Goal: Contribute content: Contribute content

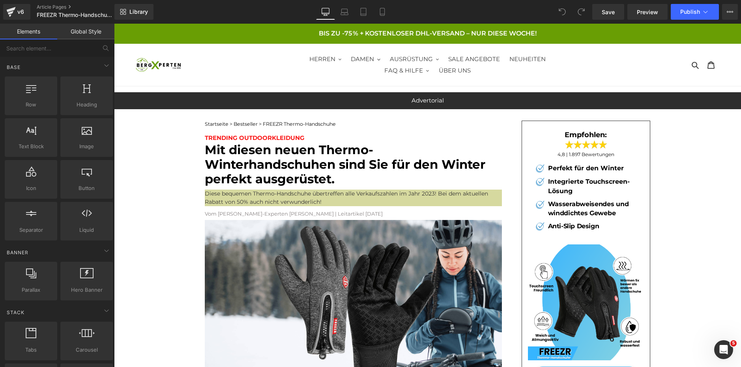
click at [273, 32] on p "BIS ZU -75 % + KOSTENLOSER DHL-VERSAND – NUR DIESE WOCHE!" at bounding box center [427, 33] width 625 height 18
click at [383, 11] on icon at bounding box center [382, 12] width 8 height 8
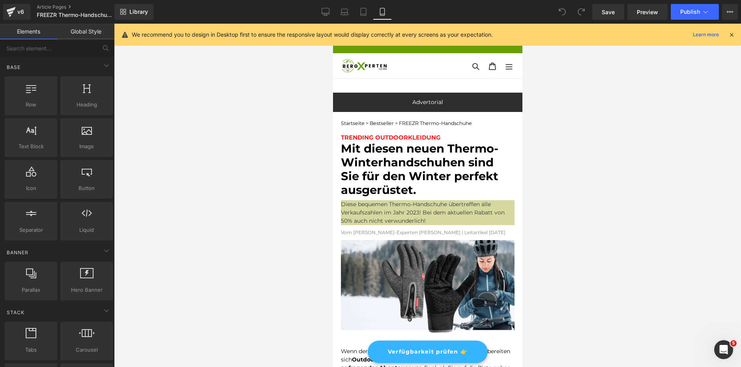
click at [314, 11] on div "Library Mobile Desktop Laptop Tablet Mobile Save Preview Publish Scheduled View…" at bounding box center [427, 12] width 626 height 16
click at [319, 10] on link "Desktop" at bounding box center [325, 12] width 19 height 16
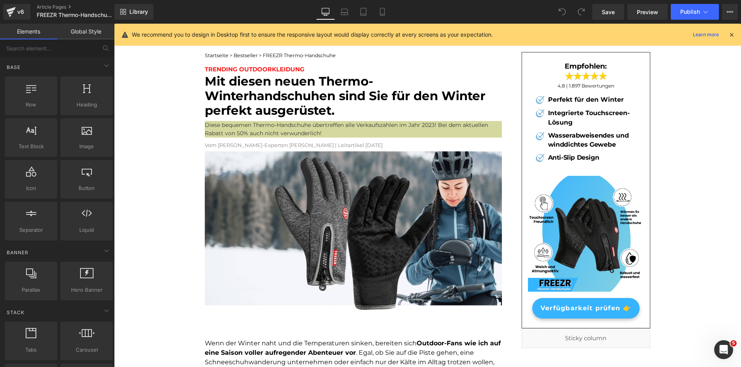
drag, startPoint x: 732, startPoint y: 35, endPoint x: 618, endPoint y: 11, distance: 116.8
click at [732, 35] on icon at bounding box center [731, 34] width 7 height 7
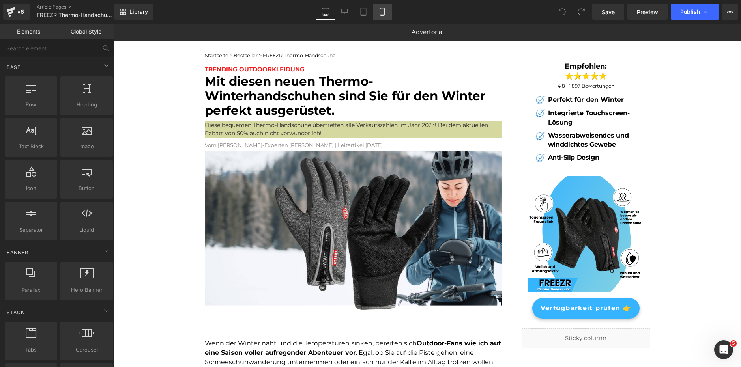
click at [380, 17] on link "Mobile" at bounding box center [382, 12] width 19 height 16
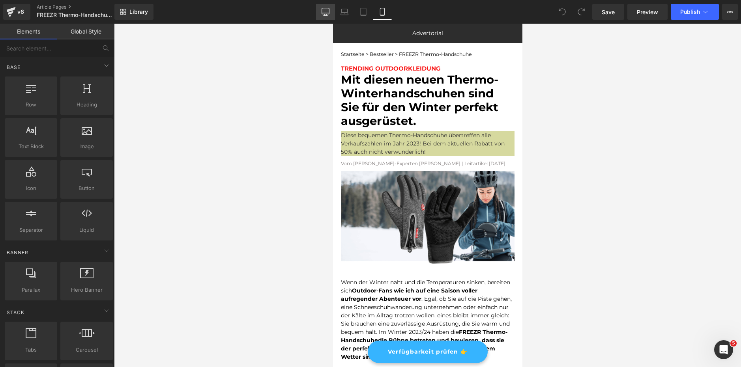
click at [331, 12] on link "Desktop" at bounding box center [325, 12] width 19 height 16
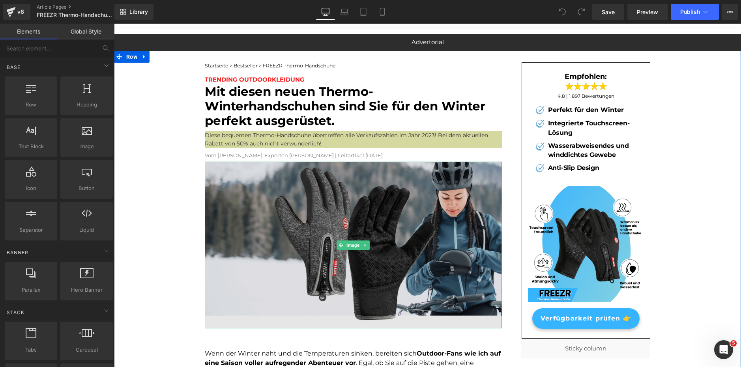
scroll to position [0, 0]
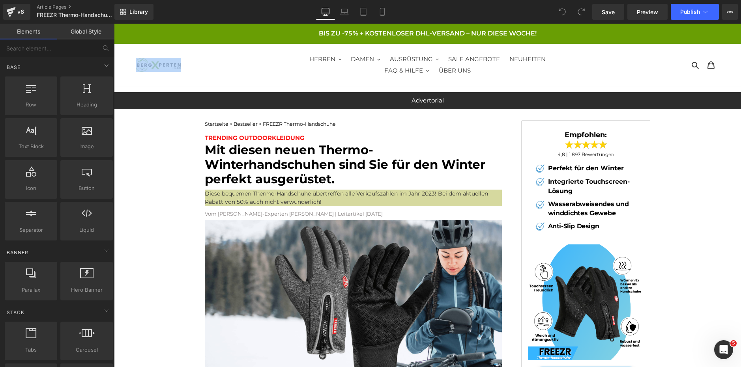
drag, startPoint x: 156, startPoint y: 72, endPoint x: 163, endPoint y: 60, distance: 13.8
click at [163, 60] on div at bounding box center [209, 65] width 146 height 42
click at [302, 69] on ul "HERREN Bekleidung Jacken, Pullovers, Hoodies Hosen Unterwäsche Schuhe Accessoir…" at bounding box center [428, 65] width 292 height 22
click at [283, 33] on p "BIS ZU -75 % + KOSTENLOSER DHL-VERSAND – NUR DIESE WOCHE!" at bounding box center [427, 33] width 625 height 18
drag, startPoint x: 177, startPoint y: 41, endPoint x: 149, endPoint y: 172, distance: 133.3
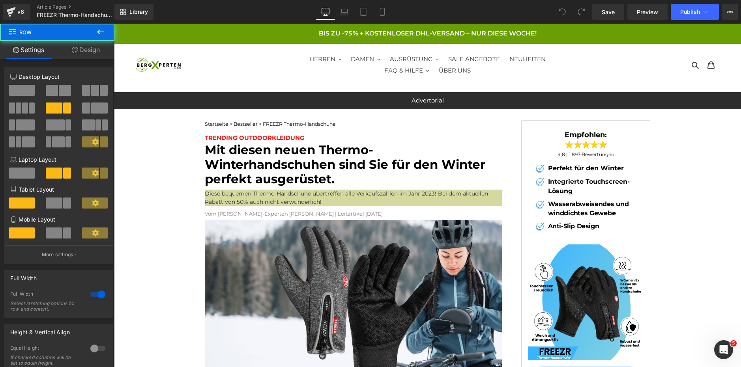
click at [158, 65] on img at bounding box center [158, 64] width 45 height 13
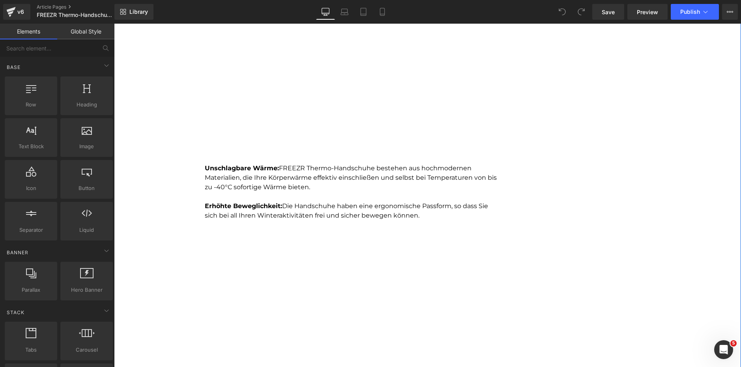
scroll to position [670, 0]
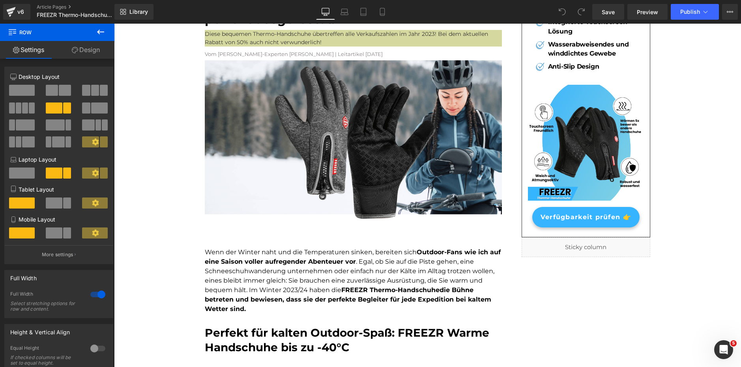
scroll to position [0, 0]
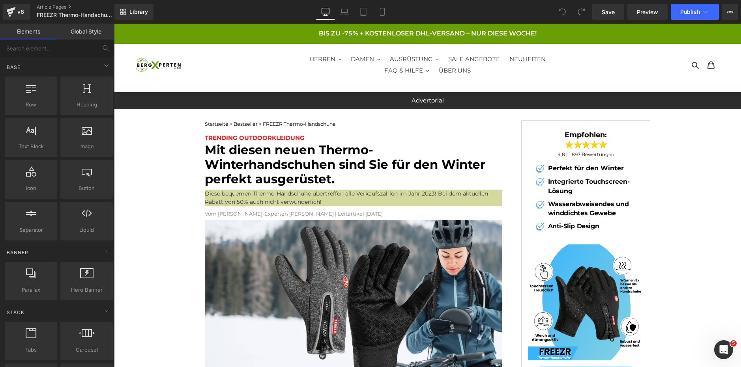
click at [660, 58] on div "Suchen Warenkorb 0 Produkte" at bounding box center [646, 64] width 146 height 17
click at [123, 29] on p "BIS ZU -75 % + KOSTENLOSER DHL-VERSAND – NUR DIESE WOCHE!" at bounding box center [427, 33] width 625 height 18
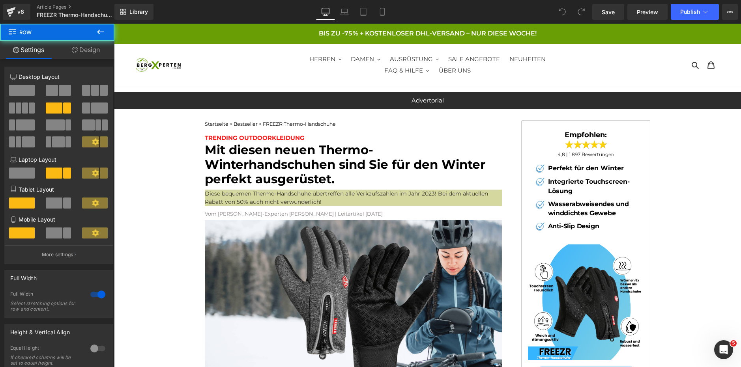
click at [218, 35] on p "BIS ZU -75 % + KOSTENLOSER DHL-VERSAND – NUR DIESE WOCHE!" at bounding box center [427, 33] width 625 height 18
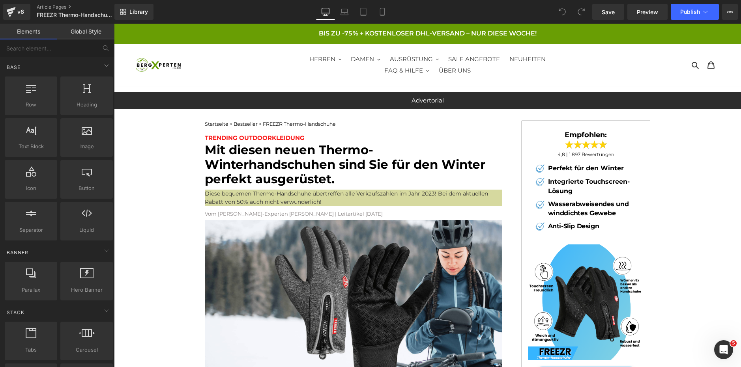
click at [81, 30] on link "Global Style" at bounding box center [85, 32] width 57 height 16
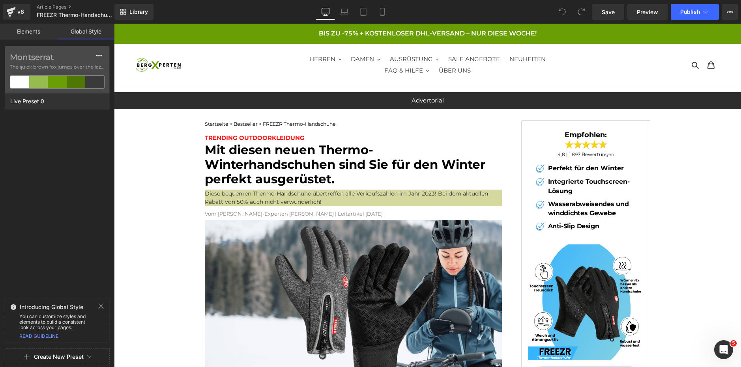
click at [162, 30] on p "BIS ZU -75 % + KOSTENLOSER DHL-VERSAND – NUR DIESE WOCHE!" at bounding box center [427, 33] width 625 height 18
click at [36, 31] on link "Elements" at bounding box center [28, 32] width 57 height 16
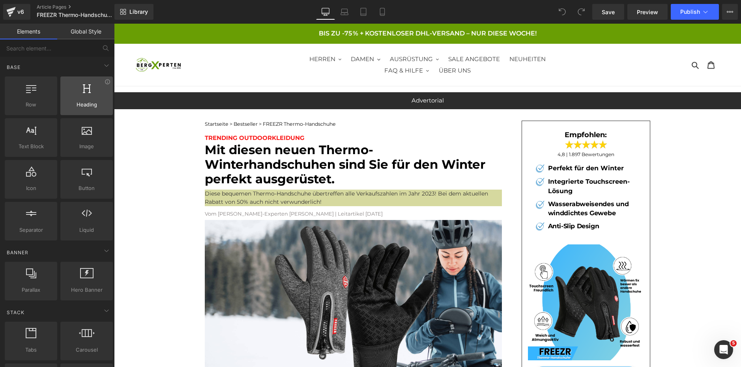
click at [81, 101] on span "Heading" at bounding box center [87, 105] width 48 height 8
click at [234, 59] on div at bounding box center [209, 64] width 146 height 13
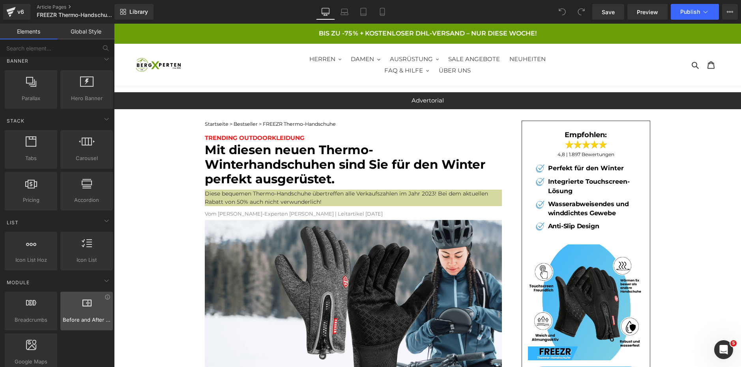
scroll to position [237, 0]
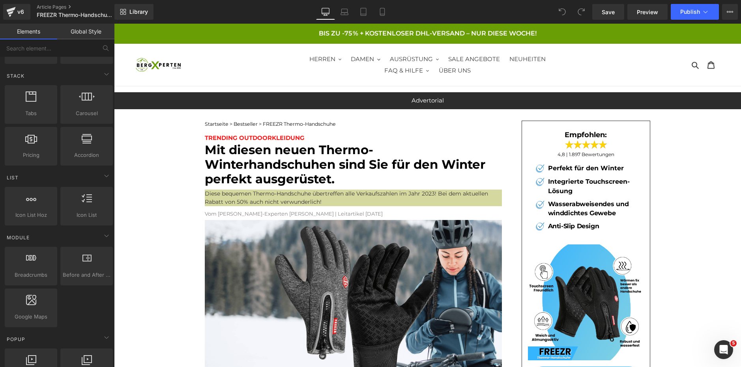
click at [210, 79] on div at bounding box center [209, 65] width 146 height 42
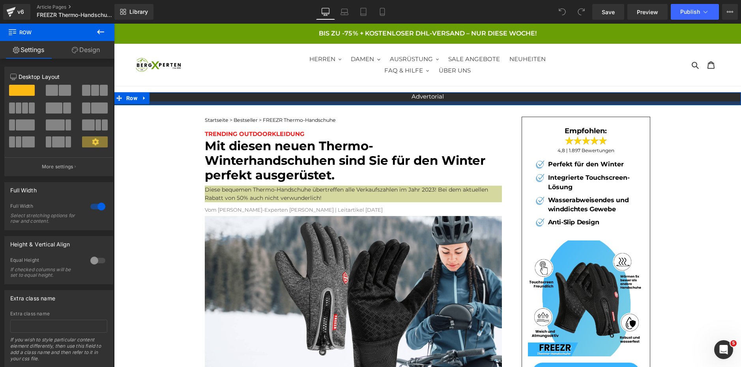
drag, startPoint x: 205, startPoint y: 93, endPoint x: 208, endPoint y: 103, distance: 10.4
click at [208, 103] on div "Advertorial Text Block Row Row" at bounding box center [427, 98] width 627 height 13
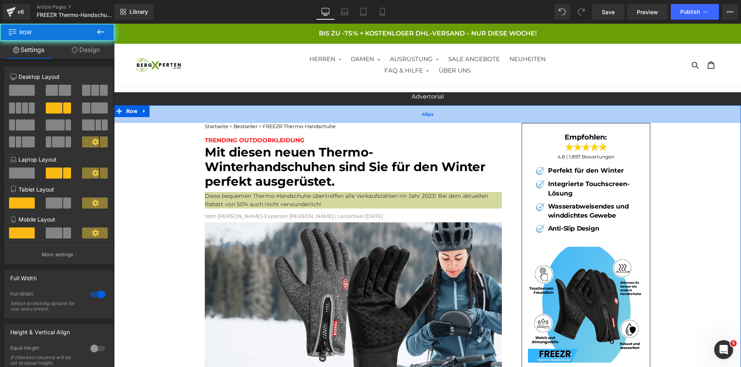
drag, startPoint x: 204, startPoint y: 106, endPoint x: 202, endPoint y: 112, distance: 6.6
click at [202, 112] on div "45px" at bounding box center [427, 114] width 627 height 18
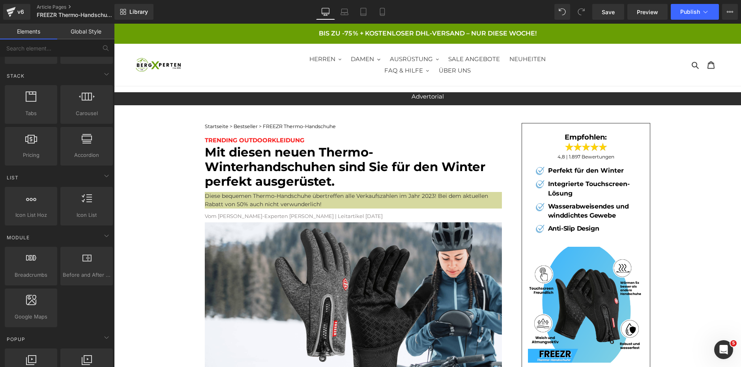
drag, startPoint x: 226, startPoint y: 86, endPoint x: 238, endPoint y: 64, distance: 24.7
click at [226, 85] on div at bounding box center [209, 65] width 146 height 42
click at [256, 42] on p "BIS ZU -75 % + KOSTENLOSER DHL-VERSAND – NUR DIESE WOCHE!" at bounding box center [427, 33] width 625 height 18
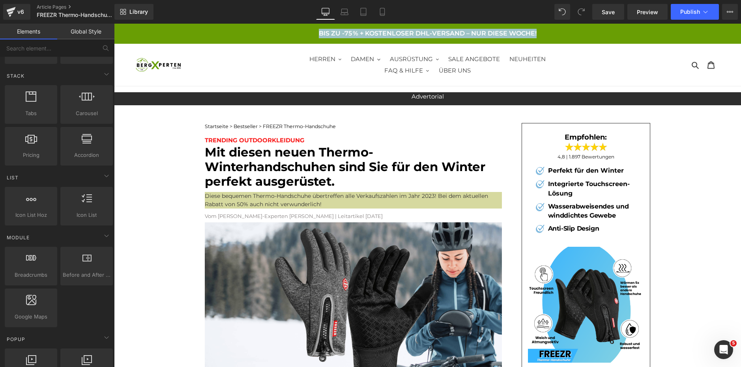
drag, startPoint x: 259, startPoint y: 30, endPoint x: 255, endPoint y: 54, distance: 24.1
click at [255, 54] on div "BIS ZU -75 % + KOSTENLOSER DHL-VERSAND – NUR DIESE WOCHE! HERREN Bekleidung Jac…" at bounding box center [427, 55] width 627 height 63
click at [309, 63] on button "HERREN" at bounding box center [325, 59] width 40 height 11
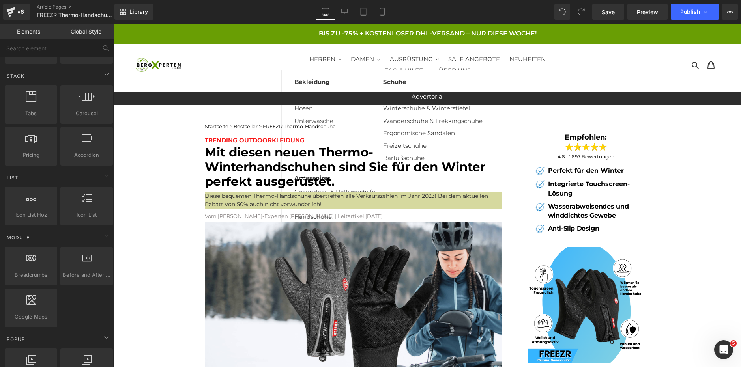
click at [259, 60] on div at bounding box center [209, 64] width 146 height 13
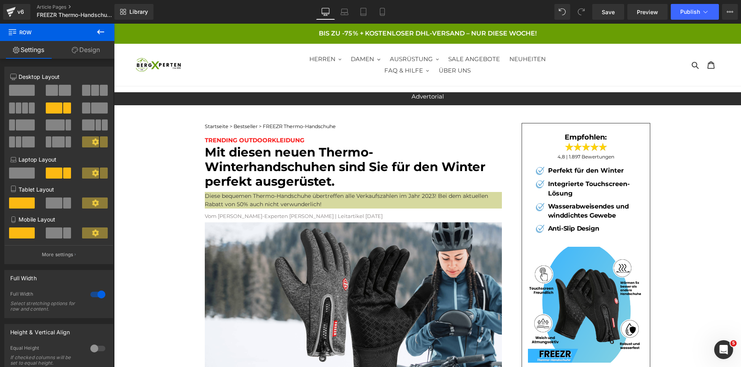
click at [640, 34] on p "BIS ZU -75 % + KOSTENLOSER DHL-VERSAND – NUR DIESE WOCHE!" at bounding box center [427, 33] width 625 height 18
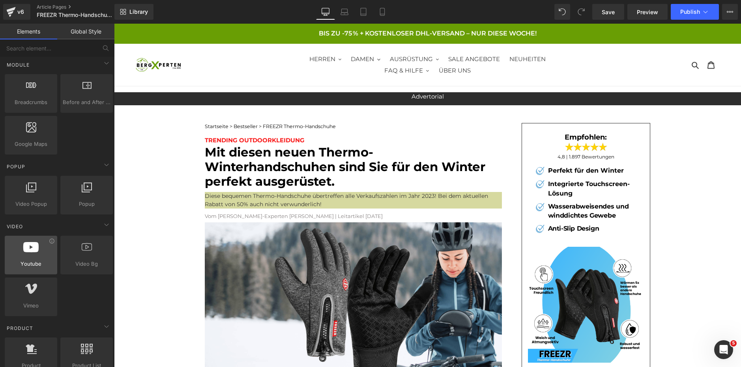
scroll to position [473, 0]
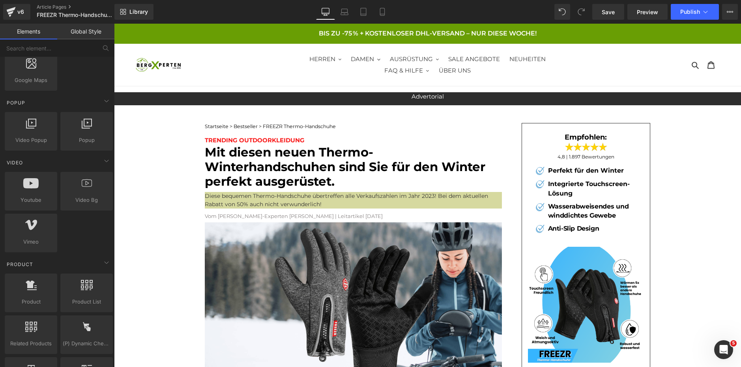
click at [249, 36] on p "BIS ZU -75 % + KOSTENLOSER DHL-VERSAND – NUR DIESE WOCHE!" at bounding box center [427, 33] width 625 height 18
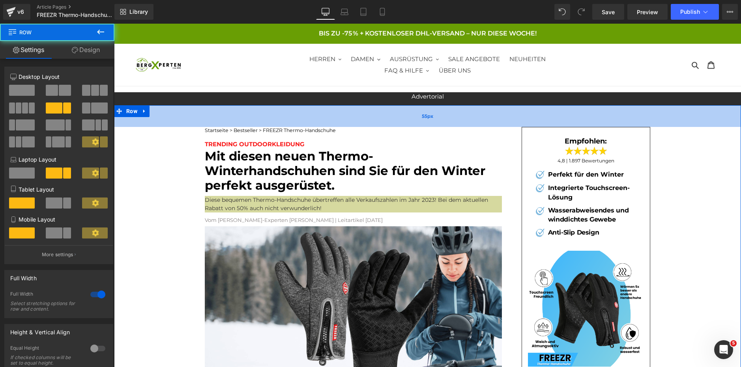
click at [685, 109] on div "55px" at bounding box center [427, 116] width 627 height 22
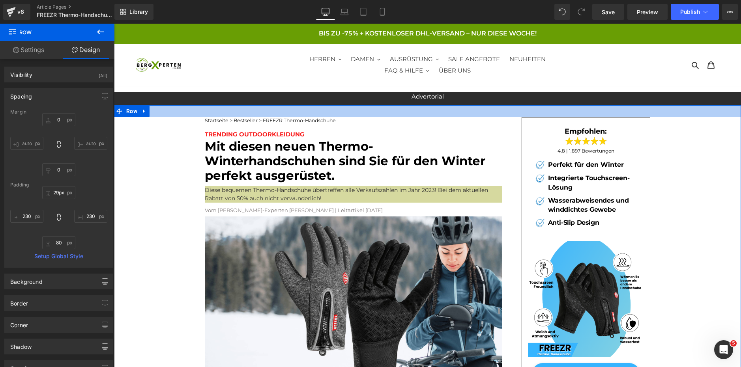
type input "28px"
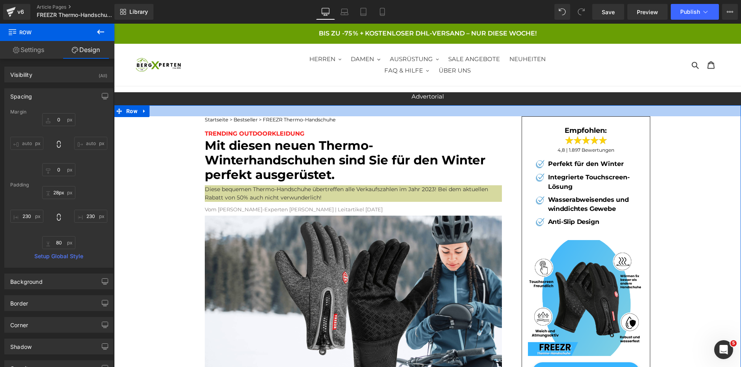
drag, startPoint x: 211, startPoint y: 106, endPoint x: 217, endPoint y: 96, distance: 12.0
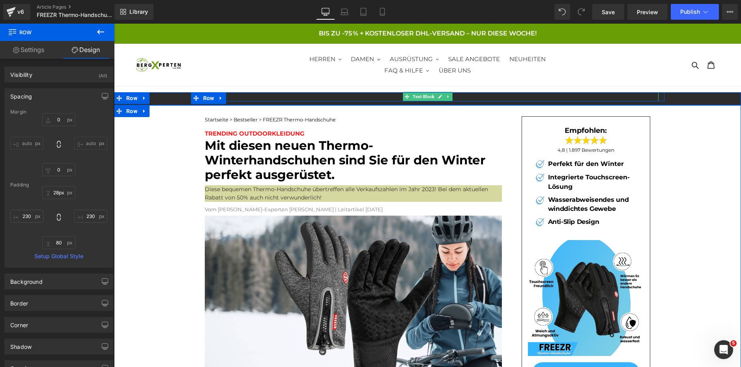
click at [229, 97] on p "Advertorial" at bounding box center [427, 96] width 461 height 9
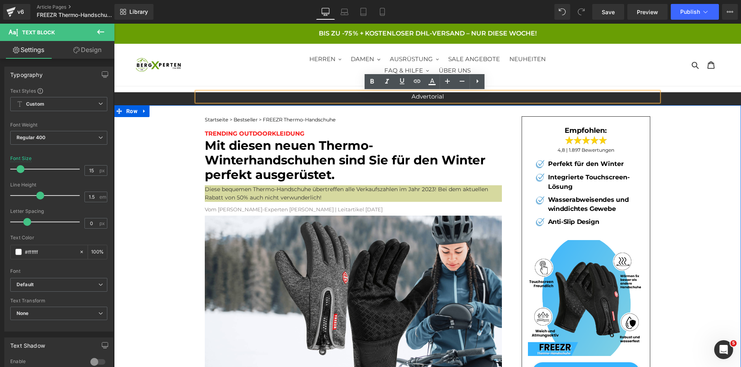
click at [179, 96] on div "Advertorial Text Block Row" at bounding box center [427, 96] width 627 height 9
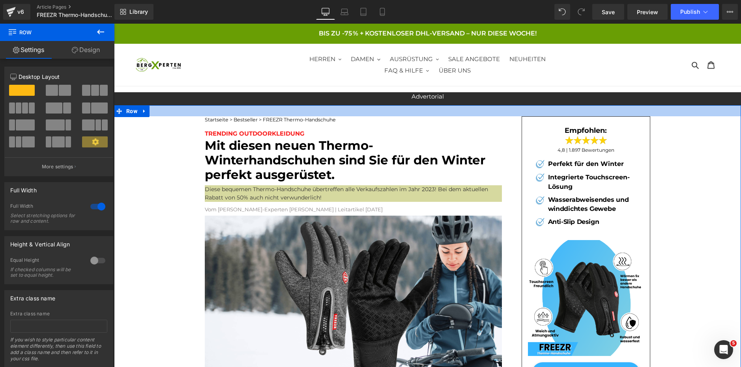
drag, startPoint x: 179, startPoint y: 93, endPoint x: 181, endPoint y: 108, distance: 14.8
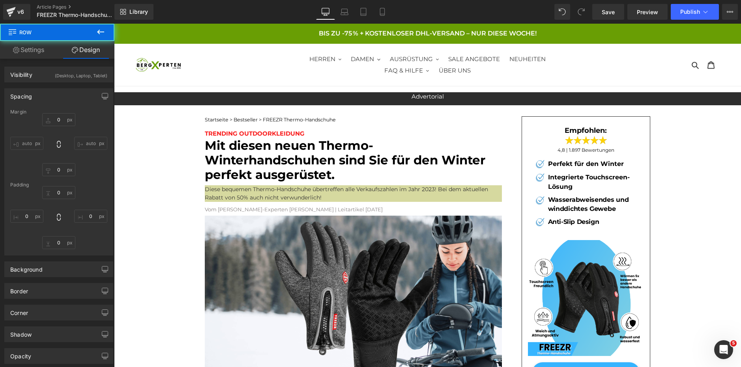
type input "0"
type input "10"
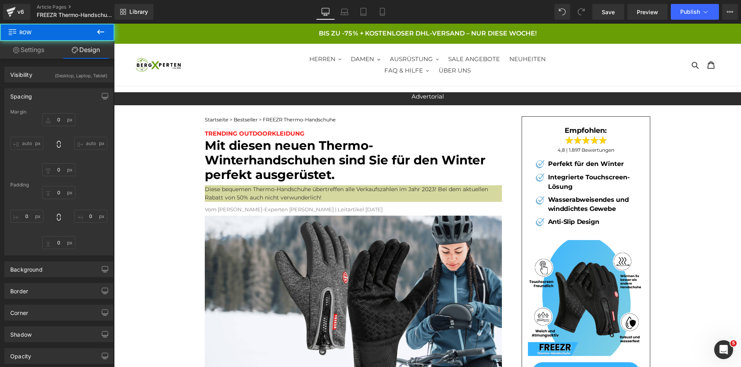
type input "0"
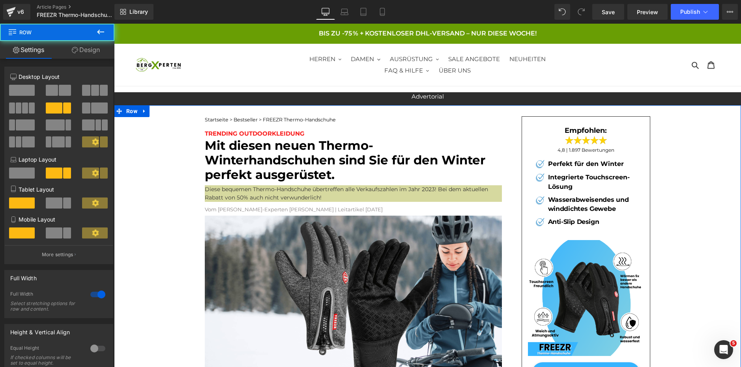
drag, startPoint x: 156, startPoint y: 186, endPoint x: 149, endPoint y: 135, distance: 51.7
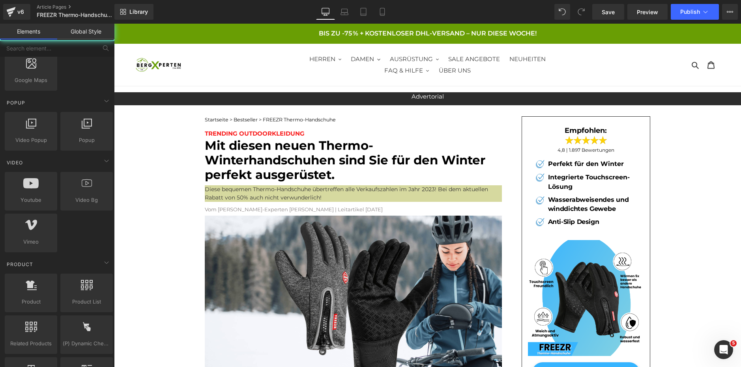
click at [151, 75] on div at bounding box center [209, 65] width 146 height 42
click at [151, 74] on div at bounding box center [209, 65] width 146 height 42
click at [226, 72] on div at bounding box center [209, 65] width 146 height 42
click at [343, 31] on p "BIS ZU -75 % + KOSTENLOSER DHL-VERSAND – NUR DIESE WOCHE!" at bounding box center [427, 33] width 625 height 18
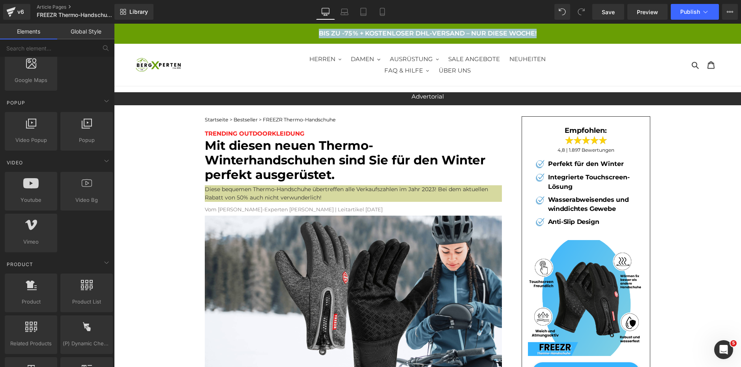
drag, startPoint x: 548, startPoint y: 35, endPoint x: 294, endPoint y: 35, distance: 254.3
click at [294, 35] on p "BIS ZU -75 % + KOSTENLOSER DHL-VERSAND – NUR DIESE WOCHE!" at bounding box center [427, 33] width 625 height 18
click at [642, 41] on p "BIS ZU -75 % + KOSTENLOSER DHL-VERSAND – NUR DIESE WOCHE!" at bounding box center [427, 33] width 625 height 18
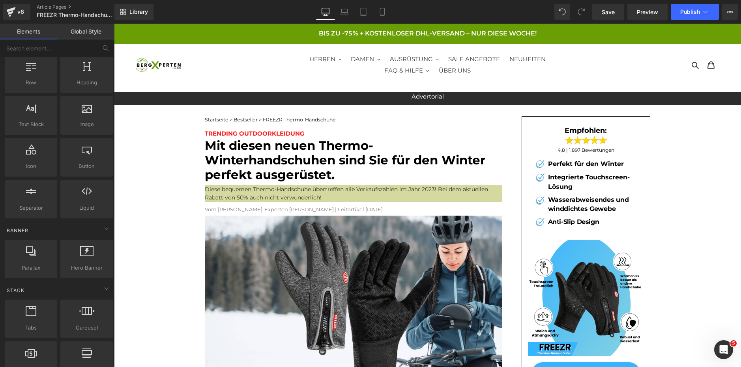
scroll to position [0, 0]
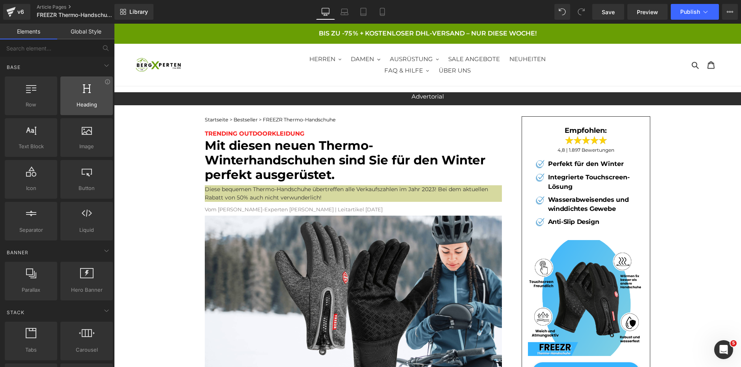
click at [88, 94] on div at bounding box center [87, 92] width 48 height 18
drag, startPoint x: 82, startPoint y: 93, endPoint x: 70, endPoint y: 87, distance: 13.1
click at [70, 87] on div at bounding box center [87, 92] width 48 height 18
click at [84, 100] on div "Heading headings, titles, h1,h2,h3,h4,h5,h6" at bounding box center [86, 95] width 52 height 39
click at [65, 8] on link "Article Pages" at bounding box center [82, 7] width 91 height 6
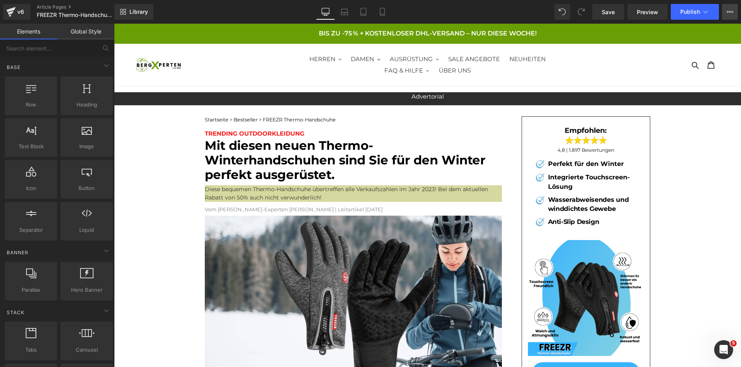
click at [727, 9] on icon at bounding box center [729, 12] width 6 height 6
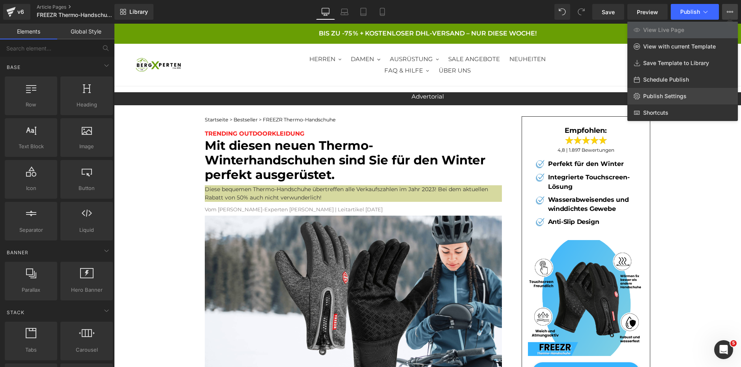
click at [671, 95] on span "Publish Settings" at bounding box center [664, 96] width 43 height 7
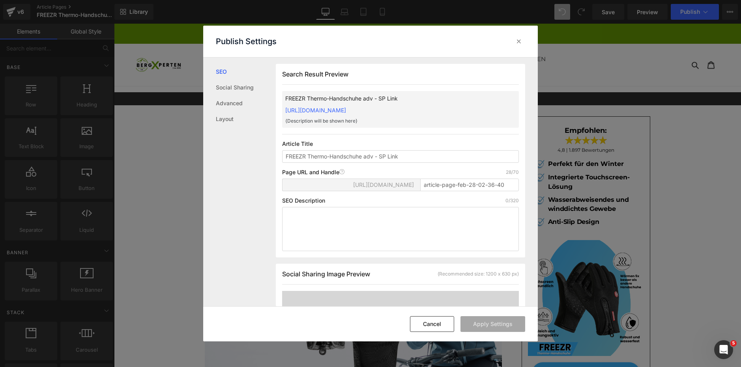
scroll to position [0, 0]
click at [221, 85] on link "Social Sharing" at bounding box center [246, 88] width 60 height 16
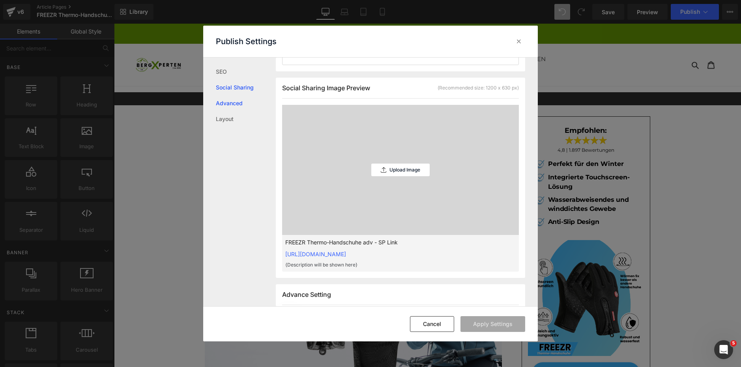
scroll to position [200, 0]
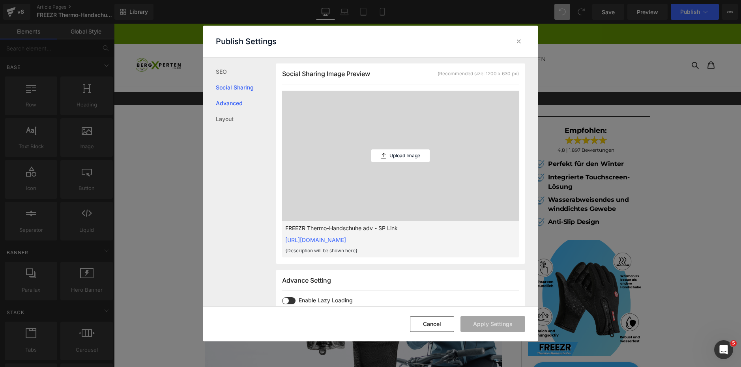
click at [224, 99] on link "Advanced" at bounding box center [246, 103] width 60 height 16
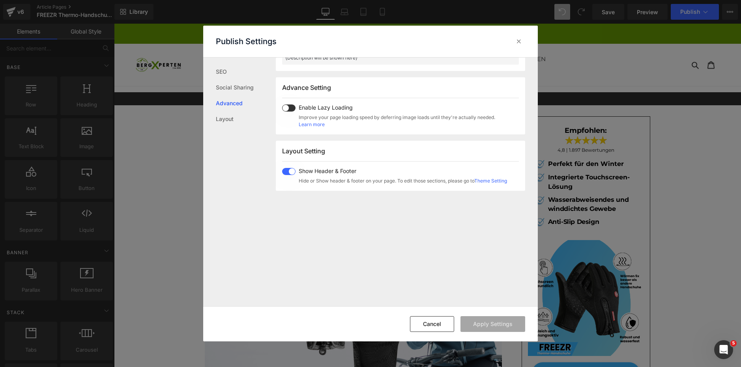
scroll to position [407, 0]
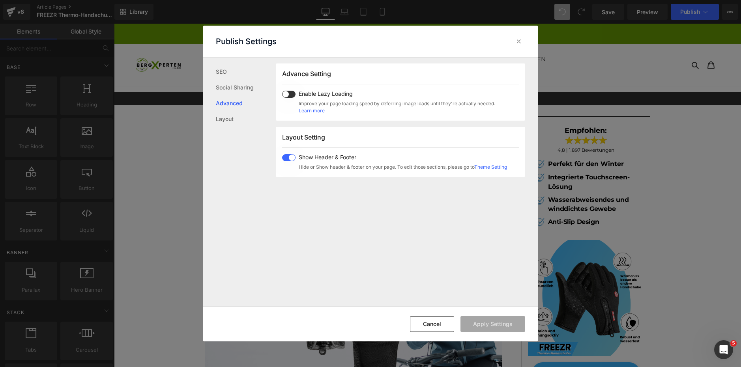
click at [289, 161] on div "Show Header & Footer Hide or Show header & footer on your page. To edit those s…" at bounding box center [394, 162] width 225 height 17
click at [502, 323] on button "Apply Settings" at bounding box center [492, 324] width 65 height 16
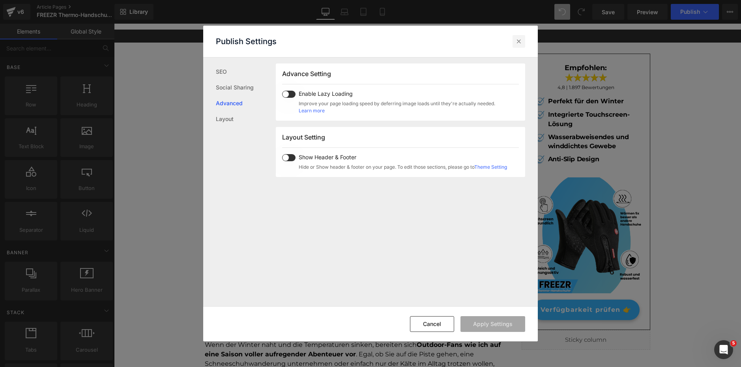
click at [518, 40] on icon at bounding box center [519, 41] width 8 height 8
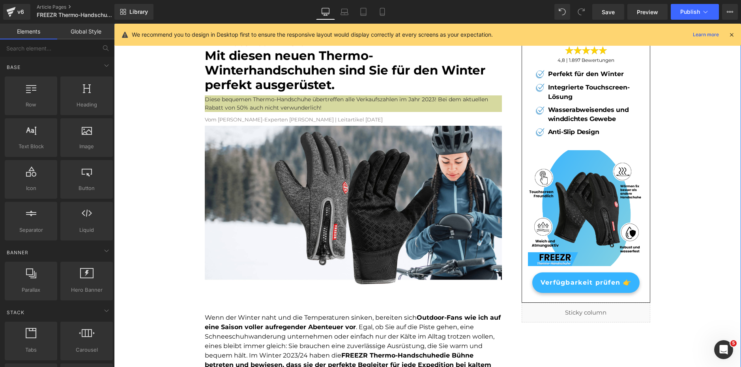
scroll to position [0, 0]
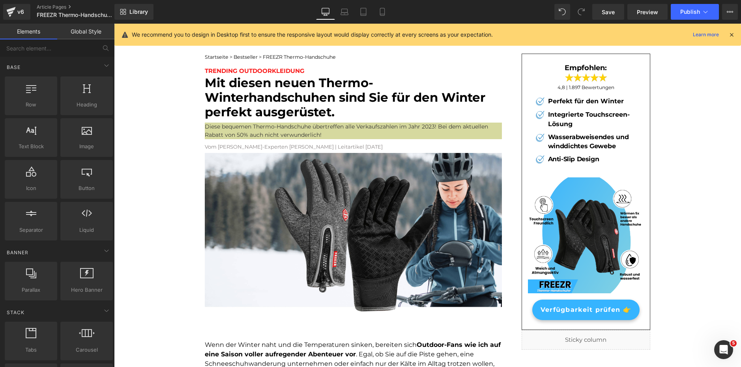
click at [731, 32] on icon at bounding box center [731, 34] width 7 height 7
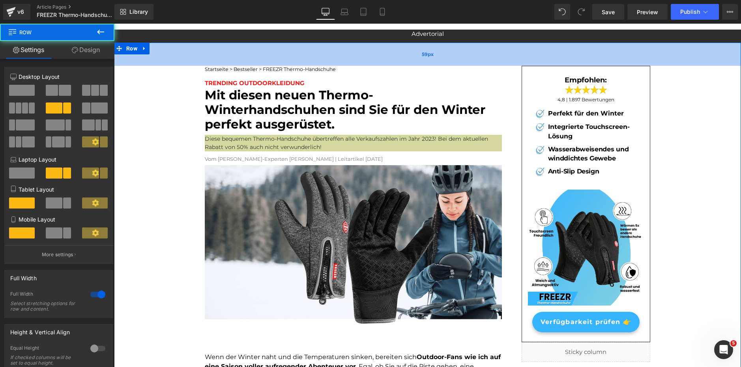
drag, startPoint x: 451, startPoint y: 44, endPoint x: 449, endPoint y: 56, distance: 12.5
click at [449, 56] on div "59px" at bounding box center [427, 54] width 627 height 23
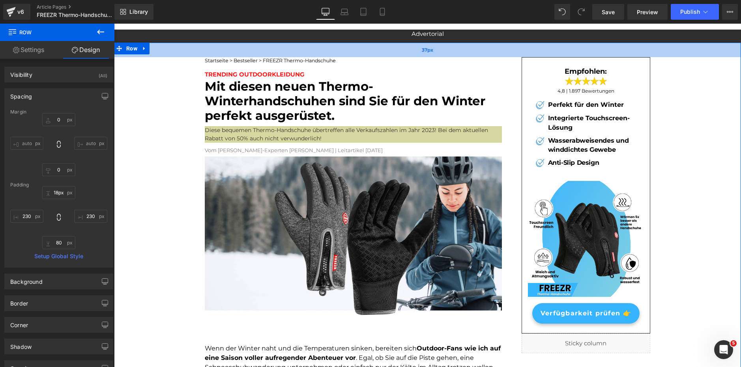
drag, startPoint x: 447, startPoint y: 60, endPoint x: 452, endPoint y: 43, distance: 17.7
click at [452, 44] on div "37px" at bounding box center [427, 50] width 627 height 15
type input "17px"
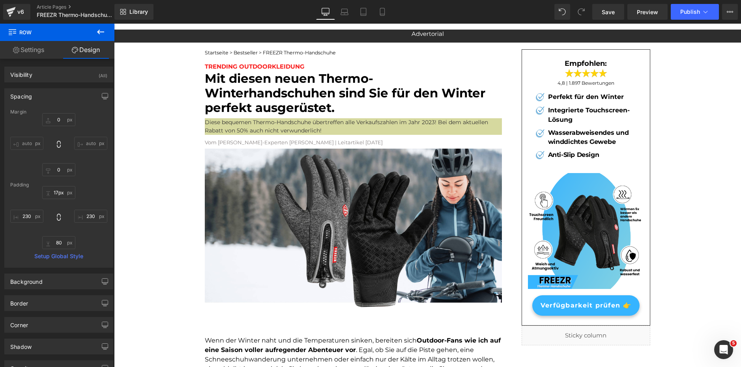
click at [456, 33] on p "Advertorial" at bounding box center [427, 34] width 461 height 9
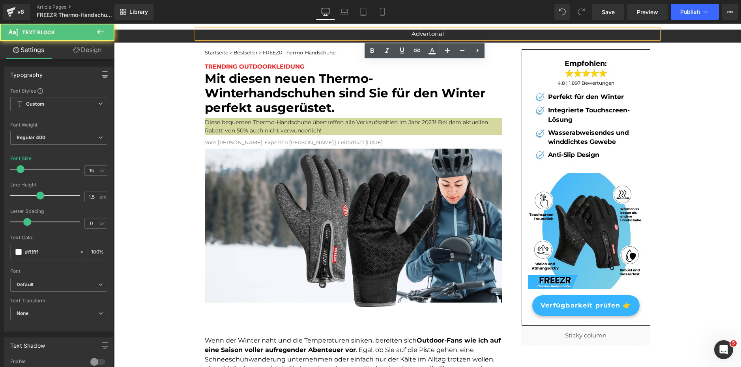
click at [713, 40] on div "Advertorial Text Block Row Row" at bounding box center [427, 36] width 627 height 13
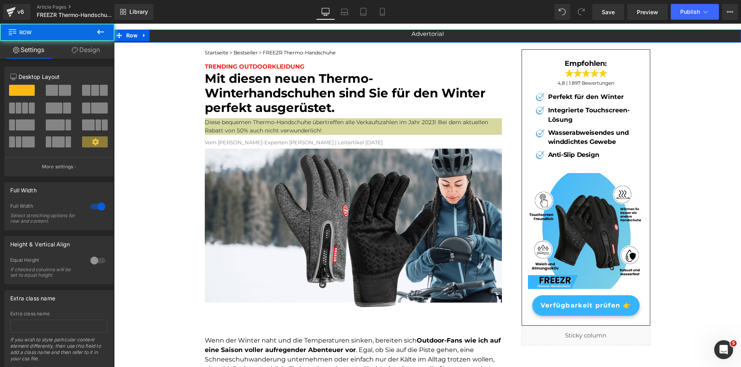
drag, startPoint x: 716, startPoint y: 36, endPoint x: 694, endPoint y: 41, distance: 23.4
click at [716, 37] on div "Advertorial Text Block Row" at bounding box center [427, 34] width 627 height 9
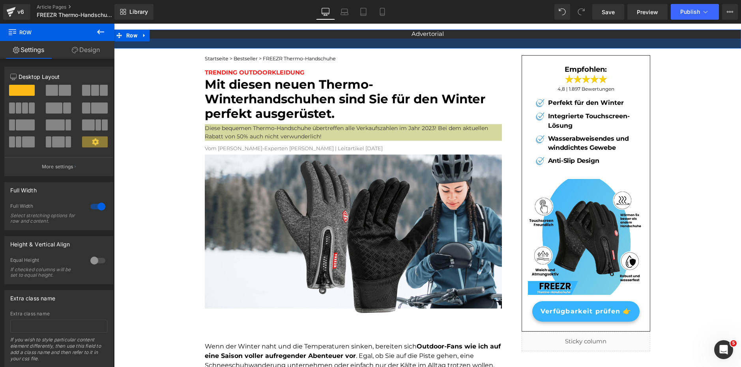
drag, startPoint x: 666, startPoint y: 41, endPoint x: 666, endPoint y: 47, distance: 6.0
click at [666, 47] on div at bounding box center [427, 44] width 627 height 10
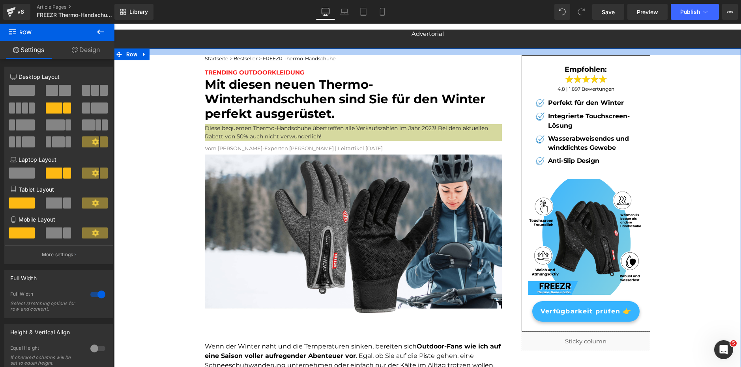
click at [702, 50] on div at bounding box center [427, 52] width 627 height 7
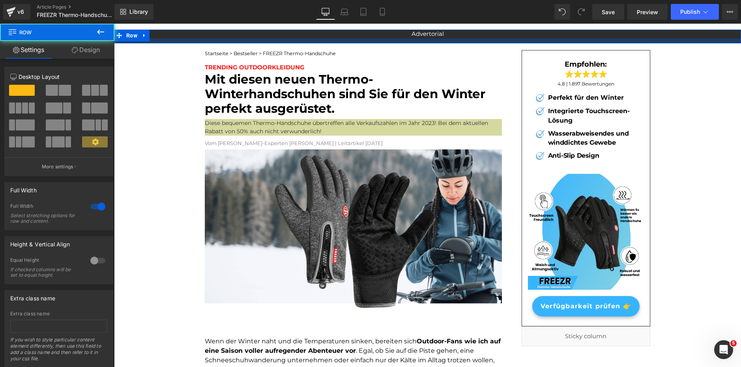
drag, startPoint x: 708, startPoint y: 47, endPoint x: 709, endPoint y: 42, distance: 5.3
click at [709, 42] on div at bounding box center [427, 41] width 627 height 5
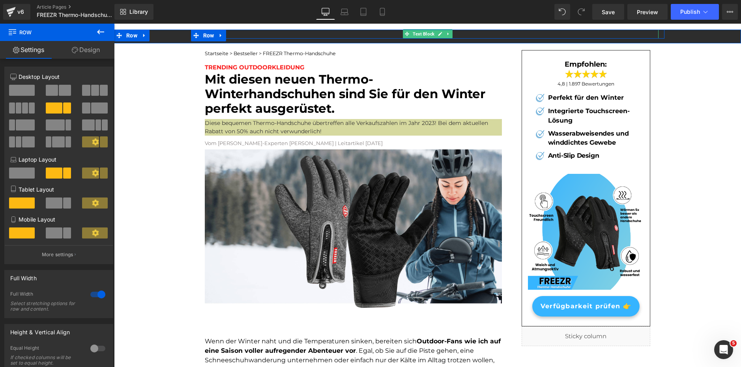
click at [330, 35] on p "Advertorial" at bounding box center [427, 34] width 461 height 9
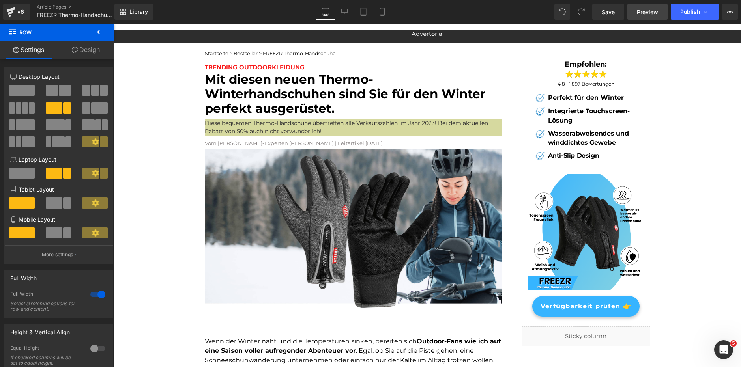
click at [640, 8] on span "Preview" at bounding box center [646, 12] width 21 height 8
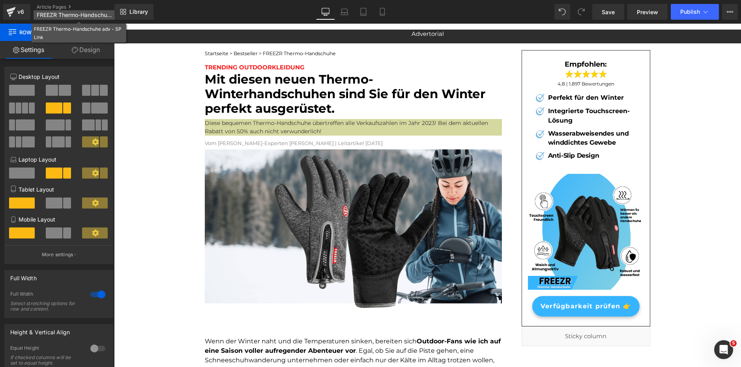
click at [66, 11] on p "FREEZR Thermo-Handschuhe adv - SP Link" at bounding box center [79, 14] width 91 height 9
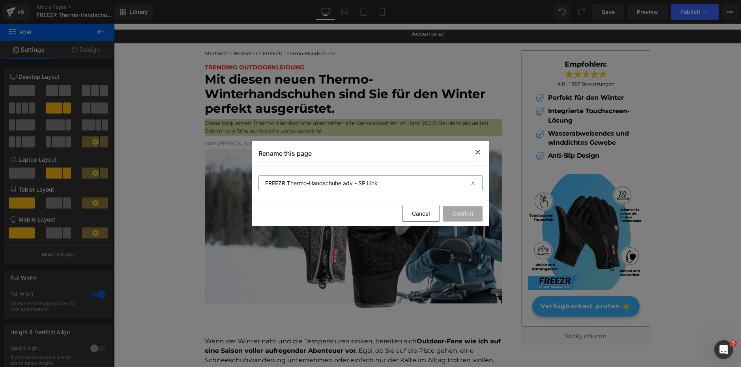
drag, startPoint x: 384, startPoint y: 182, endPoint x: 240, endPoint y: 174, distance: 144.9
click at [242, 174] on div "Rename this page FREEZR Thermo-Handschuhe adv - SP Link Cancel Confirm" at bounding box center [370, 183] width 741 height 367
drag, startPoint x: 477, startPoint y: 153, endPoint x: 323, endPoint y: 140, distance: 154.4
click at [477, 153] on icon at bounding box center [477, 152] width 9 height 10
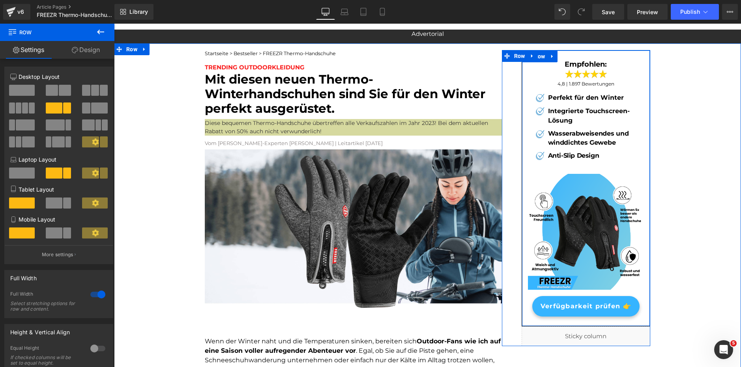
click at [643, 64] on div "Empfohlen: Heading Image 4,8 | 1.897 Bewertungen Heading Image Perfekt für den …" at bounding box center [586, 188] width 128 height 257
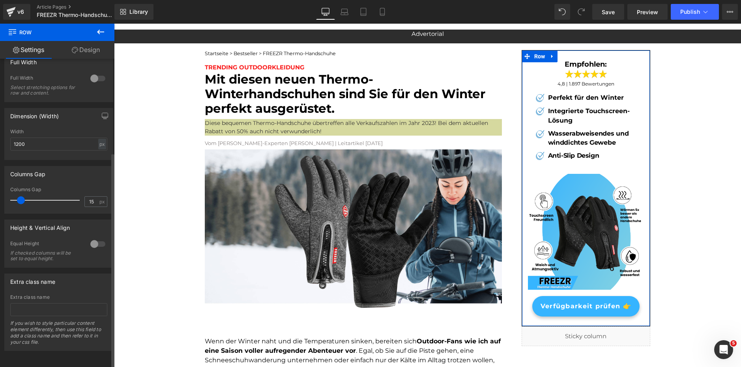
scroll to position [134, 0]
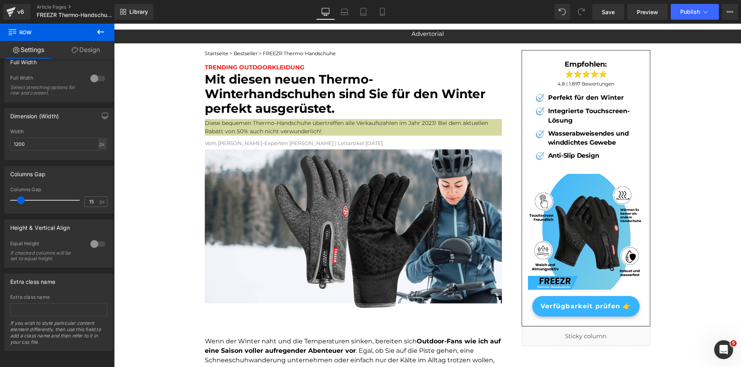
click at [95, 28] on button at bounding box center [101, 32] width 28 height 17
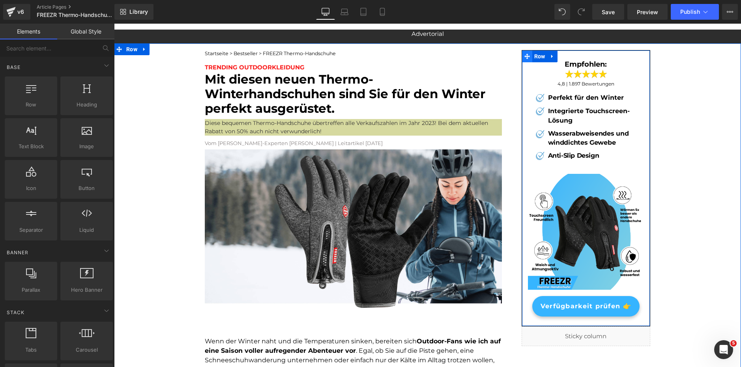
click at [526, 61] on div "Empfohlen: Heading Image 4,8 | 1.897 Bewertungen Heading Image Perfekt für den …" at bounding box center [576, 198] width 148 height 297
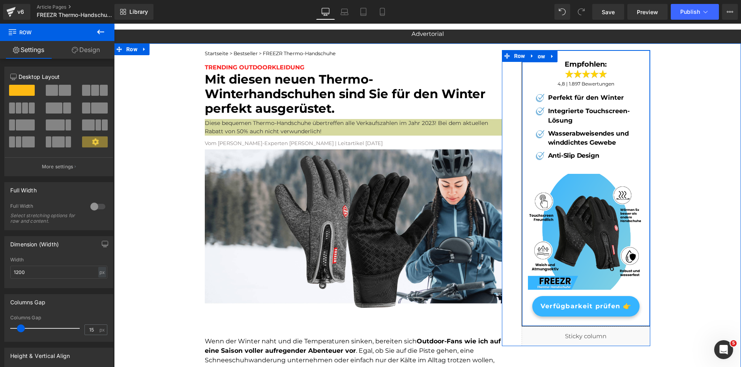
click at [638, 71] on div "Empfohlen: Heading Image 4,8 | 1.897 Bewertungen Heading Image Perfekt für den …" at bounding box center [586, 115] width 116 height 110
click at [644, 80] on div "Empfohlen: Heading Image 4,8 | 1.897 Bewertungen Heading Image Perfekt für den …" at bounding box center [586, 188] width 128 height 257
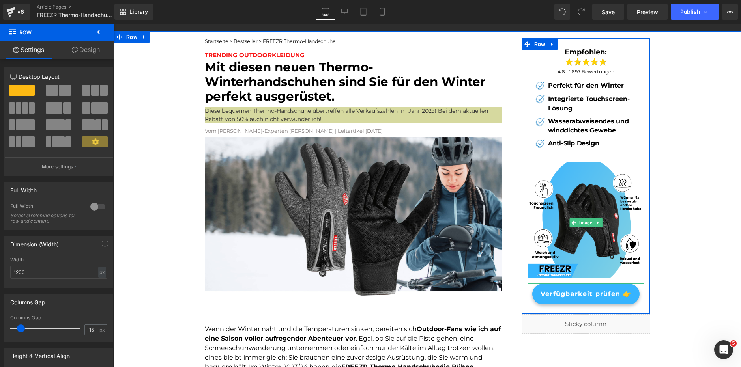
scroll to position [0, 0]
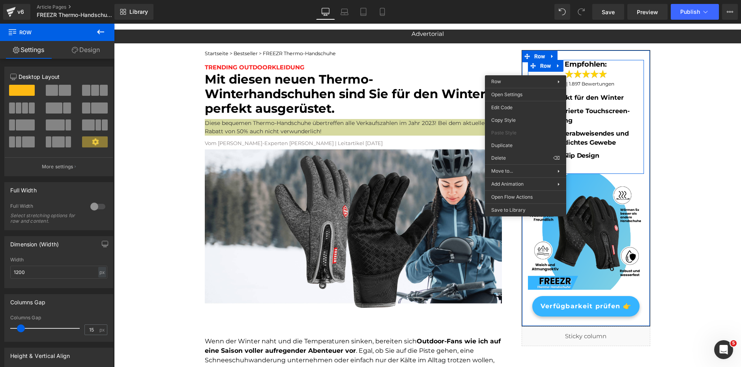
click at [79, 47] on link "Design" at bounding box center [85, 50] width 57 height 18
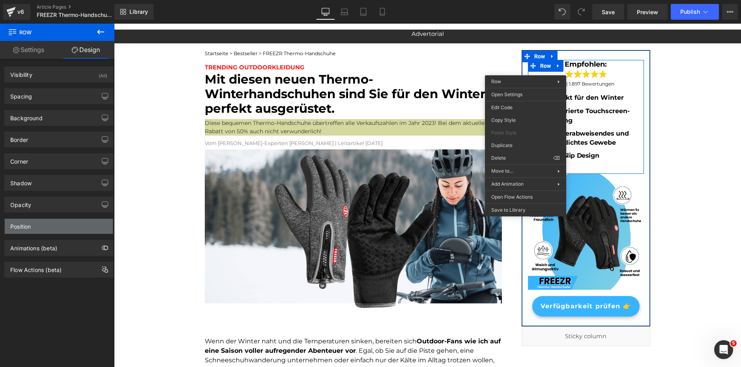
click at [54, 230] on div "Position" at bounding box center [59, 226] width 108 height 15
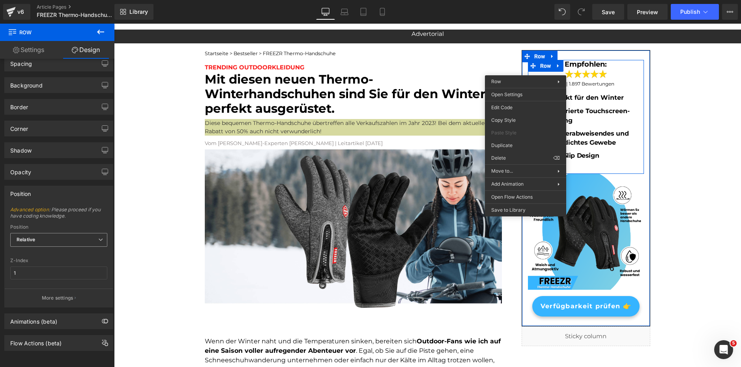
scroll to position [39, 0]
click at [56, 234] on span "Relative" at bounding box center [58, 240] width 97 height 14
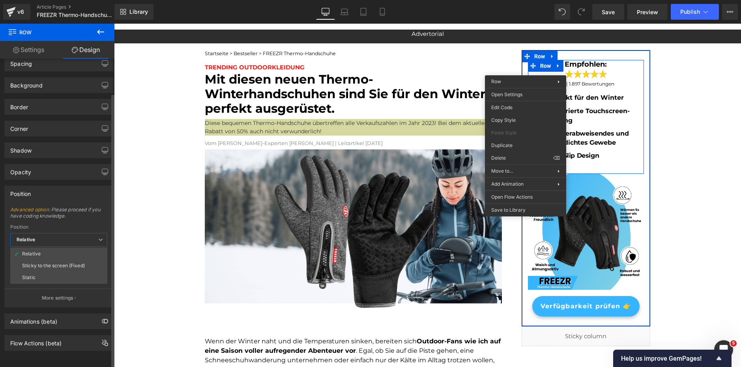
click at [51, 263] on li "Sticky to the screen (Fixed)" at bounding box center [58, 266] width 97 height 12
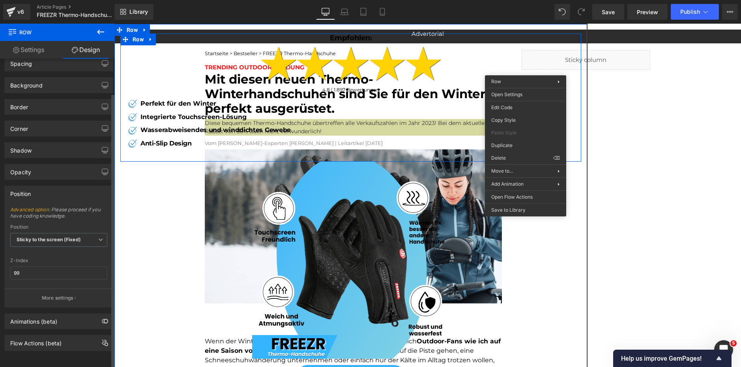
type input "1"
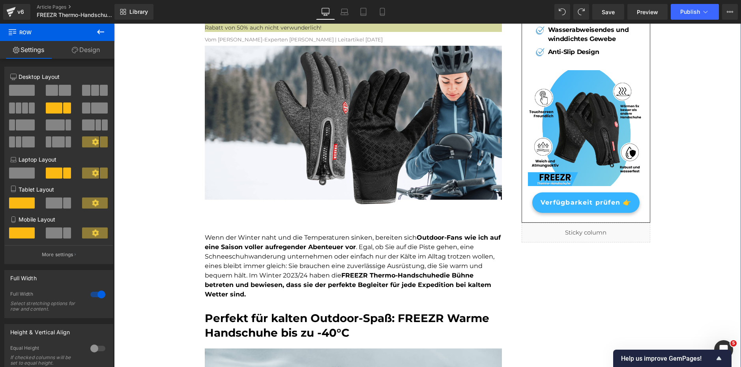
scroll to position [158, 0]
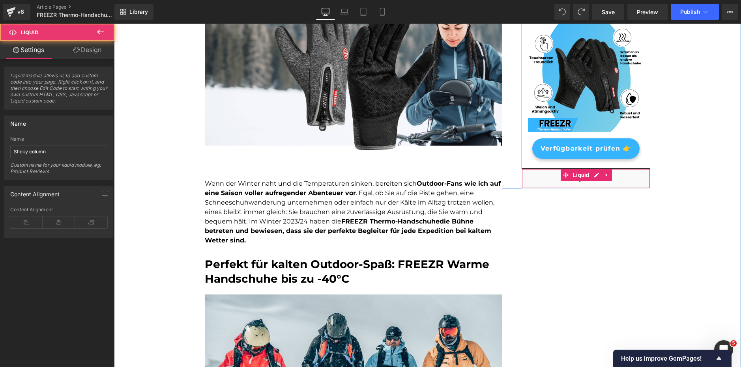
click at [574, 184] on div "Liquid" at bounding box center [585, 179] width 129 height 20
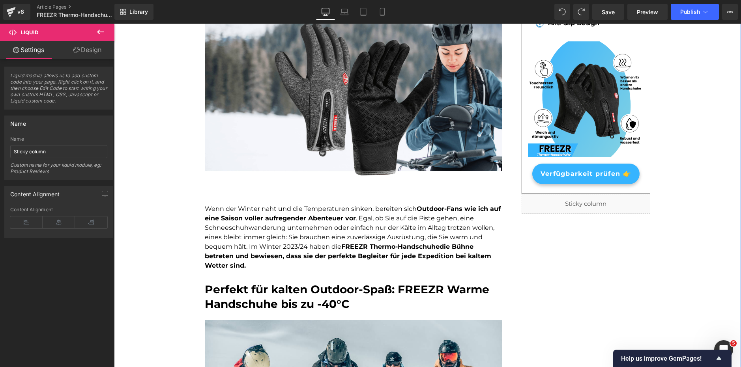
scroll to position [0, 0]
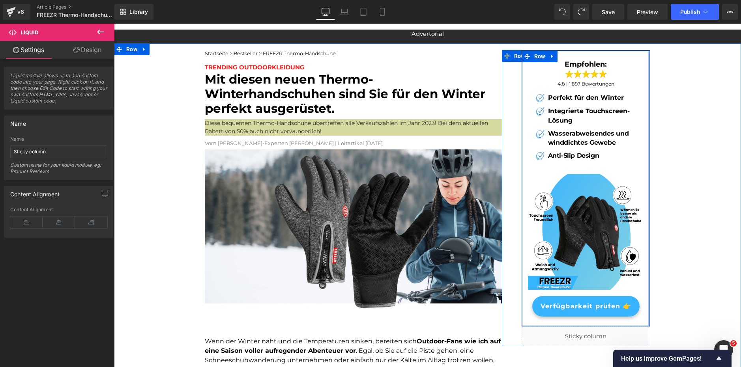
click at [647, 54] on div at bounding box center [648, 188] width 2 height 276
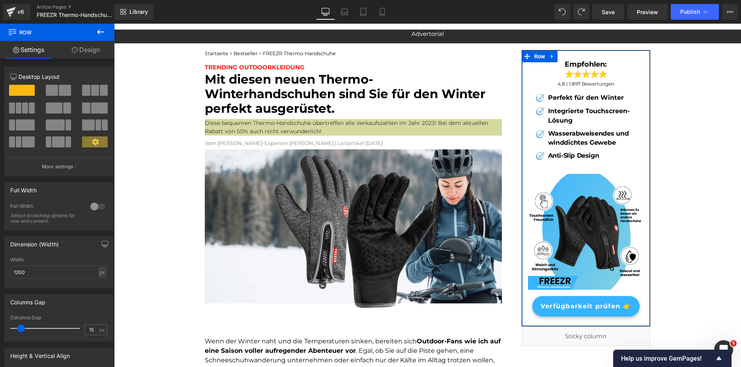
click at [78, 47] on link "Design" at bounding box center [85, 50] width 57 height 18
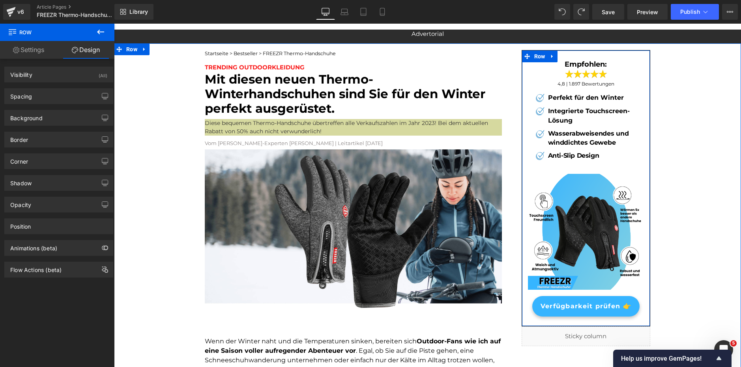
click at [597, 139] on div "Wasserabweisendes und winddichtes Gewebe Text Block" at bounding box center [592, 138] width 92 height 18
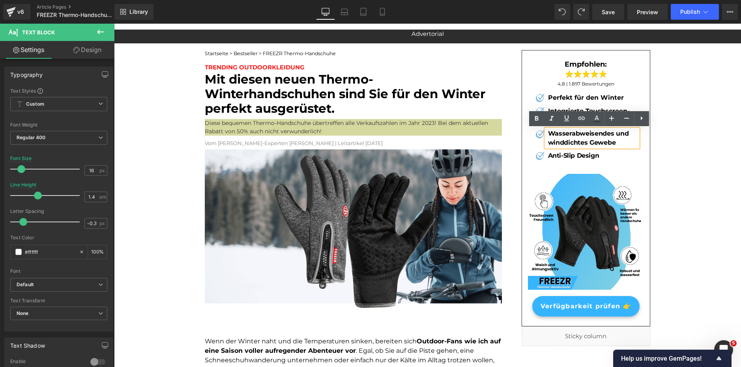
click at [522, 72] on div "Empfohlen: Heading Image 4,8 | 1.897 Bewertungen Heading Image Perfekt für den …" at bounding box center [586, 188] width 128 height 257
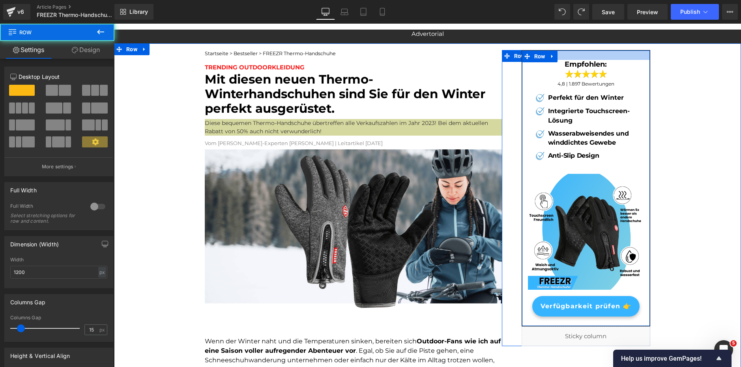
click at [566, 52] on div at bounding box center [586, 54] width 128 height 9
click at [507, 340] on div "Empfohlen: Heading Image 4,8 | 1.897 Bewertungen Heading Image Perfekt für den …" at bounding box center [576, 198] width 148 height 297
click at [114, 24] on div at bounding box center [114, 24] width 0 height 0
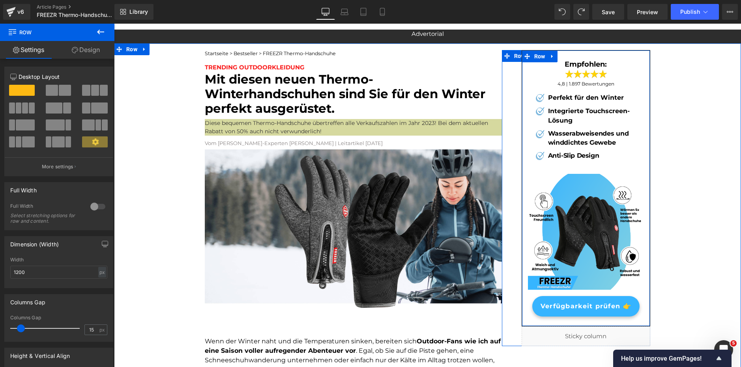
click at [527, 323] on div at bounding box center [586, 321] width 128 height 9
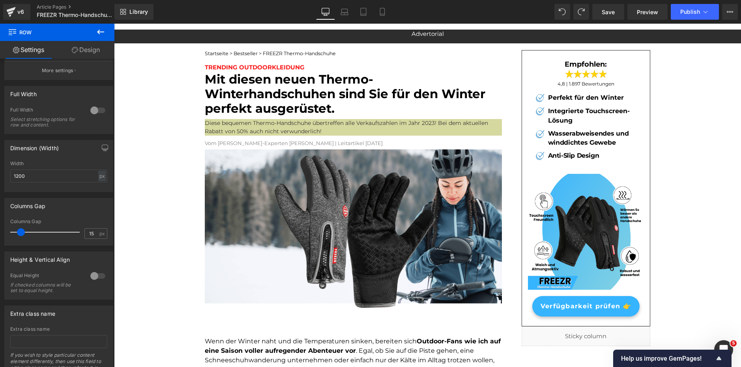
scroll to position [16, 0]
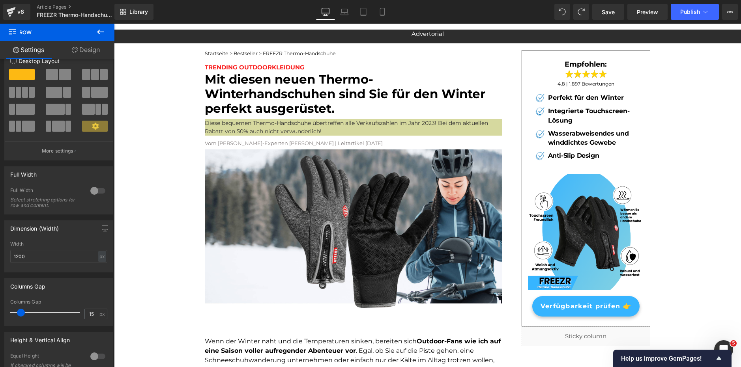
click at [101, 33] on icon at bounding box center [100, 31] width 9 height 9
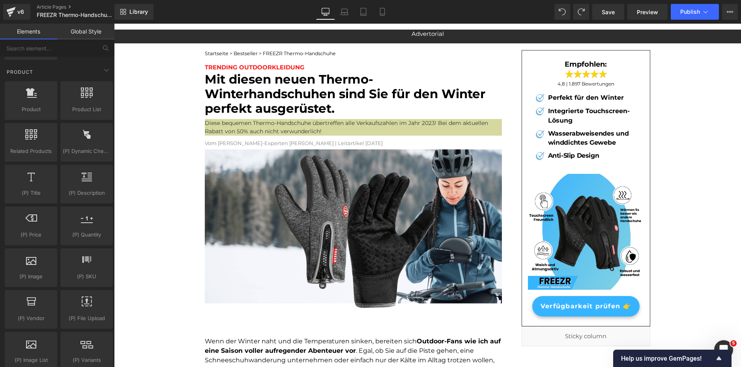
scroll to position [670, 0]
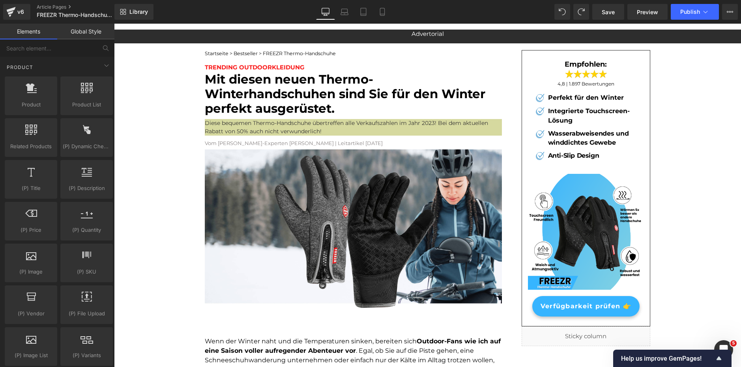
click at [84, 35] on link "Global Style" at bounding box center [85, 32] width 57 height 16
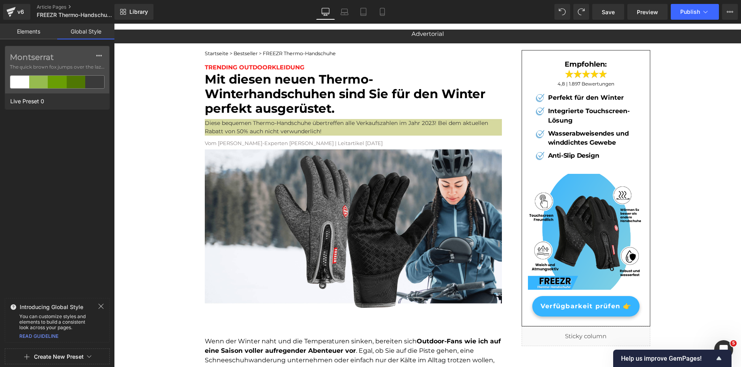
click at [40, 29] on link "Elements" at bounding box center [28, 32] width 57 height 16
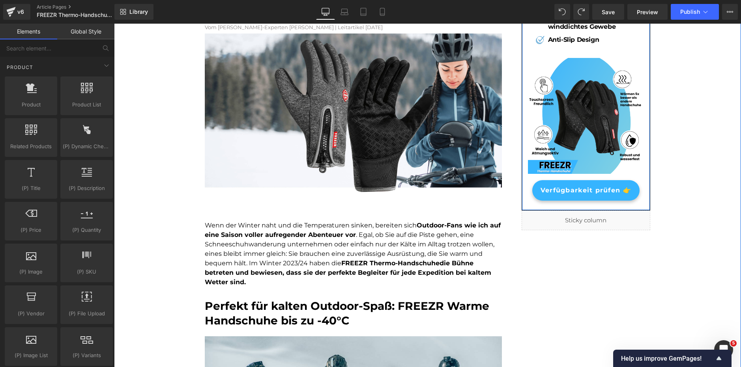
scroll to position [118, 0]
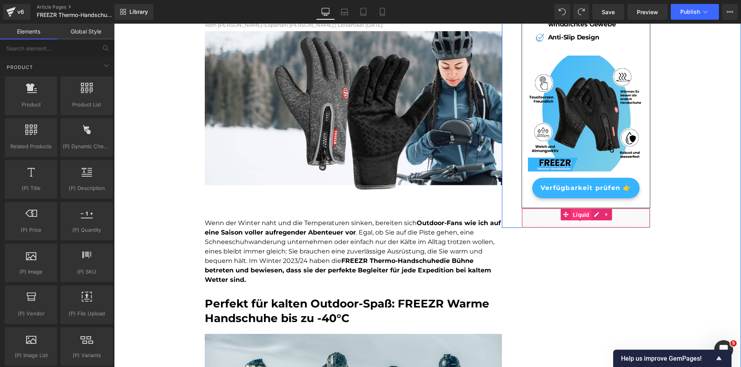
click at [579, 216] on span "Liquid" at bounding box center [581, 215] width 21 height 12
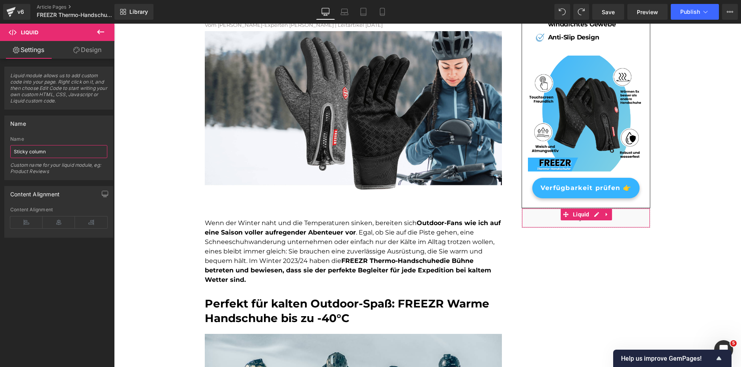
click at [41, 151] on input "Sticky column" at bounding box center [58, 151] width 97 height 13
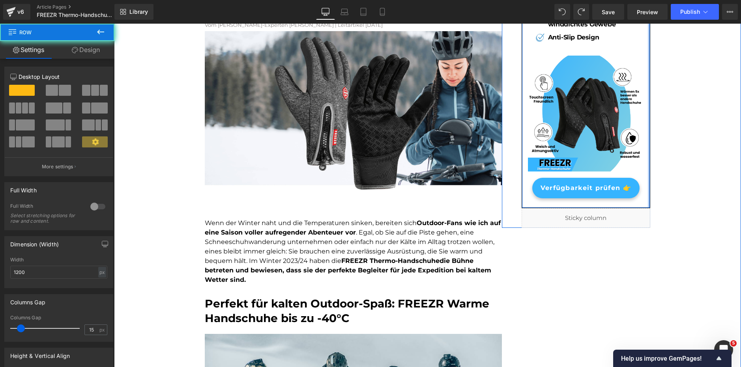
click at [647, 198] on div at bounding box center [648, 70] width 2 height 276
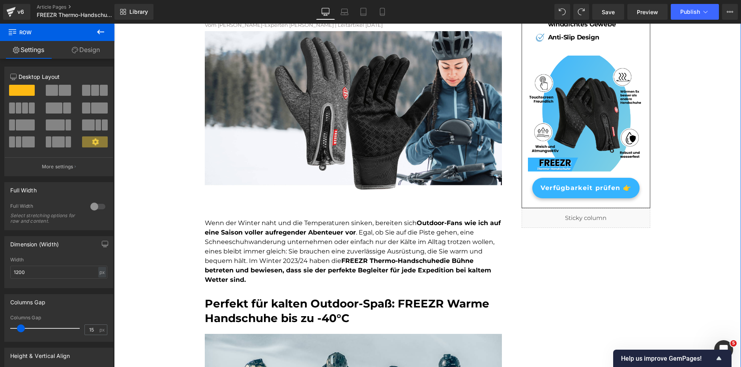
scroll to position [0, 0]
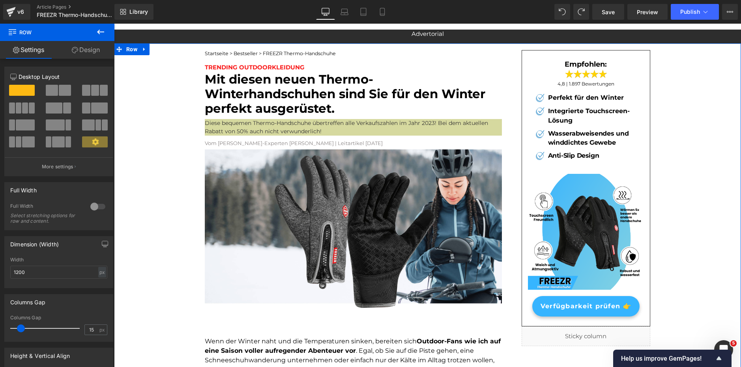
click at [569, 163] on ul "Image Perfekt für den Winter Text Block Image Integrierte Touchscreen-Lösung Te…" at bounding box center [586, 128] width 104 height 71
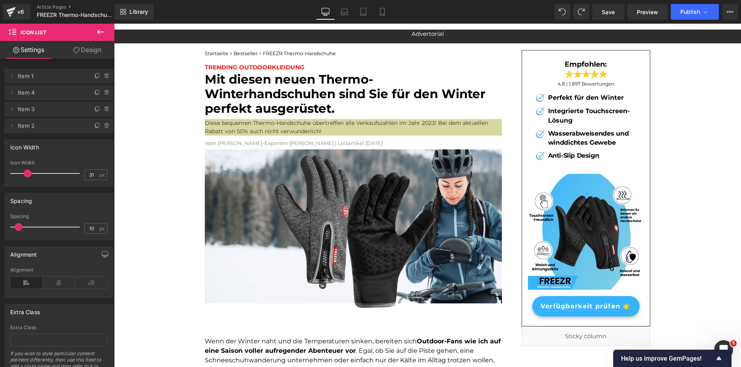
click at [105, 32] on button at bounding box center [101, 32] width 28 height 17
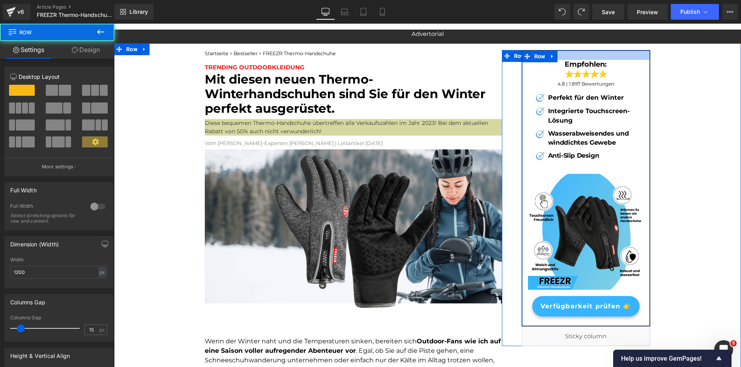
click at [601, 53] on div at bounding box center [586, 54] width 128 height 9
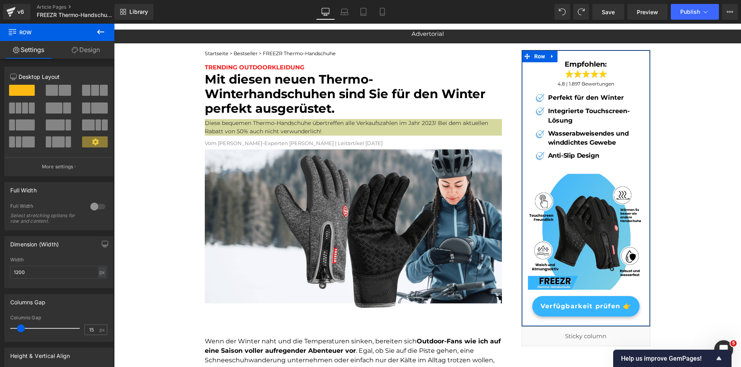
click at [88, 49] on link "Design" at bounding box center [85, 50] width 57 height 18
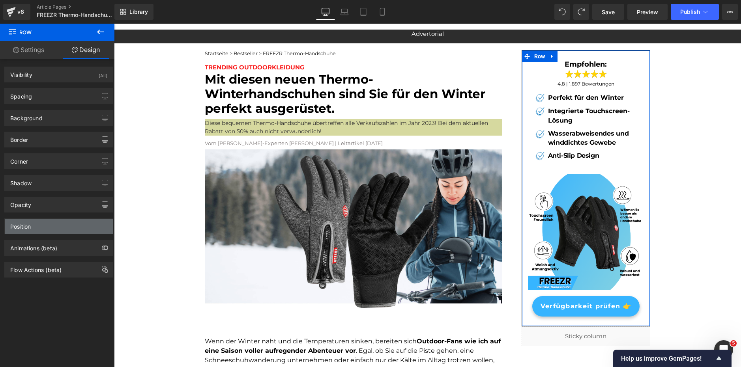
click at [65, 226] on div "Position" at bounding box center [59, 226] width 108 height 15
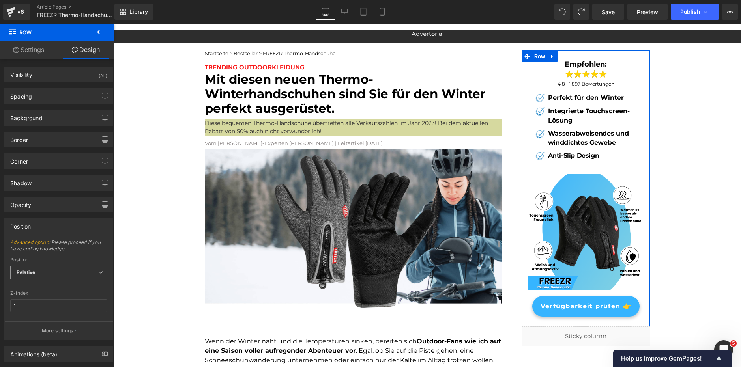
click at [59, 273] on span "Relative" at bounding box center [58, 273] width 97 height 14
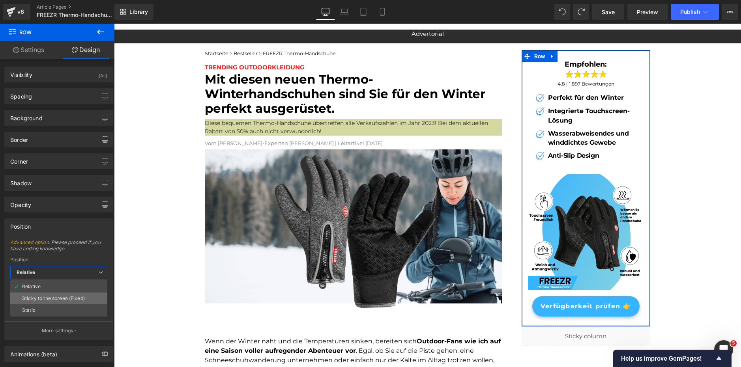
click at [53, 298] on div "Sticky to the screen (Fixed)" at bounding box center [53, 299] width 63 height 6
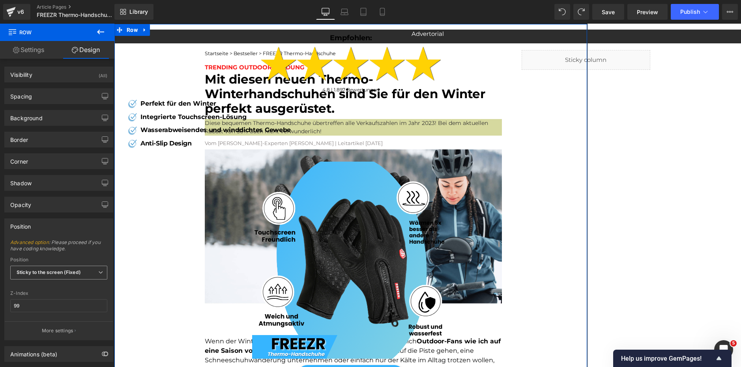
click at [23, 270] on b "Sticky to the screen (Fixed)" at bounding box center [49, 272] width 64 height 6
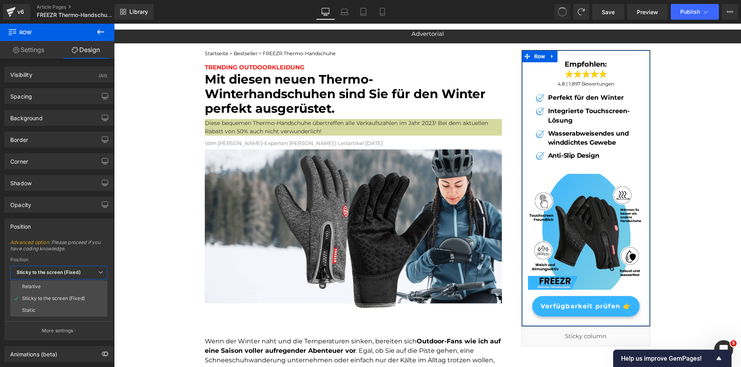
type input "1"
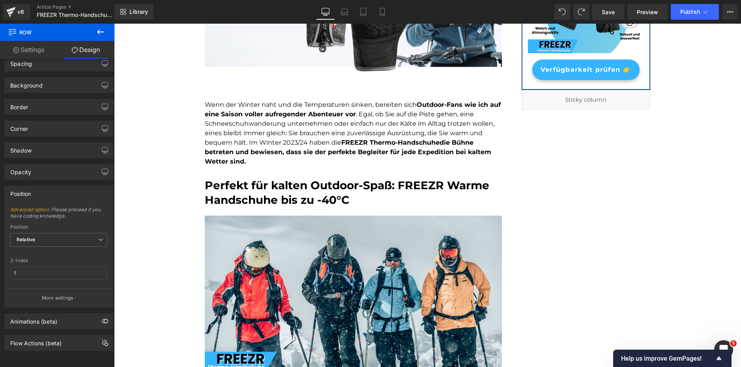
scroll to position [39, 0]
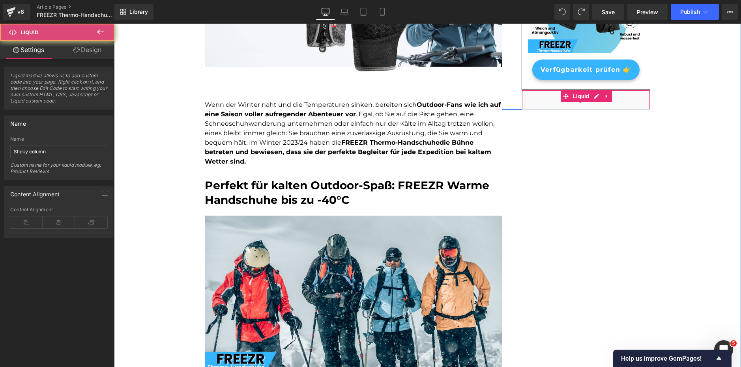
click at [610, 97] on div "Liquid" at bounding box center [585, 100] width 129 height 20
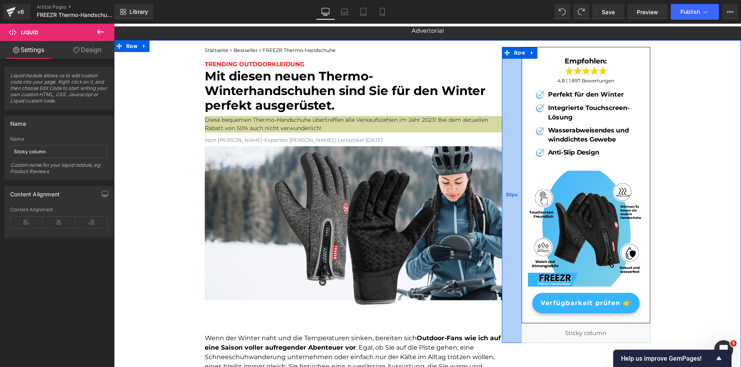
scroll to position [0, 0]
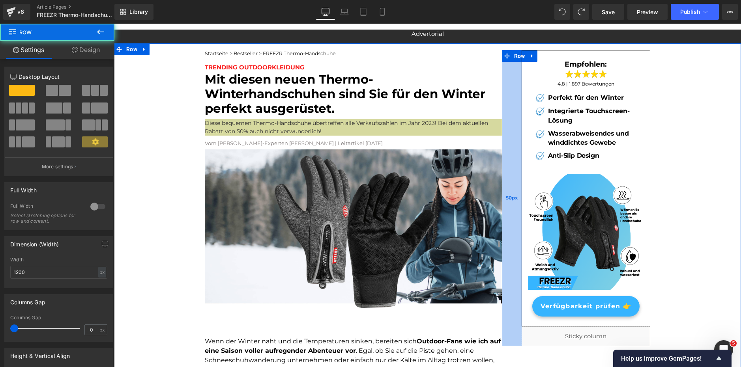
click at [509, 94] on div "50px" at bounding box center [512, 198] width 20 height 297
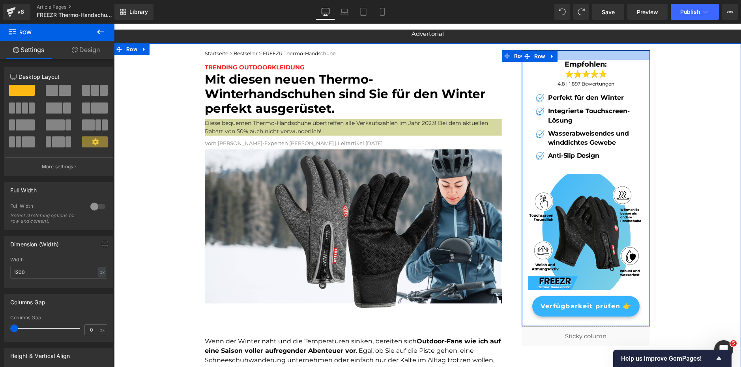
click at [618, 53] on div at bounding box center [586, 54] width 128 height 9
click at [599, 56] on div at bounding box center [586, 54] width 128 height 9
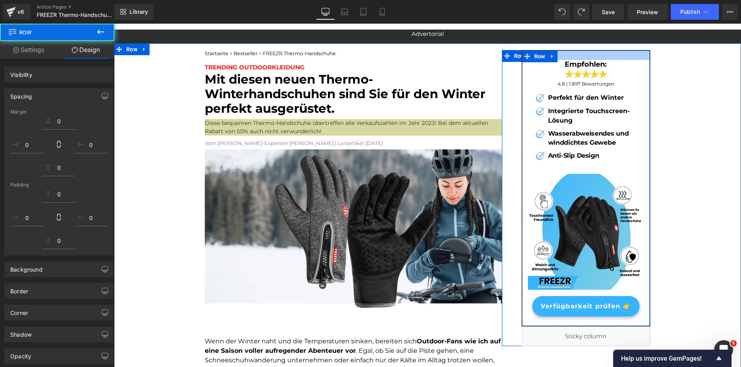
click at [599, 56] on div at bounding box center [586, 54] width 128 height 9
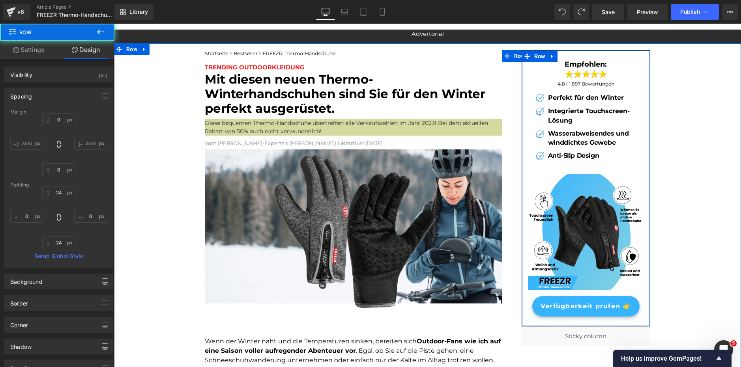
click at [599, 56] on div at bounding box center [586, 54] width 128 height 9
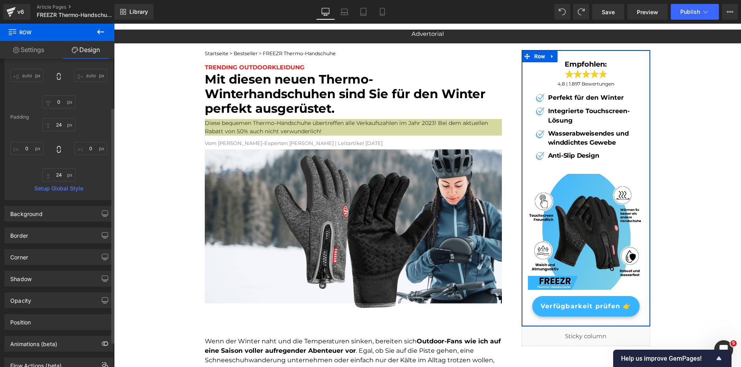
scroll to position [96, 0]
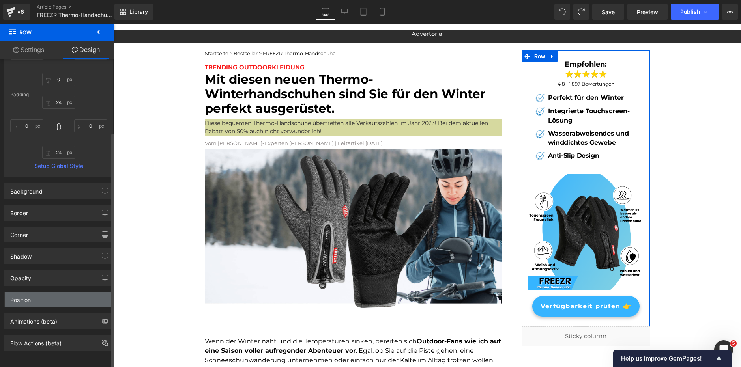
click at [68, 295] on div "Position" at bounding box center [59, 299] width 108 height 15
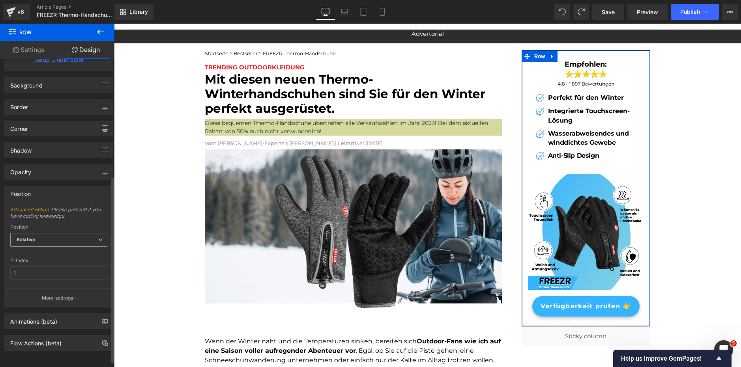
scroll to position [202, 0]
click at [54, 233] on span "Relative" at bounding box center [58, 240] width 97 height 14
click at [50, 263] on div "Sticky to the screen (Fixed)" at bounding box center [53, 266] width 63 height 6
type input "99"
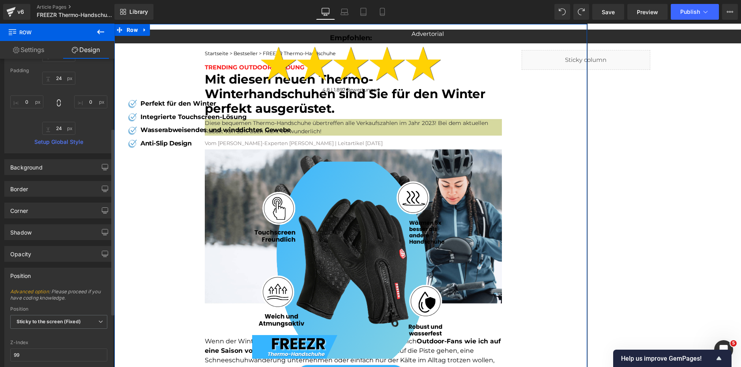
scroll to position [158, 0]
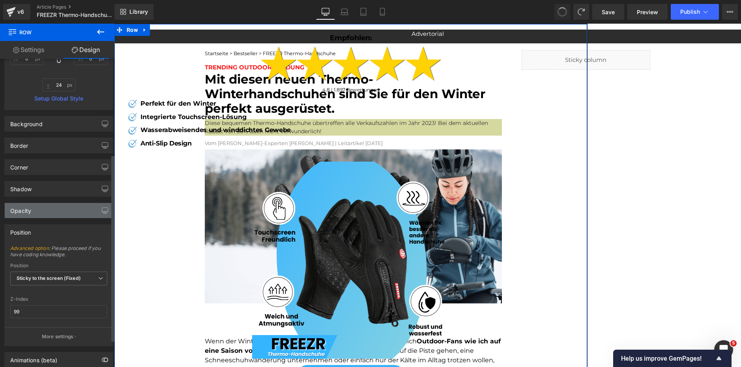
type input "0"
type input "24"
type input "0"
type input "24"
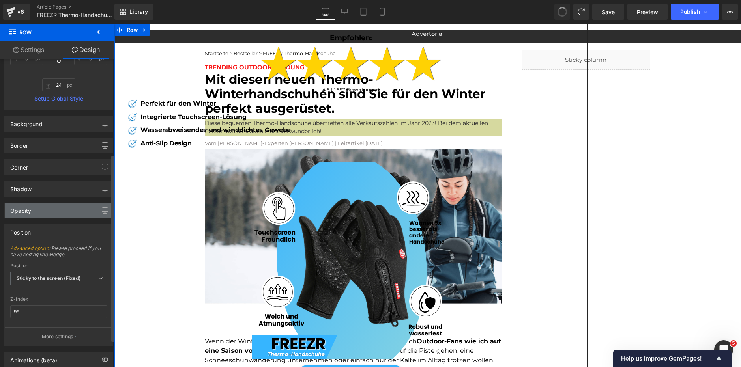
type input "0"
type input "1"
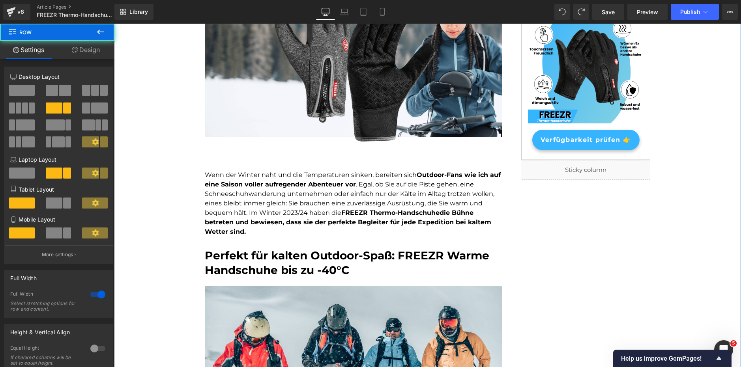
scroll to position [355, 0]
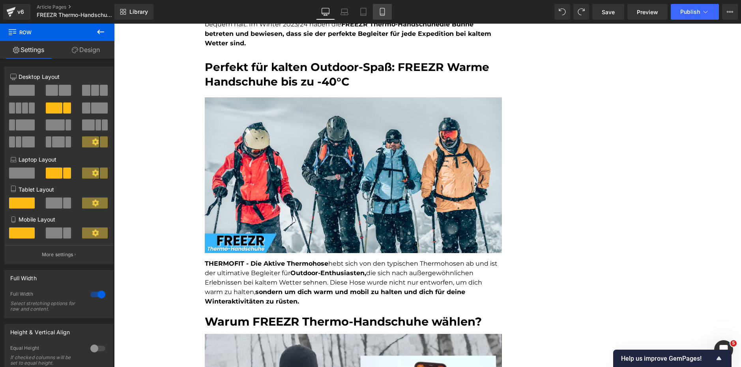
drag, startPoint x: 383, startPoint y: 12, endPoint x: 35, endPoint y: 103, distance: 360.2
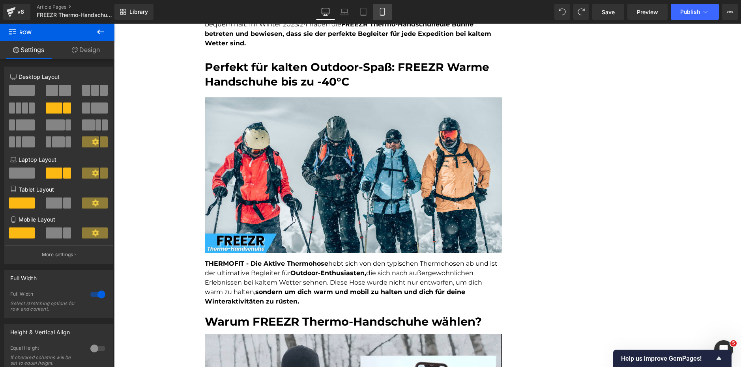
click at [383, 12] on icon at bounding box center [382, 12] width 8 height 8
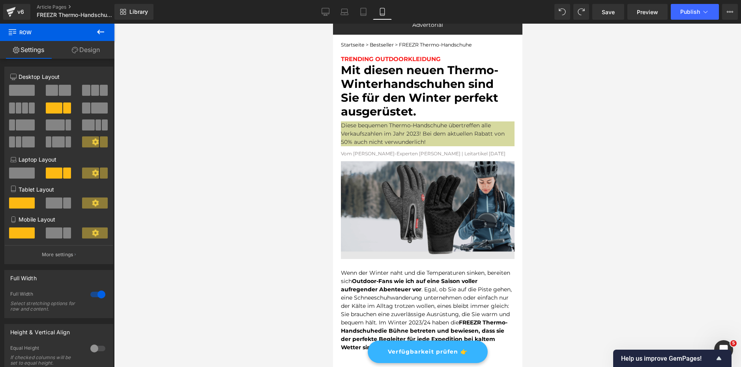
scroll to position [0, 0]
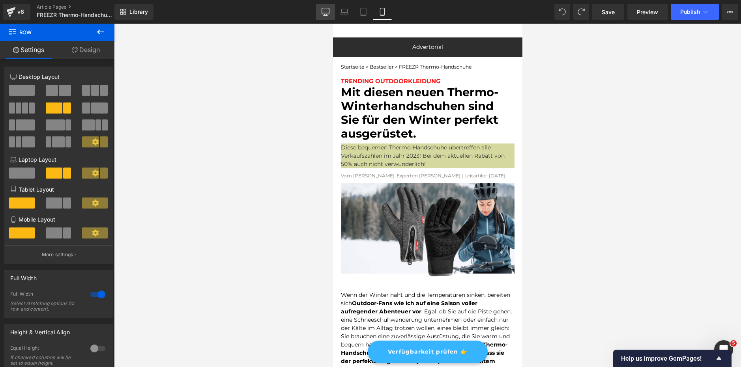
click at [322, 10] on icon at bounding box center [325, 11] width 7 height 6
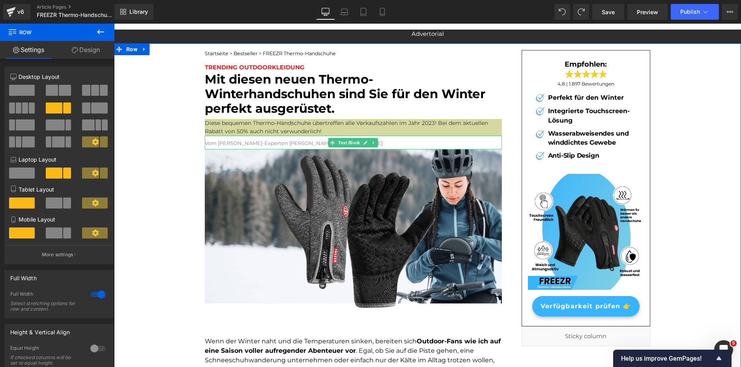
click at [305, 145] on font "Vom Berg-Experten [PERSON_NAME] | Leitartikel [DATE]" at bounding box center [294, 143] width 178 height 6
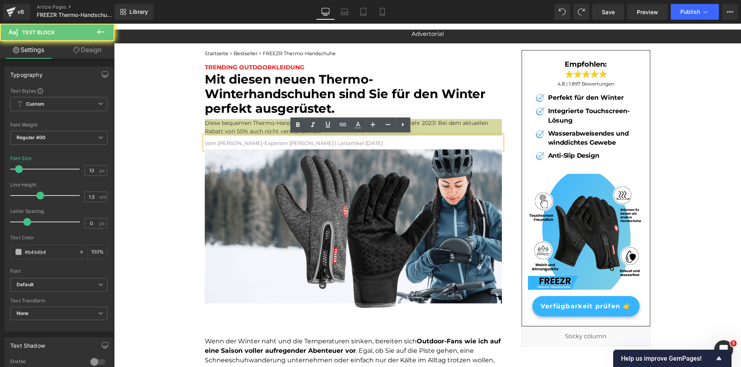
click at [305, 145] on font "Vom Berg-Experten [PERSON_NAME] | Leitartikel [DATE]" at bounding box center [294, 143] width 178 height 6
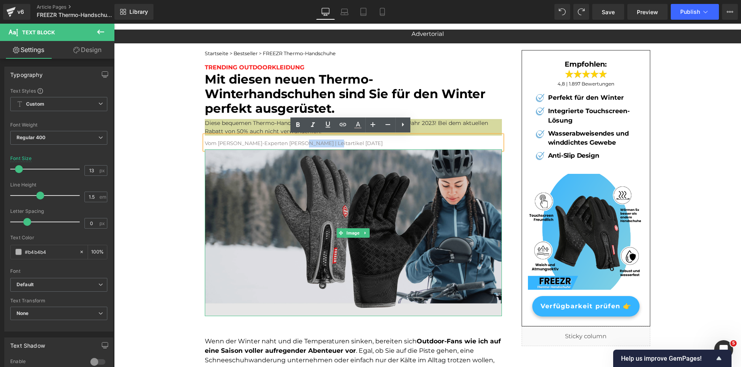
copy font "Leitartikel"
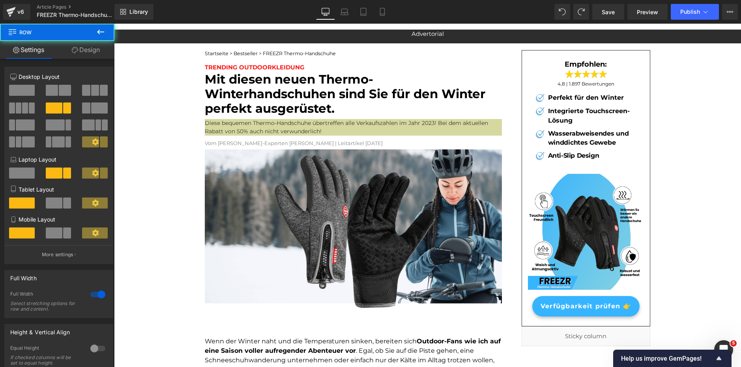
click at [254, 94] on font "Mit diesen neuen Thermo-Winterhandschuhen sind Sie für den Winter perfekt ausge…" at bounding box center [345, 94] width 280 height 44
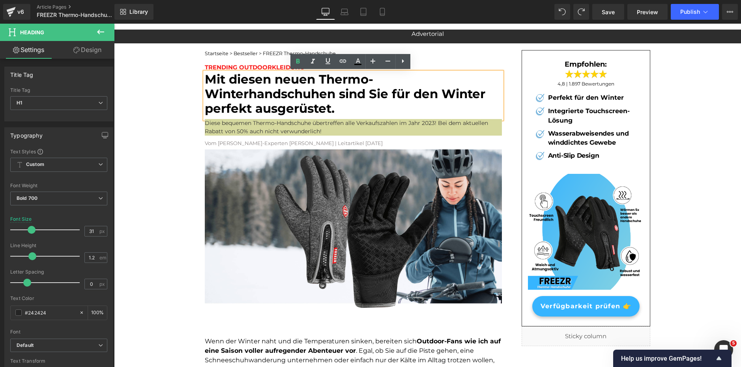
click at [247, 132] on p "Diese bequemen Thermo-Handschuhe übertreffen alle Verkaufszahlen im Jahr 2023! …" at bounding box center [353, 127] width 297 height 17
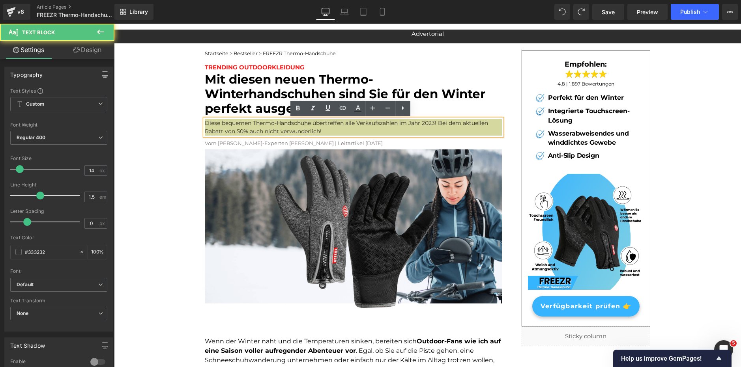
click at [429, 123] on p "Diese bequemen Thermo-Handschuhe übertreffen alle Verkaufszahlen im Jahr 2023! …" at bounding box center [353, 127] width 297 height 17
click at [434, 123] on p "Diese bequemen Thermo-Handschuhe übertreffen alle Verkaufszahlen im Jahr 2023! …" at bounding box center [353, 127] width 297 height 17
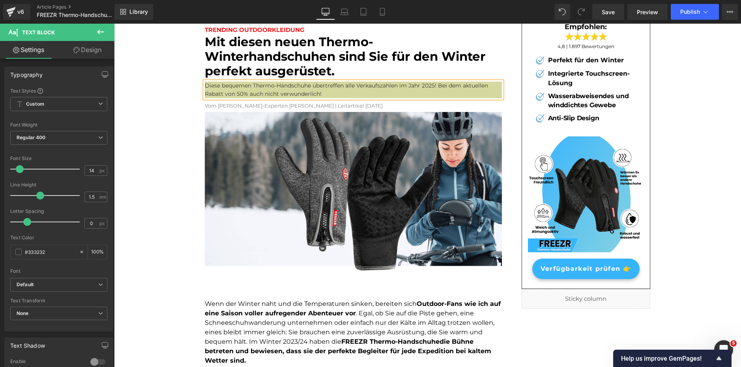
scroll to position [39, 0]
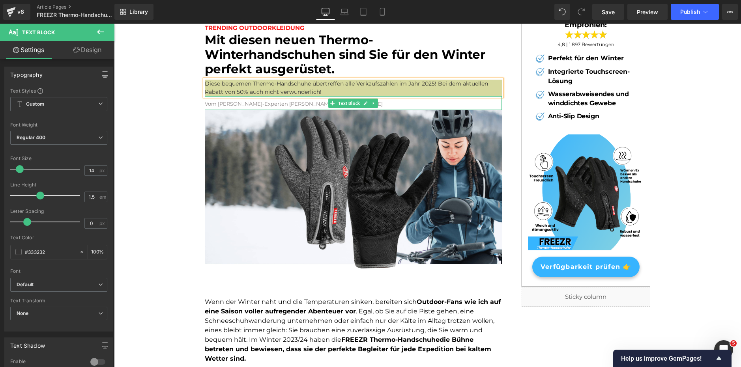
click at [299, 104] on font "Vom Berg-Experten [PERSON_NAME] | Leitartikel [DATE]" at bounding box center [294, 104] width 178 height 6
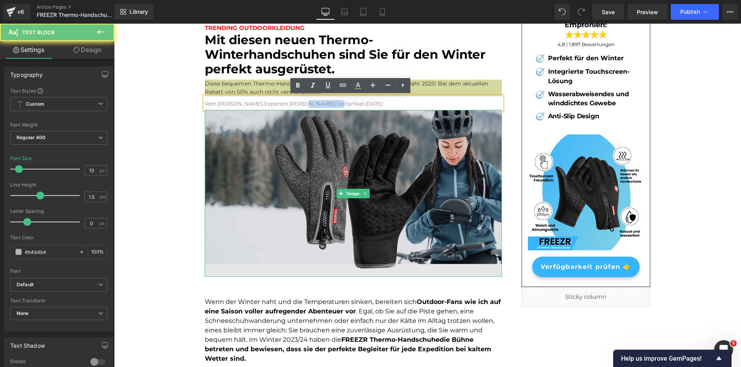
paste div
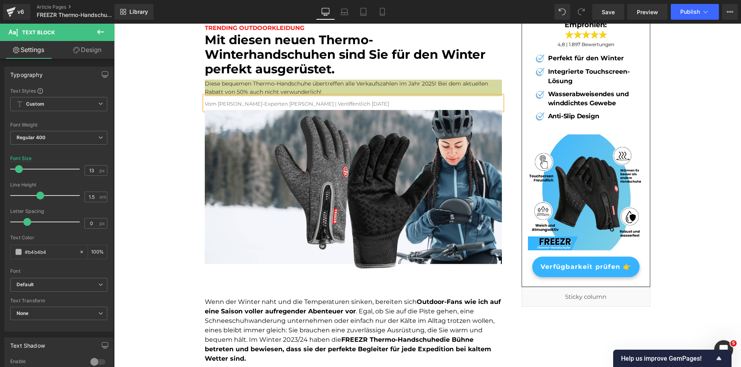
click at [326, 103] on font "Vom Berg-Experten Elly Wallner | Veröffentlich 18.10.2023" at bounding box center [297, 104] width 184 height 6
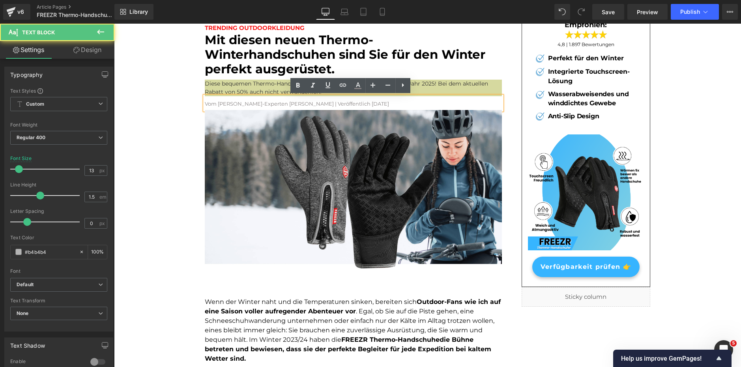
click at [326, 104] on font "Vom Berg-Experten Elly Wallner | Veröffentlich 18.10.2023" at bounding box center [297, 104] width 184 height 6
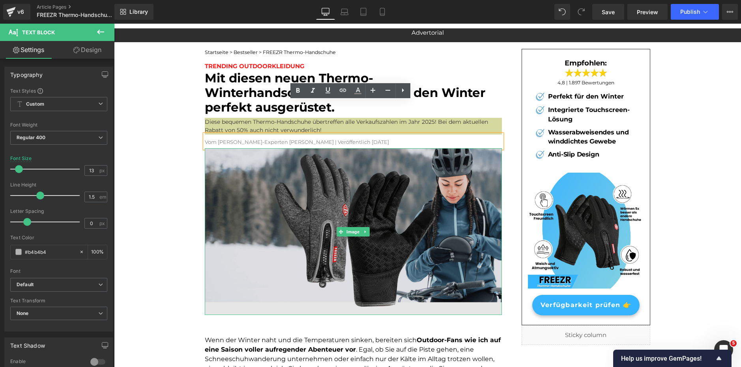
scroll to position [0, 0]
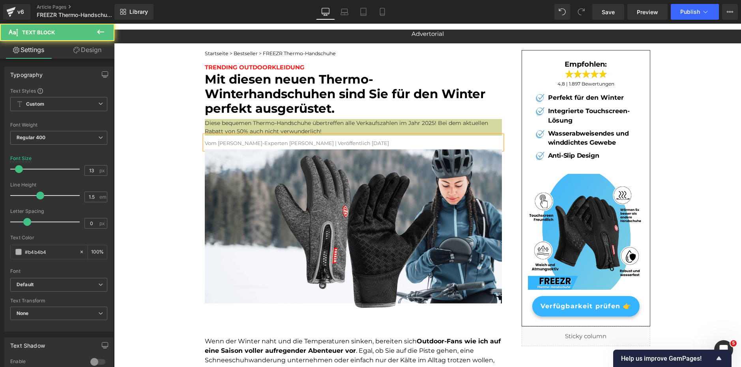
click at [346, 144] on font "Vom Berg-Experten Elly Wallner | Veröffentlich 01.10.2023" at bounding box center [297, 143] width 184 height 6
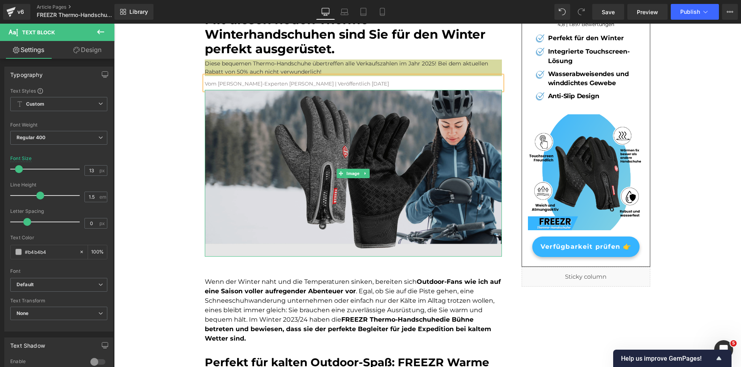
scroll to position [118, 0]
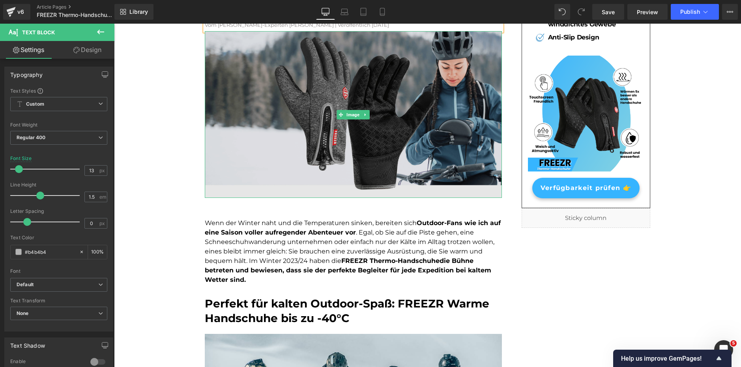
click at [260, 189] on img at bounding box center [353, 114] width 297 height 167
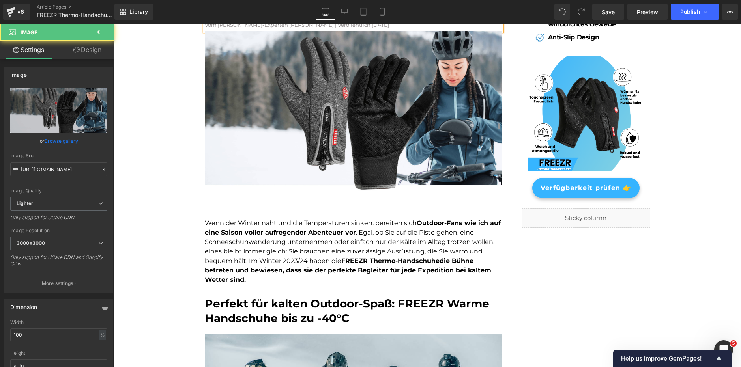
click at [254, 215] on div "Wenn der Winter naht und die Temperaturen sinken, bereiten sich Outdoor-Fans wi…" at bounding box center [353, 245] width 297 height 79
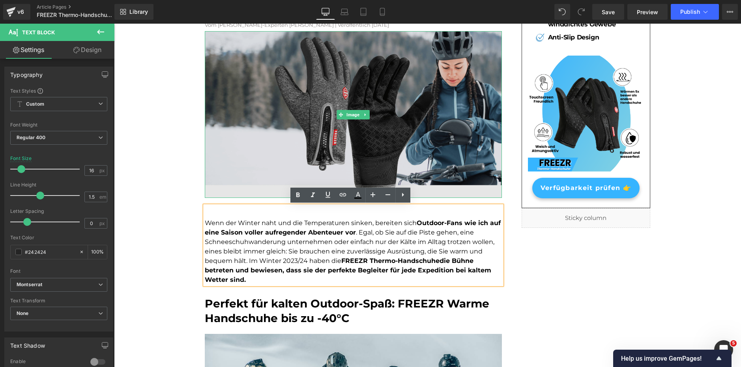
click at [256, 185] on img at bounding box center [353, 114] width 297 height 167
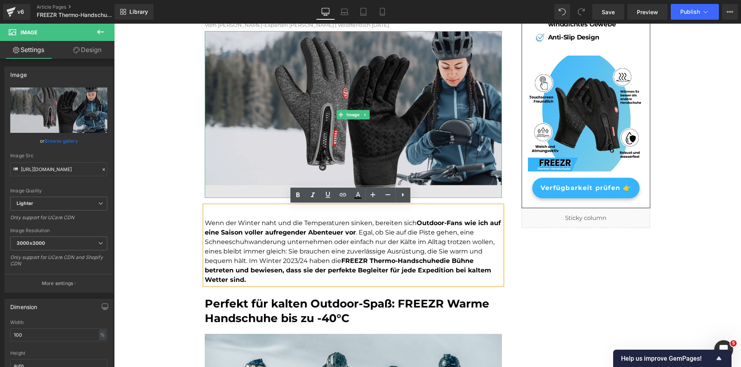
drag, startPoint x: 256, startPoint y: 197, endPoint x: 256, endPoint y: 192, distance: 5.1
click at [256, 187] on div "Image" at bounding box center [353, 114] width 297 height 167
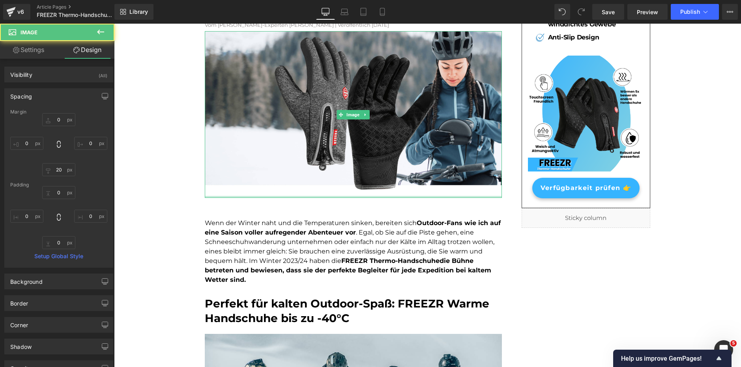
type input "0px"
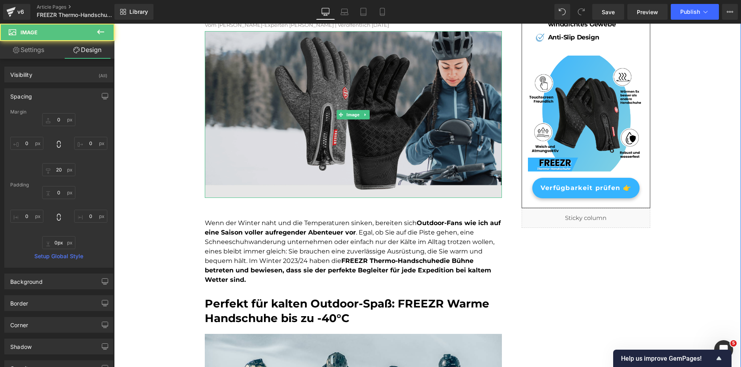
click at [258, 196] on div "Image" at bounding box center [353, 114] width 297 height 167
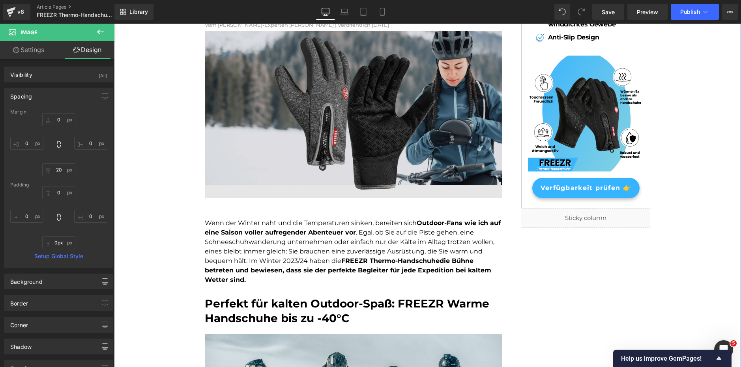
click at [260, 191] on img at bounding box center [353, 114] width 297 height 167
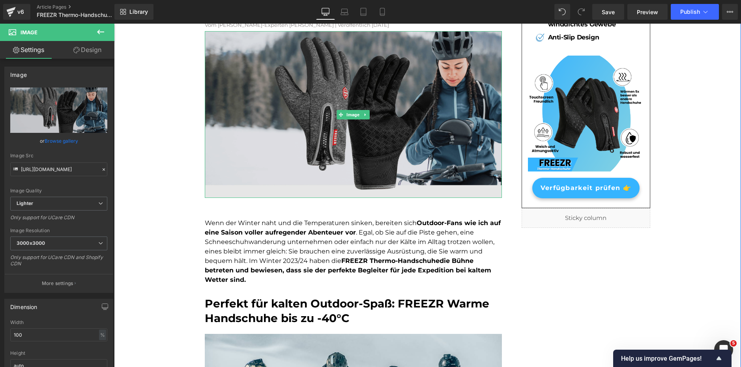
drag, startPoint x: 261, startPoint y: 198, endPoint x: 261, endPoint y: 190, distance: 7.9
click at [261, 190] on div "Image" at bounding box center [353, 114] width 297 height 167
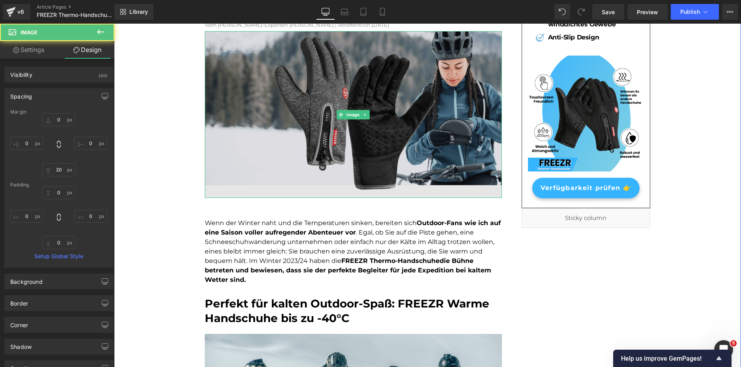
click at [275, 172] on img at bounding box center [353, 114] width 297 height 167
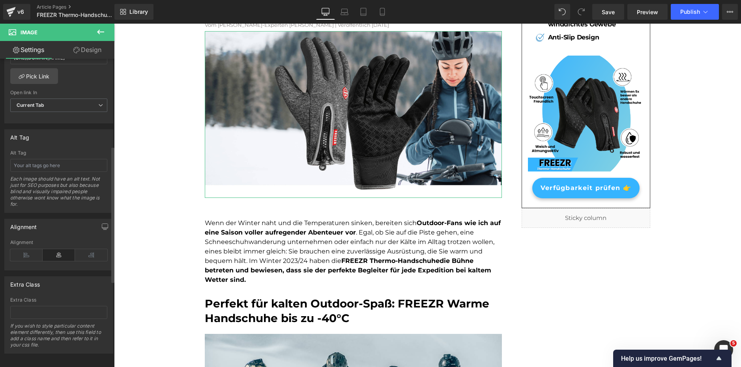
scroll to position [392, 0]
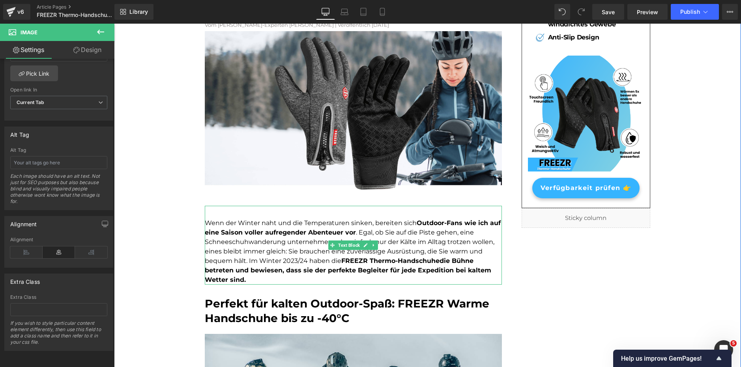
click at [354, 259] on strong "FREEZR Thermo-Handschuhe" at bounding box center [390, 260] width 98 height 7
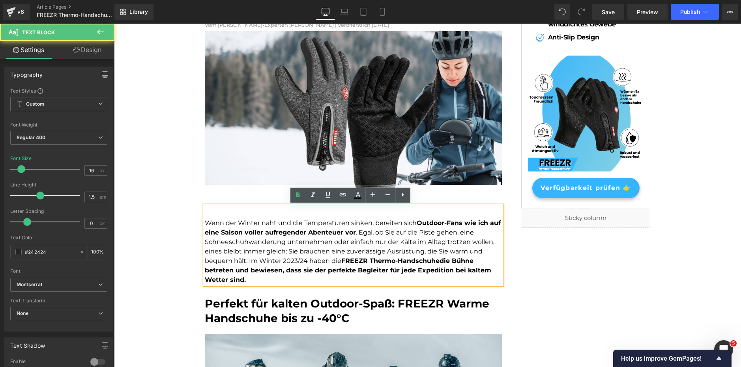
click at [205, 219] on p "Wenn der Winter naht und die Temperaturen sinken, bereiten sich Outdoor-Fans wi…" at bounding box center [353, 251] width 297 height 66
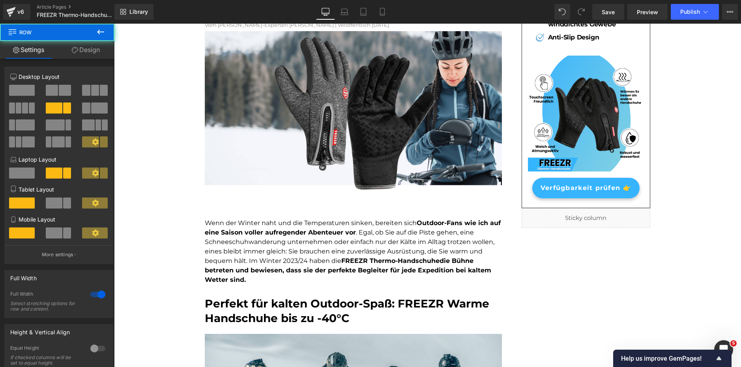
click at [316, 230] on strong "Outdoor-Fans wie ich auf eine Saison voller aufregender Abenteuer vor" at bounding box center [353, 227] width 296 height 17
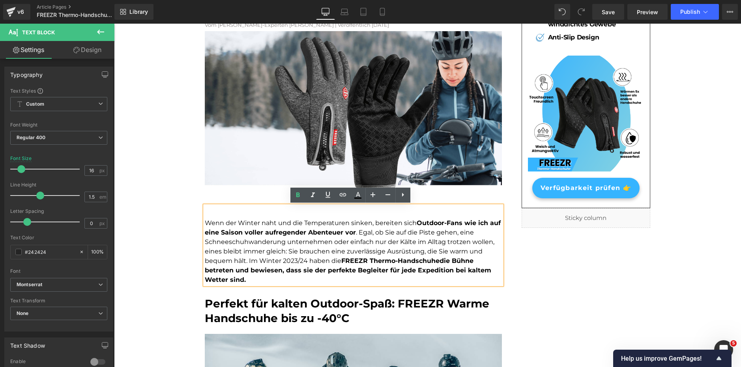
click at [437, 206] on div "Wenn der Winter naht und die Temperaturen sinken, bereiten sich Outdoor-Fans wi…" at bounding box center [353, 245] width 297 height 79
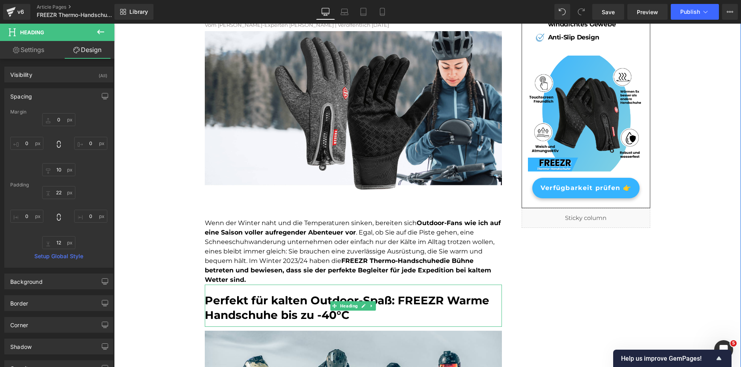
click at [222, 217] on div "Wenn der Winter naht und die Temperaturen sinken, bereiten sich Outdoor-Fans wi…" at bounding box center [353, 245] width 297 height 79
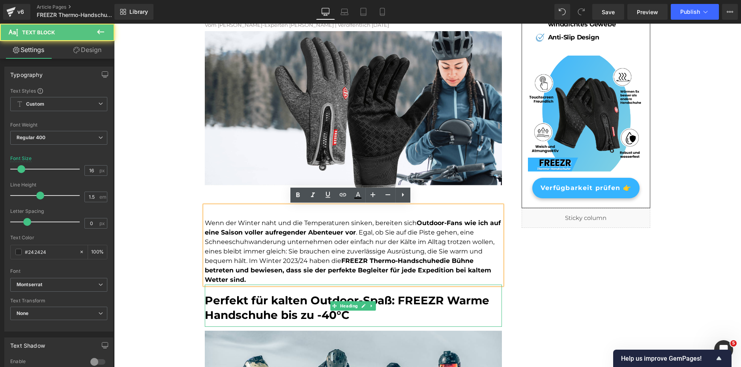
click at [205, 206] on div "Wenn der Winter naht und die Temperaturen sinken, bereiten sich Outdoor-Fans wi…" at bounding box center [353, 245] width 297 height 79
click at [431, 312] on h2 "Perfekt für kalten Outdoor-Spaß: FREEZR Warme Handschuhe bis zu -40°C" at bounding box center [353, 307] width 297 height 29
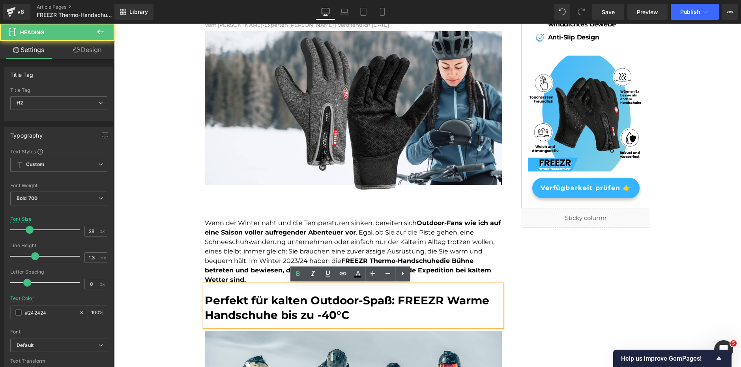
click at [494, 301] on h2 "Perfekt für kalten Outdoor-Spaß: FREEZR Warme Handschuhe bis zu -40°C" at bounding box center [353, 307] width 297 height 29
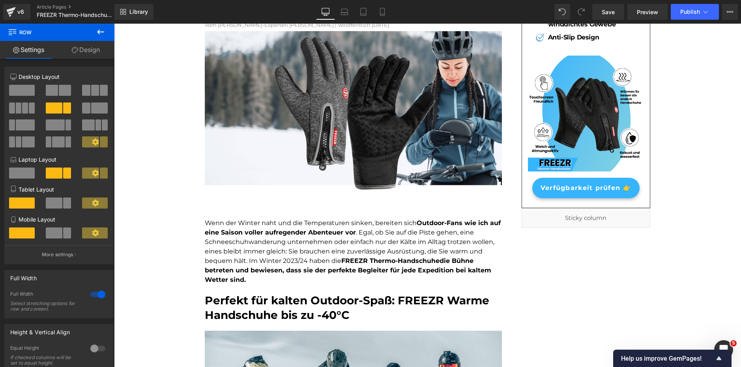
click at [408, 261] on strong "FREEZR Thermo-Handschuhe" at bounding box center [390, 260] width 98 height 7
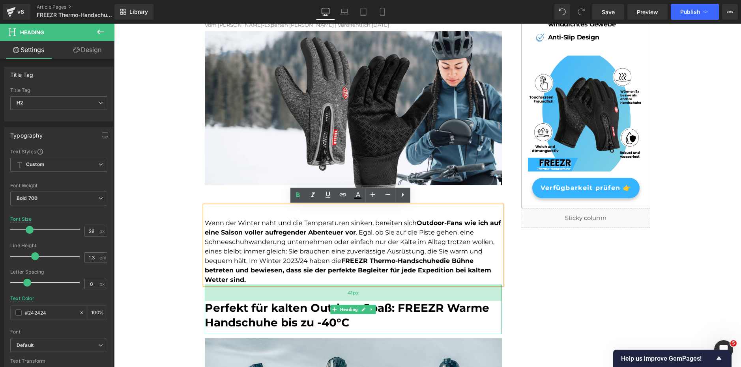
drag, startPoint x: 422, startPoint y: 287, endPoint x: 422, endPoint y: 295, distance: 7.5
click at [422, 295] on div "41px" at bounding box center [353, 293] width 297 height 16
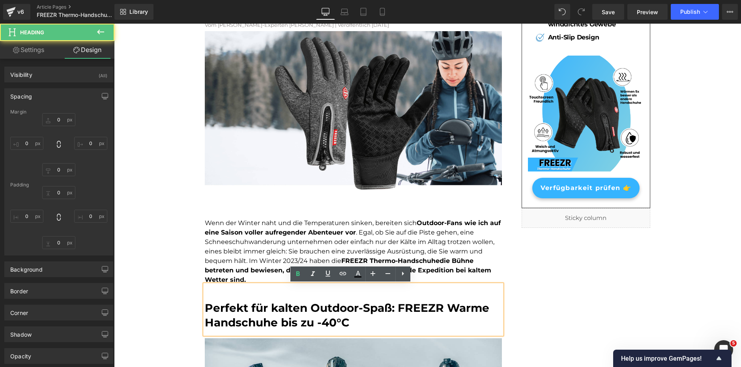
type input "0"
type input "10"
type input "0"
type input "41"
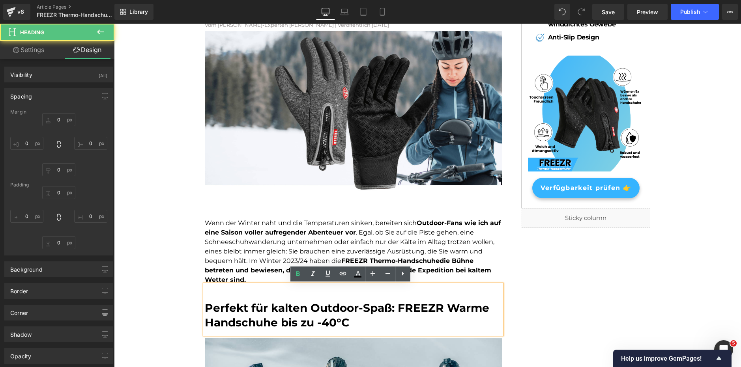
type input "0"
type input "12"
type input "0"
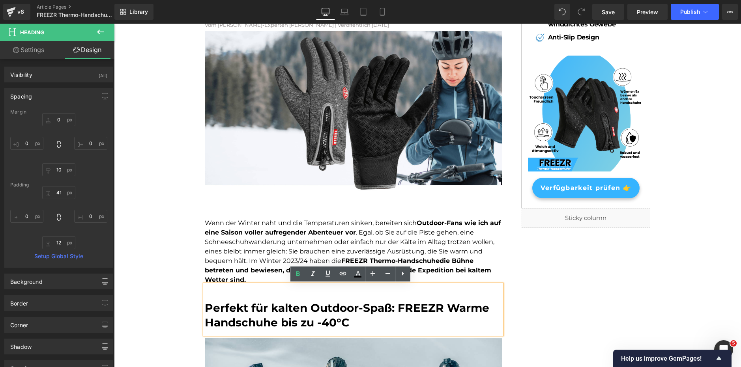
click at [425, 282] on p "Wenn der Winter naht und die Temperaturen sinken, bereiten sich Outdoor-Fans wi…" at bounding box center [353, 251] width 297 height 66
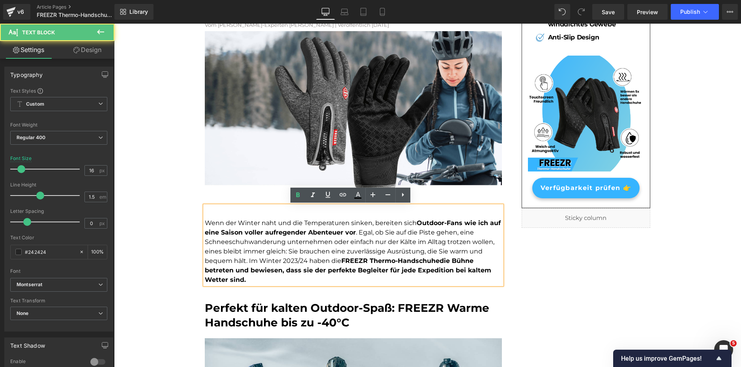
click at [114, 24] on div "41px" at bounding box center [114, 24] width 0 height 0
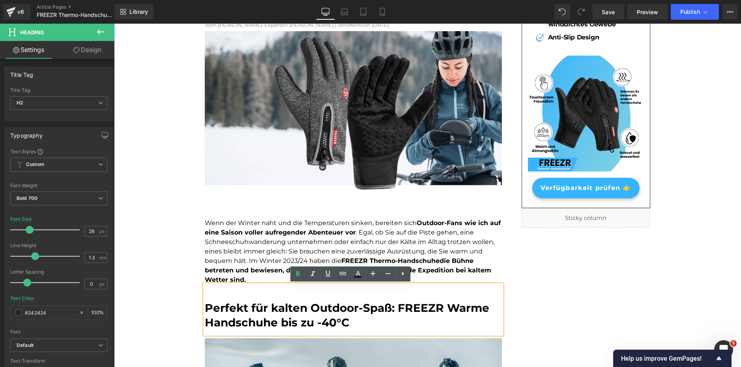
click at [432, 290] on div "Perfekt für kalten Outdoor-Spaß: FREEZR Warme Handschuhe bis zu -40°C" at bounding box center [353, 310] width 297 height 50
click at [205, 309] on font "Perfekt für kalten Outdoor-Spaß: FREEZR Warme Handschuhe bis zu -40°C" at bounding box center [347, 315] width 284 height 28
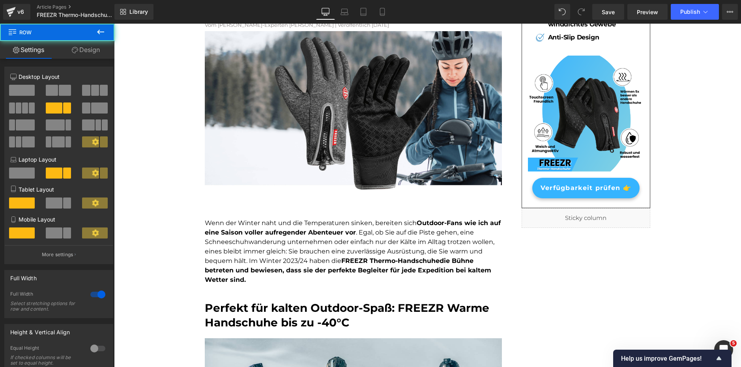
click at [398, 263] on strong "FREEZR Thermo-Handschuhe" at bounding box center [390, 260] width 98 height 7
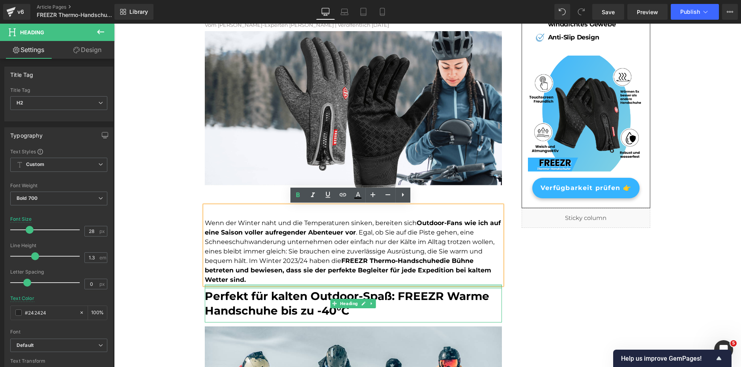
drag, startPoint x: 396, startPoint y: 288, endPoint x: 397, endPoint y: 276, distance: 11.9
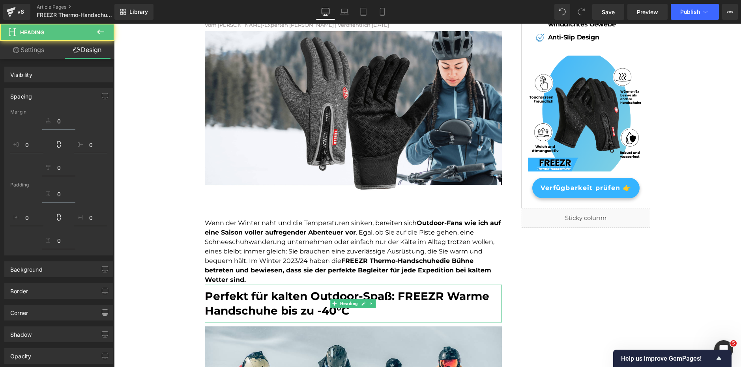
click at [334, 265] on font "Wenn der Winter naht und die Temperaturen sinken, bereiten sich Outdoor-Fans wi…" at bounding box center [353, 251] width 296 height 64
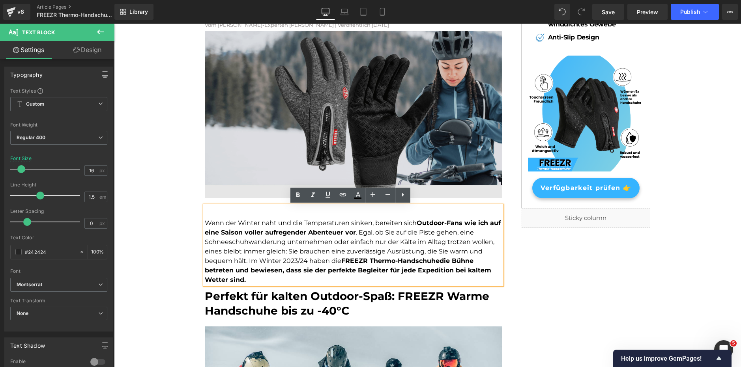
click at [241, 163] on img at bounding box center [353, 114] width 297 height 167
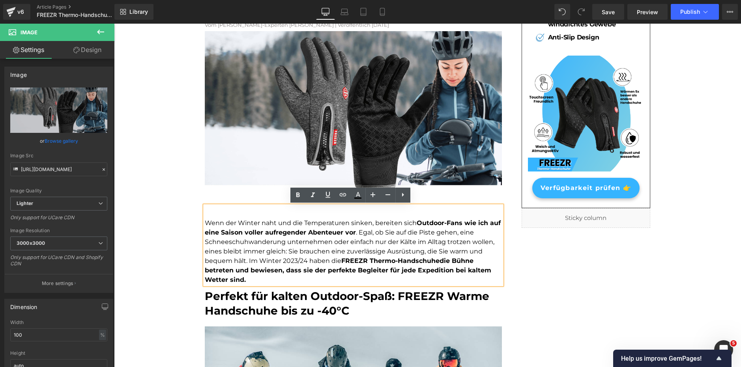
drag, startPoint x: 247, startPoint y: 197, endPoint x: 247, endPoint y: 214, distance: 17.4
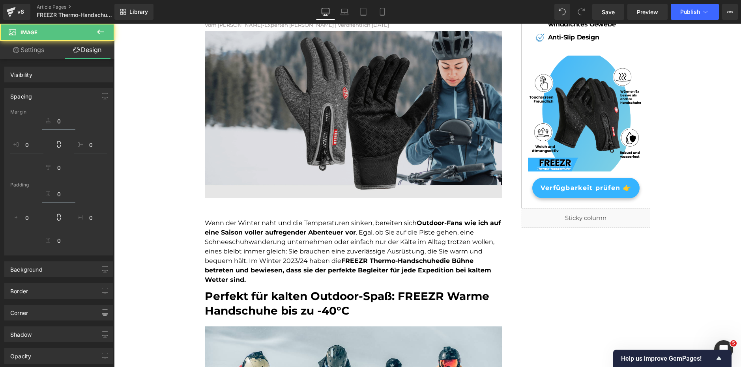
click at [241, 184] on img at bounding box center [353, 114] width 297 height 167
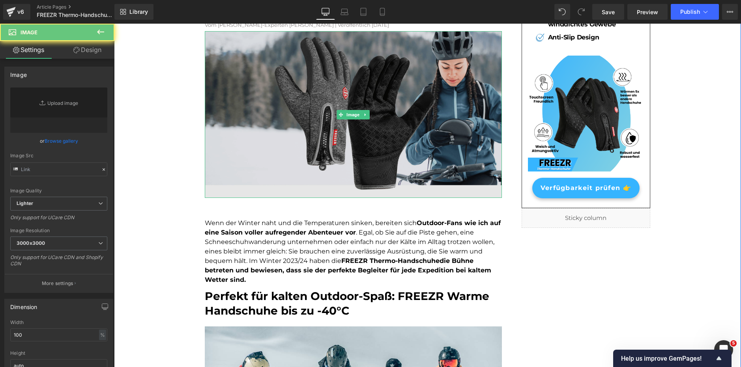
type input "[URL][DOMAIN_NAME]"
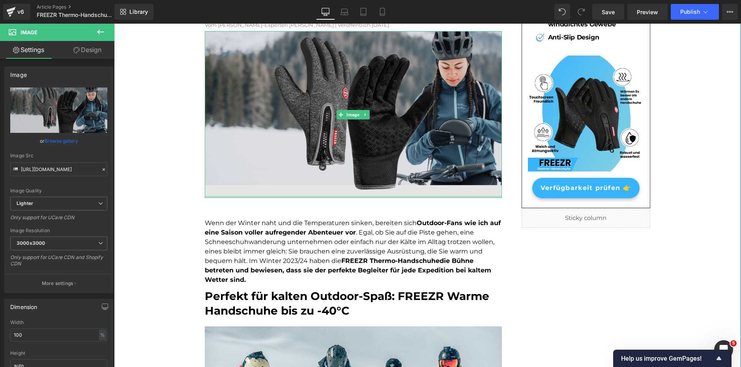
drag, startPoint x: 243, startPoint y: 196, endPoint x: 253, endPoint y: 134, distance: 63.1
click at [253, 134] on div "Image" at bounding box center [353, 114] width 297 height 167
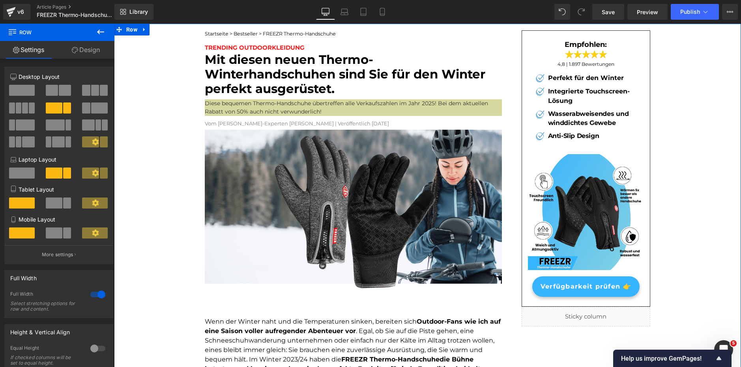
scroll to position [0, 0]
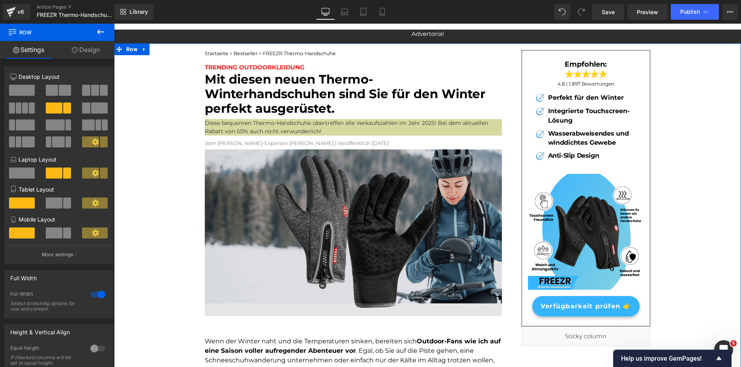
click at [259, 182] on img at bounding box center [353, 232] width 297 height 167
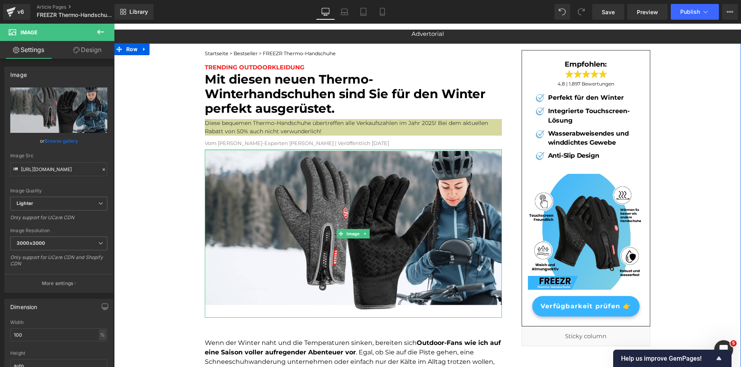
click at [282, 151] on div at bounding box center [353, 150] width 297 height 2
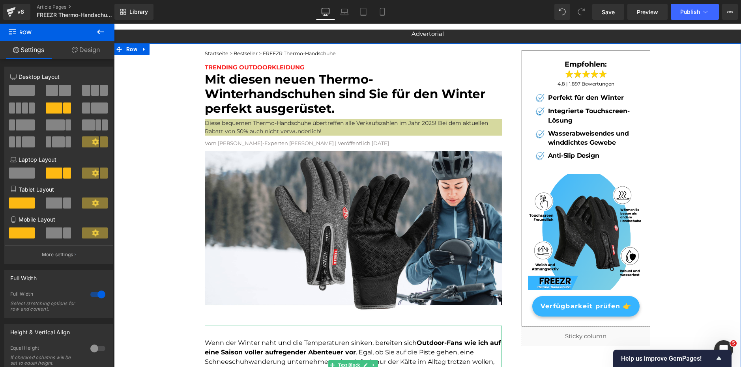
click at [216, 336] on div "Wenn der Winter naht und die Temperaturen sinken, bereiten sich Outdoor-Fans wi…" at bounding box center [353, 365] width 297 height 79
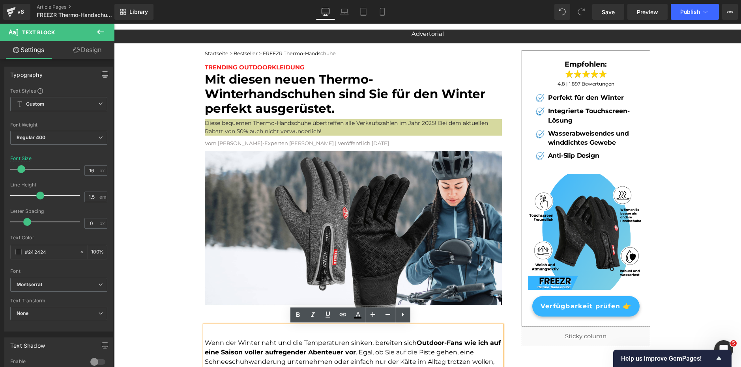
click at [205, 344] on div "Wenn der Winter naht und die Temperaturen sinken, bereiten sich Outdoor-Fans wi…" at bounding box center [353, 365] width 297 height 79
click at [207, 345] on font "Wenn der Winter naht und die Temperaturen sinken, bereiten sich Outdoor-Fans wi…" at bounding box center [353, 371] width 296 height 64
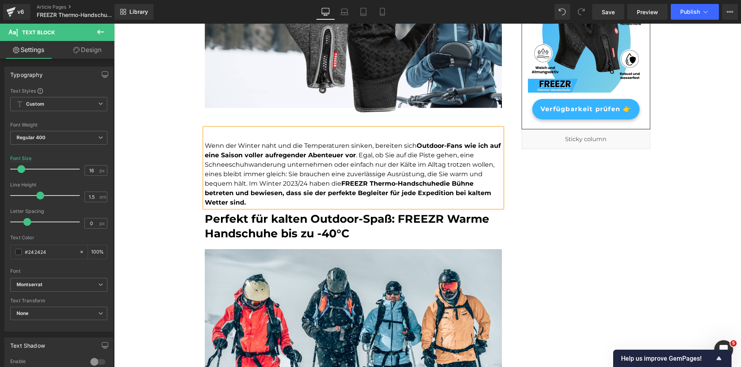
drag, startPoint x: 277, startPoint y: 124, endPoint x: 274, endPoint y: 128, distance: 4.7
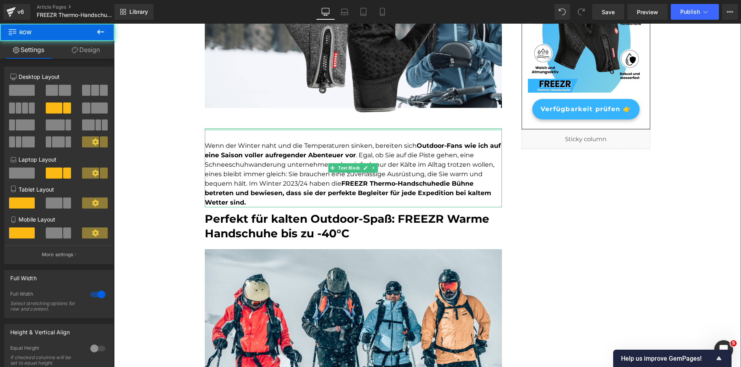
click at [271, 130] on div at bounding box center [353, 130] width 297 height 2
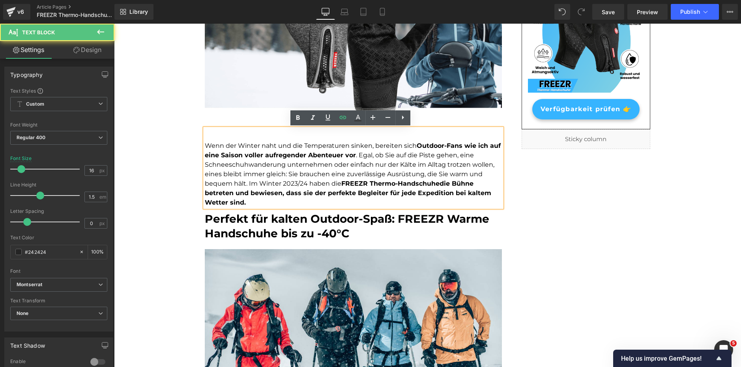
click at [269, 131] on div "Wenn der Winter naht und die Temperaturen sinken, bereiten sich Outdoor-Fans wi…" at bounding box center [353, 168] width 297 height 79
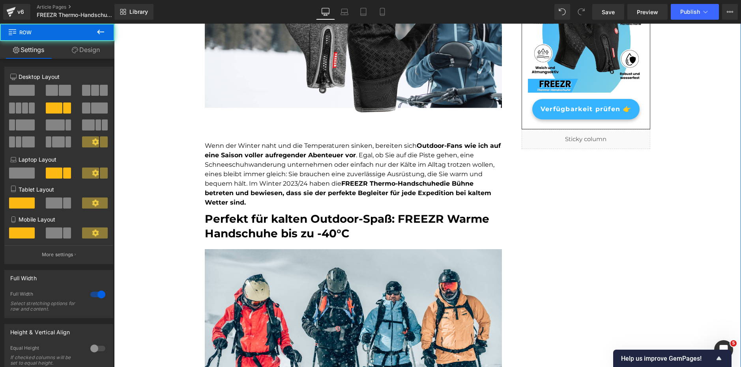
click at [274, 133] on div "Wenn der Winter naht und die Temperaturen sinken, bereiten sich Outdoor-Fans wi…" at bounding box center [353, 168] width 297 height 79
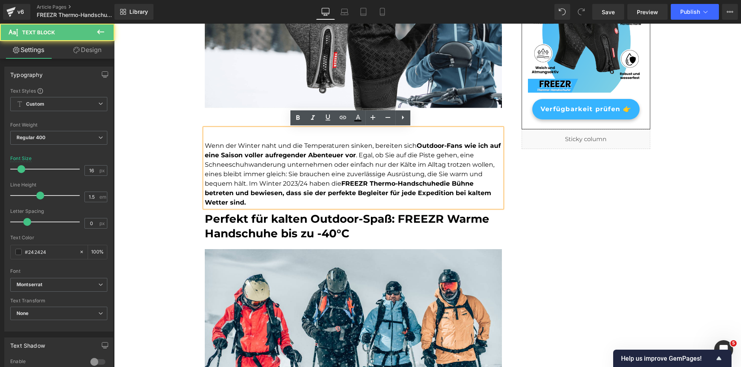
click at [276, 129] on div "Wenn der Winter naht und die Temperaturen sinken, bereiten sich Outdoor-Fans wi…" at bounding box center [353, 168] width 297 height 79
click at [262, 144] on font "Wenn der Winter naht und die Temperaturen sinken, bereiten sich Outdoor-Fans wi…" at bounding box center [353, 174] width 296 height 64
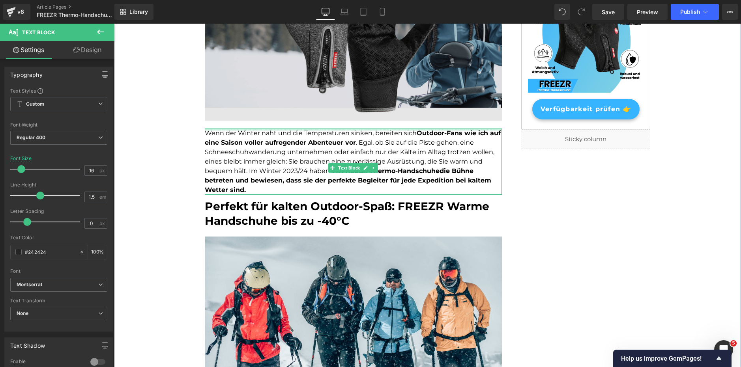
drag, startPoint x: 362, startPoint y: 129, endPoint x: 365, endPoint y: 110, distance: 18.7
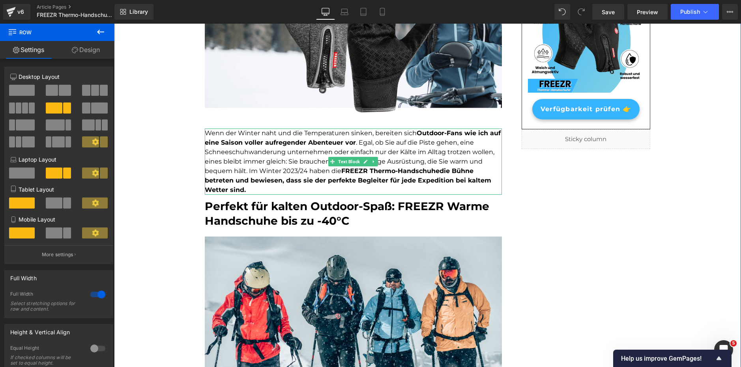
click at [210, 148] on p "Wenn der Winter naht und die Temperaturen sinken, bereiten sich Outdoor-Fans wi…" at bounding box center [353, 162] width 297 height 66
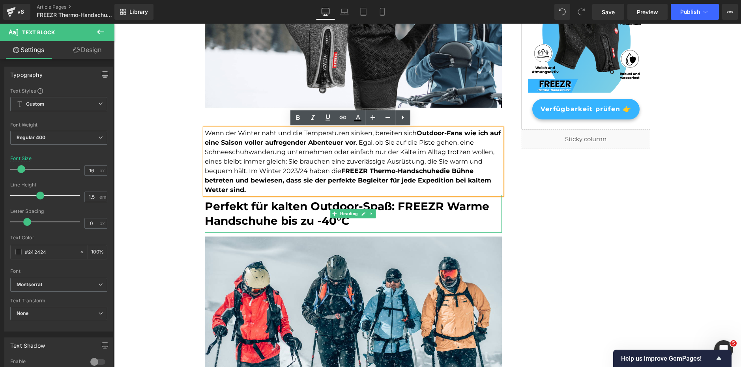
click at [250, 213] on font "Perfekt für kalten Outdoor-Spaß: FREEZR Warme Handschuhe bis zu -40°C" at bounding box center [347, 214] width 284 height 28
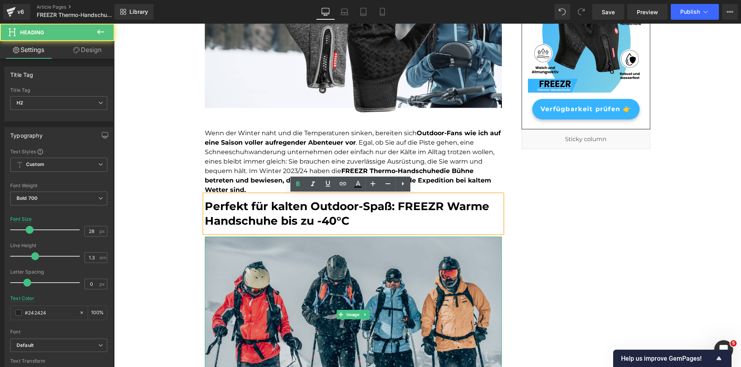
click at [246, 241] on img at bounding box center [353, 315] width 297 height 156
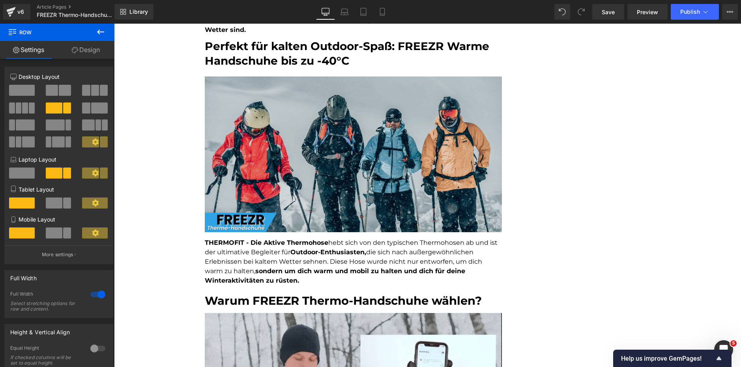
scroll to position [394, 0]
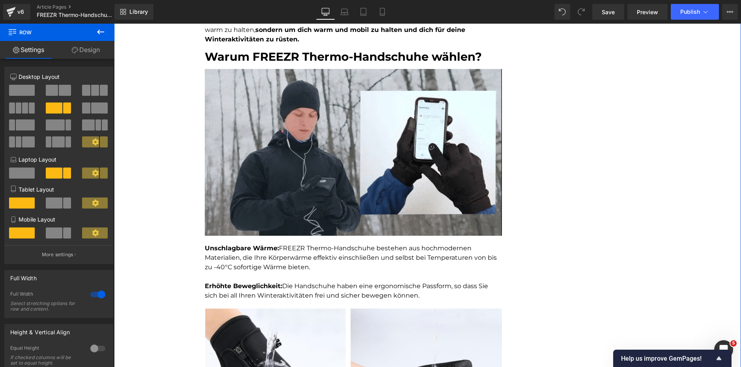
scroll to position [631, 0]
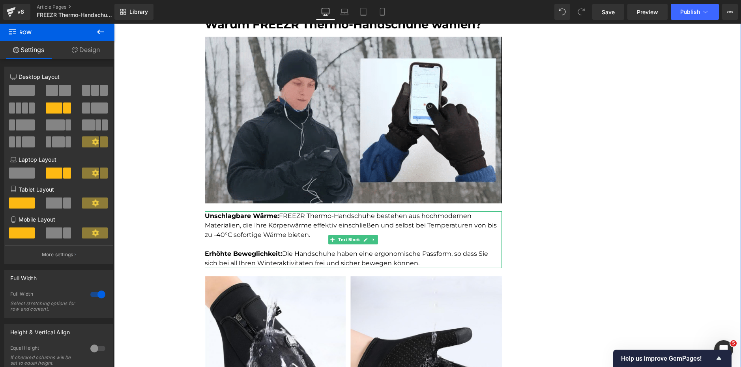
click at [275, 244] on p at bounding box center [353, 244] width 297 height 9
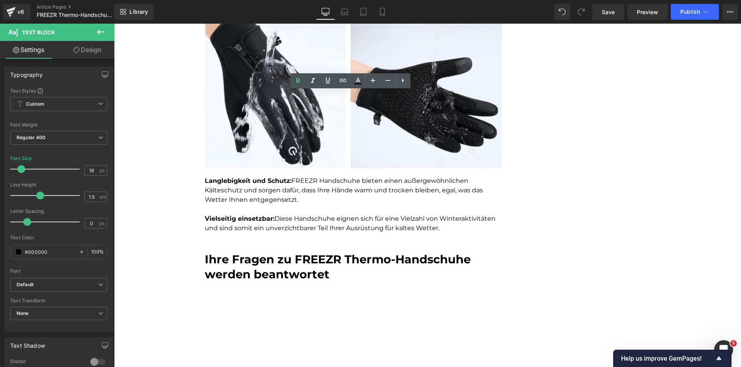
scroll to position [946, 0]
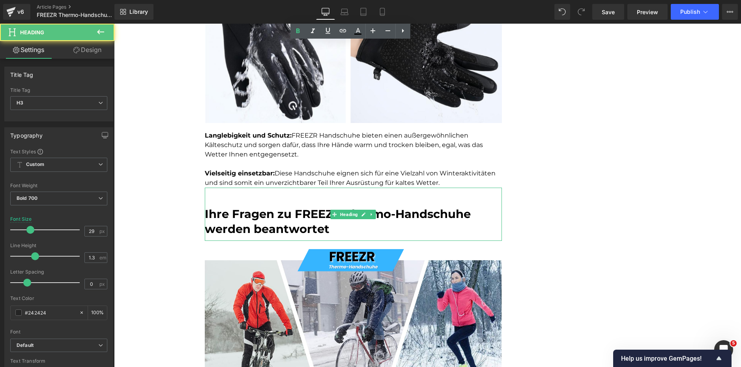
click at [281, 214] on font "Ihre Fragen zu FREEZR Thermo-Handschuhe werden beantwortet" at bounding box center [338, 221] width 266 height 29
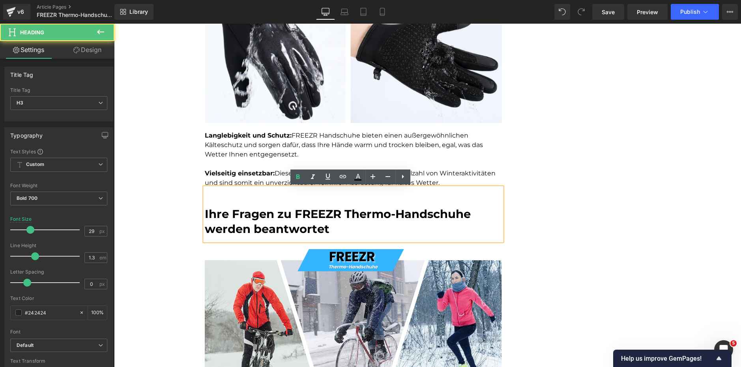
click at [233, 198] on div "Ihre Fragen zu FREEZR Thermo-Handschuhe werden beantwortet" at bounding box center [353, 214] width 297 height 53
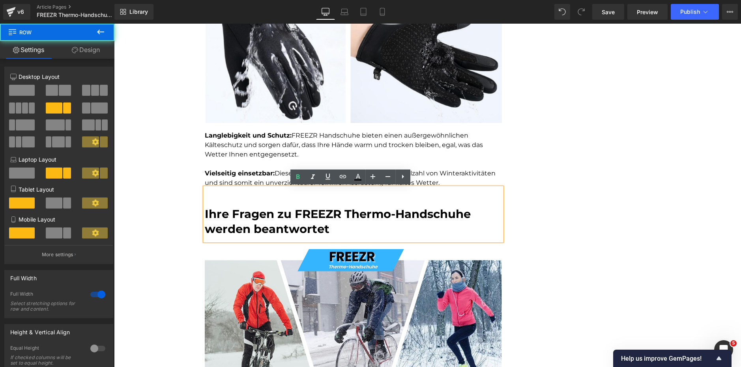
drag, startPoint x: 174, startPoint y: 191, endPoint x: 192, endPoint y: 192, distance: 17.8
click at [174, 192] on div "Startseite > Bestseller > FREEZR Thermo-Handschuhe Text Block TRENDING OUTDOORK…" at bounding box center [427, 132] width 627 height 2071
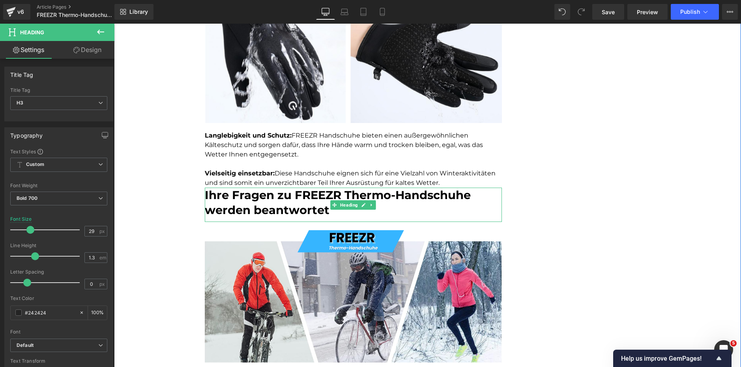
drag, startPoint x: 267, startPoint y: 188, endPoint x: 270, endPoint y: 202, distance: 14.5
click at [270, 202] on div "Ihre Fragen zu FREEZR Thermo-Handschuhe werden beantwortet Heading" at bounding box center [353, 205] width 297 height 34
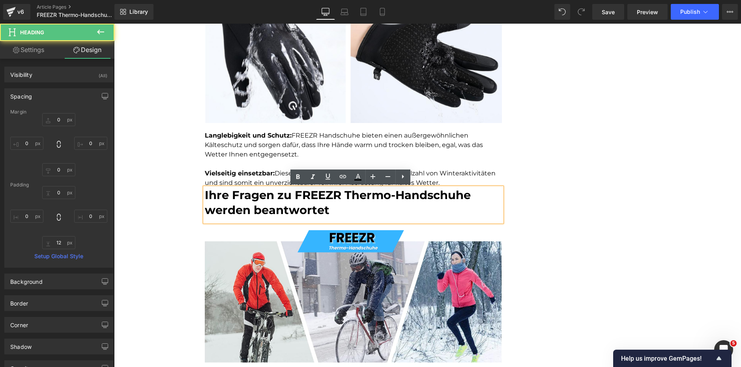
click at [180, 196] on div "Startseite > Bestseller > FREEZR Thermo-Handschuhe Text Block TRENDING OUTDOORK…" at bounding box center [427, 123] width 627 height 2052
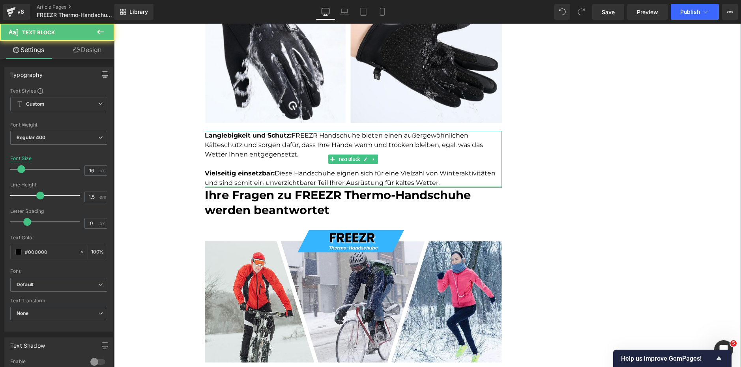
click at [256, 187] on div at bounding box center [353, 187] width 297 height 2
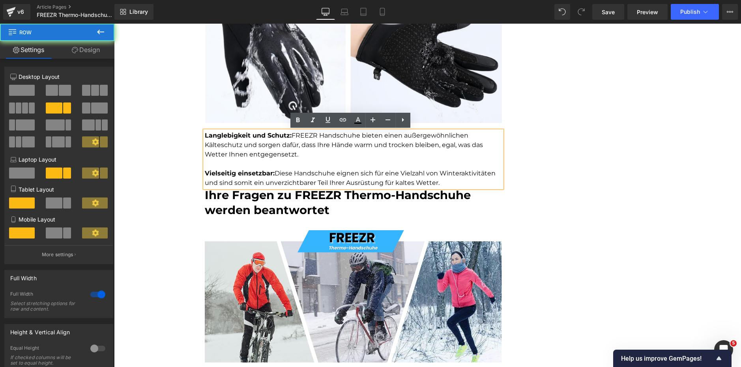
drag, startPoint x: 132, startPoint y: 197, endPoint x: 143, endPoint y: 197, distance: 10.3
click at [132, 197] on div "Startseite > Bestseller > FREEZR Thermo-Handschuhe Text Block TRENDING OUTDOORK…" at bounding box center [427, 123] width 627 height 2052
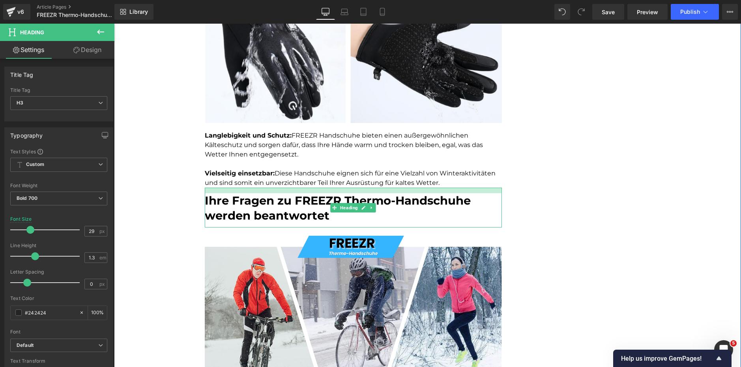
drag, startPoint x: 238, startPoint y: 188, endPoint x: 238, endPoint y: 194, distance: 5.5
click at [238, 194] on div "Ihre Fragen zu FREEZR Thermo-Handschuhe werden beantwortet Heading" at bounding box center [353, 208] width 297 height 40
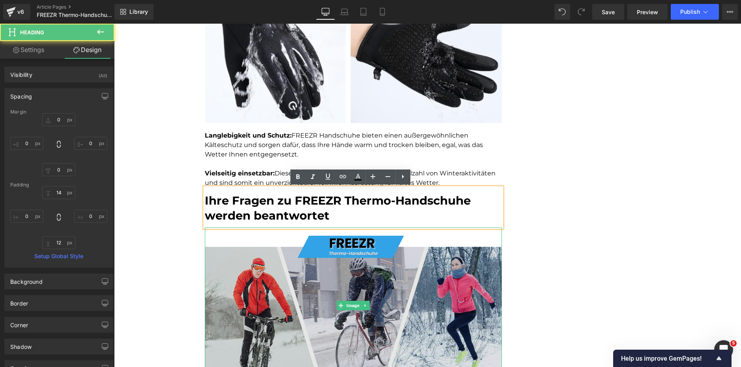
click at [218, 257] on img at bounding box center [353, 306] width 297 height 156
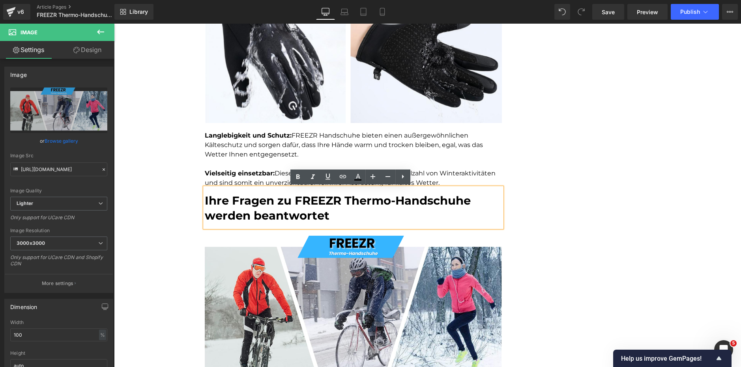
drag, startPoint x: 227, startPoint y: 229, endPoint x: 233, endPoint y: 208, distance: 22.1
click at [235, 197] on div "Startseite > Bestseller > FREEZR Thermo-Handschuhe Text Block TRENDING OUTDOORK…" at bounding box center [353, 113] width 297 height 2019
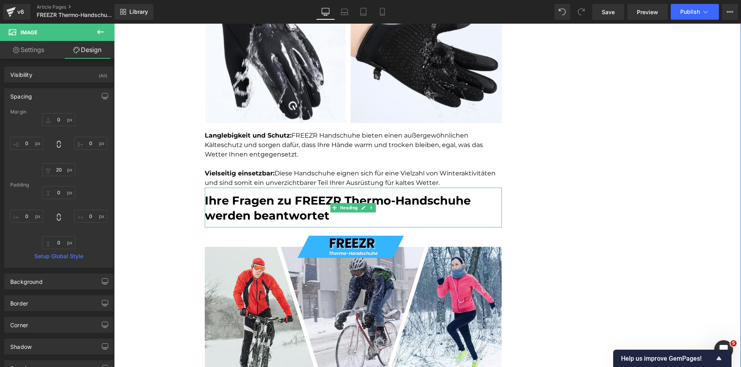
drag, startPoint x: 289, startPoint y: 228, endPoint x: 289, endPoint y: 221, distance: 6.7
click at [289, 221] on div "Startseite > Bestseller > FREEZR Thermo-Handschuhe Text Block TRENDING OUTDOORK…" at bounding box center [353, 113] width 297 height 2019
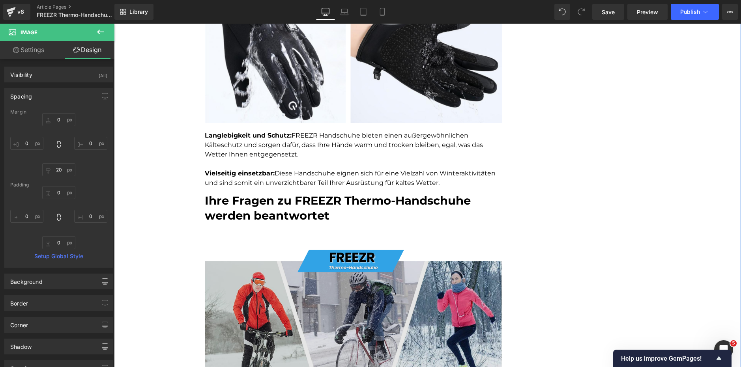
drag, startPoint x: 256, startPoint y: 228, endPoint x: 256, endPoint y: 241, distance: 13.0
click at [256, 242] on div "Image 36px" at bounding box center [353, 313] width 297 height 170
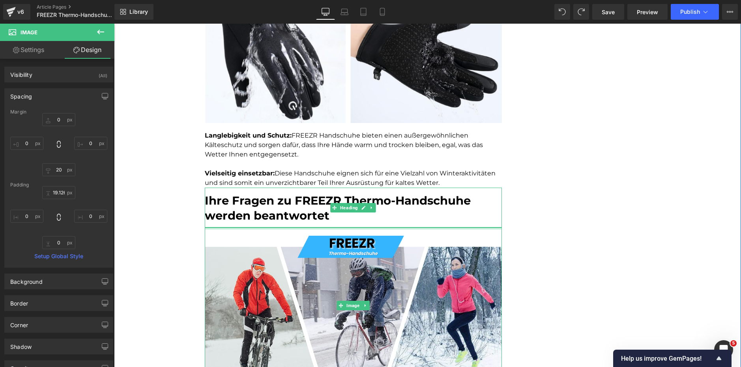
drag, startPoint x: 288, startPoint y: 228, endPoint x: 289, endPoint y: 215, distance: 12.7
click at [289, 215] on div "Startseite > Bestseller > FREEZR Thermo-Handschuhe Text Block TRENDING OUTDOORK…" at bounding box center [353, 113] width 297 height 2019
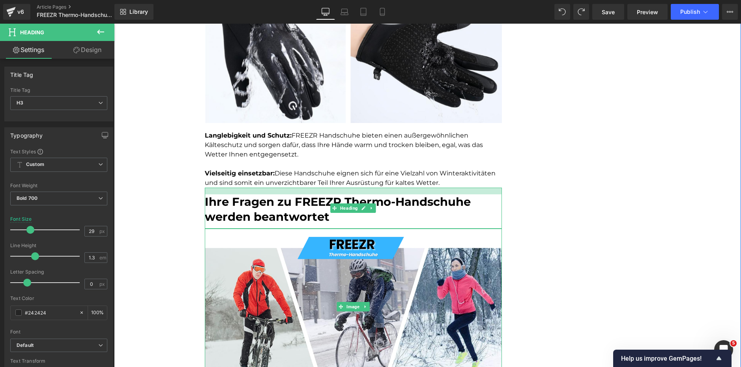
click at [308, 189] on div at bounding box center [353, 191] width 297 height 7
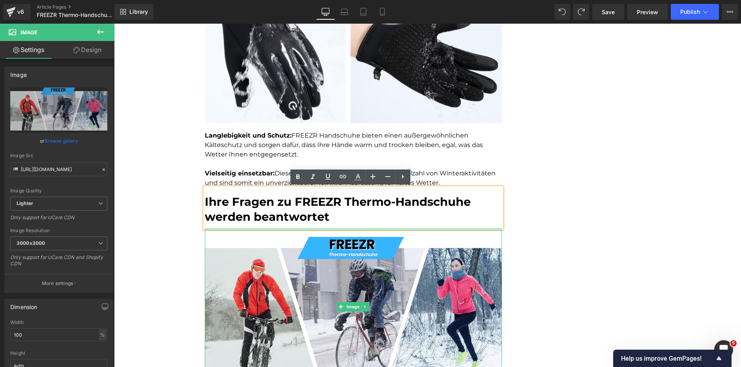
drag, startPoint x: 269, startPoint y: 229, endPoint x: 270, endPoint y: 223, distance: 6.2
click at [270, 223] on div "Startseite > Bestseller > FREEZR Thermo-Handschuhe Text Block TRENDING OUTDOORK…" at bounding box center [353, 114] width 297 height 2020
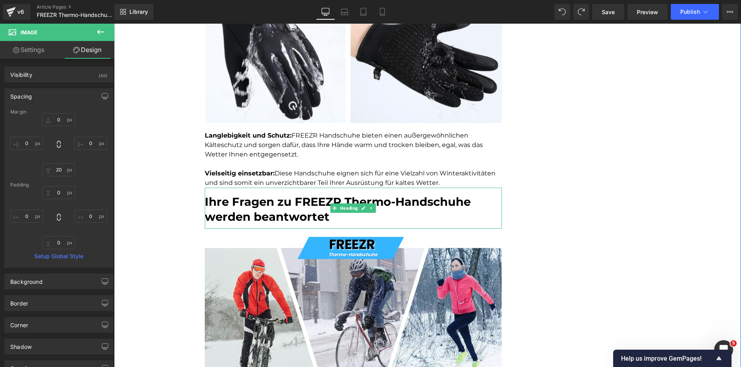
click at [270, 226] on div "Startseite > Bestseller > FREEZR Thermo-Handschuhe Text Block TRENDING OUTDOORK…" at bounding box center [353, 114] width 297 height 2020
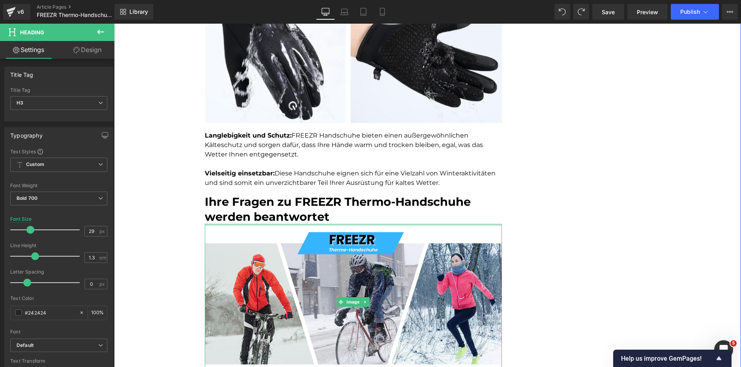
click at [270, 225] on div "Startseite > Bestseller > FREEZR Thermo-Handschuhe Text Block TRENDING OUTDOORK…" at bounding box center [353, 112] width 297 height 2016
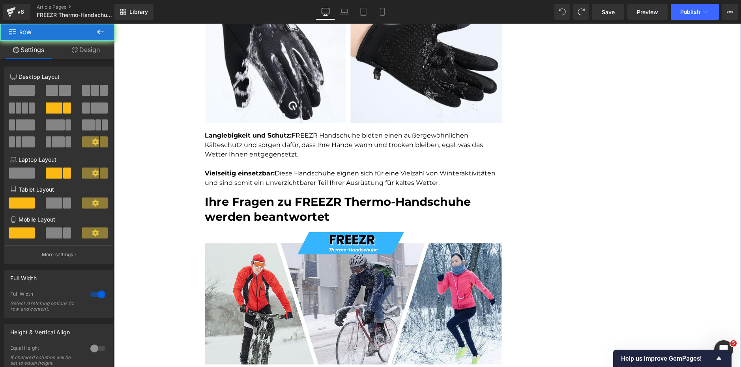
click at [160, 237] on div "Startseite > Bestseller > FREEZR Thermo-Handschuhe Text Block TRENDING OUTDOORK…" at bounding box center [427, 124] width 627 height 2054
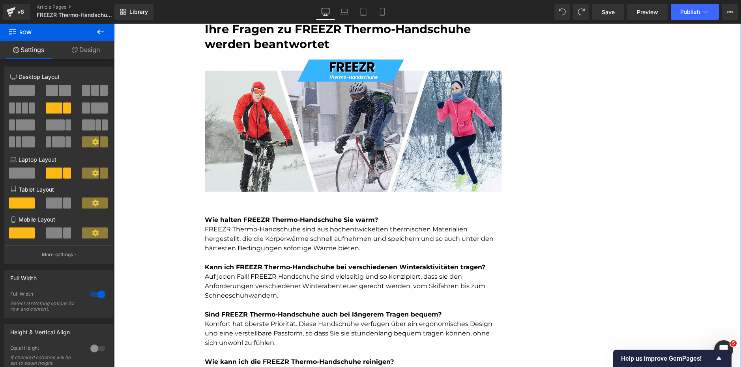
scroll to position [1144, 0]
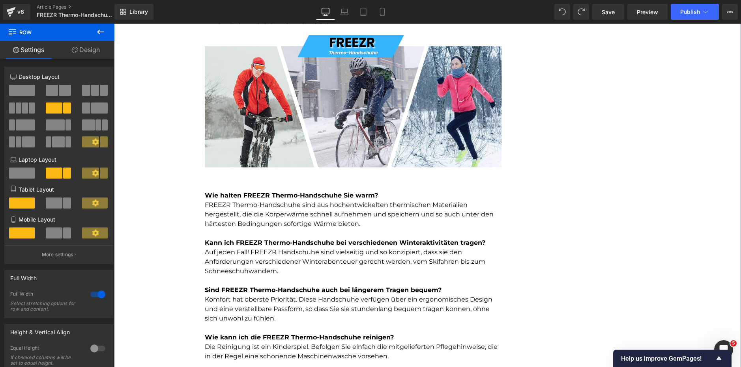
click at [246, 205] on p "FREEZR Thermo-Handschuhe sind aus hochentwickelten thermischen Materialien herg…" at bounding box center [353, 214] width 297 height 28
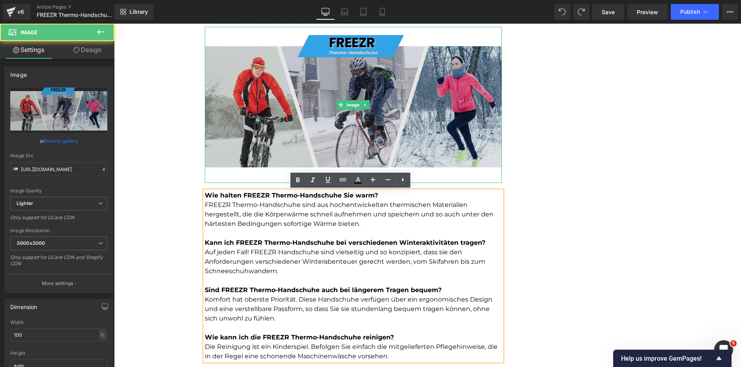
drag, startPoint x: 245, startPoint y: 181, endPoint x: 246, endPoint y: 175, distance: 5.5
click at [246, 175] on div "Image" at bounding box center [353, 105] width 297 height 156
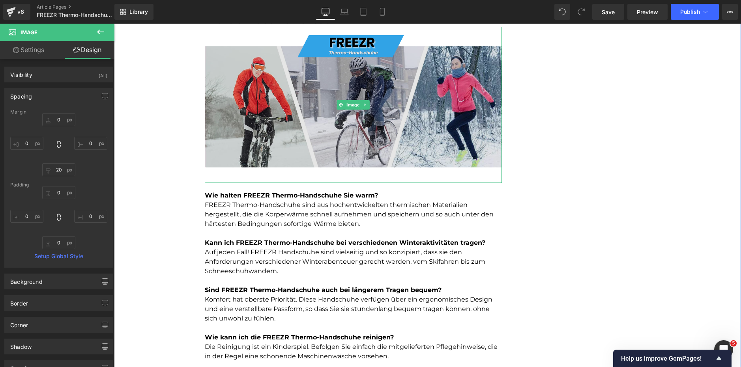
click at [263, 179] on div "Image" at bounding box center [353, 105] width 297 height 156
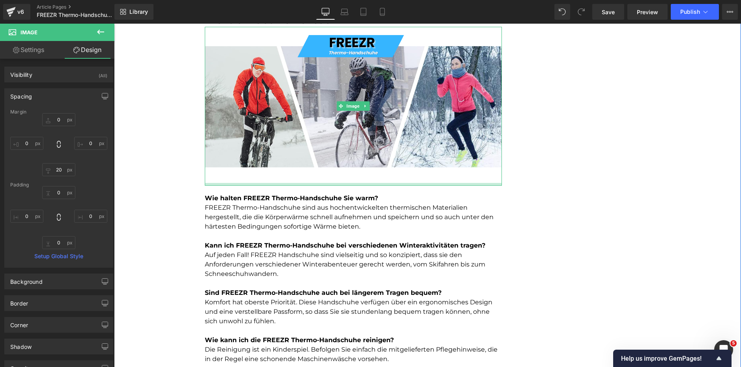
click at [271, 184] on div at bounding box center [353, 184] width 297 height 3
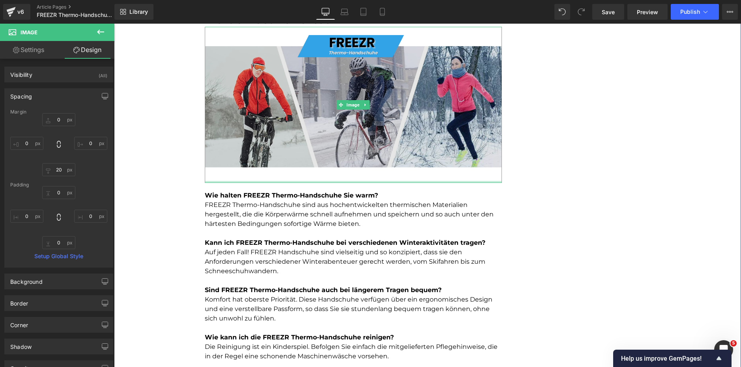
drag, startPoint x: 272, startPoint y: 183, endPoint x: 282, endPoint y: 160, distance: 25.6
click at [282, 160] on div "Image" at bounding box center [353, 105] width 297 height 156
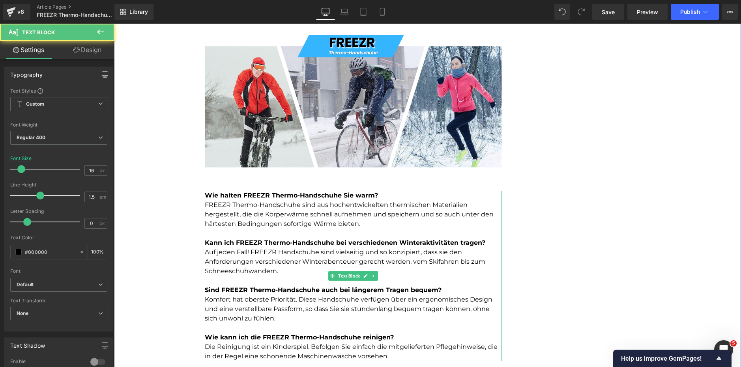
click at [256, 213] on p "FREEZR Thermo-Handschuhe sind aus hochentwickelten thermischen Materialien herg…" at bounding box center [353, 214] width 297 height 28
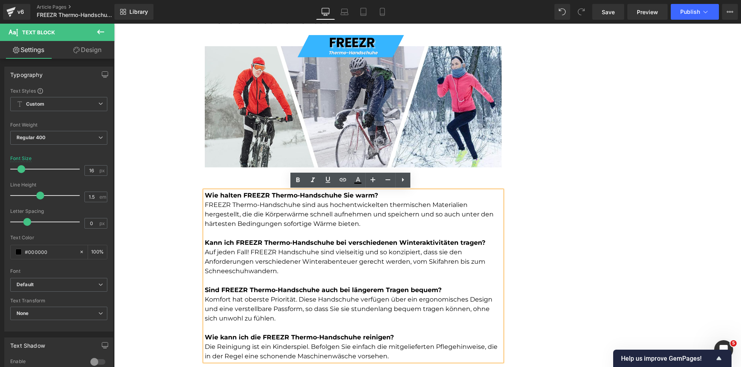
drag, startPoint x: 166, startPoint y: 205, endPoint x: 176, endPoint y: 206, distance: 10.3
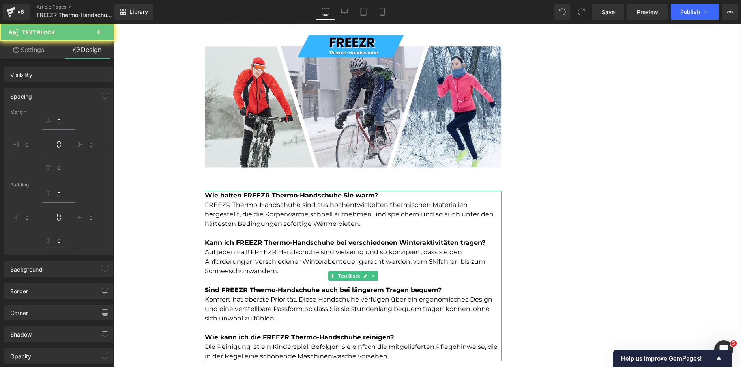
click at [281, 197] on strong "Wie halten FREEZR Thermo-Handschuhe Sie warm?" at bounding box center [291, 195] width 173 height 7
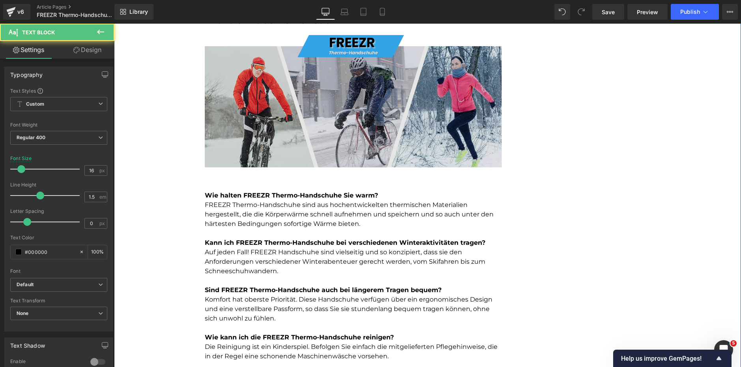
drag, startPoint x: 476, startPoint y: 191, endPoint x: 476, endPoint y: 183, distance: 8.3
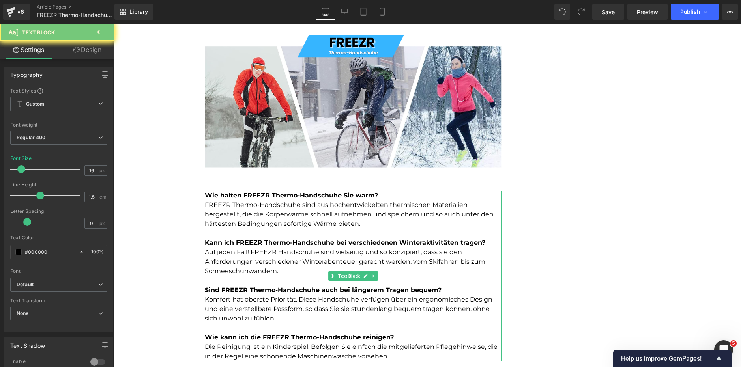
click at [472, 194] on p "Wie halten FREEZR Thermo-Handschuhe Sie warm?" at bounding box center [353, 195] width 297 height 9
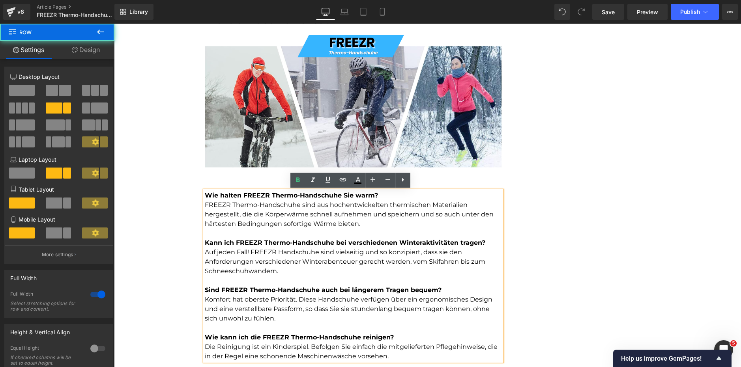
drag, startPoint x: 654, startPoint y: 209, endPoint x: 620, endPoint y: 209, distance: 33.5
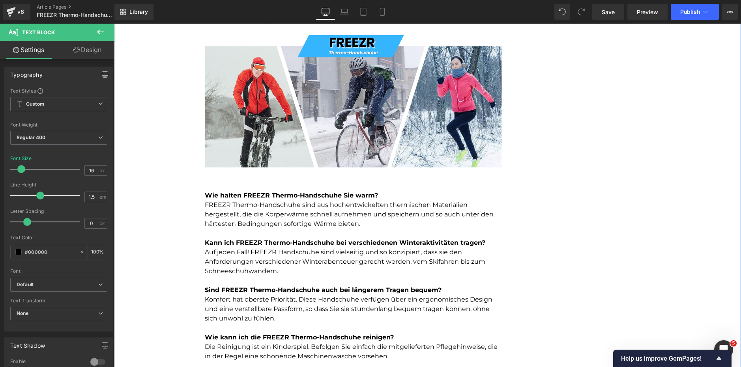
drag, startPoint x: 472, startPoint y: 192, endPoint x: 509, endPoint y: 195, distance: 37.2
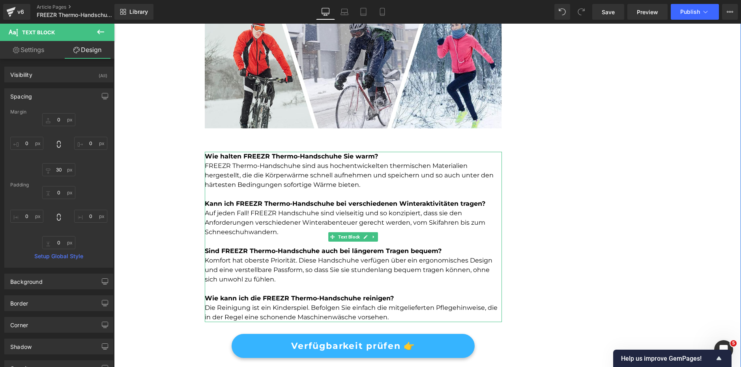
scroll to position [1183, 0]
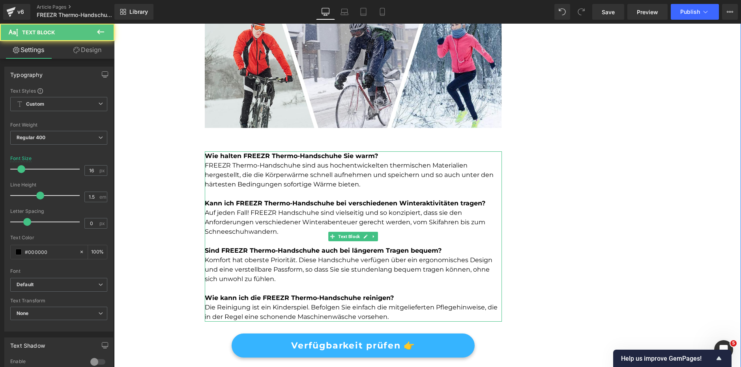
click at [351, 164] on p "FREEZR Thermo-Handschuhe sind aus hochentwickelten thermischen Materialien herg…" at bounding box center [353, 175] width 297 height 28
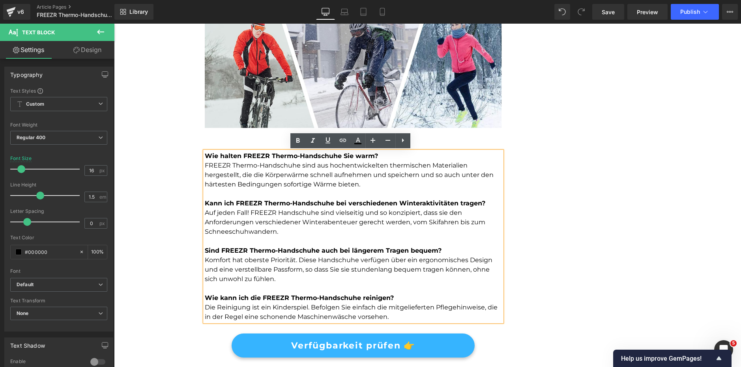
click at [114, 24] on lt-em "hoch entwickelten" at bounding box center [114, 24] width 0 height 0
click at [304, 273] on p "Komfort hat oberste Priorität. Diese Handschuhe verfügen über ein ergonomisches…" at bounding box center [353, 270] width 297 height 28
click at [114, 24] on lt-em "sodass" at bounding box center [114, 24] width 0 height 0
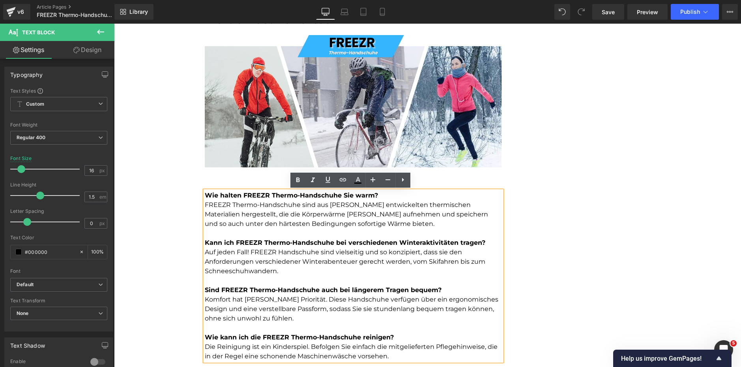
click at [280, 264] on p "Auf jeden Fall! FREEZR Handschuhe sind vielseitig und so konzipiert, dass sie d…" at bounding box center [353, 262] width 297 height 28
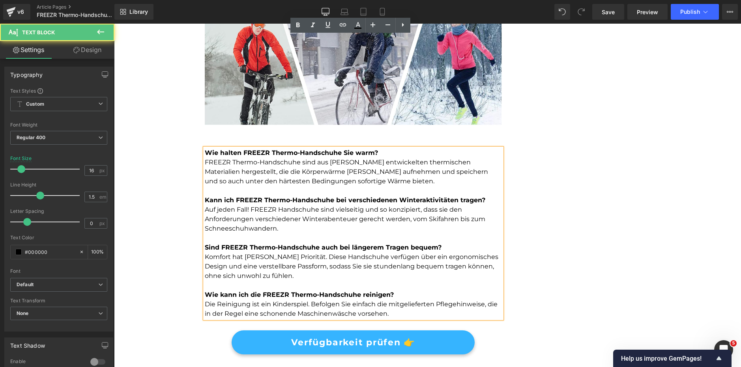
scroll to position [1301, 0]
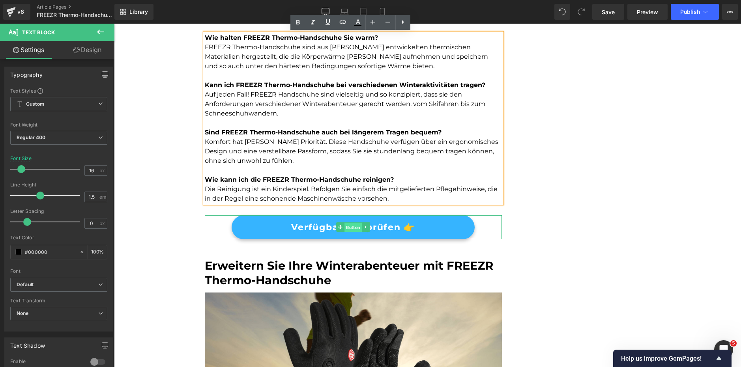
click at [347, 225] on span "Button" at bounding box center [352, 227] width 17 height 9
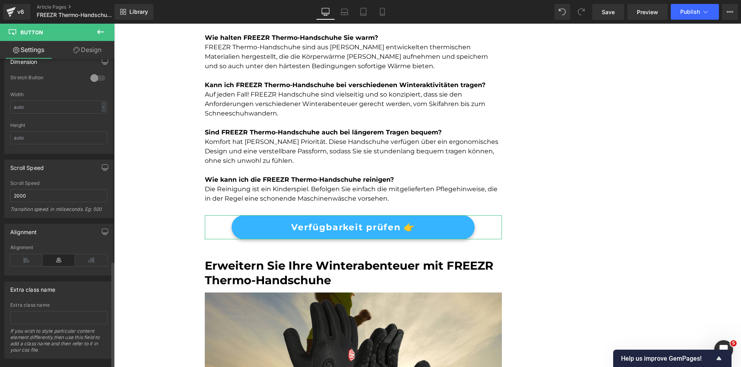
scroll to position [583, 0]
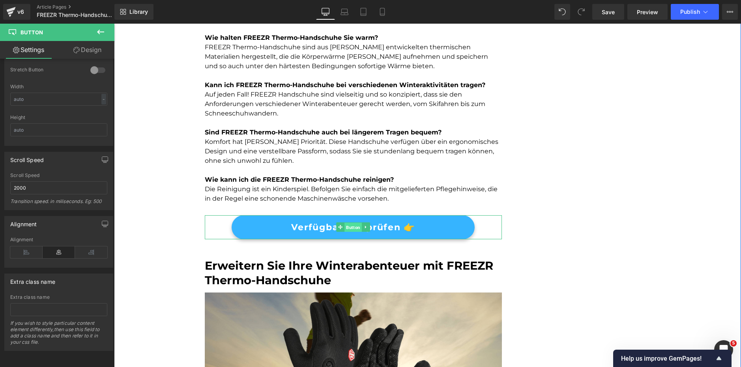
click at [344, 223] on span "Button" at bounding box center [352, 227] width 17 height 9
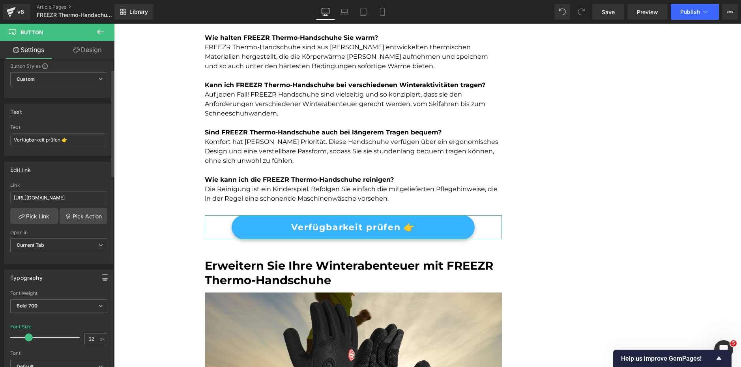
scroll to position [0, 0]
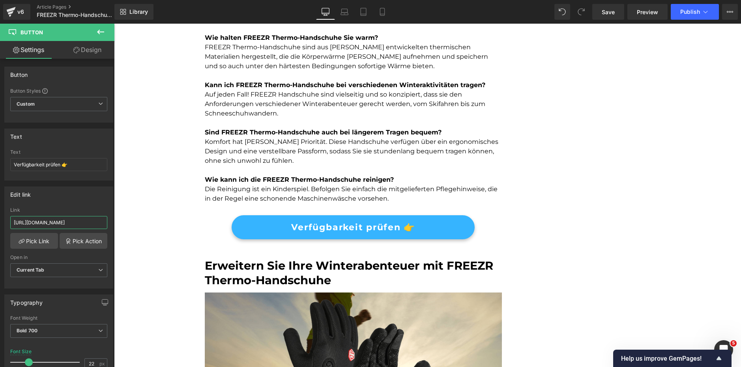
drag, startPoint x: 95, startPoint y: 224, endPoint x: -47, endPoint y: 219, distance: 141.7
click at [0, 219] on html "Button You are previewing how the will restyle your page. You can not edit Elem…" at bounding box center [370, 183] width 741 height 367
click at [47, 239] on link "Pick Link" at bounding box center [34, 241] width 48 height 16
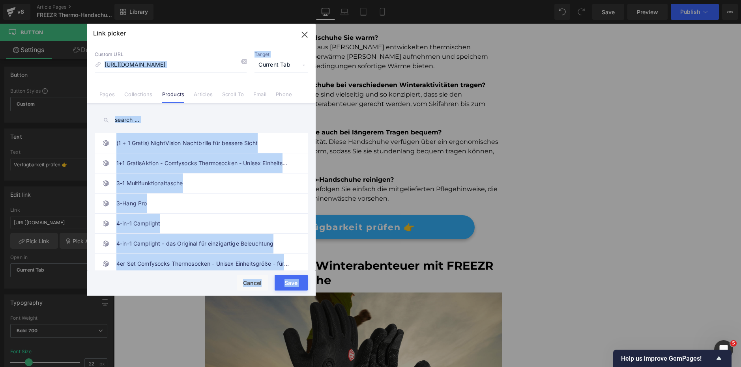
drag, startPoint x: 209, startPoint y: 66, endPoint x: 108, endPoint y: 69, distance: 101.0
click at [108, 69] on div "Link picker Back to Library Insert Custom URL https://thermoalpin.de/products/f…" at bounding box center [201, 160] width 229 height 272
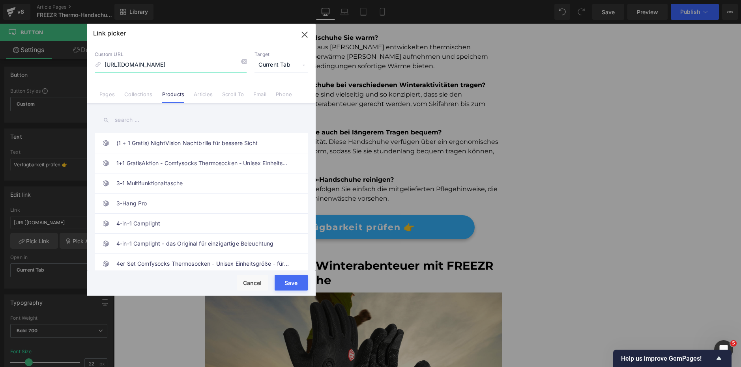
click at [150, 67] on input "[URL][DOMAIN_NAME]" at bounding box center [171, 65] width 152 height 15
paste input "[DOMAIN_NAME][URL]"
type input "[URL][DOMAIN_NAME]"
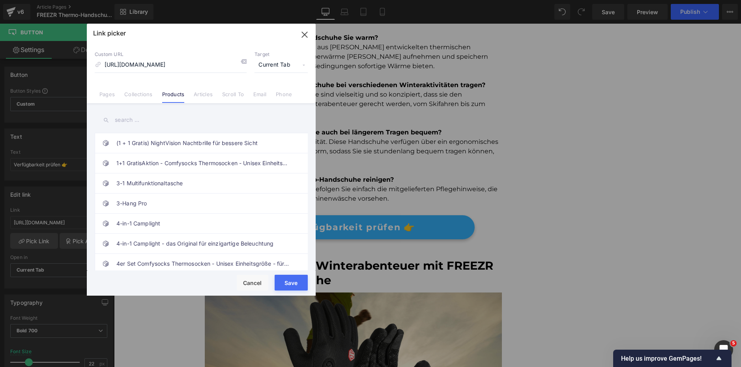
click at [285, 285] on button "Save" at bounding box center [290, 283] width 33 height 16
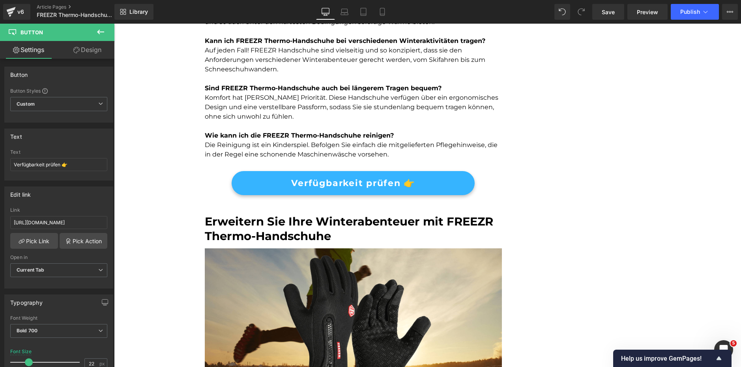
scroll to position [1356, 0]
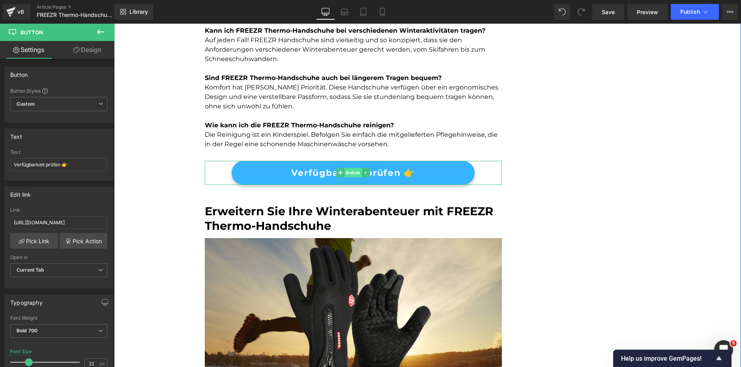
click at [352, 173] on span "Button" at bounding box center [352, 172] width 17 height 9
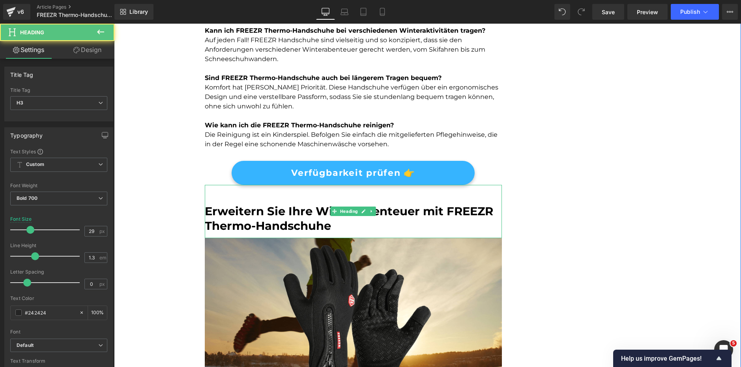
click at [276, 209] on font "Erweitern Sie Ihre Winterabenteuer mit FREEZR Thermo-Handschuhe" at bounding box center [349, 218] width 288 height 29
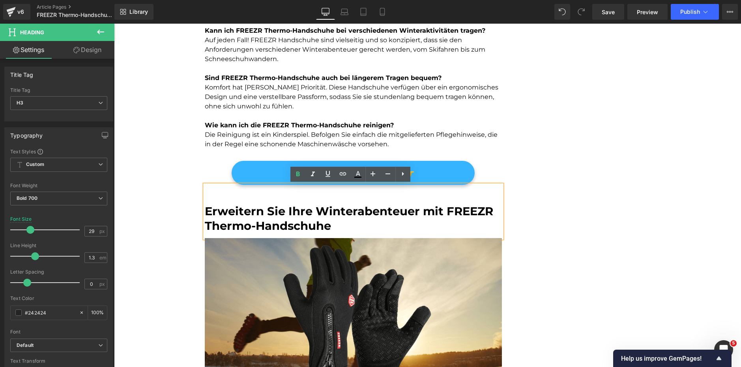
click at [210, 186] on div "Erweitern Sie Ihre Winterabenteuer mit FREEZR Thermo-Handschuhe" at bounding box center [353, 211] width 297 height 53
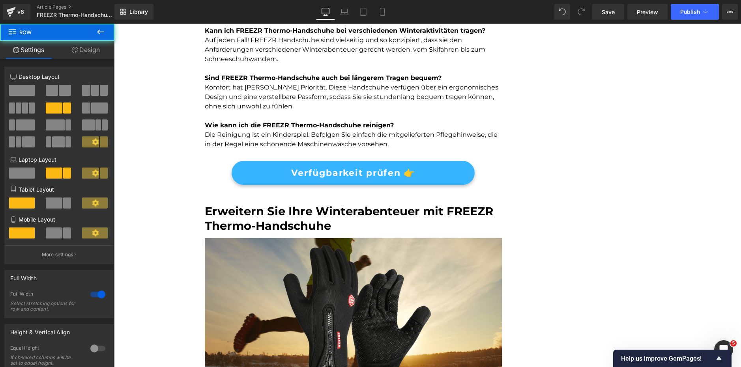
click at [462, 212] on font "Erweitern Sie Ihre Winterabenteuer mit FREEZR Thermo-Handschuhe" at bounding box center [349, 218] width 288 height 29
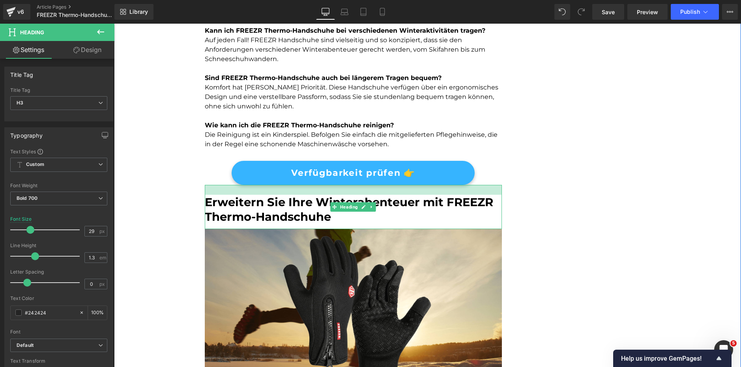
drag, startPoint x: 485, startPoint y: 186, endPoint x: 487, endPoint y: 177, distance: 9.2
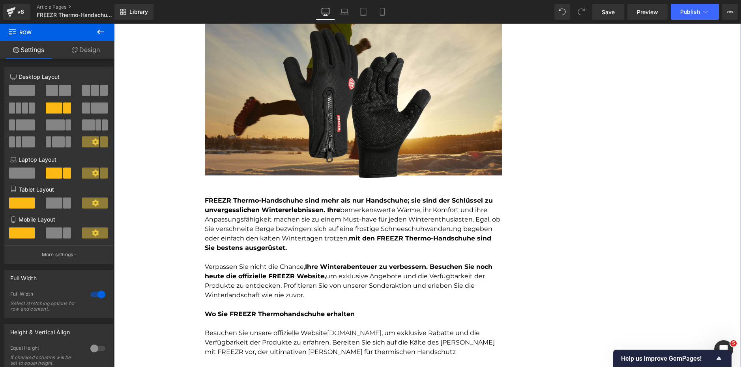
scroll to position [1592, 0]
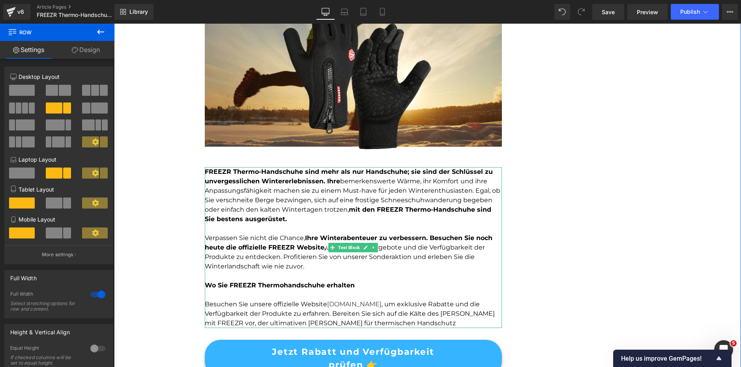
click at [308, 185] on strong "FREEZR Thermo-Handschuhe sind mehr als nur Handschuhe; sie sind der Schlüssel z…" at bounding box center [349, 176] width 288 height 17
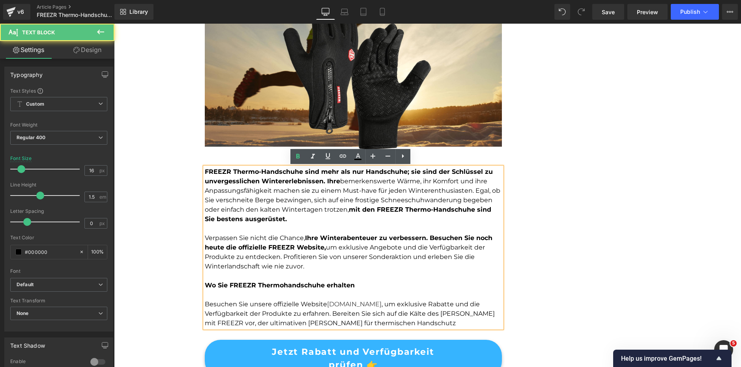
click at [224, 185] on strong "FREEZR Thermo-Handschuhe sind mehr als nur Handschuhe; sie sind der Schlüssel z…" at bounding box center [349, 176] width 288 height 17
click at [285, 285] on strong "Wo Sie FREEZR Thermohandschuhe erhalten" at bounding box center [280, 285] width 150 height 7
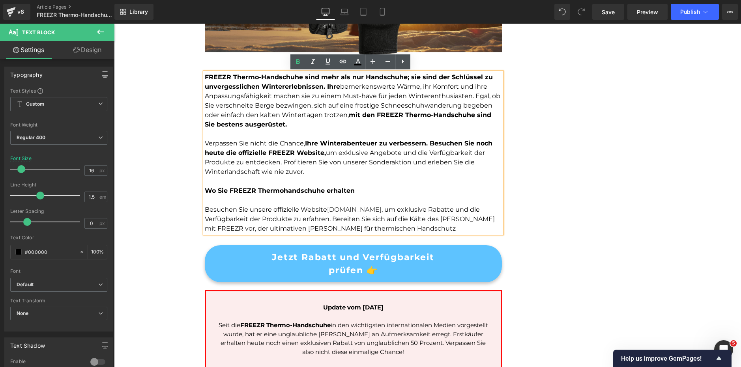
scroll to position [1711, 0]
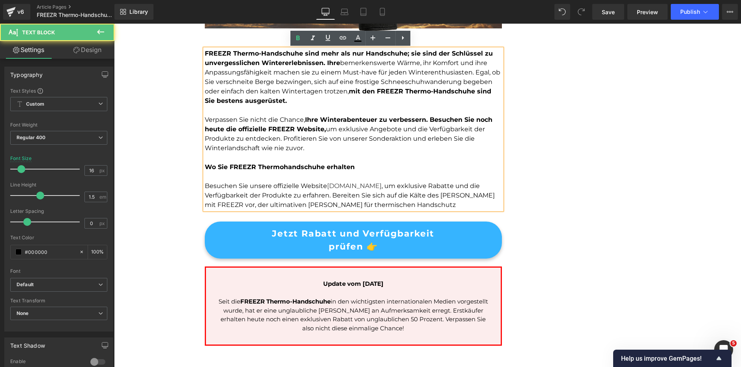
click at [420, 190] on p "Besuchen Sie unsere offizielle Website [DOMAIN_NAME] , um exklusive Rabatte und…" at bounding box center [353, 195] width 297 height 28
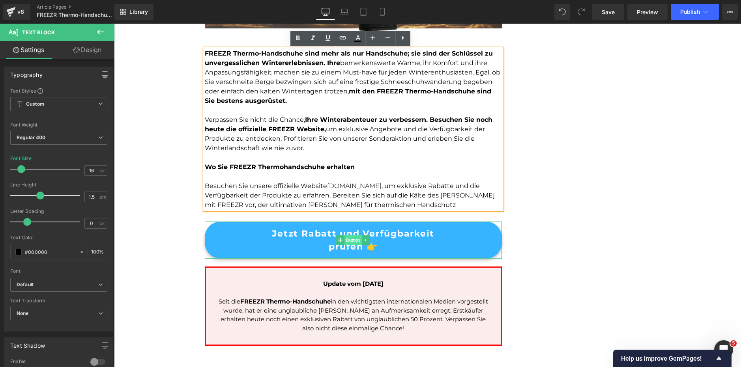
click at [347, 240] on span "Button" at bounding box center [352, 239] width 17 height 9
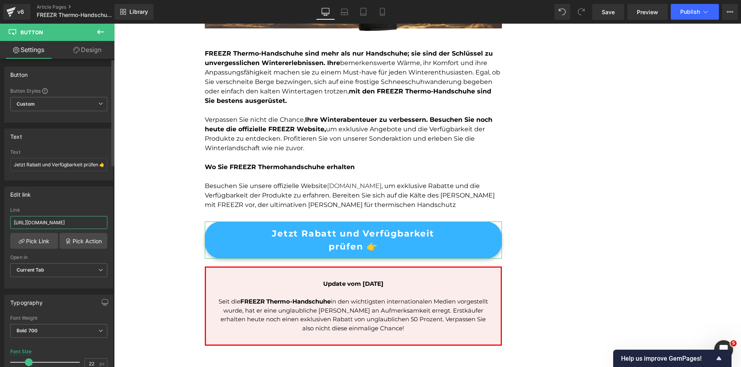
click at [84, 221] on input "[URL][DOMAIN_NAME]" at bounding box center [58, 222] width 97 height 13
click at [83, 221] on input "[URL][DOMAIN_NAME]" at bounding box center [58, 222] width 97 height 13
type input "[URL][DOMAIN_NAME]"
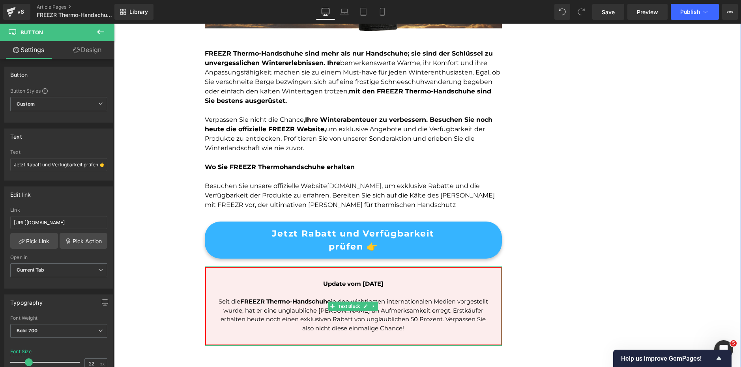
click at [348, 285] on span "Update vom [DATE]" at bounding box center [353, 283] width 60 height 7
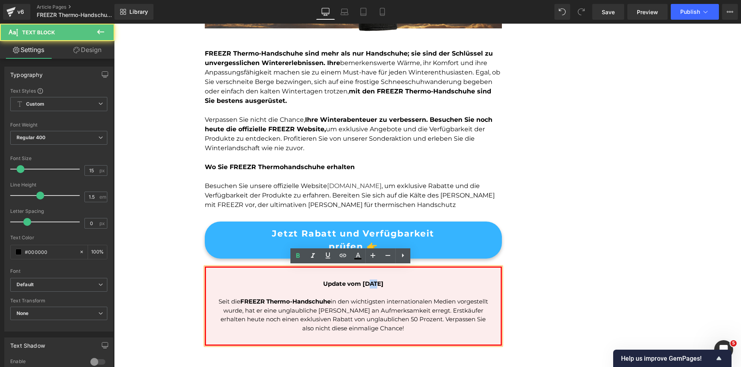
click at [348, 285] on span "Update vom [DATE]" at bounding box center [353, 283] width 60 height 7
click at [346, 284] on span "Update vom [DATE]" at bounding box center [353, 283] width 60 height 7
click at [347, 285] on span "Update vom [DATE]" at bounding box center [353, 283] width 60 height 7
click at [401, 285] on p "Update vom [DATE]" at bounding box center [353, 284] width 271 height 9
click at [345, 287] on span "Update vom [DATE]" at bounding box center [353, 283] width 60 height 7
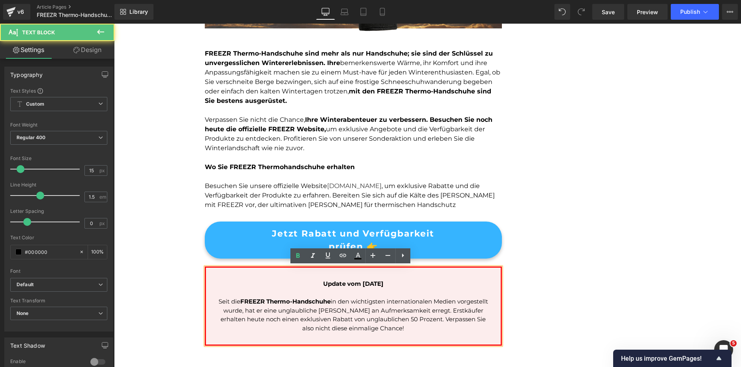
click at [347, 284] on span "Update vom [DATE]" at bounding box center [353, 283] width 60 height 7
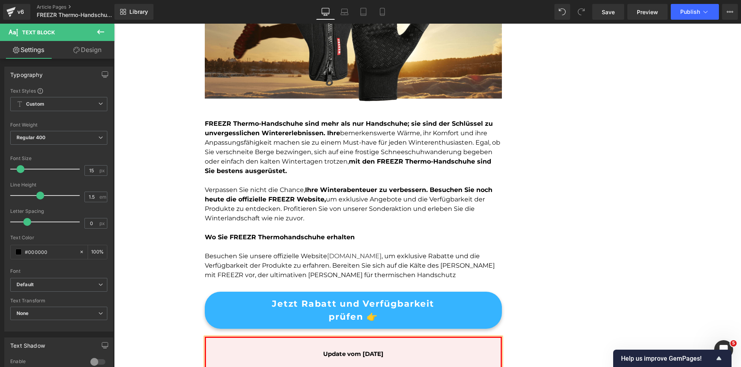
scroll to position [1750, 0]
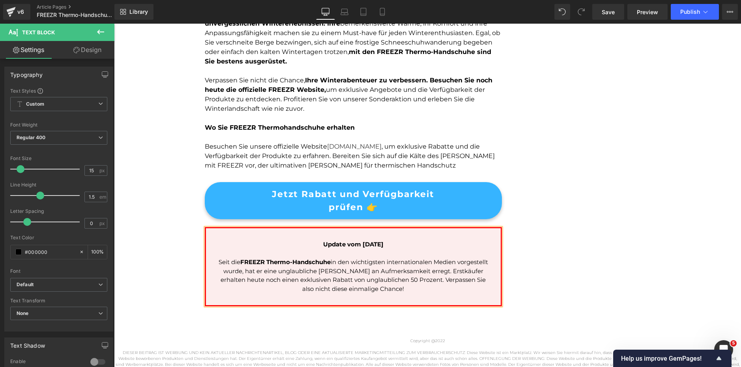
click at [403, 241] on p "Update vom 01. November 2023" at bounding box center [353, 244] width 271 height 9
drag, startPoint x: 382, startPoint y: 245, endPoint x: 352, endPoint y: 246, distance: 30.0
click at [352, 246] on span "Update vom 01. November 2025" at bounding box center [353, 244] width 60 height 7
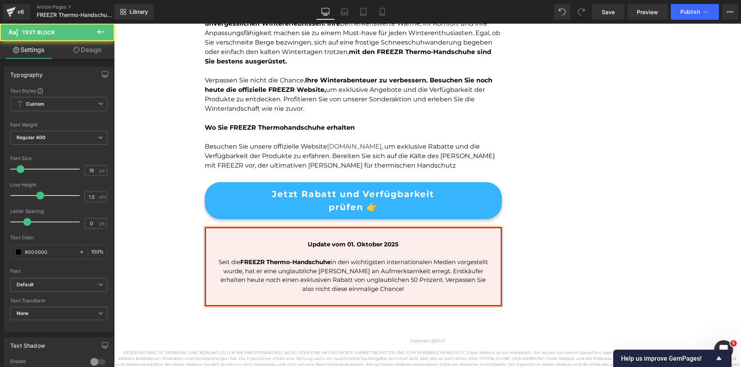
drag, startPoint x: 414, startPoint y: 266, endPoint x: 405, endPoint y: 276, distance: 14.2
click at [414, 266] on p "Seit die FREEZR Thermo-Handschuhe in den wichtigsten internationalen Medien vor…" at bounding box center [353, 275] width 271 height 35
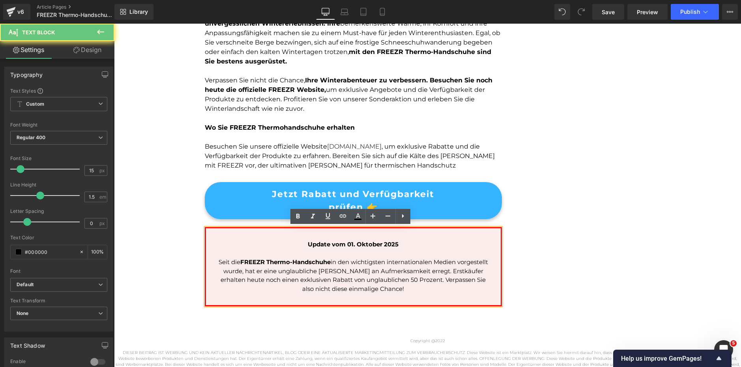
click at [384, 283] on p "Seit die FREEZR Thermo-Handschuhe in den wichtigsten internationalen Medien vor…" at bounding box center [353, 275] width 271 height 35
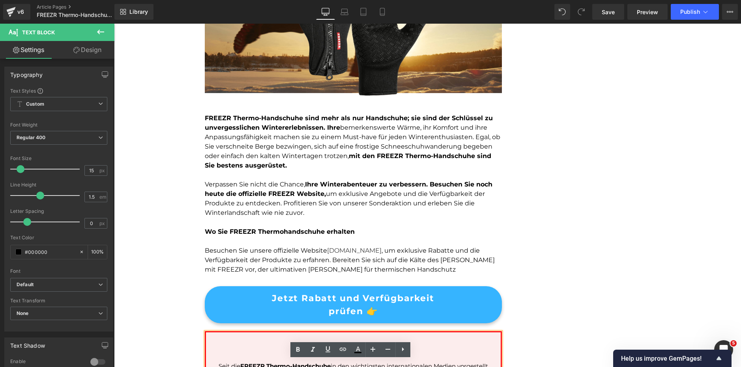
scroll to position [1766, 0]
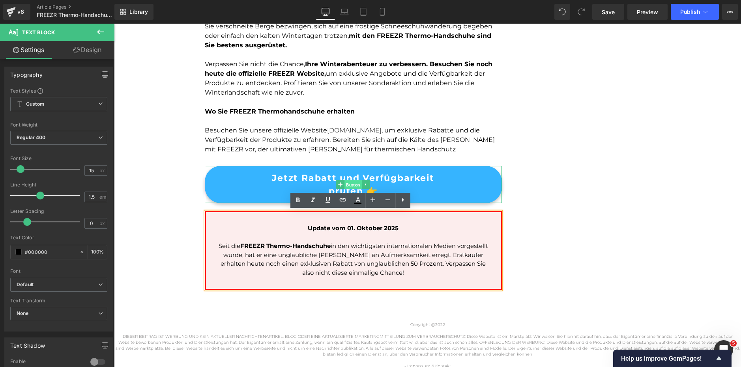
click at [353, 181] on span "Button" at bounding box center [352, 184] width 17 height 9
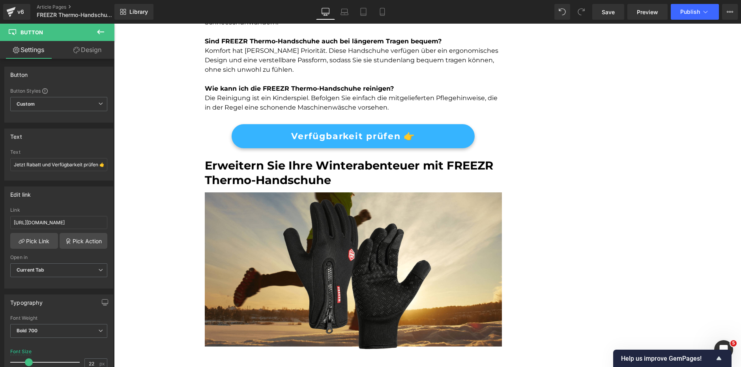
scroll to position [1332, 0]
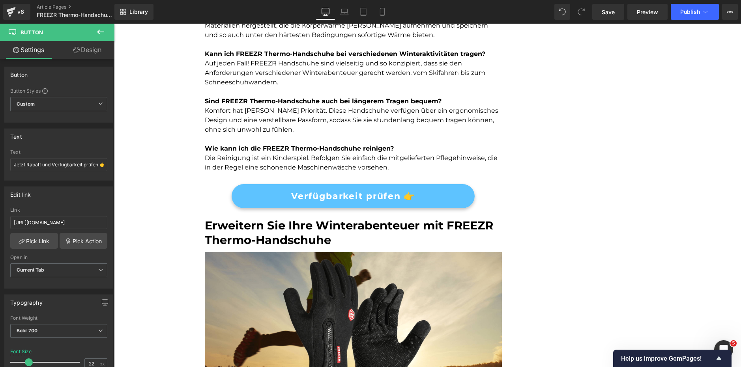
click at [334, 194] on div "Verfügbarkeit prüfen 👉 Button" at bounding box center [353, 196] width 297 height 24
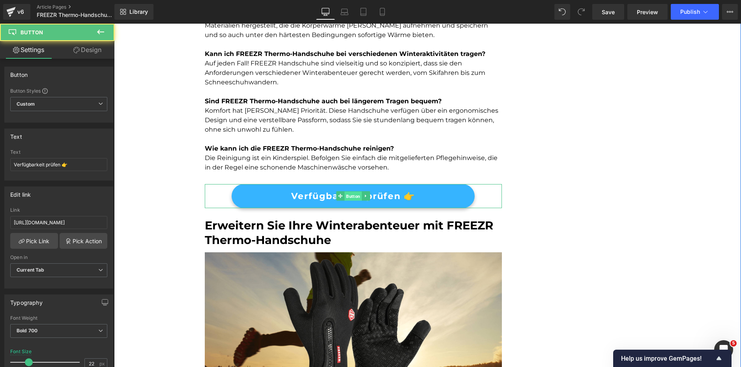
click at [349, 196] on span "Button" at bounding box center [352, 196] width 17 height 9
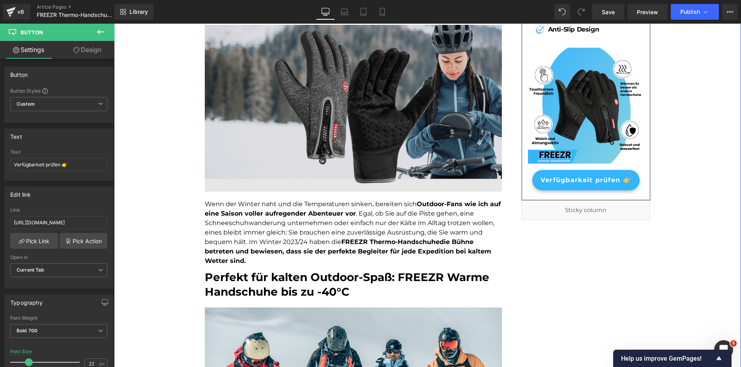
scroll to position [110, 0]
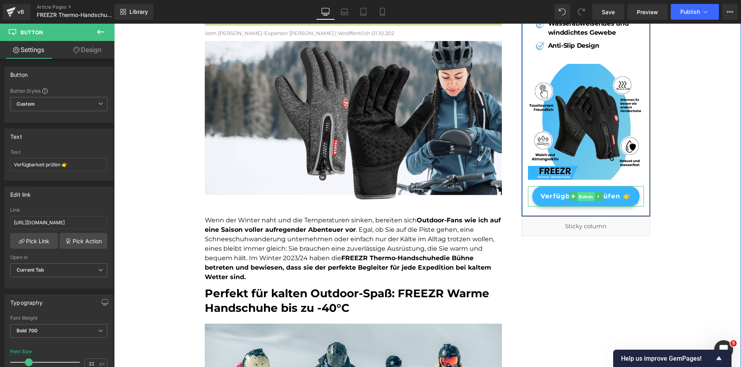
click at [581, 199] on span "Button" at bounding box center [585, 196] width 17 height 9
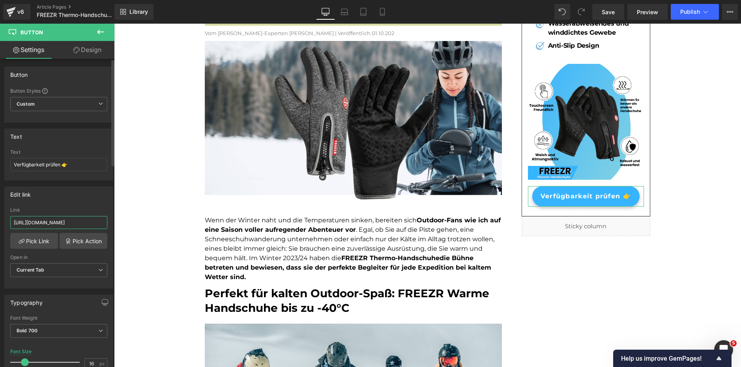
click at [80, 226] on input "[URL][DOMAIN_NAME]" at bounding box center [58, 222] width 97 height 13
paste input "[DOMAIN_NAME][URL]"
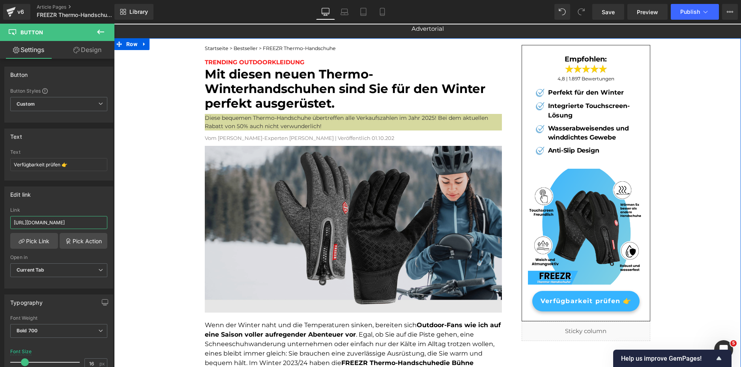
scroll to position [0, 0]
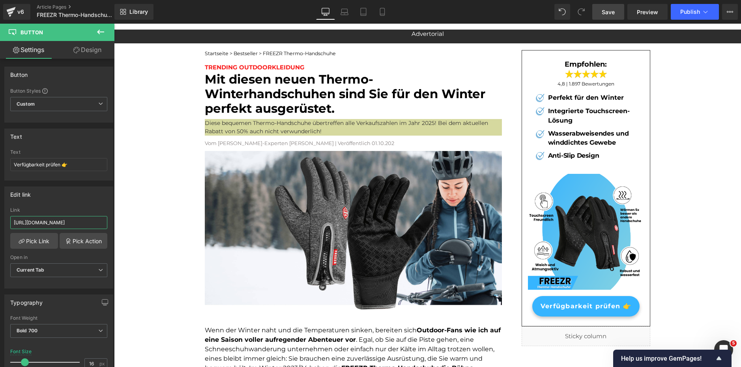
type input "[URL][DOMAIN_NAME]"
click at [599, 13] on link "Save" at bounding box center [608, 12] width 32 height 16
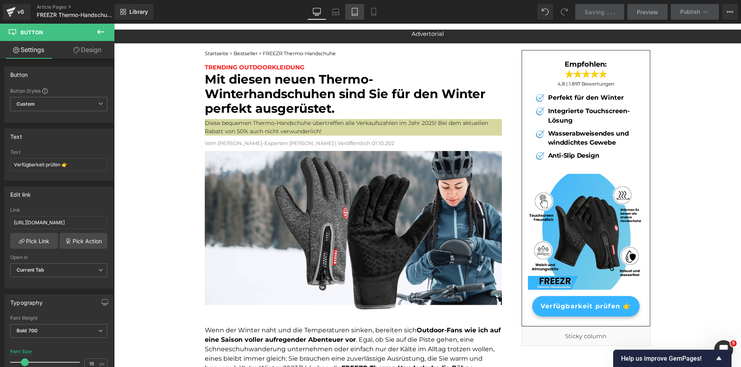
click at [356, 15] on icon at bounding box center [355, 11] width 6 height 7
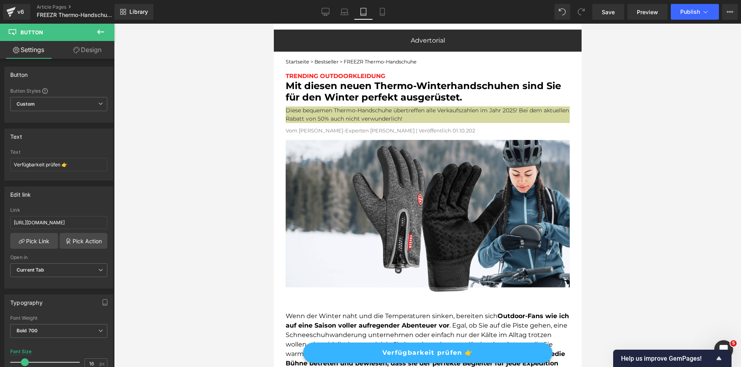
drag, startPoint x: 576, startPoint y: 263, endPoint x: 857, endPoint y: 77, distance: 337.1
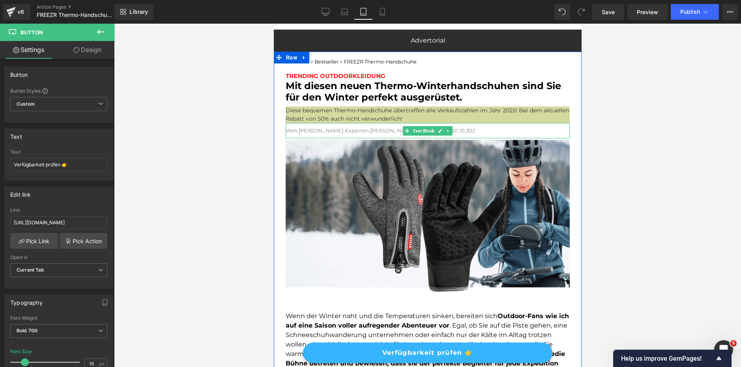
click at [386, 132] on font "Vom Berg-Experten Elly Wallner | Veröffentlich 01.10.202" at bounding box center [379, 130] width 189 height 6
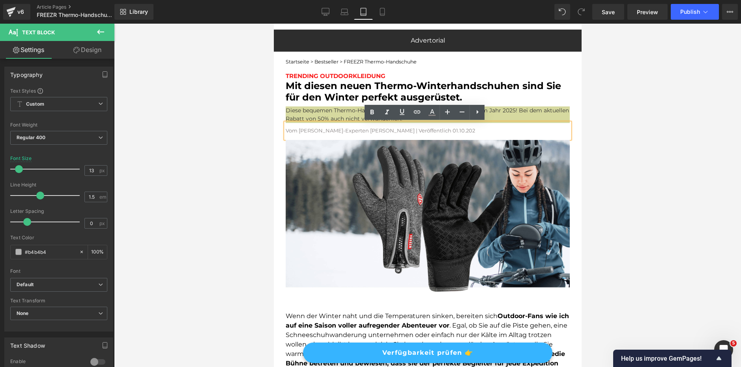
click at [273, 24] on lt-span "Veröffentlicht" at bounding box center [273, 24] width 0 height 0
click at [427, 130] on p "Vom Berg-Experten Elly Wallner | Veröffentlicht 01.10.202" at bounding box center [427, 131] width 284 height 8
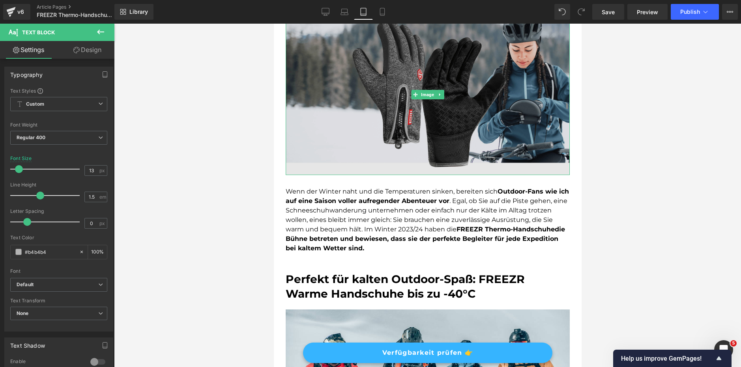
scroll to position [158, 0]
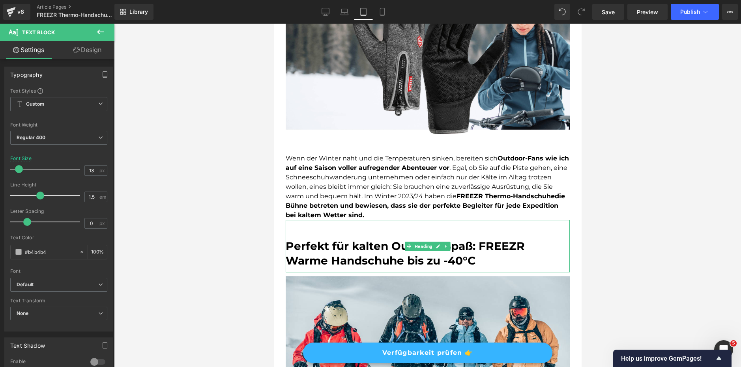
click at [328, 242] on font "Perfekt für kalten Outdoor-Spaß: FREEZR Warme Handschuhe bis zu -40°C" at bounding box center [404, 253] width 239 height 28
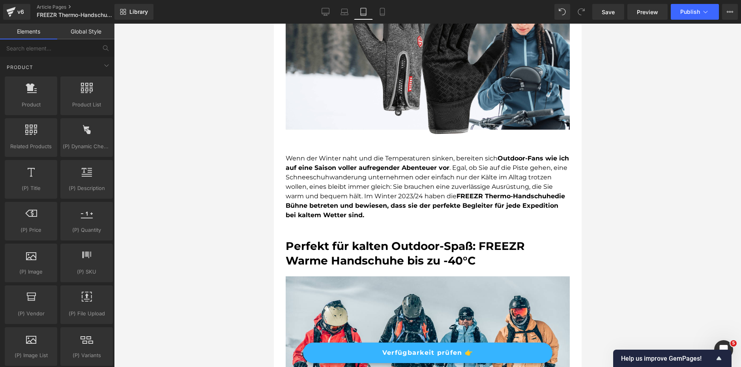
drag, startPoint x: 252, startPoint y: 219, endPoint x: 20, endPoint y: 196, distance: 233.0
click at [252, 219] on div at bounding box center [427, 195] width 627 height 343
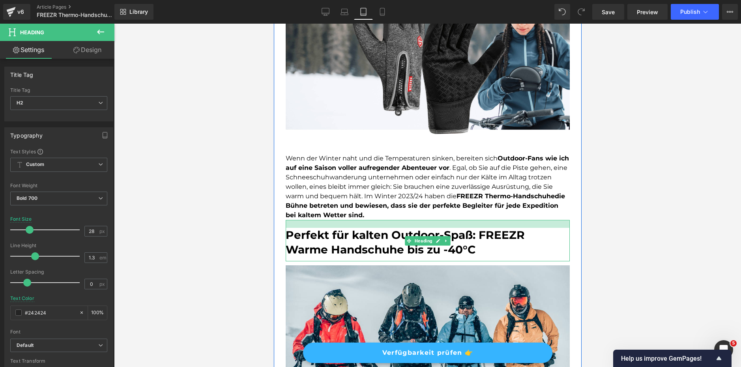
drag, startPoint x: 394, startPoint y: 221, endPoint x: 396, endPoint y: 210, distance: 11.7
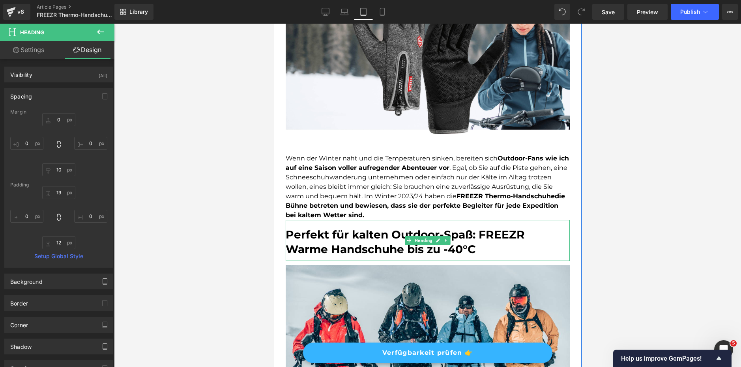
click at [524, 240] on font "Perfekt für kalten Outdoor-Spaß: FREEZR Warme Handschuhe bis zu -40°C" at bounding box center [404, 242] width 239 height 28
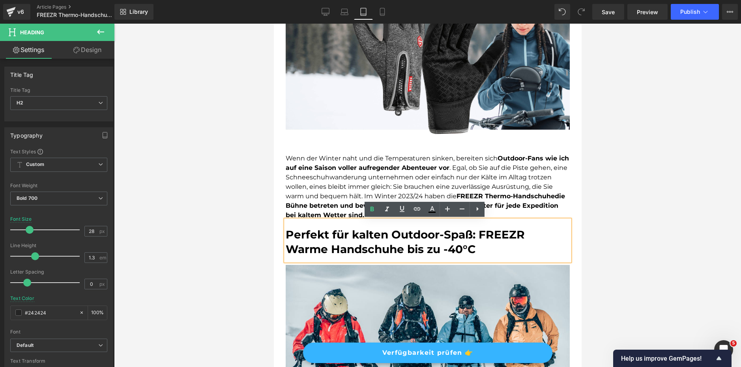
click at [181, 240] on div at bounding box center [427, 195] width 627 height 343
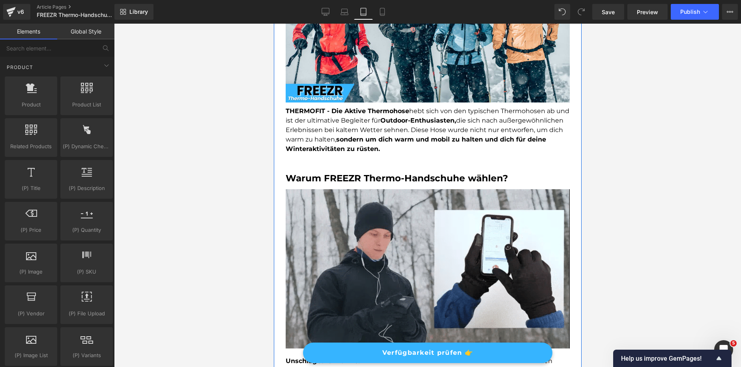
scroll to position [473, 0]
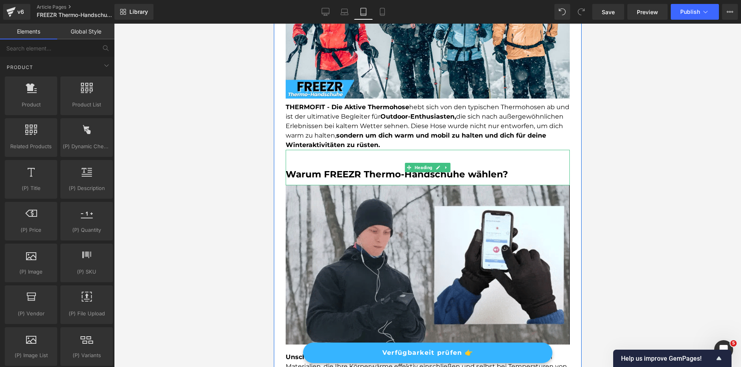
click at [313, 173] on font "Warum FREEZR Thermo-Handschuhe wählen?" at bounding box center [396, 174] width 222 height 11
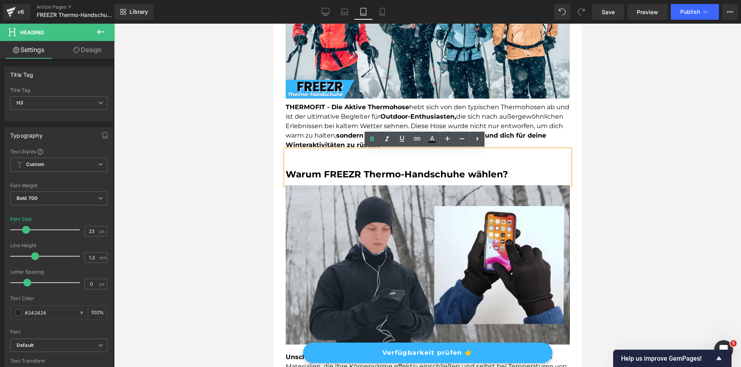
click at [194, 164] on div at bounding box center [427, 195] width 627 height 343
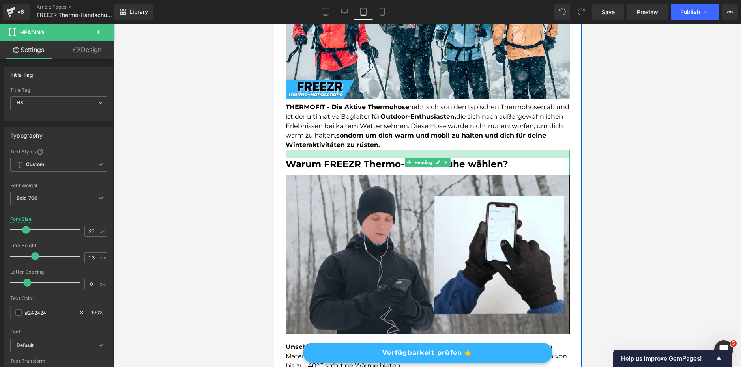
drag, startPoint x: 466, startPoint y: 150, endPoint x: 466, endPoint y: 140, distance: 10.3
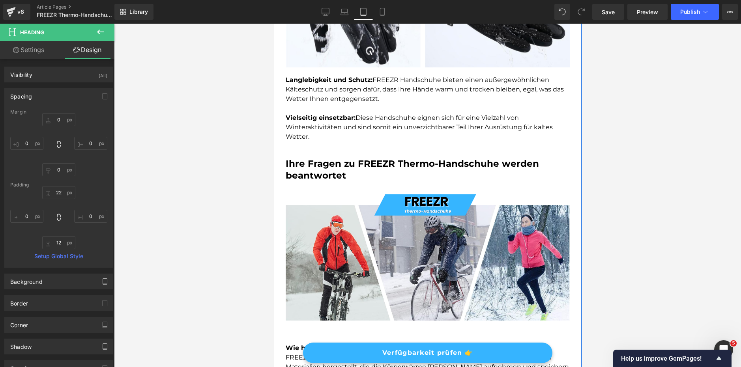
scroll to position [986, 0]
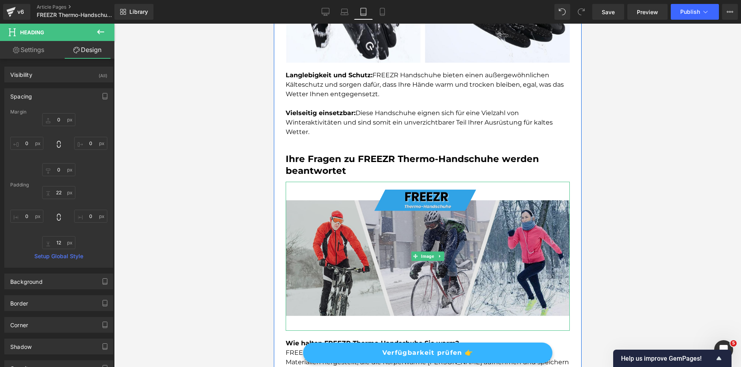
click at [327, 204] on img at bounding box center [427, 256] width 284 height 149
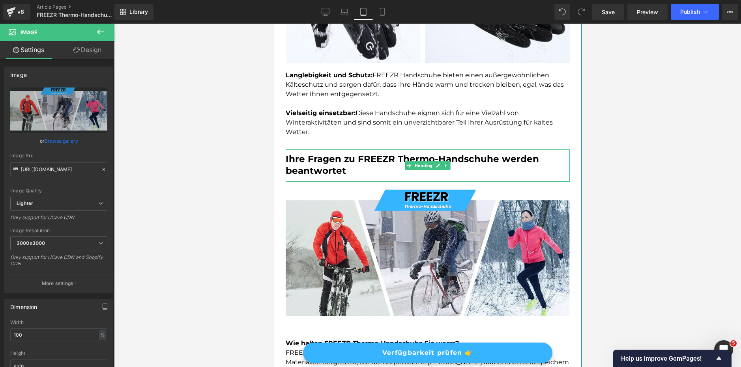
drag, startPoint x: 330, startPoint y: 182, endPoint x: 334, endPoint y: 161, distance: 21.4
click at [334, 161] on div "Startseite > Bestseller > FREEZR Thermo-Handschuhe Text Block TRENDING OUTDOORK…" at bounding box center [427, 72] width 284 height 1999
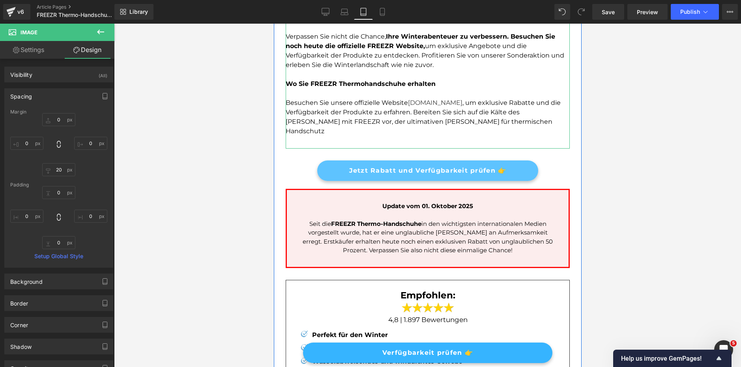
scroll to position [1814, 0]
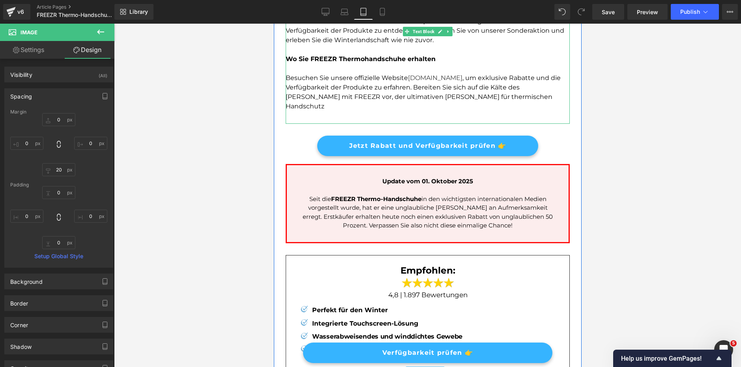
click at [375, 60] on strong "Wo Sie FREEZR Thermohandschuhe erhalten" at bounding box center [360, 58] width 150 height 7
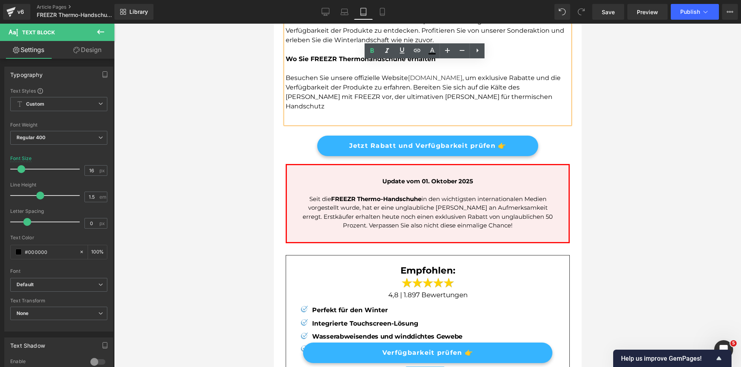
click at [241, 105] on div at bounding box center [427, 195] width 627 height 343
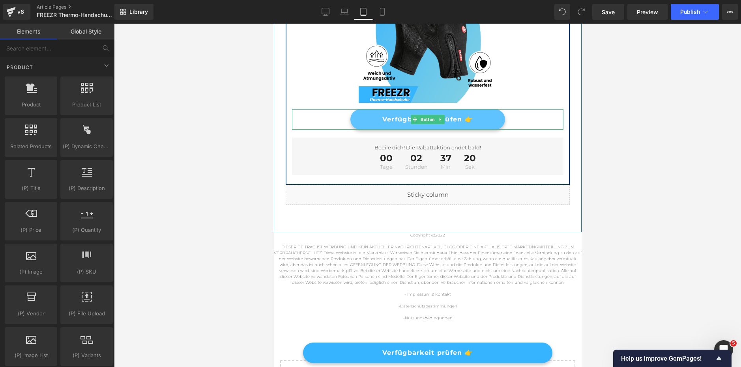
scroll to position [2287, 0]
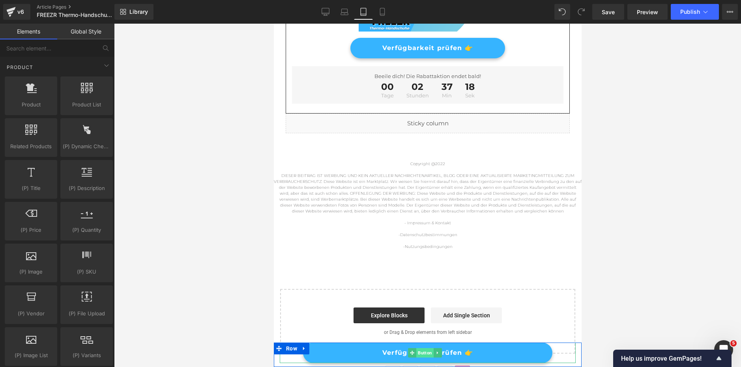
click at [419, 351] on span "Button" at bounding box center [424, 352] width 17 height 9
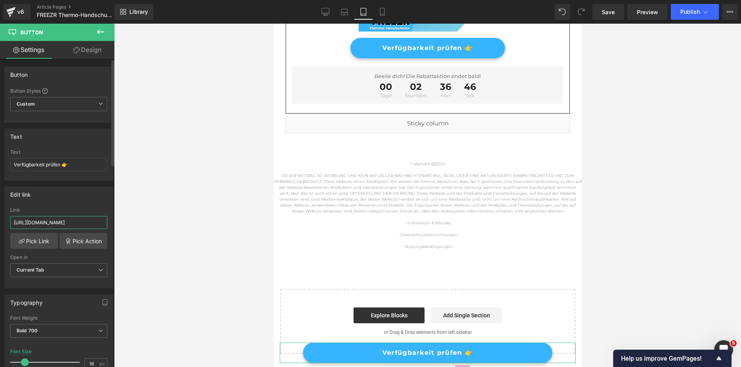
click at [69, 224] on input "[URL][DOMAIN_NAME]" at bounding box center [58, 222] width 97 height 13
paste input "[DOMAIN_NAME][URL]"
type input "[URL][DOMAIN_NAME]"
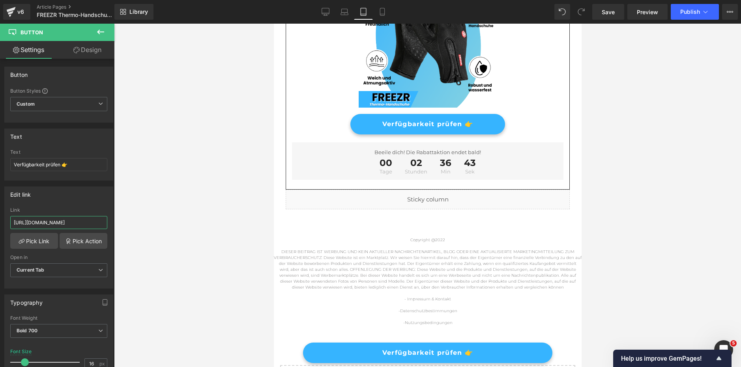
scroll to position [2208, 0]
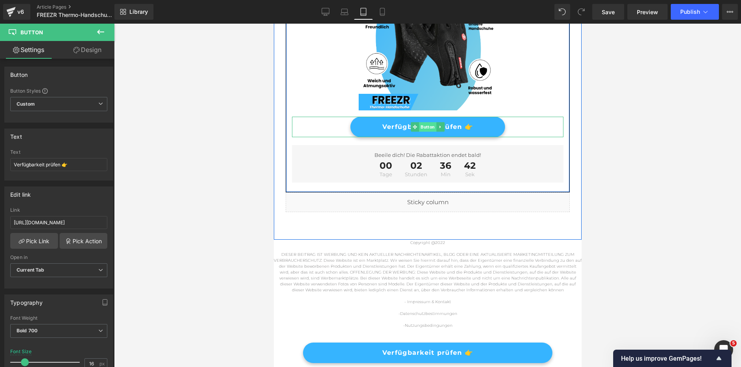
click at [422, 122] on span "Button" at bounding box center [426, 126] width 17 height 9
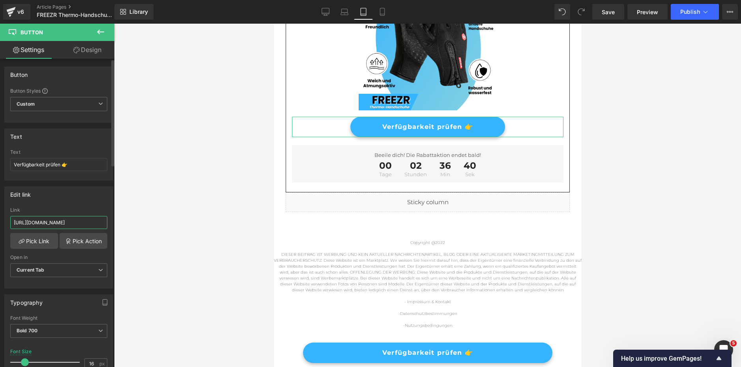
click at [54, 224] on input "[URL][DOMAIN_NAME]" at bounding box center [58, 222] width 97 height 13
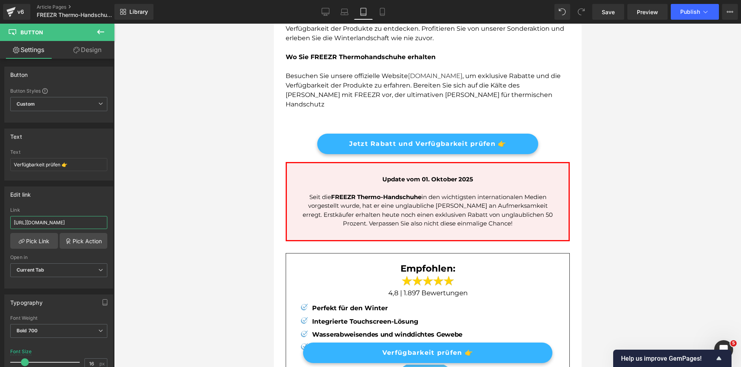
scroll to position [1814, 0]
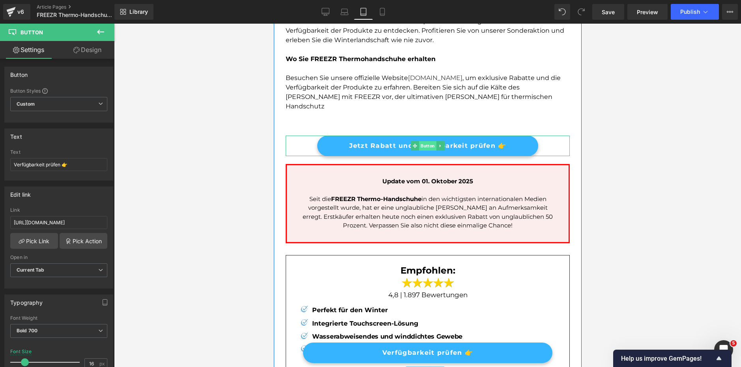
click at [418, 141] on span "Button" at bounding box center [426, 145] width 17 height 9
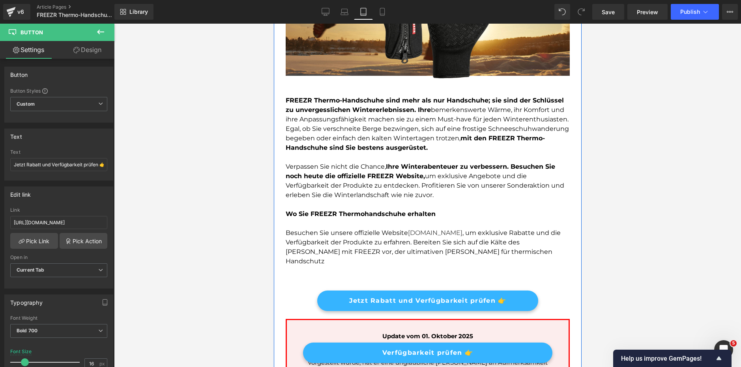
scroll to position [1656, 0]
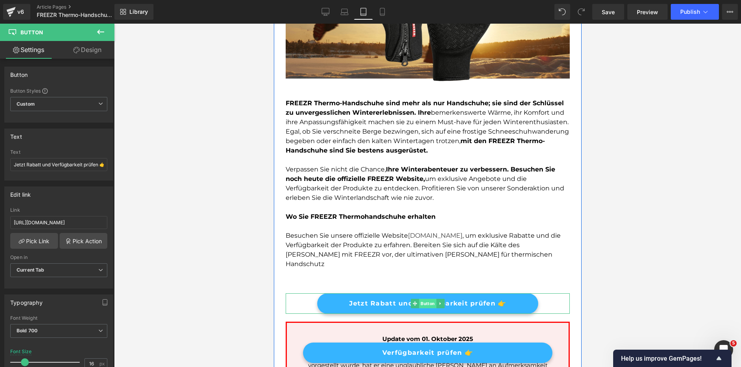
click at [425, 299] on span "Button" at bounding box center [426, 303] width 17 height 9
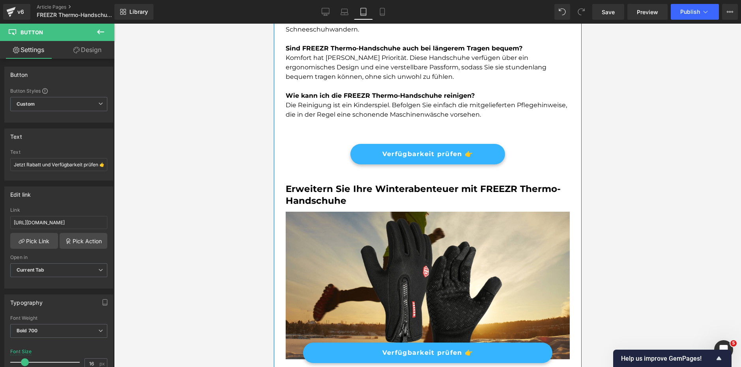
scroll to position [1301, 0]
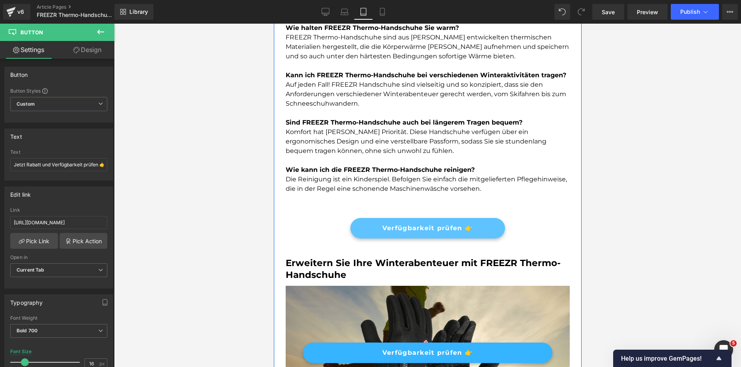
click at [416, 229] on div "Verfügbarkeit prüfen 👉 Button" at bounding box center [427, 228] width 284 height 21
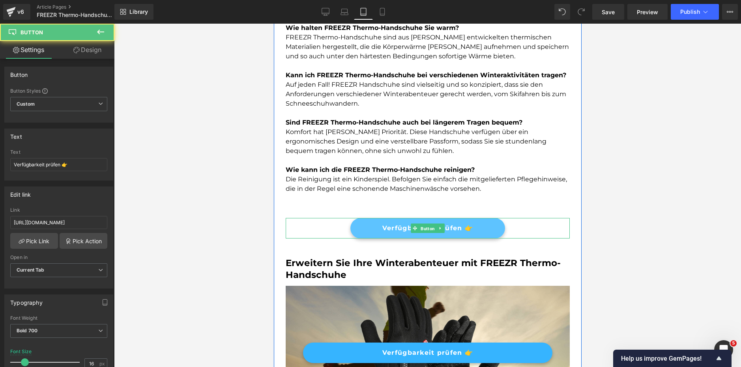
click at [418, 229] on span "Button" at bounding box center [426, 228] width 17 height 9
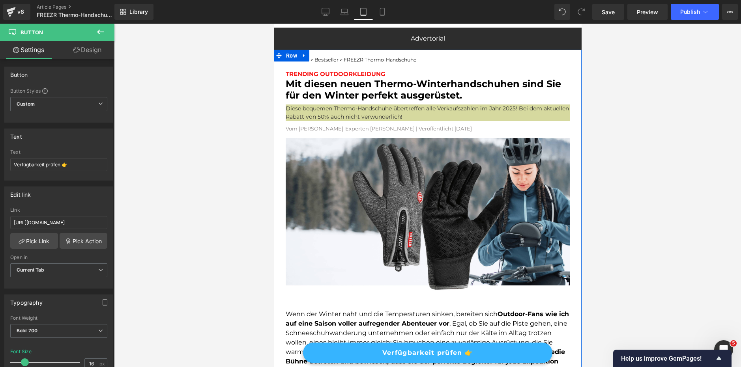
scroll to position [0, 0]
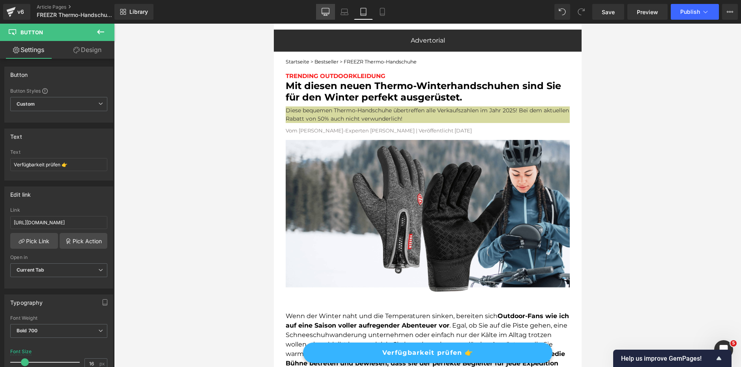
click at [326, 13] on icon at bounding box center [325, 12] width 8 height 8
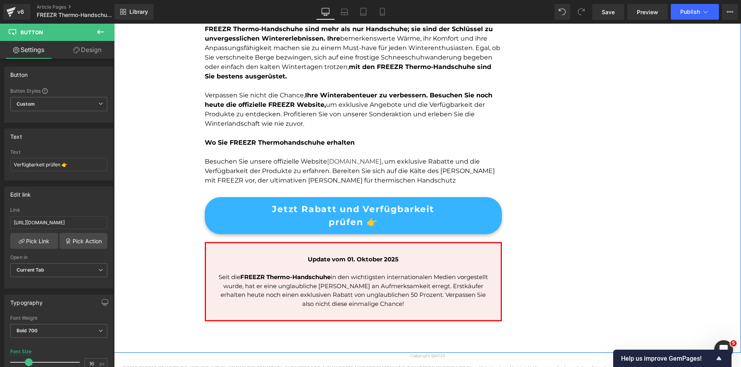
scroll to position [1924, 0]
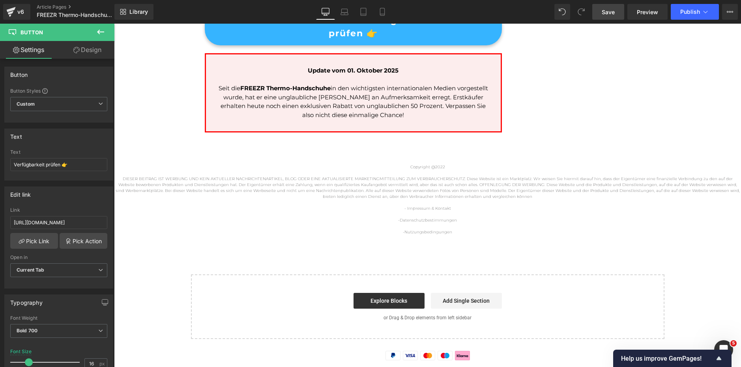
click at [613, 7] on link "Save" at bounding box center [608, 12] width 32 height 16
click at [692, 16] on button "Publish" at bounding box center [694, 12] width 48 height 16
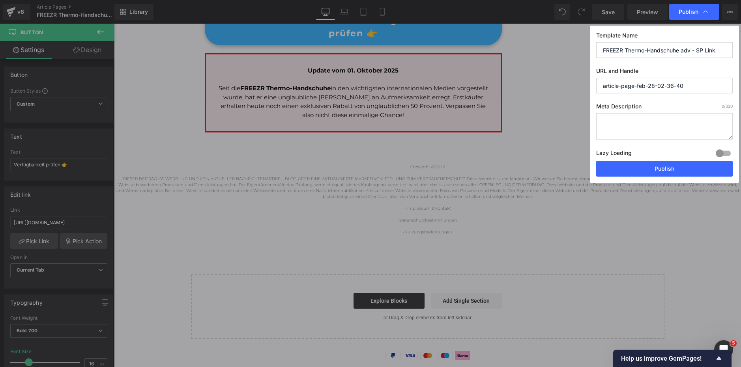
drag, startPoint x: 720, startPoint y: 54, endPoint x: 545, endPoint y: 49, distance: 174.8
click at [547, 48] on div "Publish Template Name FREEZR Thermo-Handschuhe adv - SP Link URL and Handle art…" at bounding box center [370, 183] width 741 height 367
click at [645, 172] on button "Publish" at bounding box center [664, 169] width 136 height 16
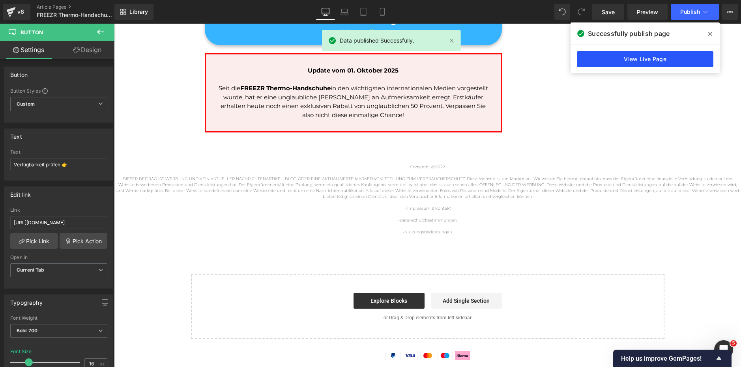
click at [611, 57] on link "View Live Page" at bounding box center [644, 59] width 136 height 16
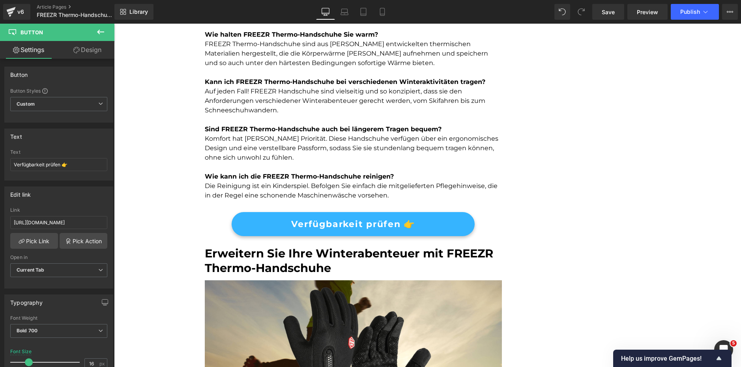
scroll to position [1254, 0]
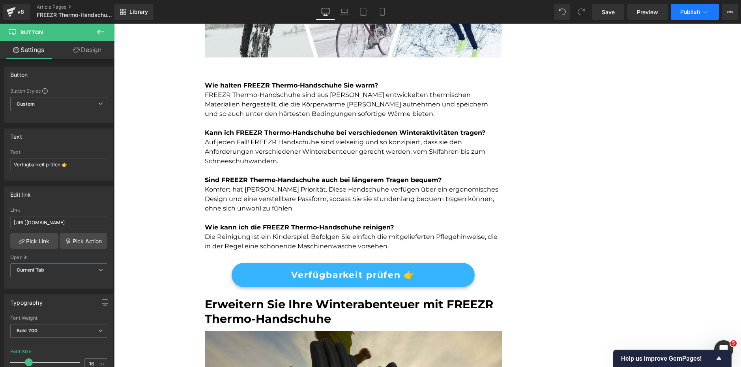
click at [714, 11] on button "Publish" at bounding box center [694, 12] width 48 height 16
click at [728, 14] on icon at bounding box center [729, 12] width 6 height 6
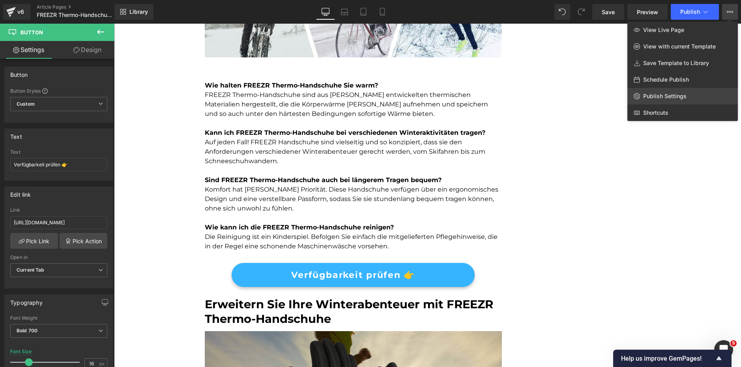
click at [658, 99] on span "Publish Settings" at bounding box center [664, 96] width 43 height 7
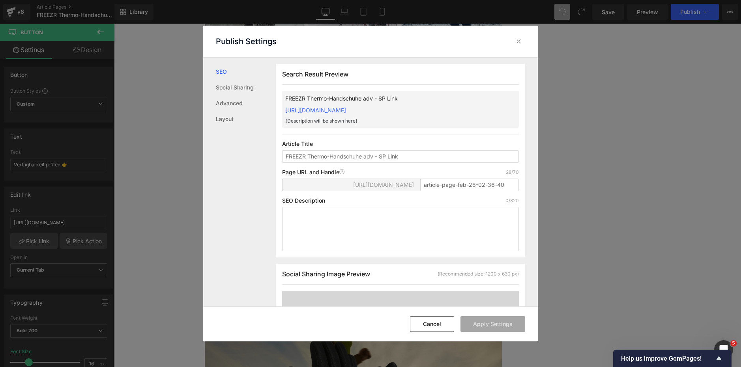
scroll to position [0, 0]
drag, startPoint x: 405, startPoint y: 157, endPoint x: 376, endPoint y: 155, distance: 29.6
click at [376, 155] on input "FREEZR Thermo-Handschuhe adv - SP Link" at bounding box center [400, 156] width 237 height 13
click at [486, 184] on input "article-page-feb-28-02-36-40" at bounding box center [469, 184] width 99 height 13
drag, startPoint x: 503, startPoint y: 184, endPoint x: 396, endPoint y: 184, distance: 106.9
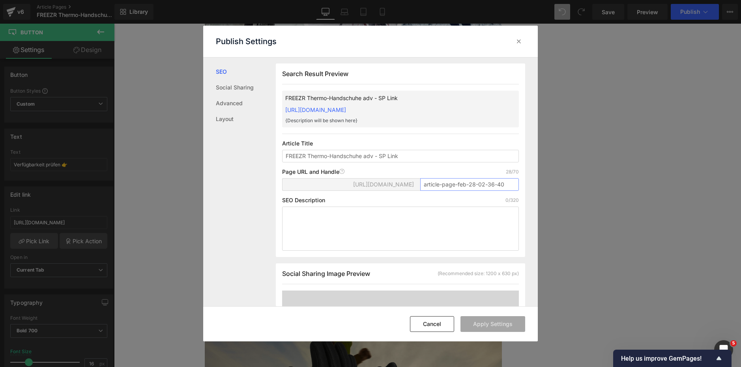
click at [396, 185] on div "https://deinbergprofi.myshopify.com/blogs/news/ article-page-feb-28-02-36-40" at bounding box center [400, 187] width 237 height 19
click at [486, 318] on button "Apply Settings" at bounding box center [492, 324] width 65 height 16
click at [502, 181] on input "Thermo-Handschuhe-adv" at bounding box center [469, 184] width 99 height 13
type input "thermo-handschuhe-adv-sp"
click at [512, 319] on button "Apply Settings" at bounding box center [492, 324] width 65 height 16
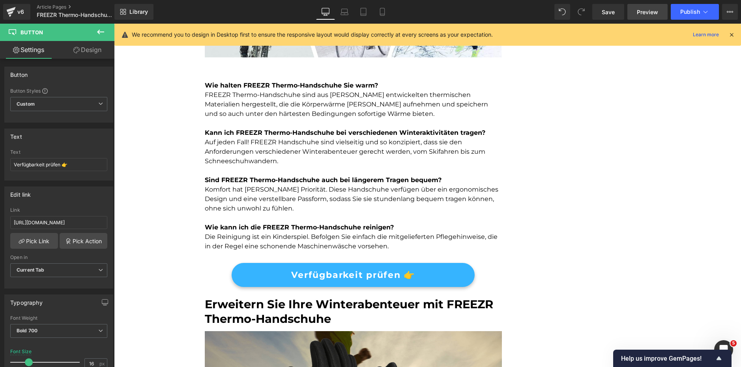
click at [659, 12] on link "Preview" at bounding box center [647, 12] width 40 height 16
click at [682, 13] on span "Publish" at bounding box center [690, 12] width 20 height 6
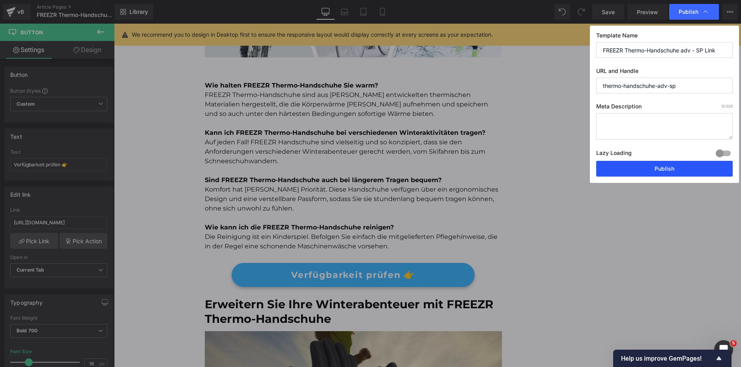
click at [665, 175] on button "Publish" at bounding box center [664, 169] width 136 height 16
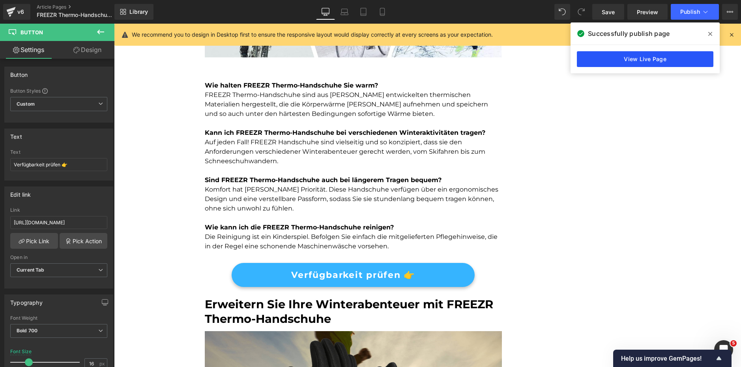
click at [646, 58] on link "View Live Page" at bounding box center [644, 59] width 136 height 16
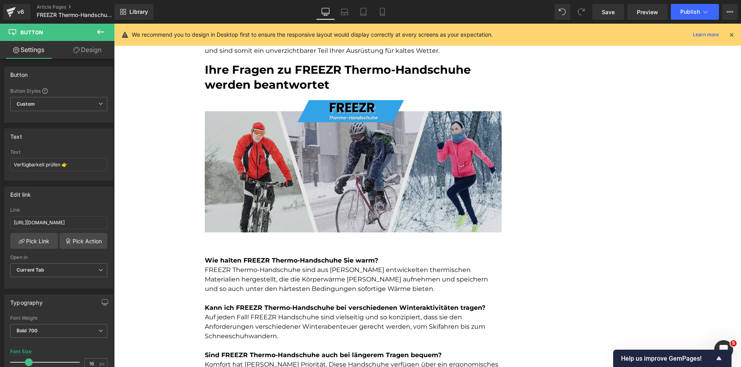
scroll to position [1056, 0]
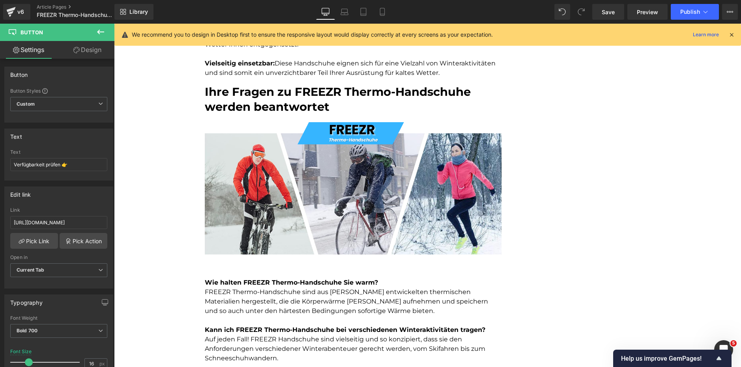
click at [734, 34] on icon at bounding box center [731, 34] width 7 height 7
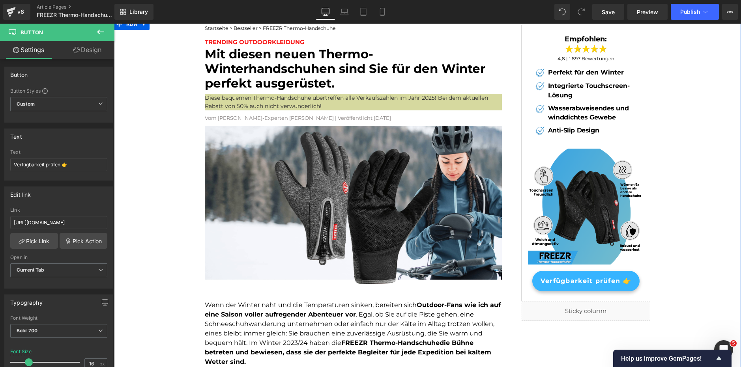
scroll to position [0, 0]
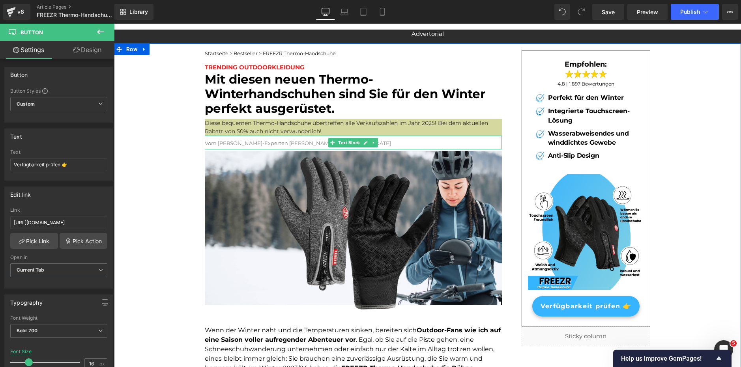
click at [260, 143] on font "Vom Berg-Experten [PERSON_NAME] | Veröffentlicht [DATE]" at bounding box center [298, 143] width 186 height 6
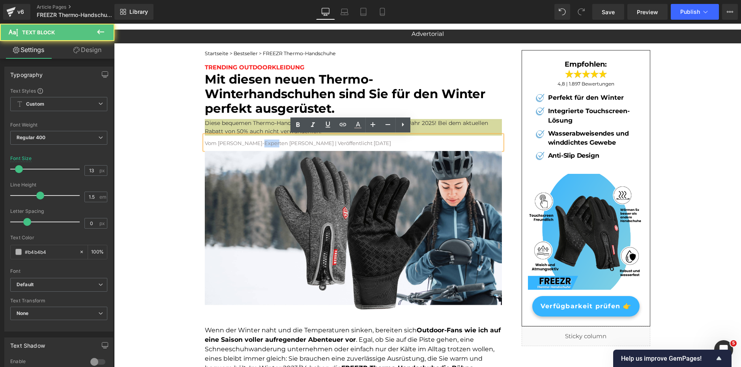
click at [260, 143] on font "Vom Berg-Experten [PERSON_NAME] | Veröffentlicht [DATE]" at bounding box center [298, 143] width 186 height 6
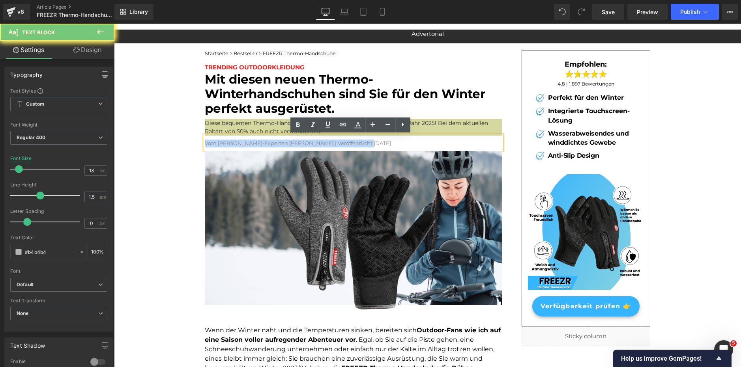
click at [260, 143] on font "Vom Berg-Experten [PERSON_NAME] | Veröffentlicht [DATE]" at bounding box center [298, 143] width 186 height 6
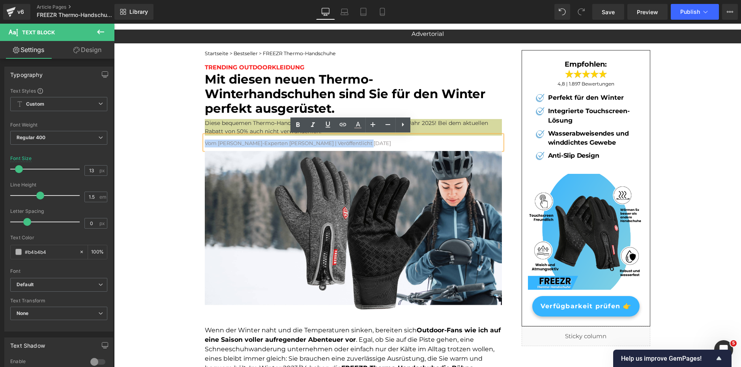
copy font "Vom Berg-Experten [PERSON_NAME] | Veröffentlicht [DATE]"
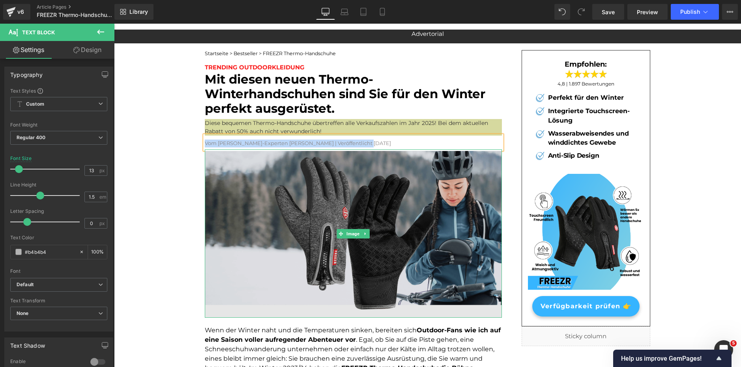
scroll to position [79, 0]
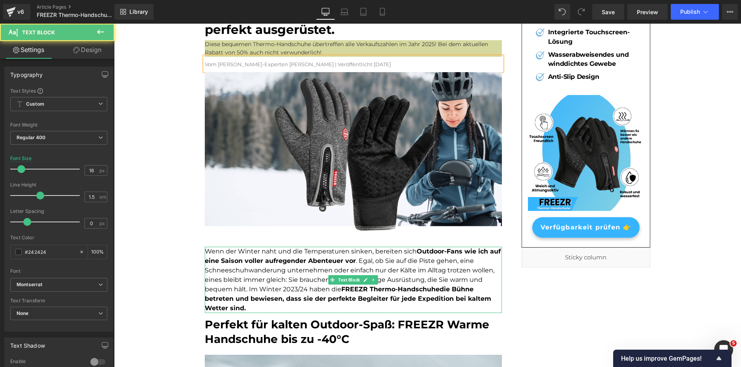
click at [304, 290] on font "Wenn der Winter naht und die Temperaturen sinken, bereiten sich Outdoor-Fans wi…" at bounding box center [353, 280] width 296 height 64
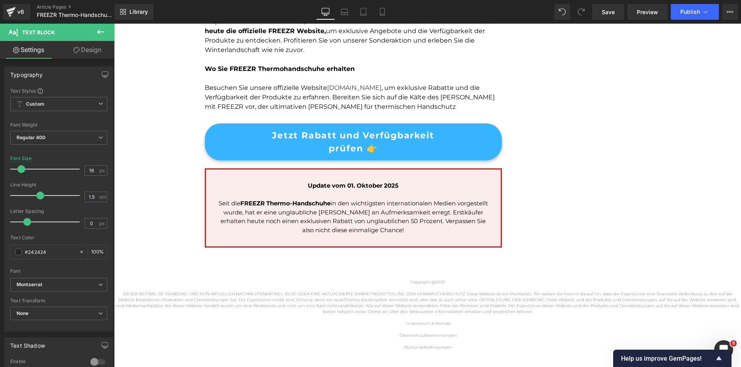
scroll to position [1803, 0]
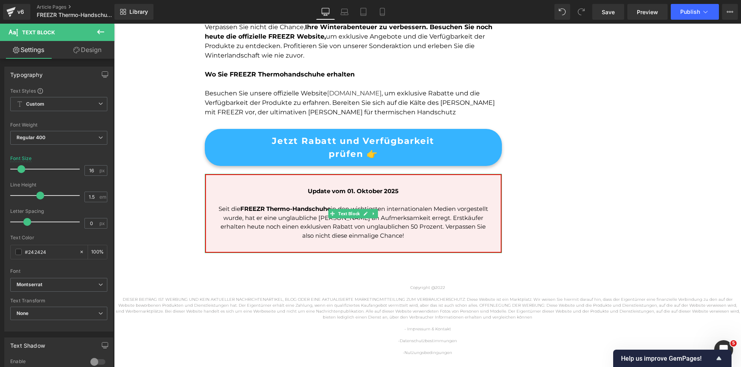
click at [351, 187] on span "Update vom [DATE]" at bounding box center [353, 190] width 91 height 7
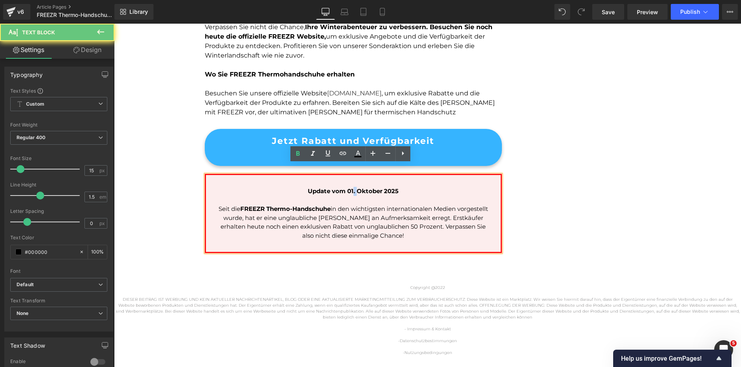
click at [351, 187] on span "Update vom [DATE]" at bounding box center [353, 190] width 91 height 7
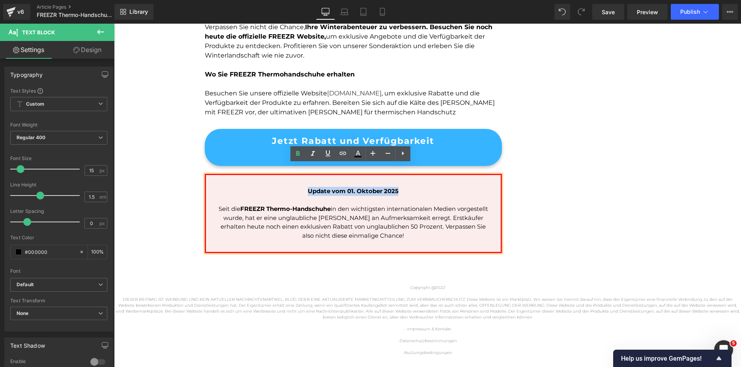
drag, startPoint x: 408, startPoint y: 183, endPoint x: 307, endPoint y: 185, distance: 101.4
click at [307, 187] on p "Update vom [DATE]" at bounding box center [353, 191] width 271 height 9
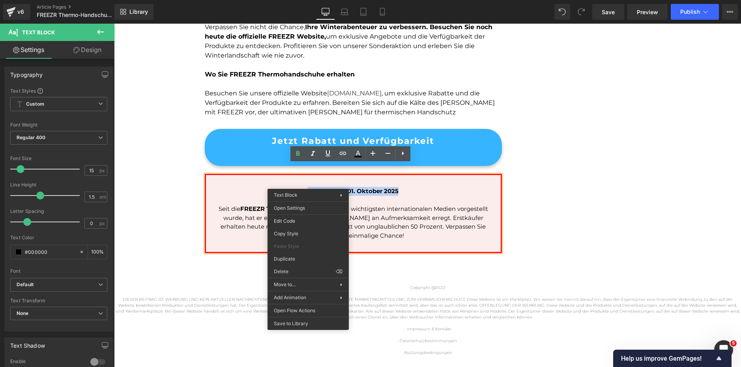
copy span "Update vom [DATE]"
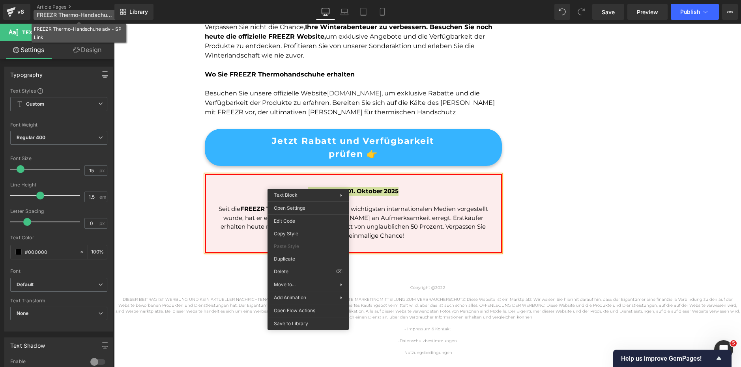
click at [96, 15] on span "FREEZR Thermo-Handschuhe adv - SP Link" at bounding box center [75, 15] width 76 height 6
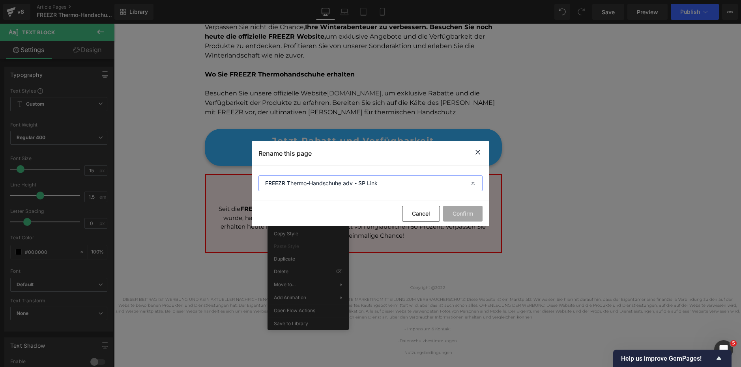
drag, startPoint x: 389, startPoint y: 186, endPoint x: 256, endPoint y: 178, distance: 133.1
click at [256, 178] on section "FREEZR Thermo-Handschuhe adv - SP Link" at bounding box center [370, 183] width 237 height 35
click at [479, 153] on icon at bounding box center [477, 152] width 9 height 10
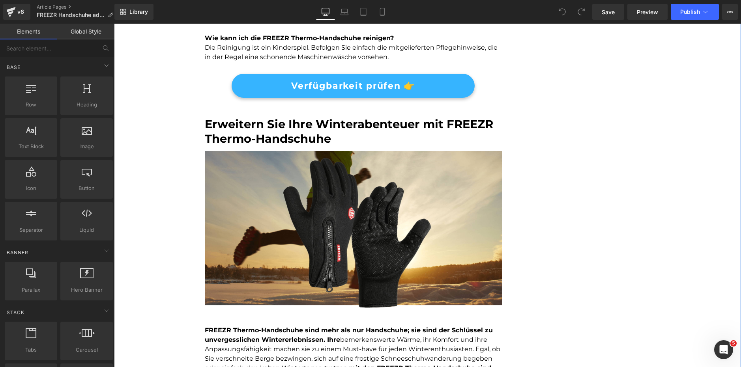
scroll to position [1577, 0]
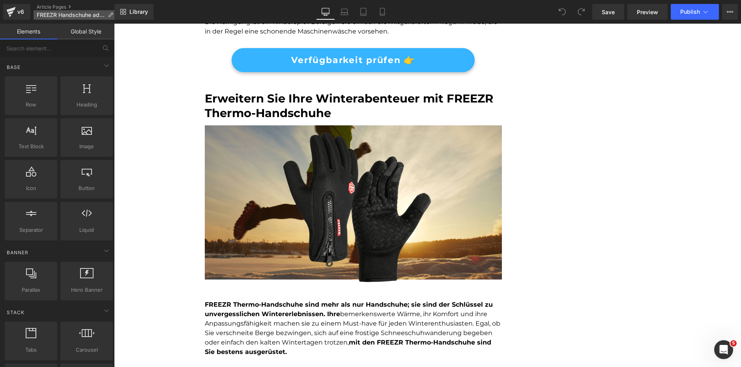
click at [69, 13] on span "FREEZR Handschuhe adv 2" at bounding box center [71, 15] width 68 height 6
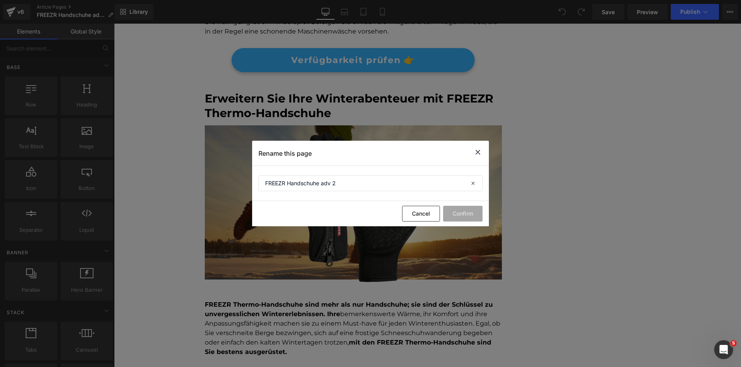
click at [479, 155] on icon at bounding box center [477, 152] width 9 height 10
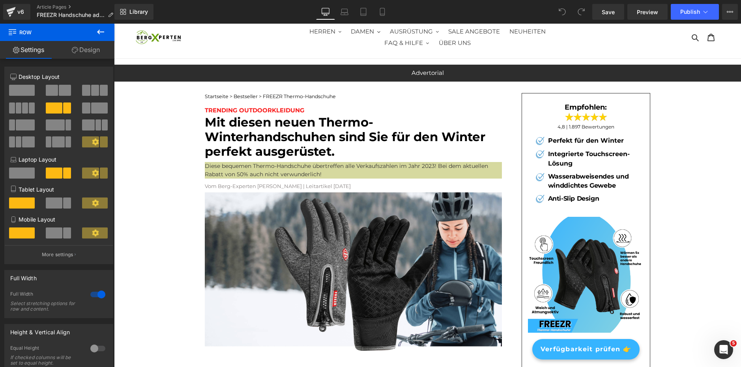
scroll to position [0, 0]
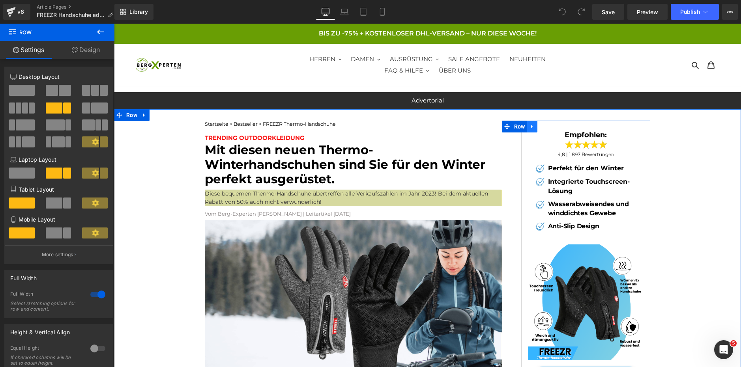
click at [533, 125] on link at bounding box center [532, 127] width 10 height 12
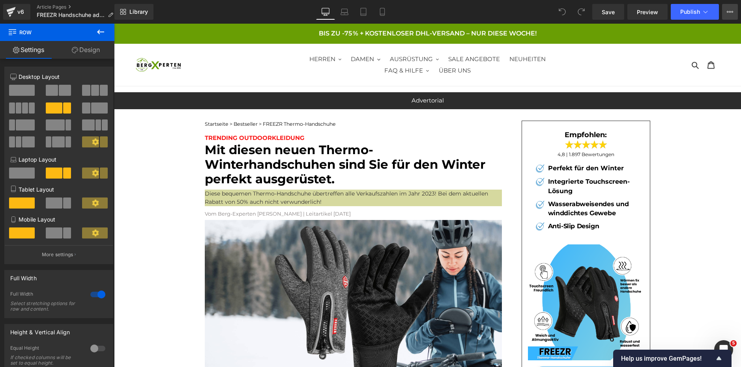
click at [728, 15] on button "View Live Page View with current Template Save Template to Library Schedule Pub…" at bounding box center [730, 12] width 16 height 16
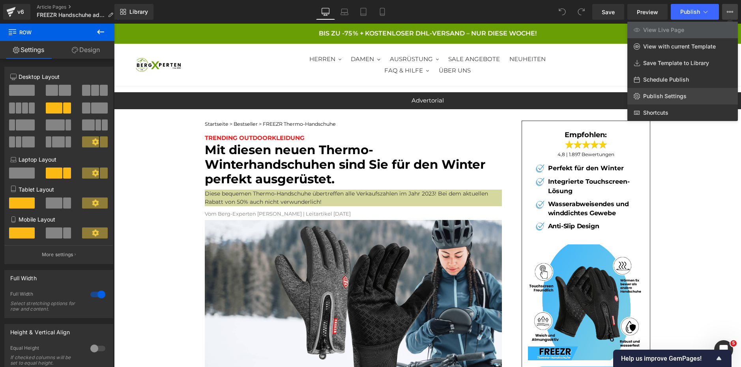
click at [673, 96] on span "Publish Settings" at bounding box center [664, 96] width 43 height 7
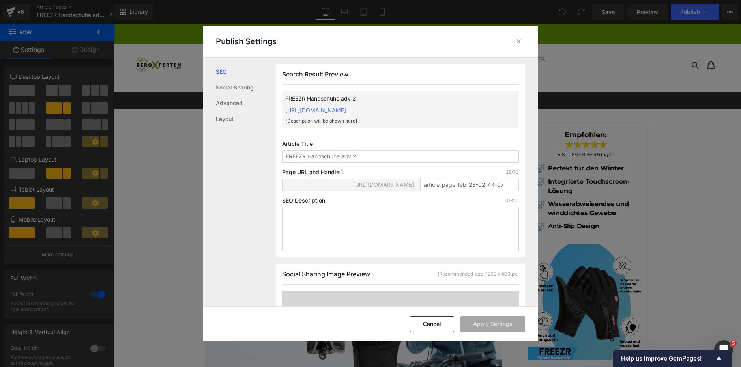
scroll to position [0, 0]
click at [224, 105] on link "Advanced" at bounding box center [246, 103] width 60 height 16
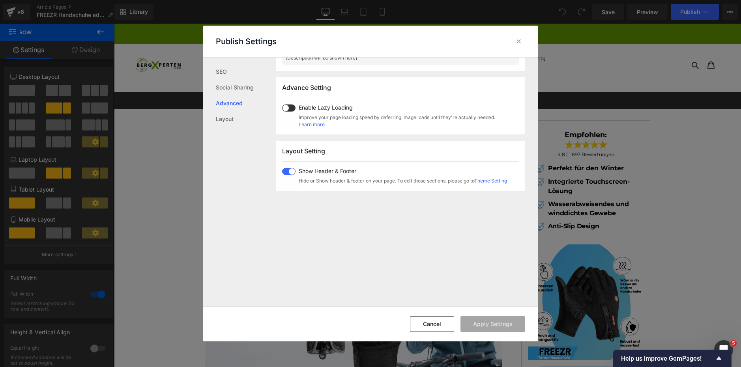
scroll to position [407, 0]
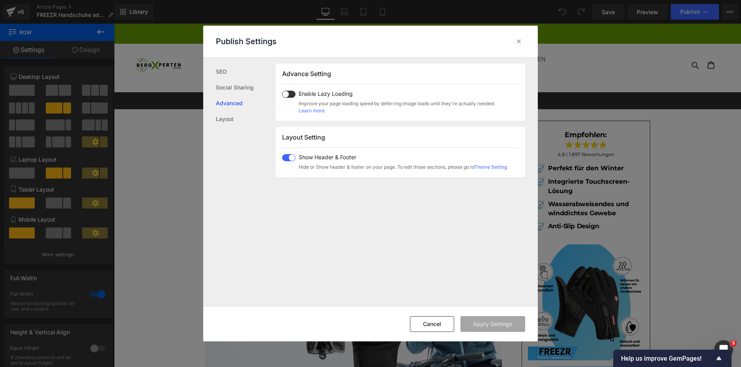
click at [285, 161] on span at bounding box center [288, 157] width 13 height 7
click at [490, 326] on button "Apply Settings" at bounding box center [492, 324] width 65 height 16
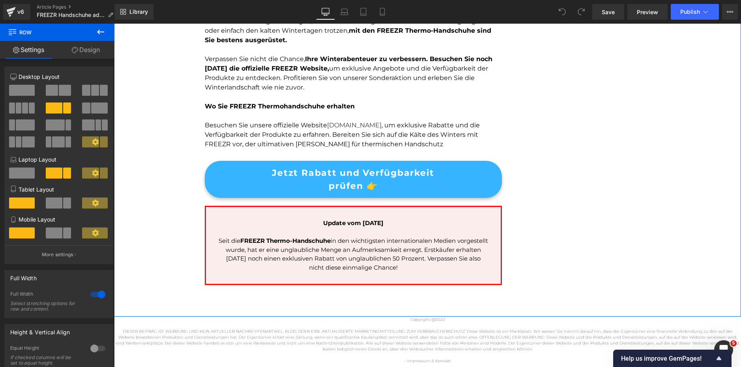
scroll to position [1814, 0]
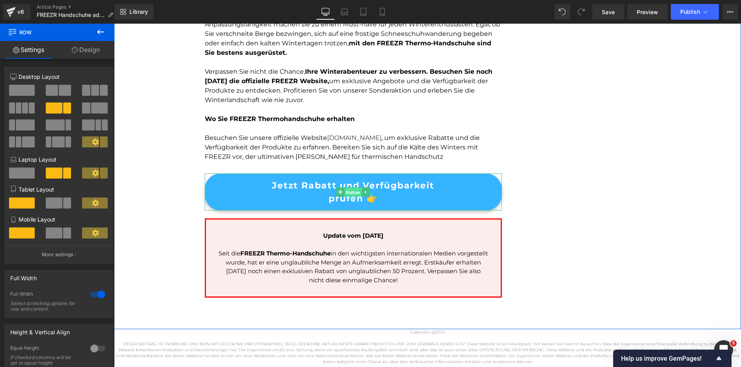
click at [352, 188] on span "Button" at bounding box center [352, 192] width 17 height 9
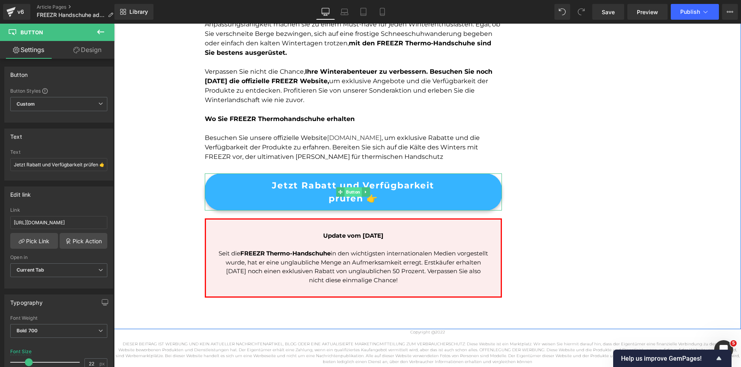
click at [355, 187] on span "Button" at bounding box center [352, 191] width 17 height 9
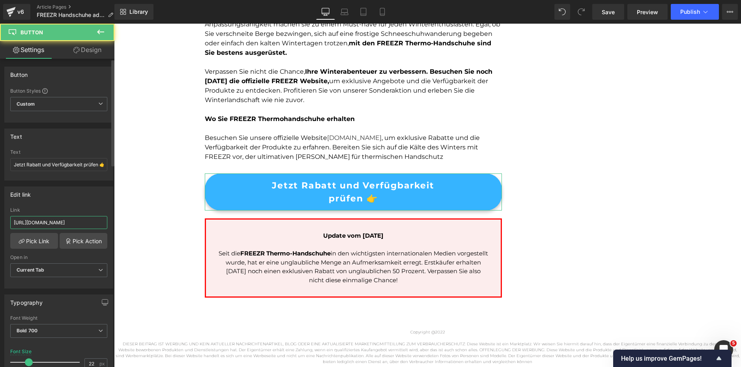
click at [46, 223] on input "[URL][DOMAIN_NAME]" at bounding box center [58, 222] width 97 height 13
click at [46, 222] on input "[URL][DOMAIN_NAME]" at bounding box center [58, 222] width 97 height 13
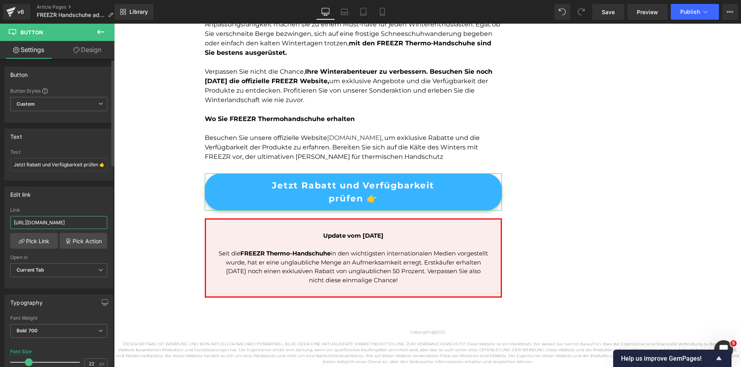
paste input "[DOMAIN_NAME][URL]"
type input "[URL][DOMAIN_NAME]"
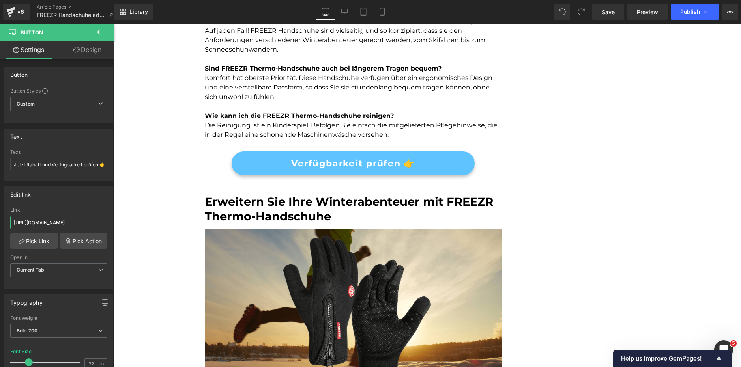
scroll to position [1341, 0]
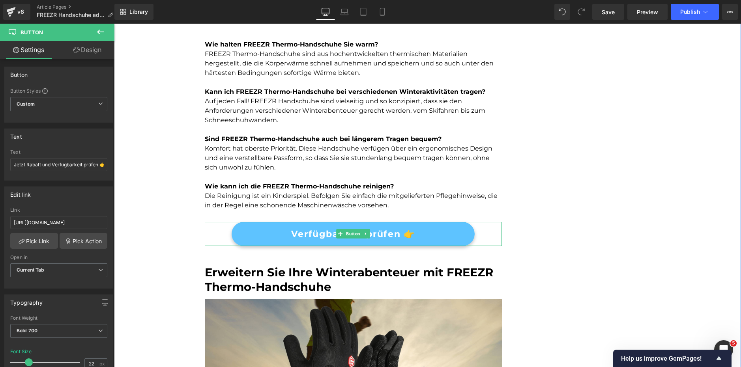
click at [332, 229] on span "Verfügbarkeit prüfen 👉" at bounding box center [353, 234] width 124 height 13
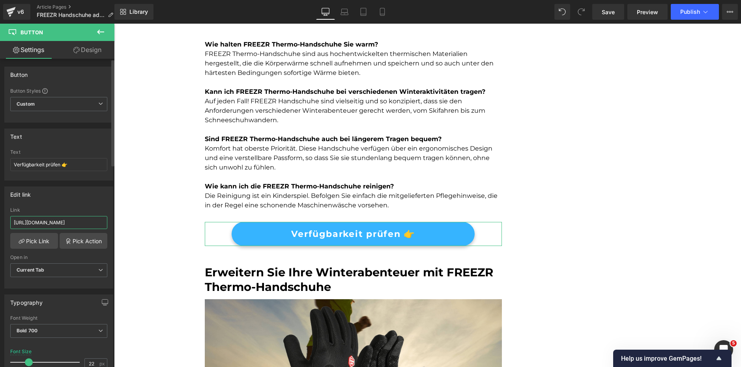
click at [47, 224] on input "[URL][DOMAIN_NAME]" at bounding box center [58, 222] width 97 height 13
type input "[URL][DOMAIN_NAME]"
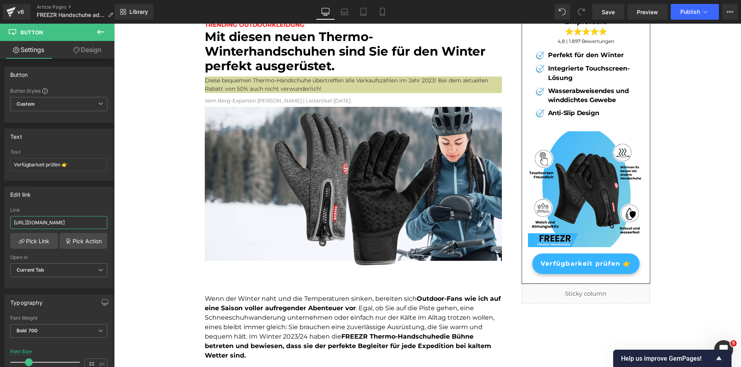
scroll to position [0, 0]
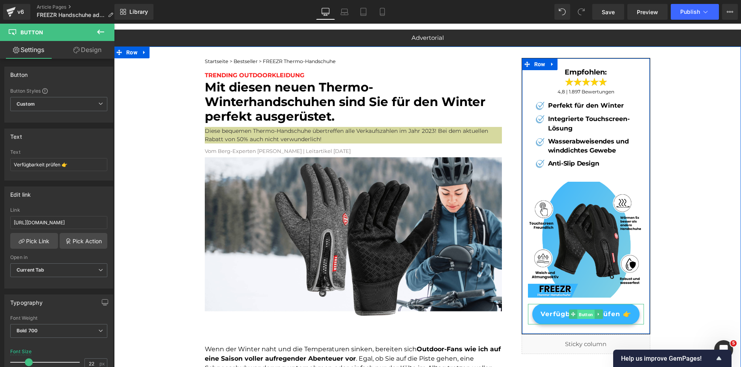
click at [586, 314] on span "Button" at bounding box center [585, 314] width 17 height 9
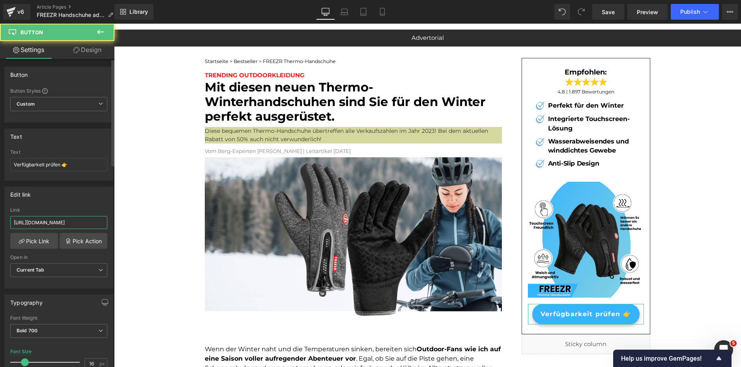
click at [76, 223] on input "[URL][DOMAIN_NAME]" at bounding box center [58, 222] width 97 height 13
paste input "[DOMAIN_NAME][URL]"
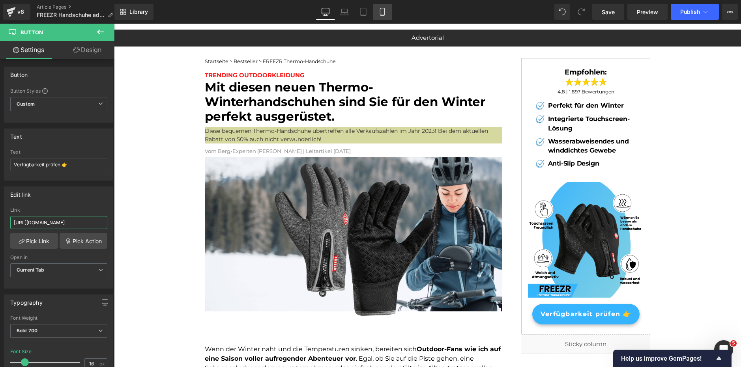
type input "[URL][DOMAIN_NAME]"
click at [388, 11] on link "Mobile" at bounding box center [382, 12] width 19 height 16
type input "14"
type input "100"
type input "80"
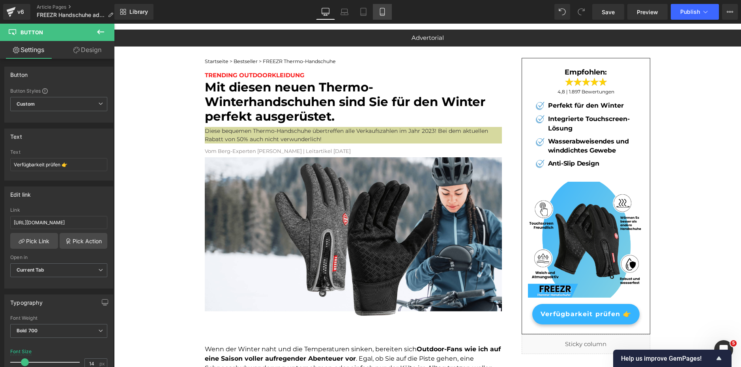
scroll to position [2028, 0]
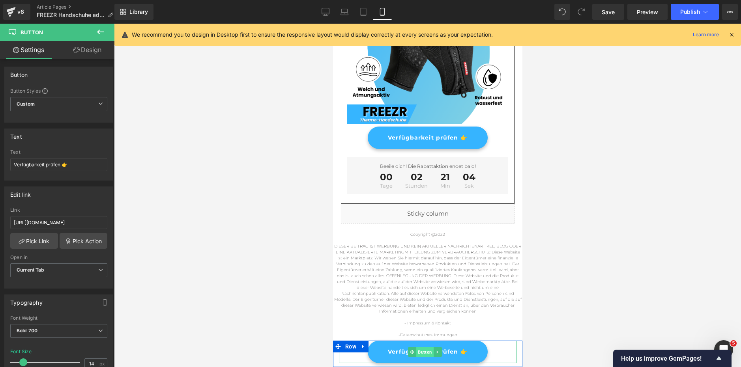
click at [419, 354] on span "Button" at bounding box center [424, 351] width 17 height 9
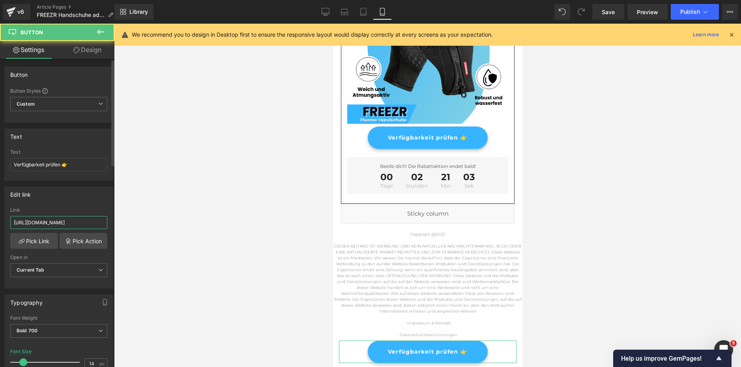
click at [45, 222] on input "[URL][DOMAIN_NAME]" at bounding box center [58, 222] width 97 height 13
paste input "[DOMAIN_NAME][URL]"
type input "[URL][DOMAIN_NAME]"
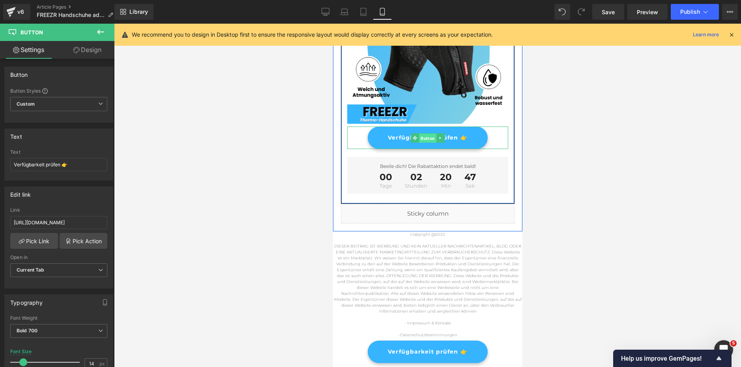
click at [420, 143] on span "Button" at bounding box center [426, 137] width 17 height 9
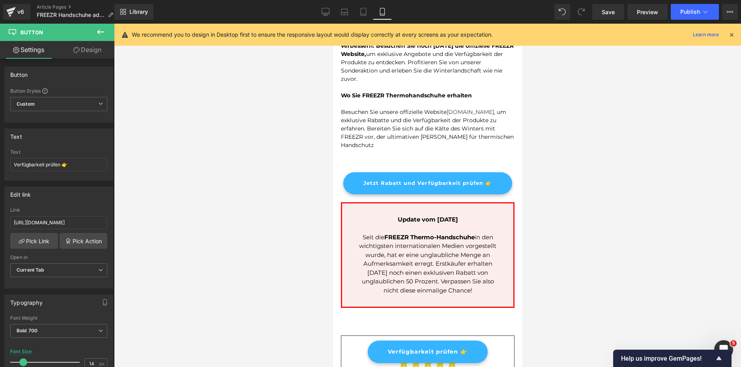
scroll to position [1476, 0]
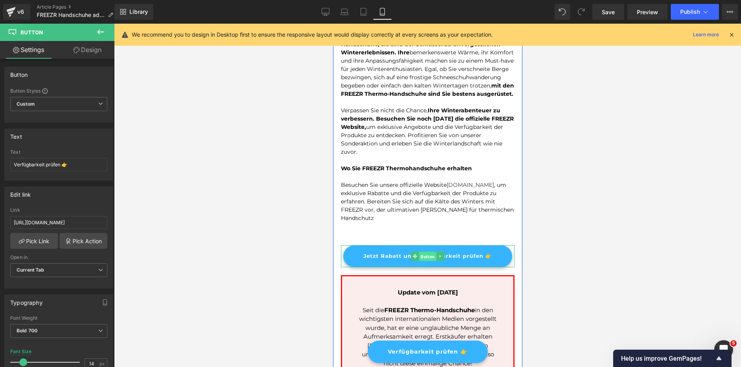
click at [424, 261] on span "Button" at bounding box center [426, 256] width 17 height 9
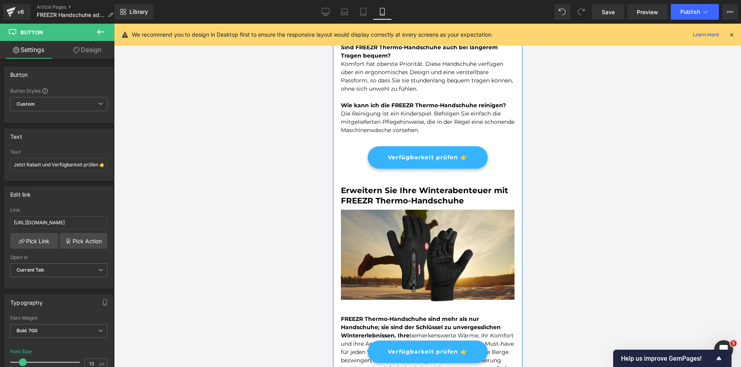
scroll to position [1160, 0]
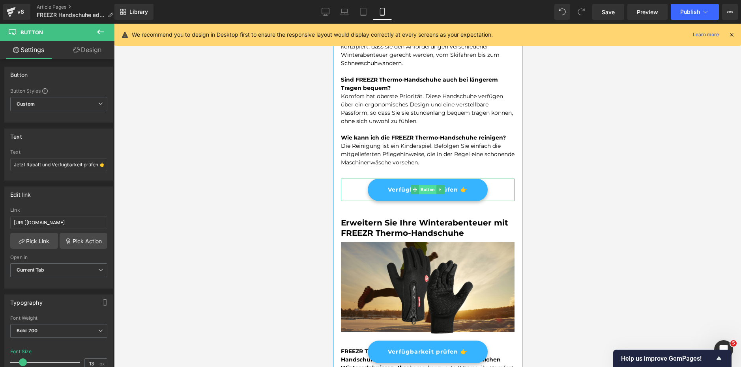
click at [420, 190] on span "Button" at bounding box center [426, 189] width 17 height 9
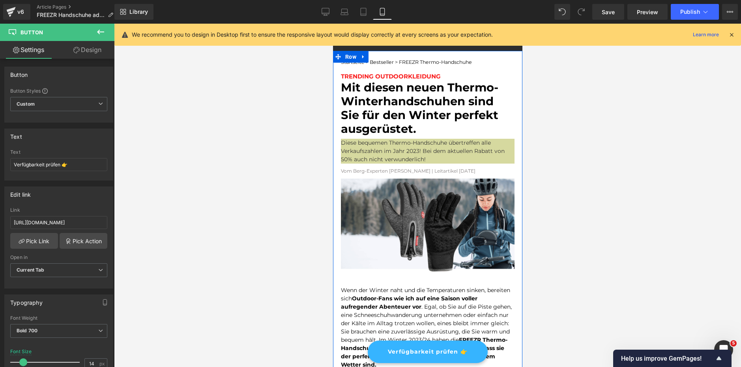
scroll to position [0, 0]
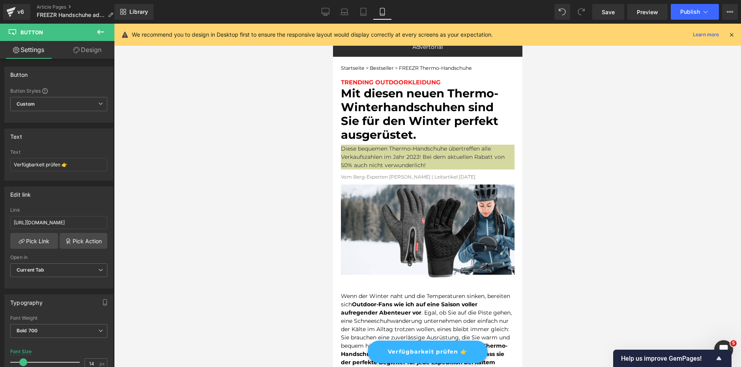
click at [733, 33] on icon at bounding box center [731, 34] width 7 height 7
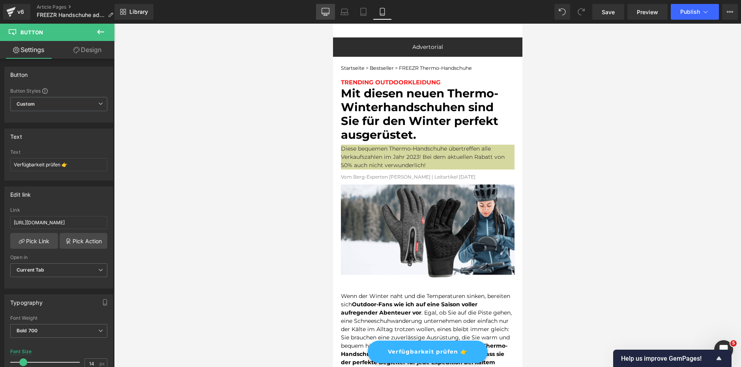
click at [322, 11] on icon at bounding box center [325, 11] width 7 height 6
type input "22"
type input "100"
type input "80"
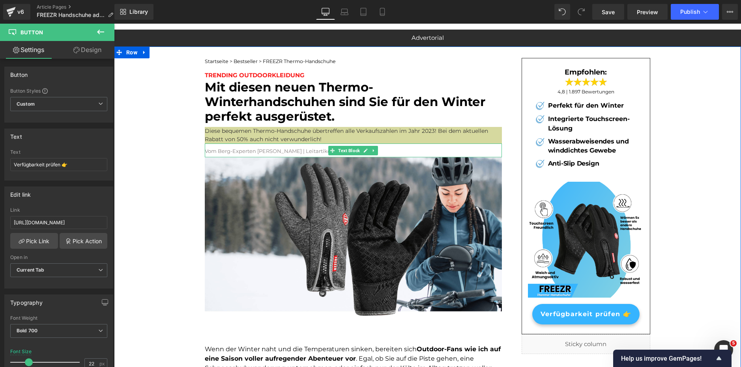
click at [315, 148] on font "Vom Berg-Experten [PERSON_NAME] | Leitartikel [DATE]" at bounding box center [278, 151] width 146 height 6
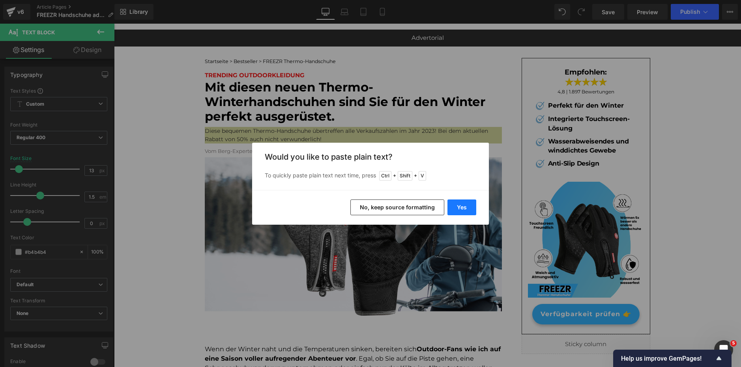
click at [458, 211] on button "Yes" at bounding box center [461, 208] width 29 height 16
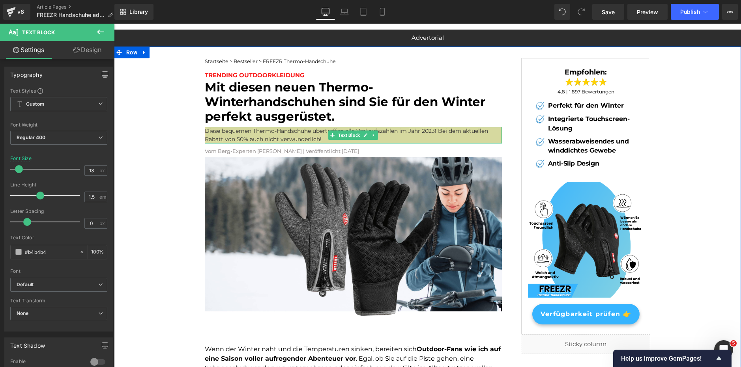
click at [431, 130] on p "Diese bequemen Thermo-Handschuhe übertreffen alle Verkaufszahlen im Jahr 2023! …" at bounding box center [353, 135] width 297 height 17
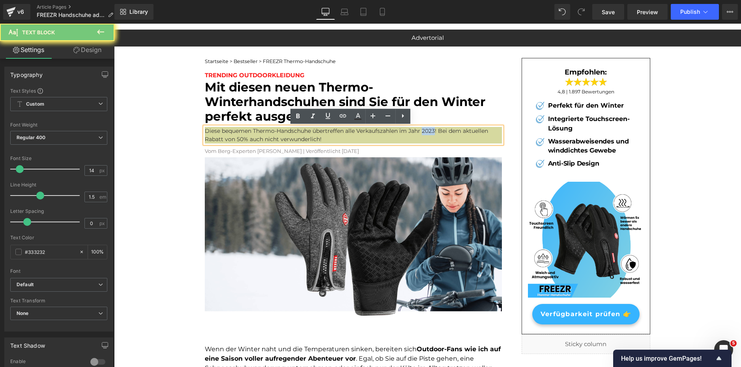
click at [434, 131] on p "Diese bequemen Thermo-Handschuhe übertreffen alle Verkaufszahlen im Jahr 2023! …" at bounding box center [353, 135] width 297 height 17
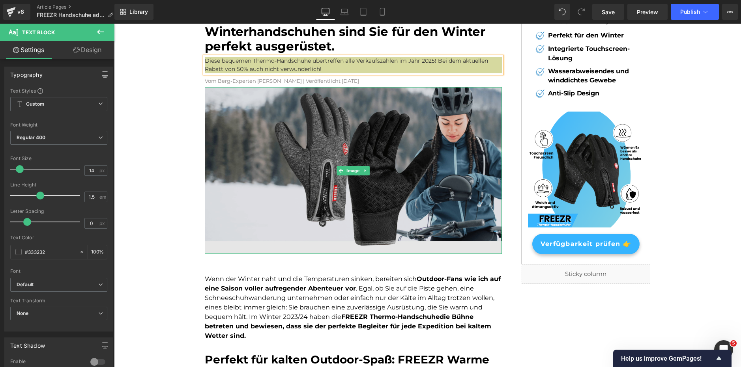
scroll to position [79, 0]
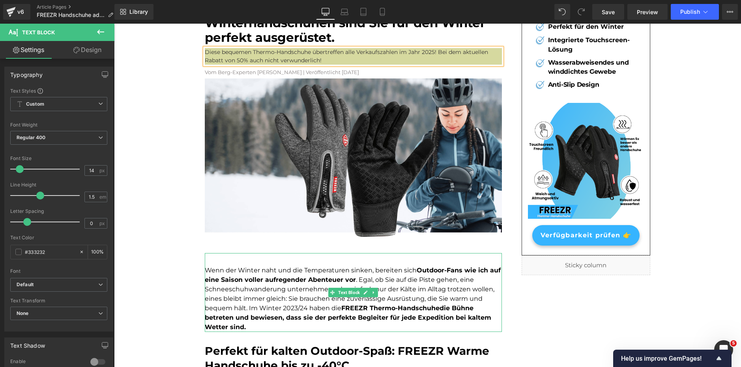
click at [293, 306] on font "Wenn der Winter naht und die Temperaturen sinken, bereiten sich Outdoor-Fans wi…" at bounding box center [353, 299] width 296 height 64
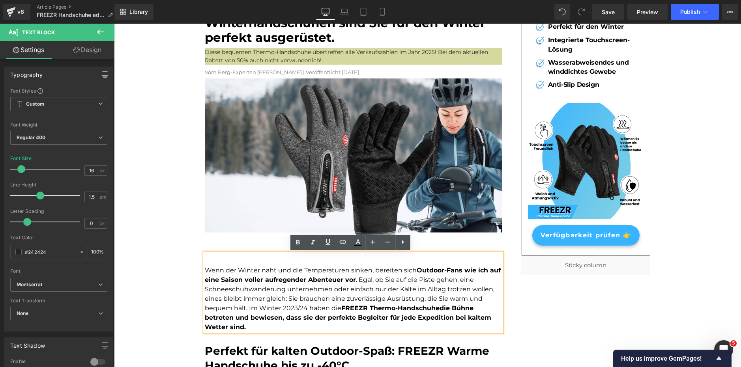
click at [291, 308] on font "Wenn der Winter naht und die Temperaturen sinken, bereiten sich Outdoor-Fans wi…" at bounding box center [353, 299] width 296 height 64
click at [293, 308] on font "Wenn der Winter naht und die Temperaturen sinken, bereiten sich Outdoor-Fans wi…" at bounding box center [353, 299] width 296 height 64
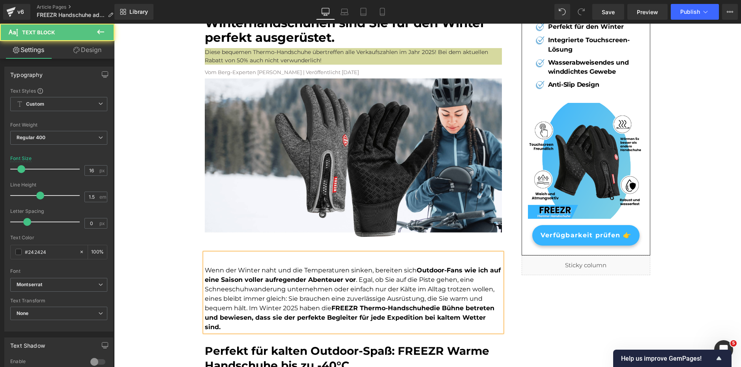
click at [358, 283] on font "Wenn der Winter naht und die Temperaturen sinken, bereiten sich Outdoor-Fans wi…" at bounding box center [353, 299] width 296 height 64
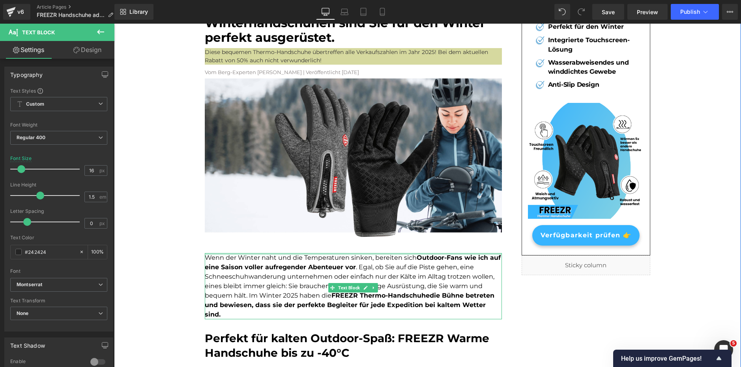
drag, startPoint x: 246, startPoint y: 254, endPoint x: 255, endPoint y: 248, distance: 10.6
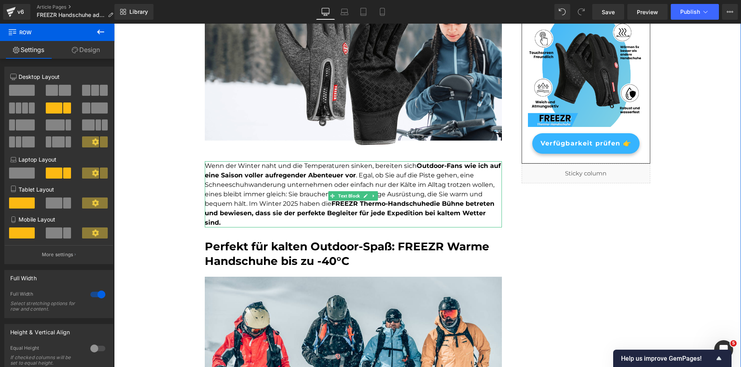
scroll to position [197, 0]
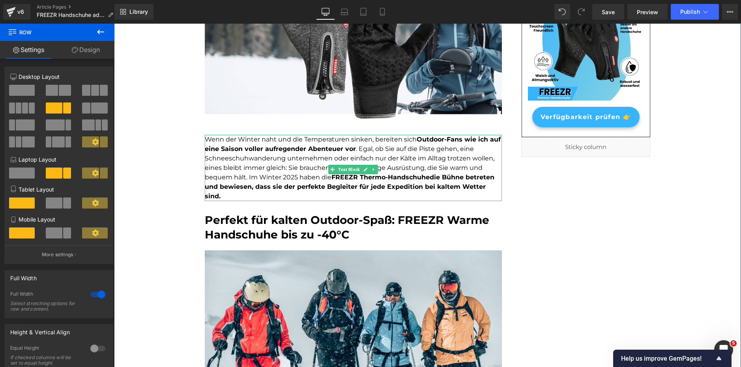
click at [255, 202] on div "Perfekt für kalten Outdoor-Spaß: FREEZR Warme Handschuhe bis zu -40°C" at bounding box center [353, 223] width 297 height 45
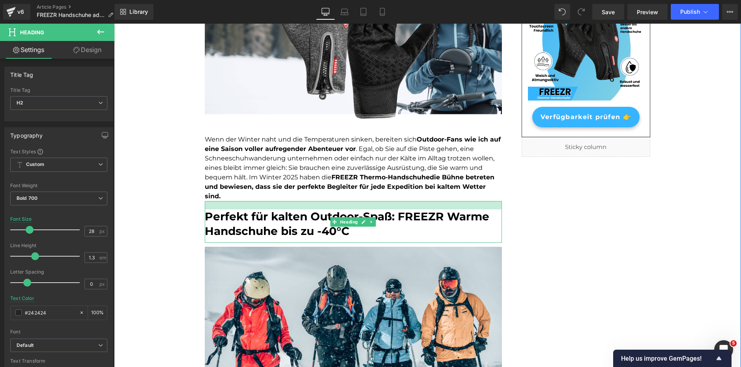
drag, startPoint x: 238, startPoint y: 193, endPoint x: 242, endPoint y: 189, distance: 5.6
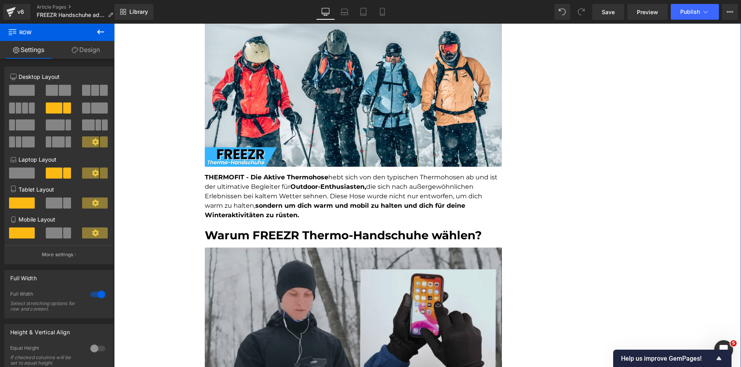
scroll to position [434, 0]
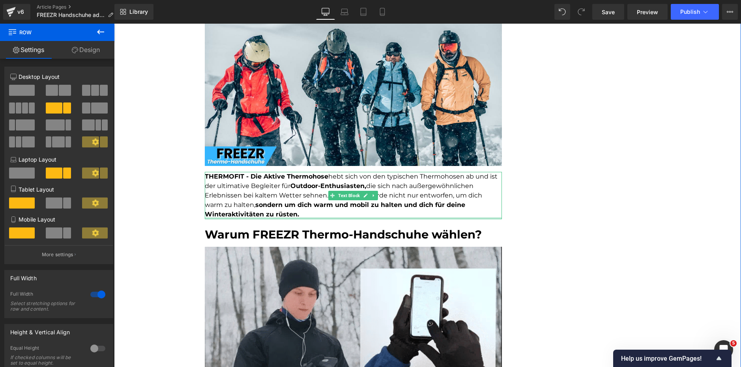
drag, startPoint x: 255, startPoint y: 209, endPoint x: 241, endPoint y: 182, distance: 30.5
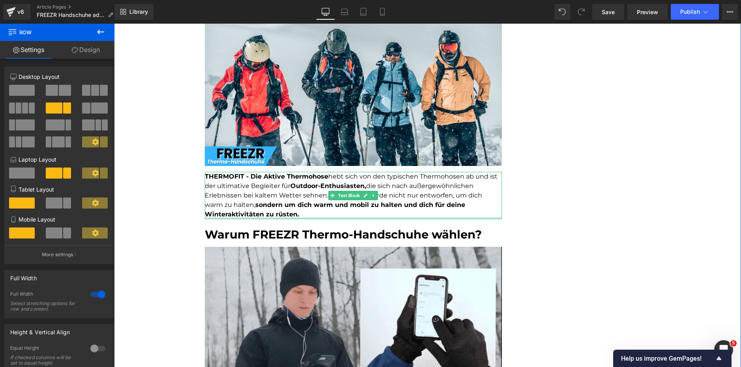
click at [255, 217] on div at bounding box center [353, 218] width 297 height 2
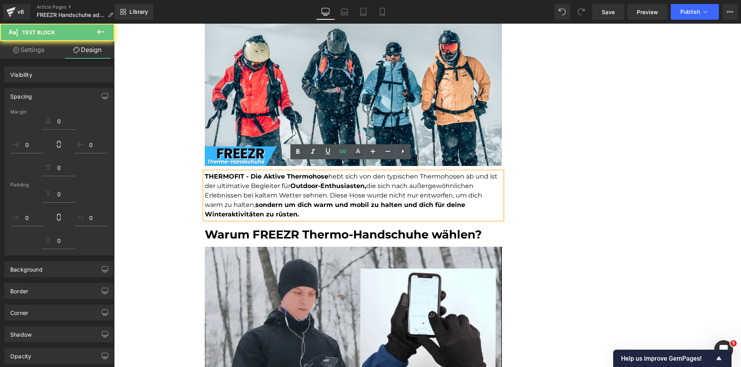
click at [241, 182] on p "THERMOFIT - Die Aktive Thermohose hebt sich von den typischen Thermohosen ab un…" at bounding box center [353, 195] width 297 height 47
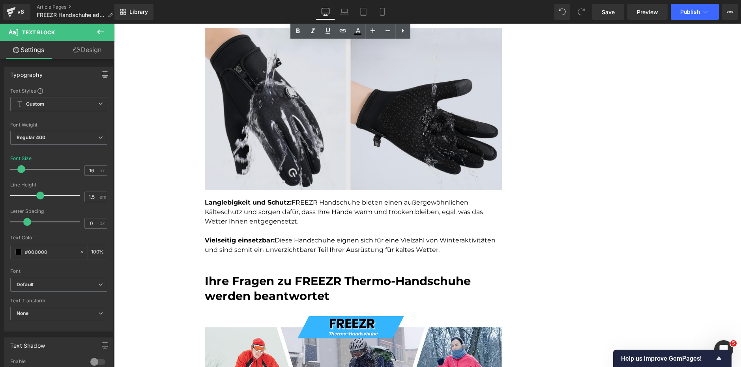
scroll to position [907, 0]
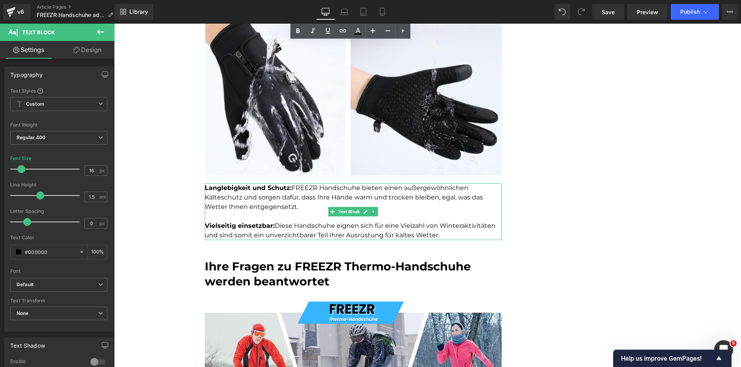
click at [325, 185] on p "Langlebigkeit und Schutz: FREEZR Handschuhe bieten einen außergewöhnlichen Kält…" at bounding box center [353, 197] width 297 height 28
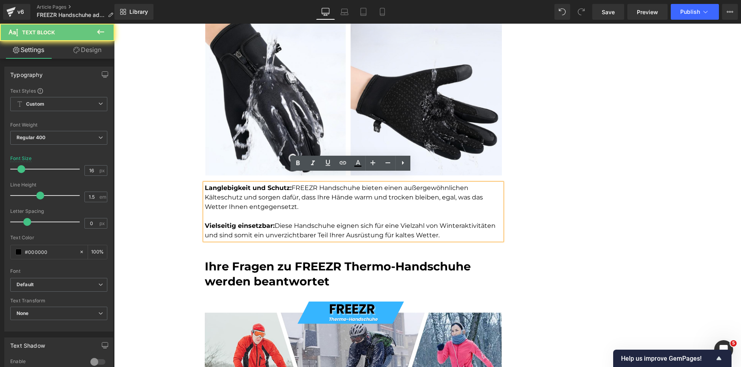
click at [265, 224] on p "Vielseitig einsetzbar: Diese Handschuhe eignen sich für eine Vielzahl von Winte…" at bounding box center [353, 230] width 297 height 19
click at [190, 253] on div "Startseite > Bestseller > FREEZR Thermo-Handschuhe Text Block TRENDING OUTDOORK…" at bounding box center [427, 180] width 627 height 2081
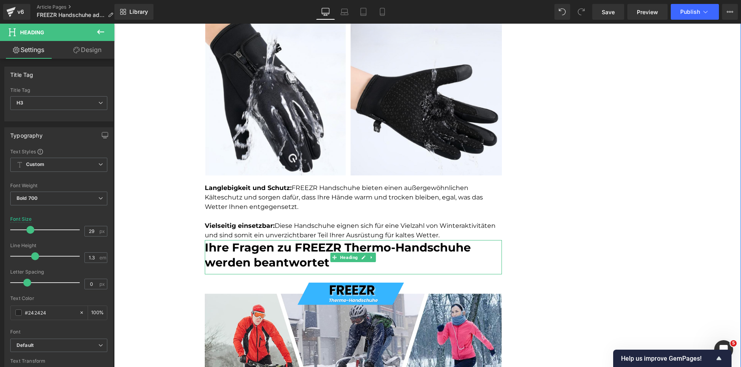
drag, startPoint x: 262, startPoint y: 231, endPoint x: 267, endPoint y: 231, distance: 4.4
click at [268, 240] on div "Ihre Fragen zu FREEZR Thermo-Handschuhe werden beantwortet Heading" at bounding box center [353, 257] width 297 height 34
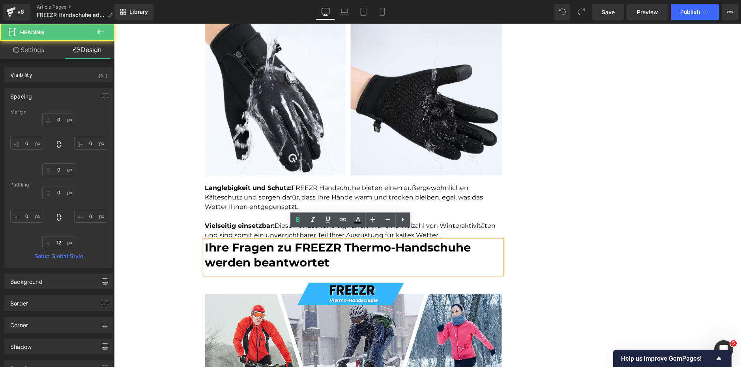
click at [190, 239] on div "Startseite > Bestseller > FREEZR Thermo-Handschuhe Text Block TRENDING OUTDOORK…" at bounding box center [427, 171] width 627 height 2062
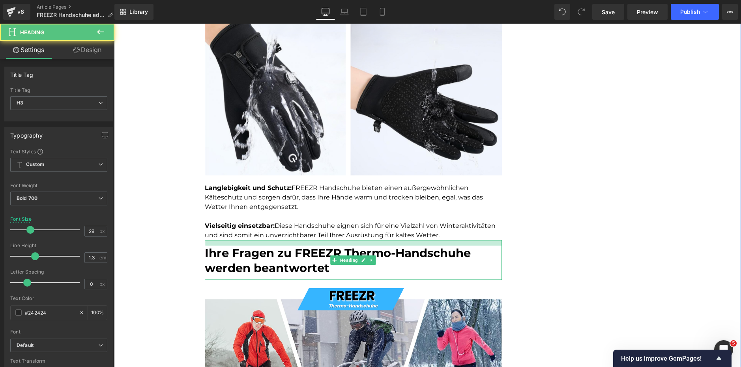
drag, startPoint x: 242, startPoint y: 232, endPoint x: 244, endPoint y: 237, distance: 5.7
click at [244, 240] on div "Ihre Fragen zu FREEZR Thermo-Handschuhe werden beantwortet Heading" at bounding box center [353, 260] width 297 height 40
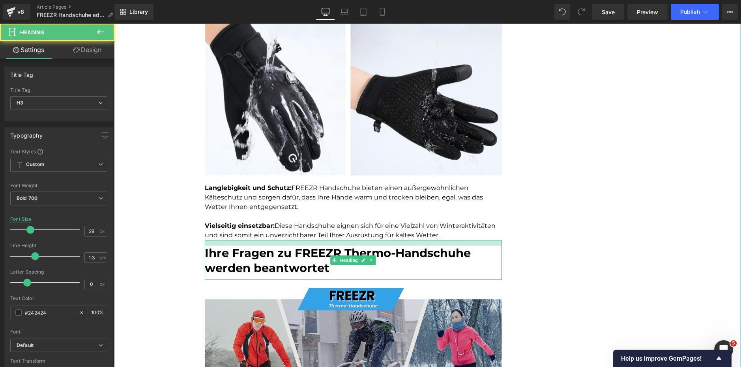
click at [180, 259] on div "Startseite > Bestseller > FREEZR Thermo-Handschuhe Text Block TRENDING OUTDOORK…" at bounding box center [427, 173] width 627 height 2067
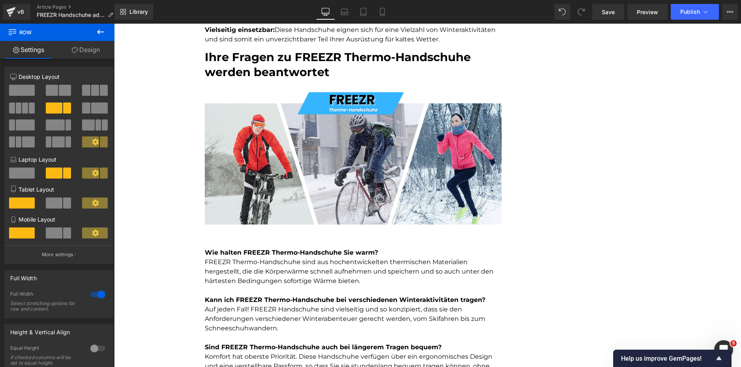
scroll to position [1104, 0]
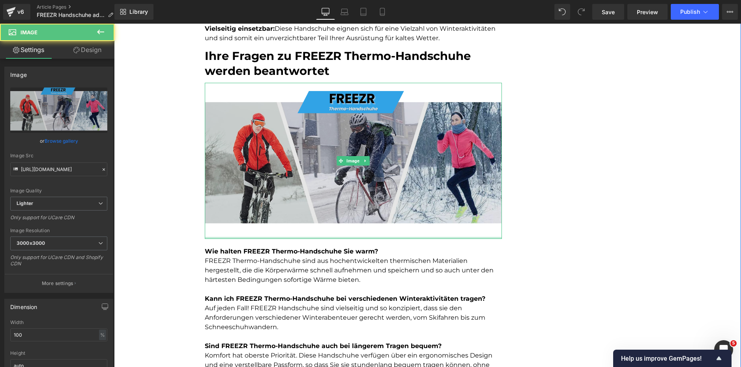
click at [274, 220] on div "Image" at bounding box center [353, 161] width 297 height 156
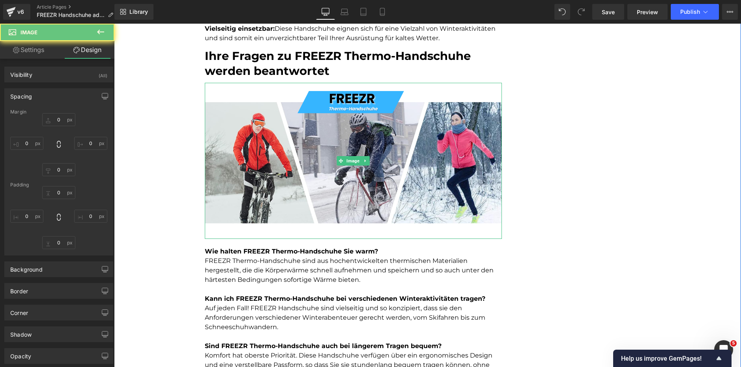
type input "0"
type input "20"
type input "0"
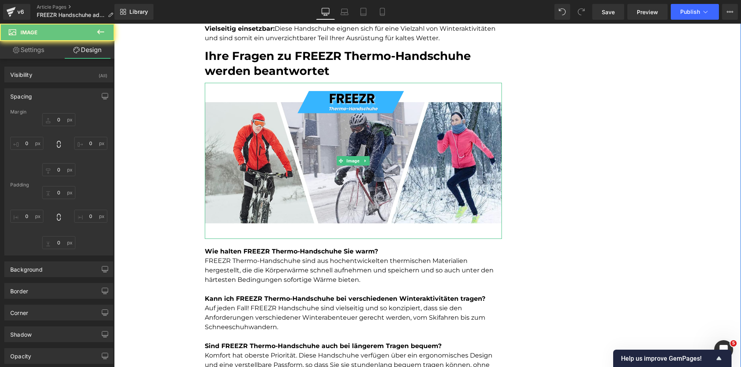
type input "0"
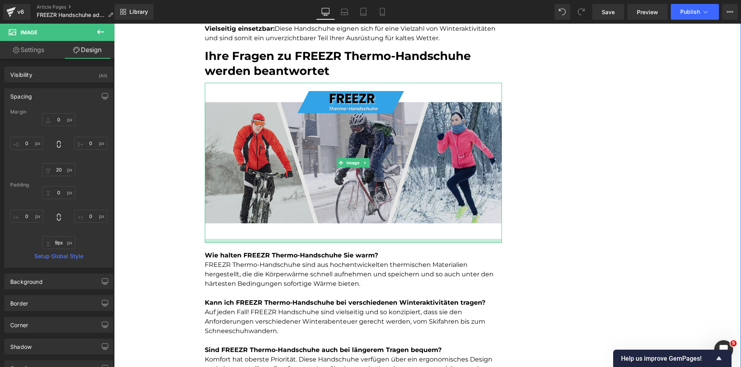
type input "0px"
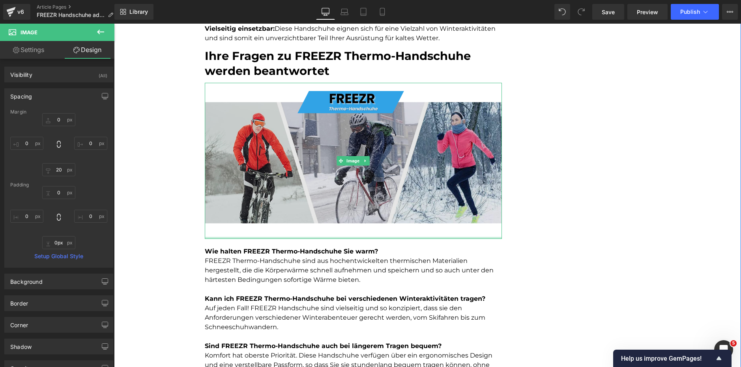
drag, startPoint x: 250, startPoint y: 228, endPoint x: 261, endPoint y: 202, distance: 28.6
click at [261, 202] on div "Image" at bounding box center [353, 161] width 297 height 156
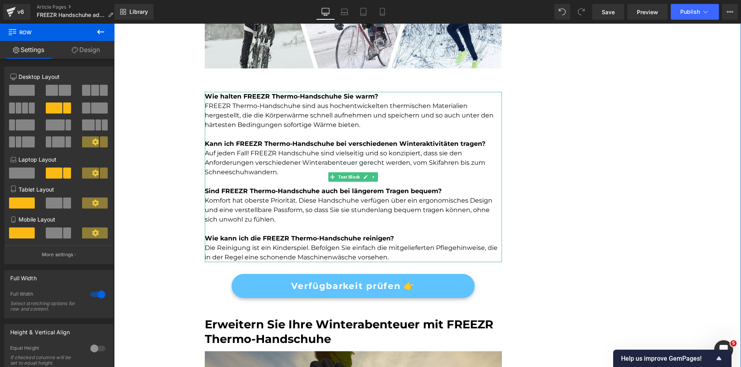
scroll to position [1262, 0]
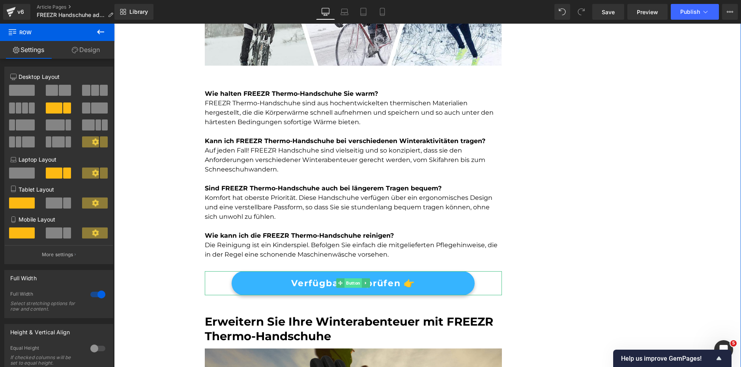
click at [351, 278] on span "Button" at bounding box center [352, 282] width 17 height 9
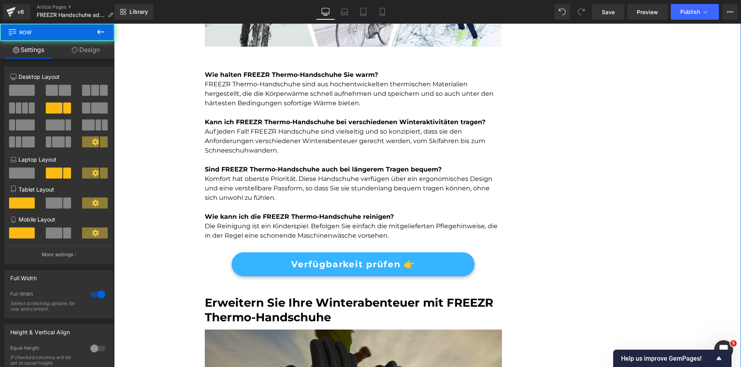
scroll to position [1341, 0]
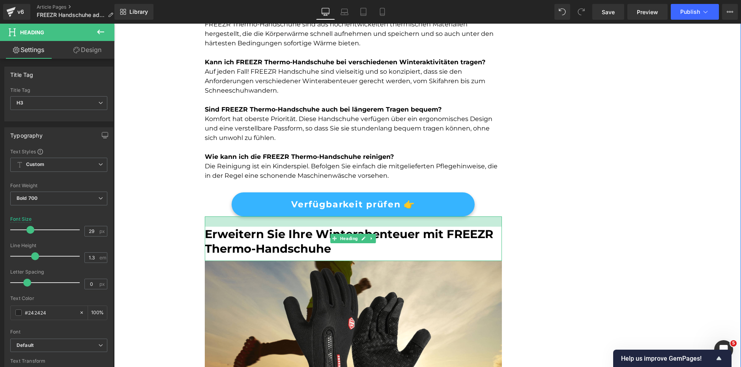
drag, startPoint x: 220, startPoint y: 207, endPoint x: 224, endPoint y: 198, distance: 9.5
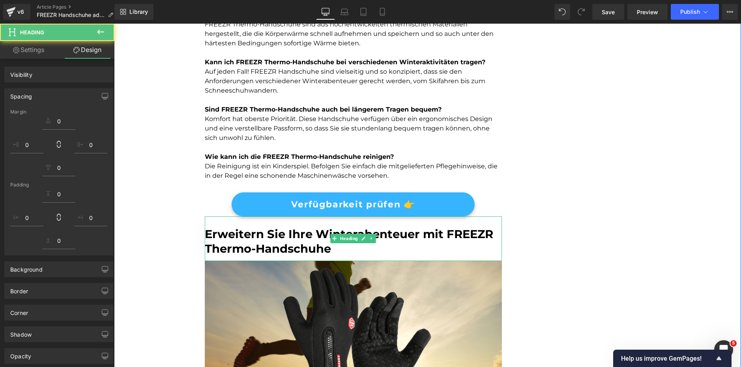
drag, startPoint x: 169, startPoint y: 235, endPoint x: 169, endPoint y: 244, distance: 9.1
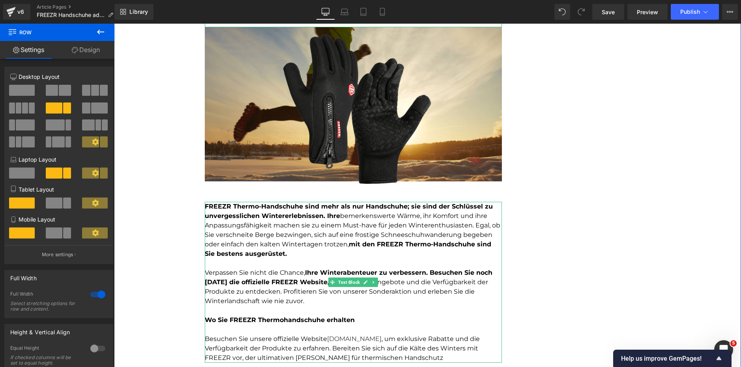
scroll to position [1577, 0]
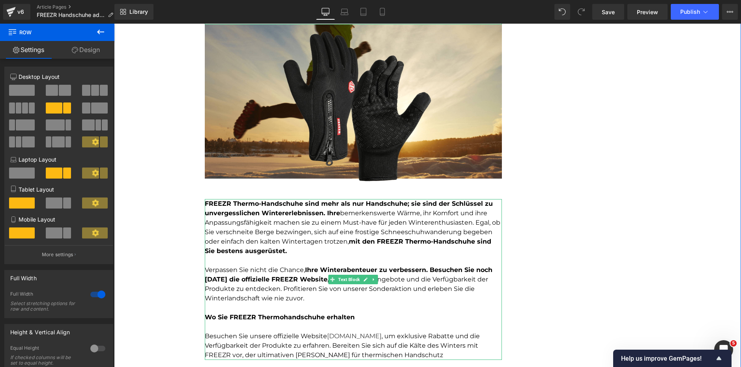
click at [277, 226] on p "FREEZR Thermo-Handschuhe sind mehr als nur Handschuhe; sie sind der Schlüssel z…" at bounding box center [353, 227] width 297 height 57
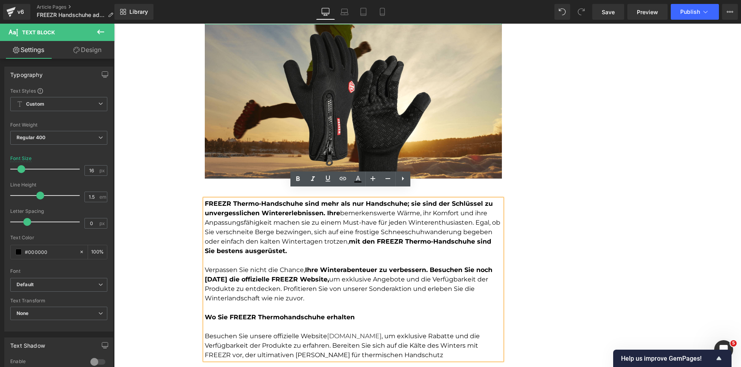
click at [410, 270] on p "Verpassen Sie nicht die Chance, Ihre Winterabenteuer zu verbessern. Besuchen Si…" at bounding box center [353, 284] width 297 height 38
click at [278, 313] on strong "Wo Sie FREEZR Thermohandschuhe erhalten" at bounding box center [280, 316] width 150 height 7
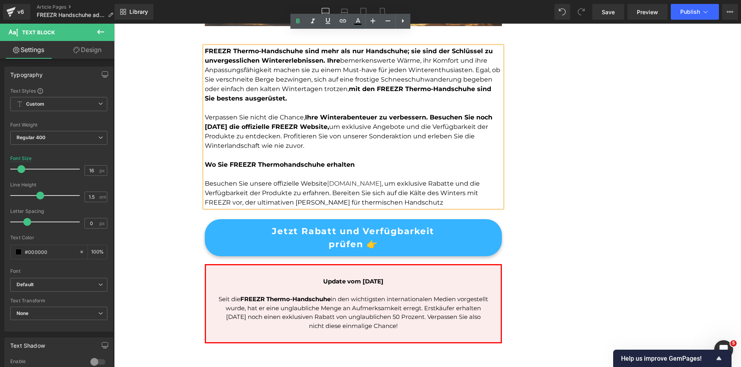
scroll to position [1735, 0]
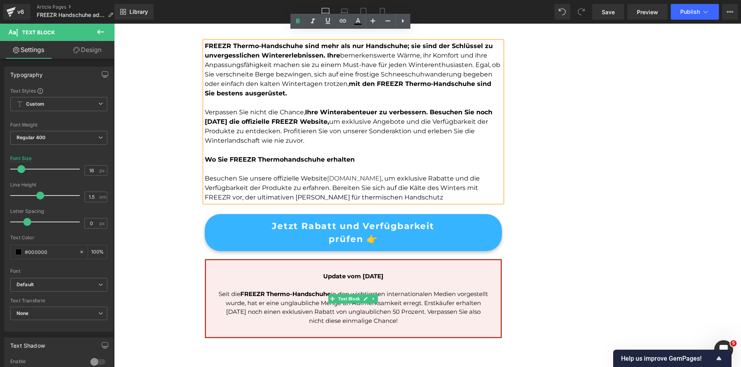
drag, startPoint x: 402, startPoint y: 267, endPoint x: 354, endPoint y: 265, distance: 48.2
click at [355, 272] on p "Update vom [DATE]" at bounding box center [353, 276] width 271 height 9
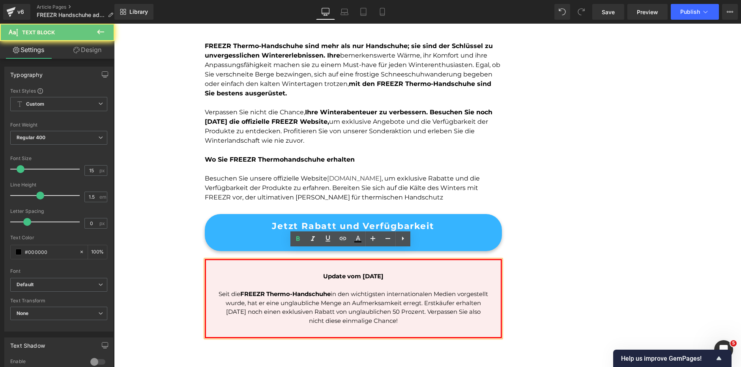
click at [398, 281] on p at bounding box center [353, 285] width 271 height 9
drag, startPoint x: 398, startPoint y: 268, endPoint x: 394, endPoint y: 269, distance: 4.1
click at [364, 272] on span "Update vom [DATE]" at bounding box center [353, 275] width 60 height 7
drag, startPoint x: 446, startPoint y: 282, endPoint x: 420, endPoint y: 276, distance: 27.5
click at [445, 290] on p "Seit die FREEZR Thermo-Handschuhe in den wichtigsten internationalen Medien vor…" at bounding box center [353, 307] width 271 height 35
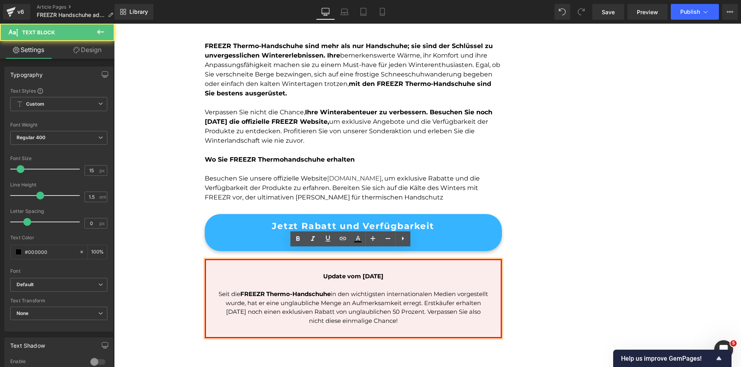
drag, startPoint x: 404, startPoint y: 267, endPoint x: 279, endPoint y: 267, distance: 124.6
click at [279, 272] on p "Update vom [DATE]" at bounding box center [353, 276] width 271 height 9
paste div
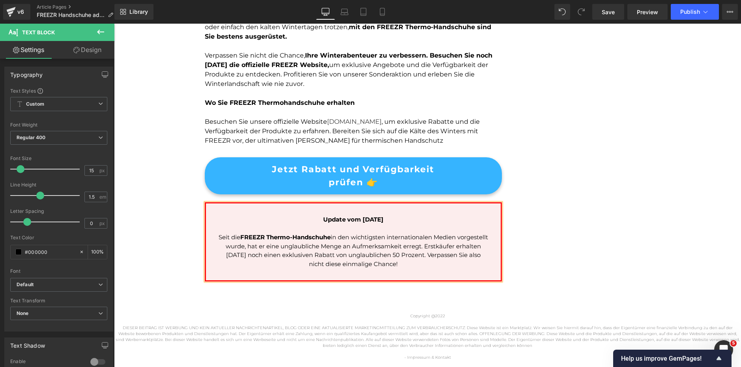
scroll to position [1814, 0]
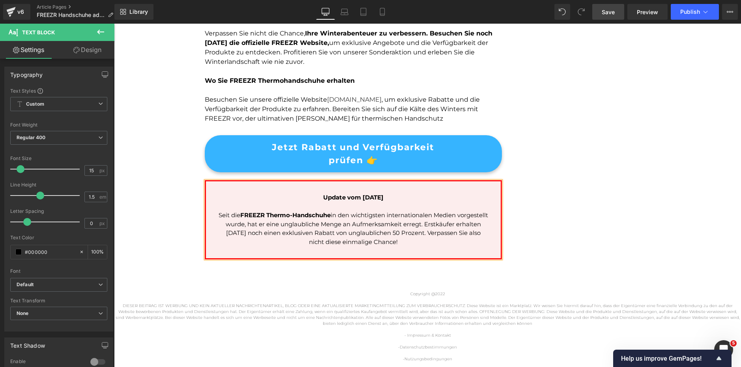
click at [611, 9] on span "Save" at bounding box center [607, 12] width 13 height 8
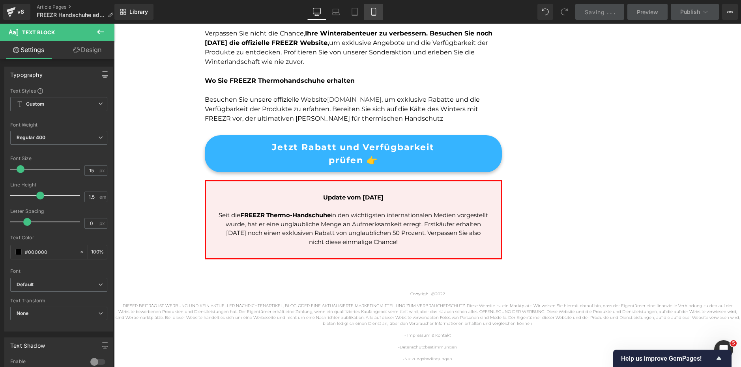
click at [379, 9] on link "Mobile" at bounding box center [373, 12] width 19 height 16
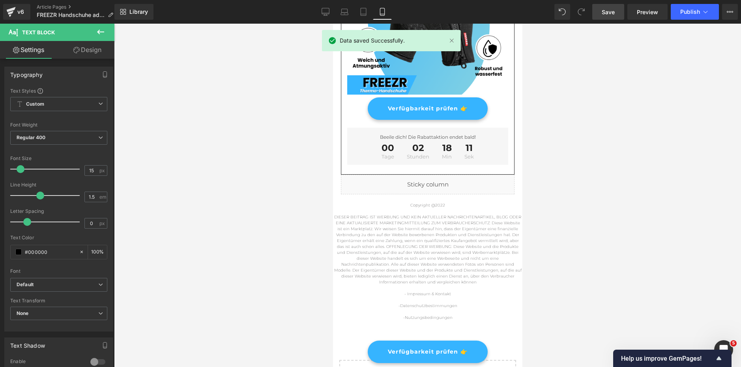
scroll to position [2173, 0]
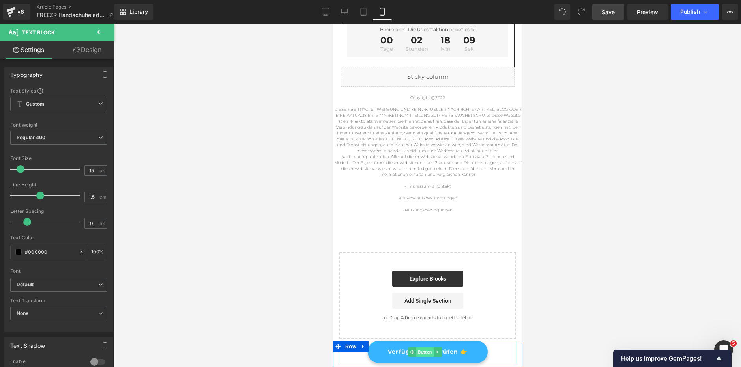
click at [424, 351] on span "Button" at bounding box center [424, 351] width 17 height 9
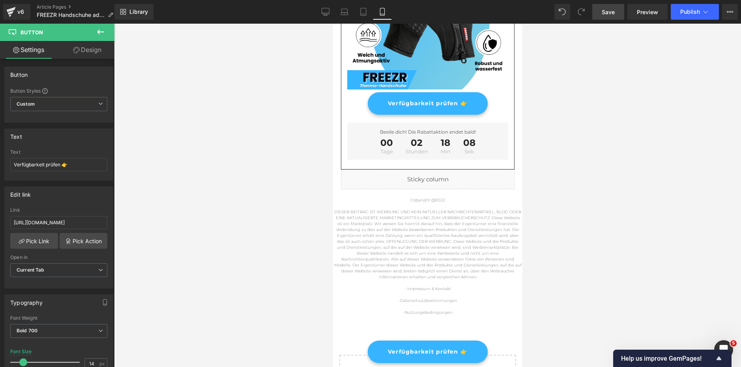
scroll to position [1976, 0]
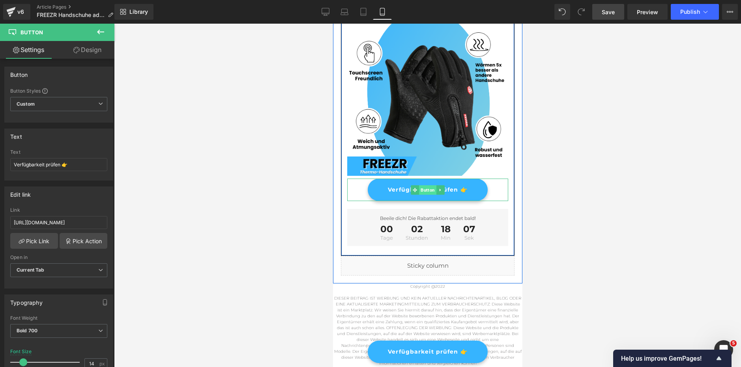
click at [422, 195] on span "Button" at bounding box center [426, 189] width 17 height 9
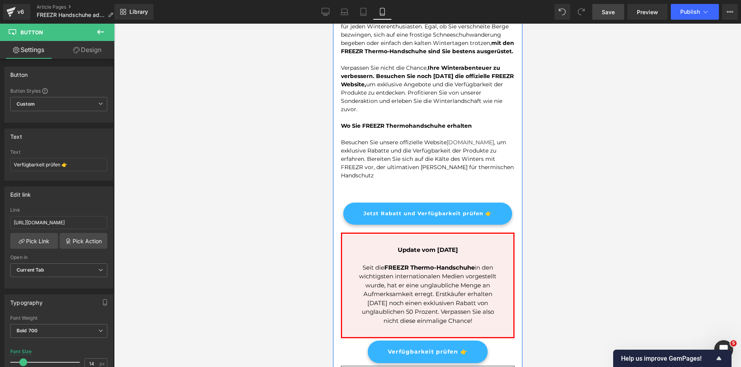
scroll to position [1463, 0]
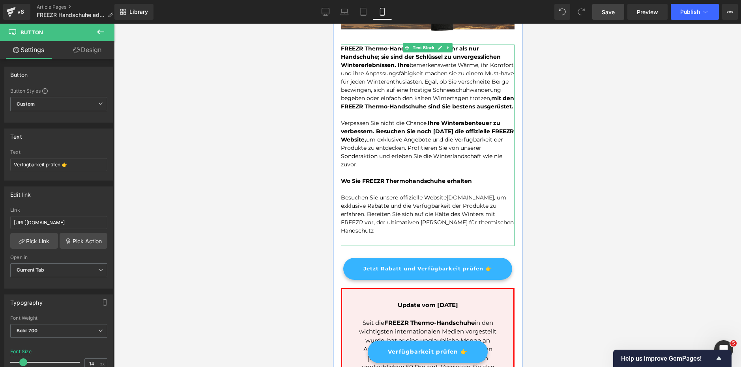
click at [395, 224] on p "Besuchen Sie unsere offizielle Website [DOMAIN_NAME] , um exklusive Rabatte und…" at bounding box center [426, 214] width 173 height 41
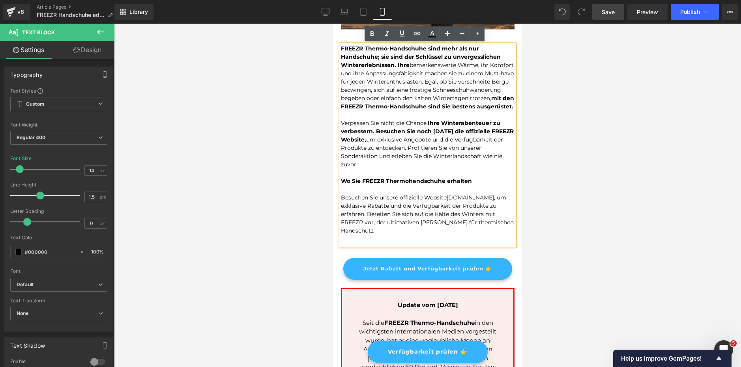
click at [406, 246] on div "FREEZR Thermo-Handschuhe sind mehr als nur Handschuhe; sie sind der Schlüssel z…" at bounding box center [426, 145] width 173 height 201
click at [352, 246] on div "FREEZR Thermo-Handschuhe sind mehr als nur Handschuhe; sie sind der Schlüssel z…" at bounding box center [426, 145] width 173 height 201
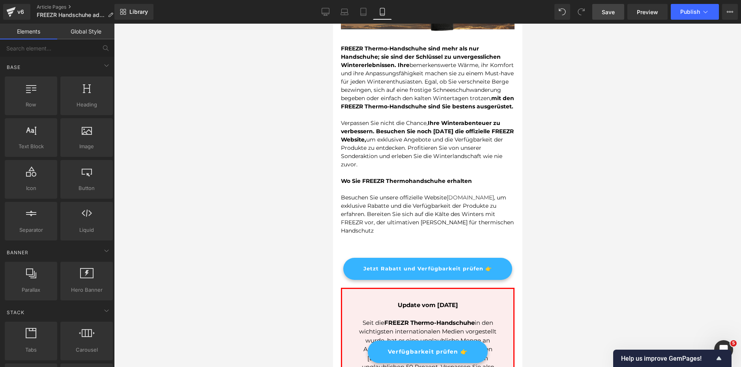
drag, startPoint x: 307, startPoint y: 261, endPoint x: 331, endPoint y: 257, distance: 24.9
click at [307, 261] on div at bounding box center [427, 195] width 627 height 343
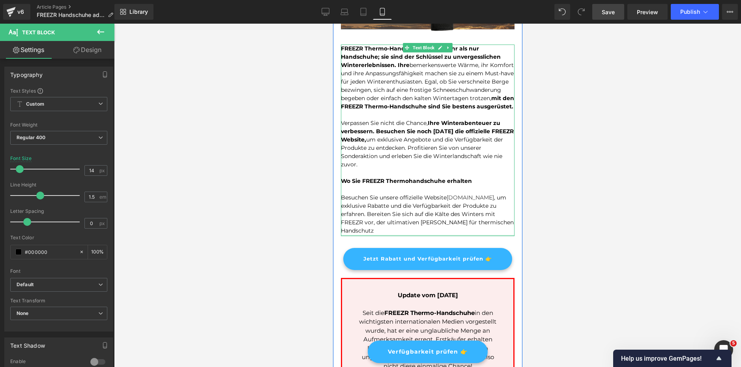
drag, startPoint x: 373, startPoint y: 254, endPoint x: 637, endPoint y: 282, distance: 265.3
click at [377, 236] on div at bounding box center [426, 235] width 173 height 1
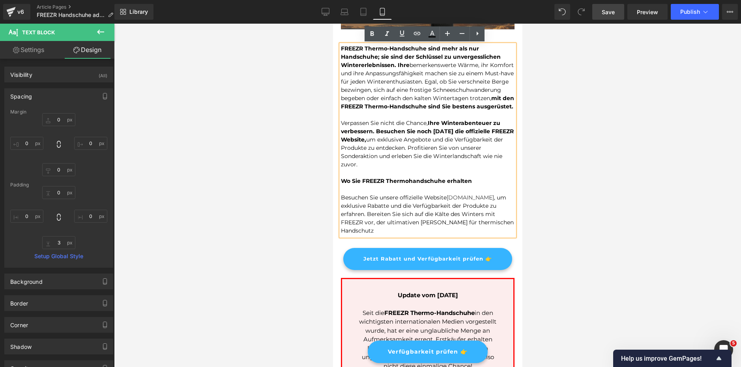
click at [556, 229] on div at bounding box center [427, 195] width 627 height 343
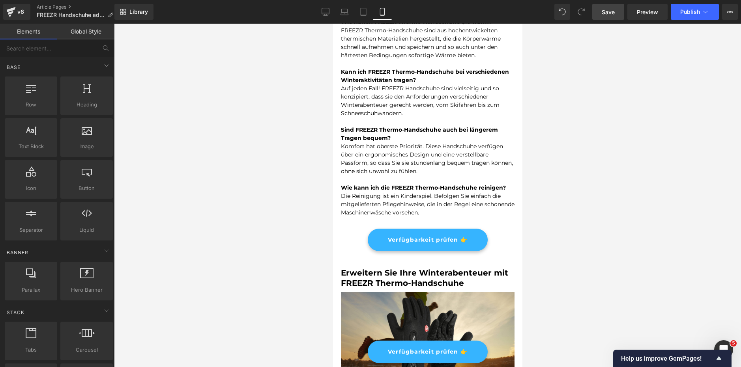
scroll to position [1108, 0]
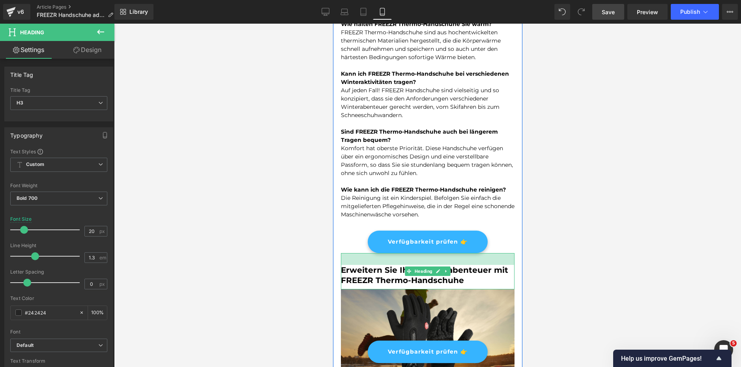
drag, startPoint x: 348, startPoint y: 253, endPoint x: 351, endPoint y: 248, distance: 5.5
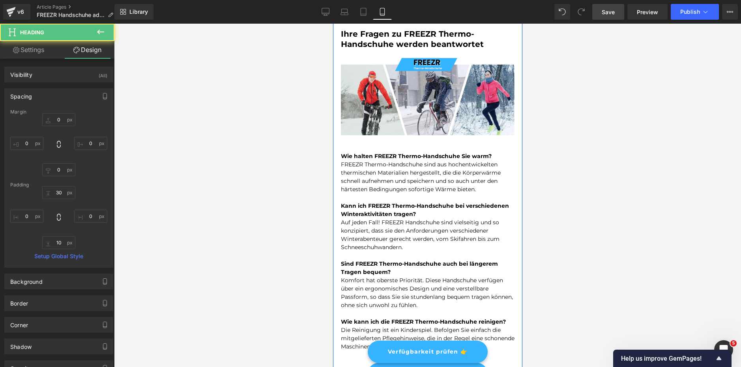
scroll to position [1069, 0]
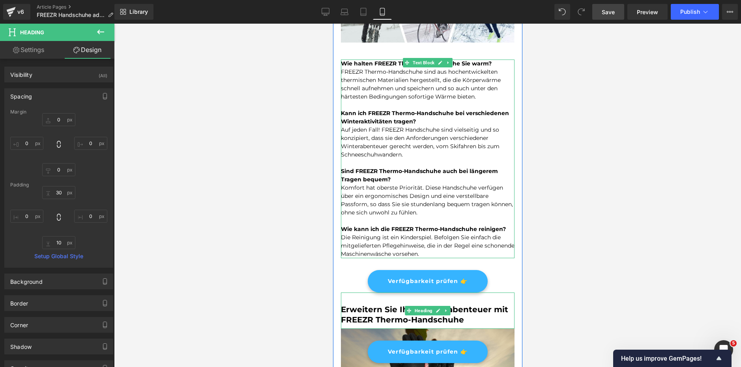
click at [421, 254] on p "Die Reinigung ist ein Kinderspiel. Befolgen Sie einfach die mitgelieferten Pfle…" at bounding box center [426, 245] width 173 height 25
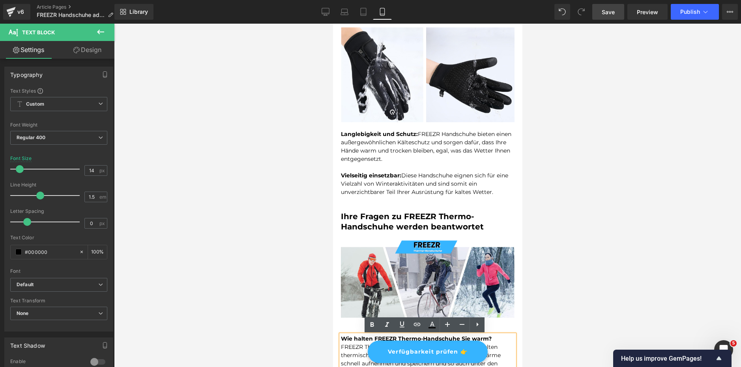
scroll to position [793, 0]
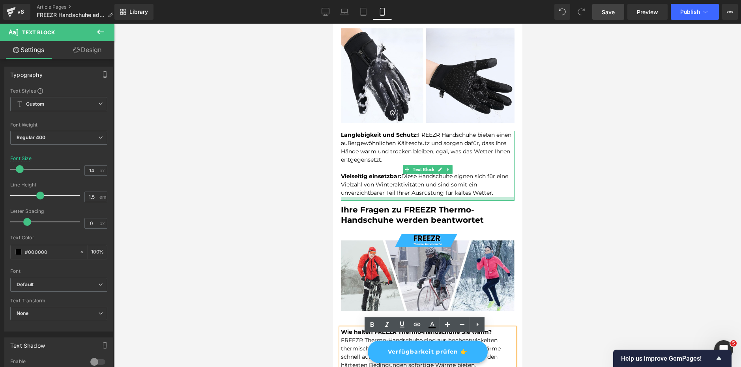
drag, startPoint x: 373, startPoint y: 206, endPoint x: 377, endPoint y: 198, distance: 8.3
click at [377, 198] on div at bounding box center [426, 199] width 173 height 4
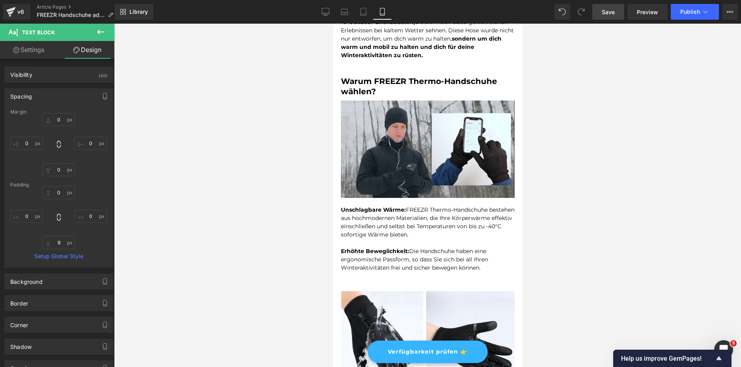
scroll to position [517, 0]
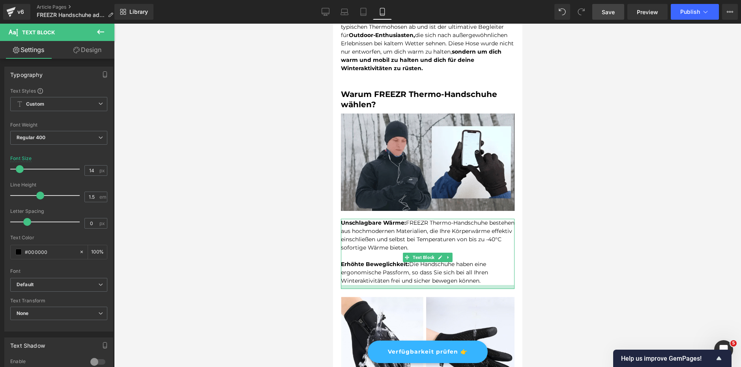
drag, startPoint x: 356, startPoint y: 295, endPoint x: 357, endPoint y: 287, distance: 7.1
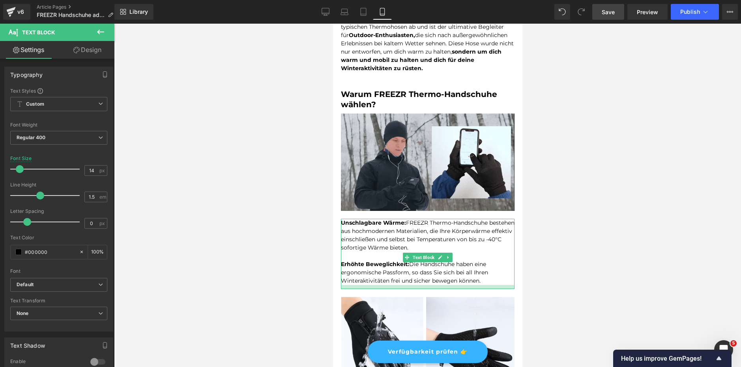
click at [357, 287] on div at bounding box center [426, 287] width 173 height 4
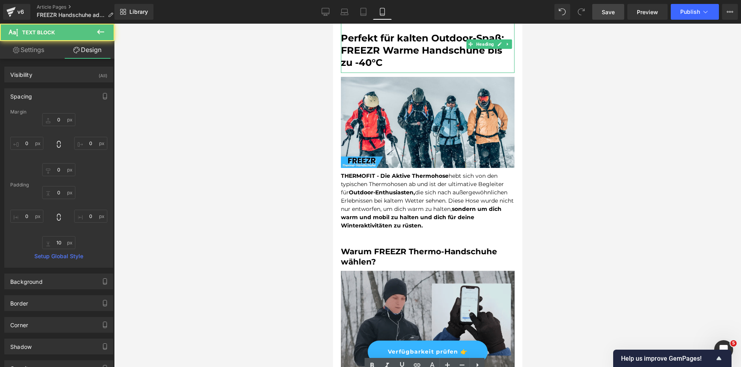
scroll to position [359, 0]
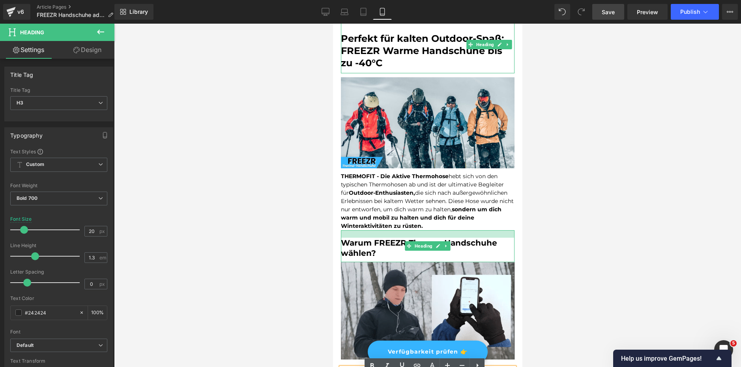
drag, startPoint x: 387, startPoint y: 230, endPoint x: 391, endPoint y: 221, distance: 10.1
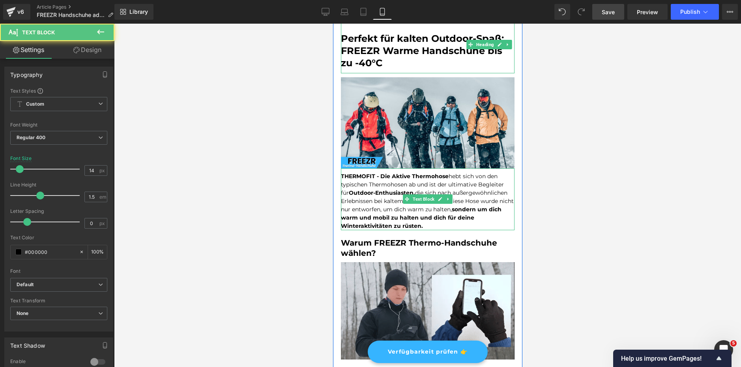
click at [444, 210] on p "THERMOFIT - Die Aktive Thermohose hebt sich von den typischen Thermohosen ab un…" at bounding box center [426, 201] width 173 height 58
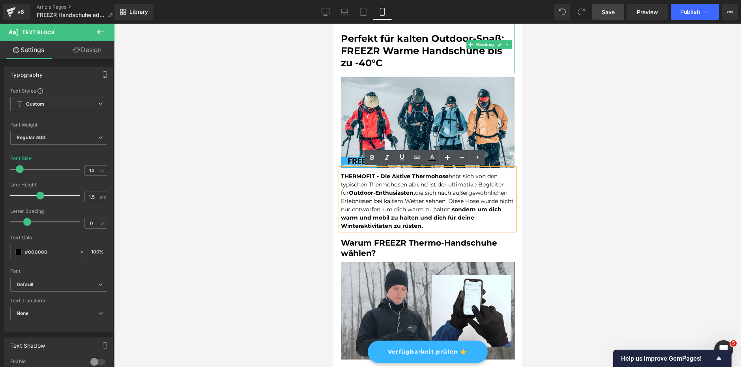
click at [332, 24] on lt-em "warmzuhalten" at bounding box center [332, 24] width 0 height 0
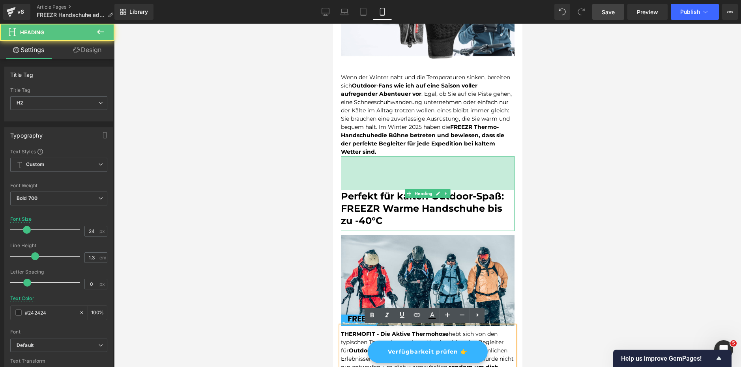
scroll to position [185, 0]
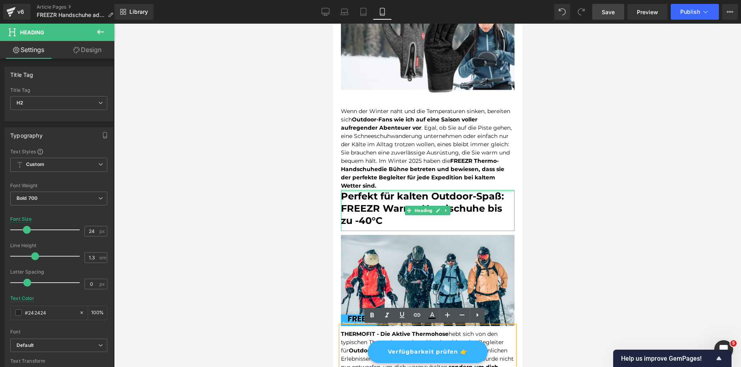
drag, startPoint x: 388, startPoint y: 175, endPoint x: 392, endPoint y: 192, distance: 17.2
click at [391, 192] on div at bounding box center [426, 191] width 173 height 2
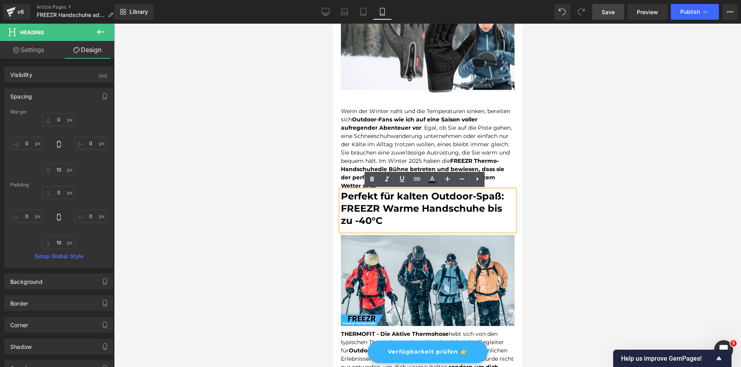
drag, startPoint x: 304, startPoint y: 200, endPoint x: 326, endPoint y: 196, distance: 23.1
click at [303, 200] on div at bounding box center [427, 195] width 627 height 343
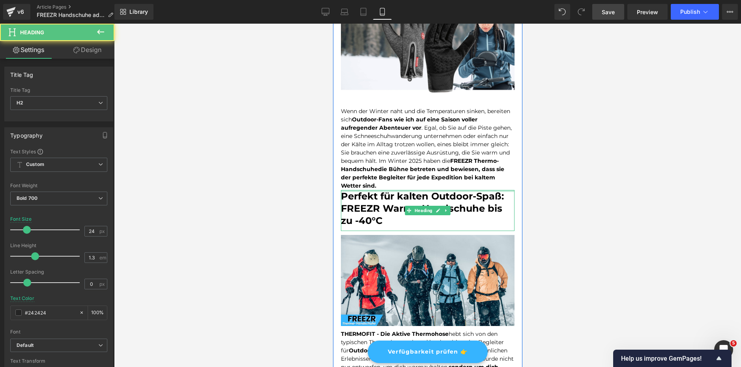
drag, startPoint x: 397, startPoint y: 190, endPoint x: 399, endPoint y: 185, distance: 5.5
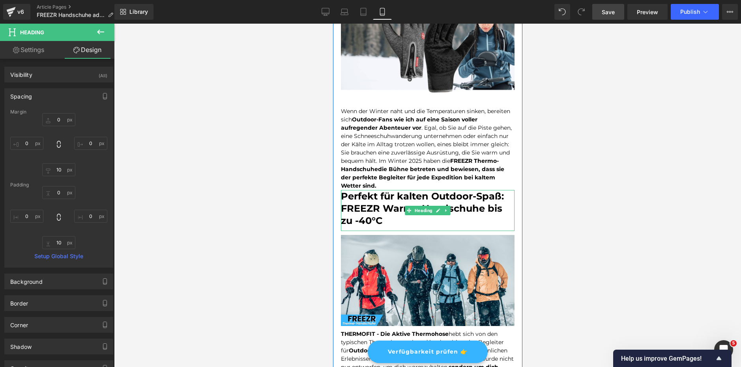
click at [375, 216] on font "Perfekt für kalten Outdoor-Spaß: FREEZR Warme Handschuhe bis zu -40°C" at bounding box center [421, 208] width 163 height 36
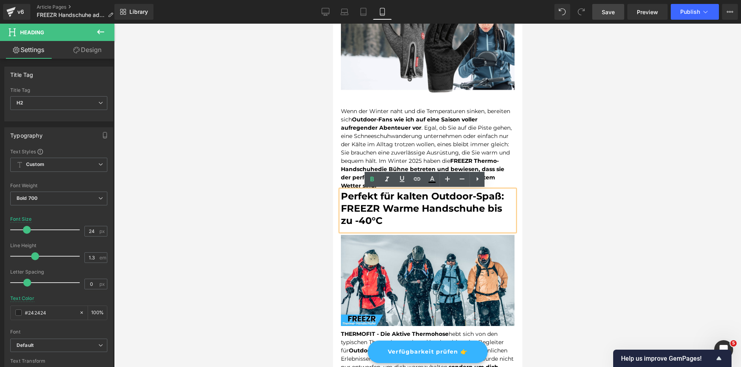
click at [570, 209] on div at bounding box center [427, 195] width 627 height 343
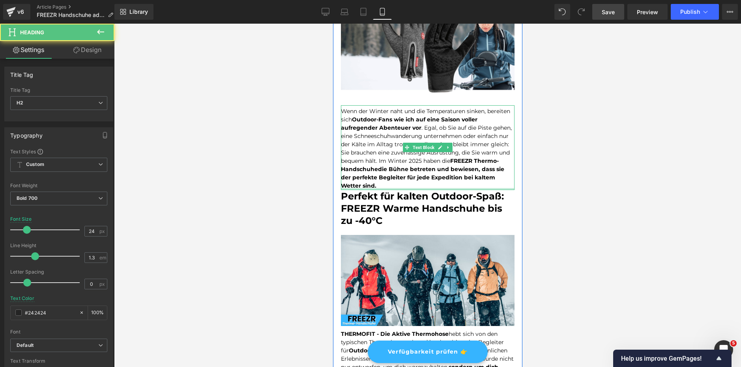
click at [332, 24] on div at bounding box center [332, 24] width 0 height 0
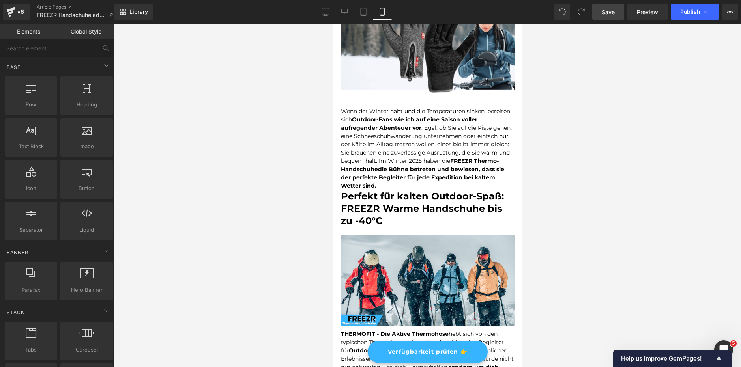
click at [621, 208] on div at bounding box center [427, 195] width 627 height 343
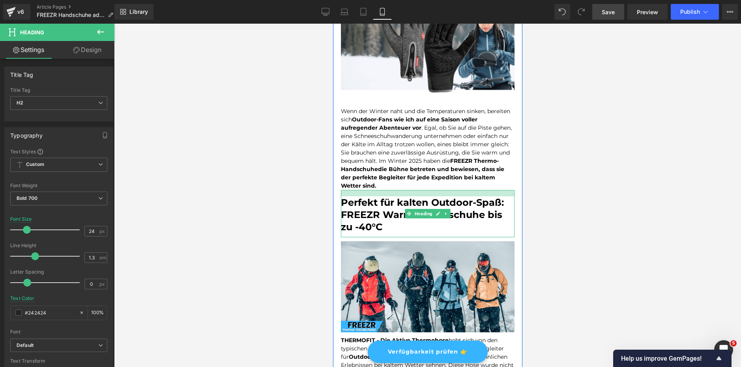
drag, startPoint x: 472, startPoint y: 191, endPoint x: 472, endPoint y: 198, distance: 6.3
click at [472, 198] on div "Perfekt für kalten Outdoor-Spaß: FREEZR Warme Handschuhe bis zu -40°C Heading" at bounding box center [426, 213] width 173 height 47
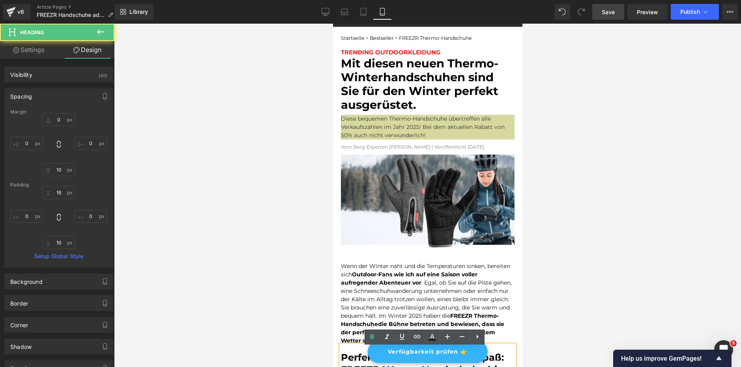
scroll to position [27, 0]
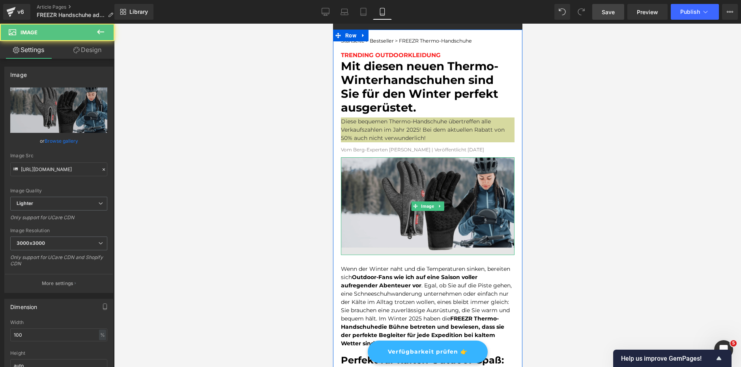
click at [368, 251] on div "Image" at bounding box center [426, 206] width 173 height 98
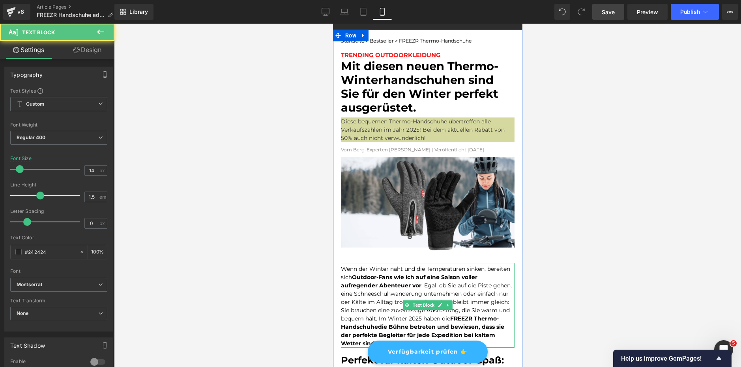
click at [363, 267] on font "Wenn der Winter naht und die Temperaturen sinken, bereiten sich Outdoor-Fans wi…" at bounding box center [425, 306] width 171 height 82
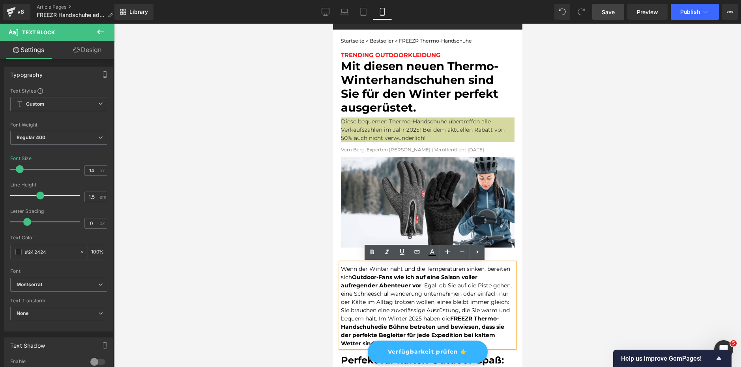
drag, startPoint x: 0, startPoint y: 241, endPoint x: 323, endPoint y: 265, distance: 323.8
click at [316, 263] on div at bounding box center [427, 195] width 627 height 343
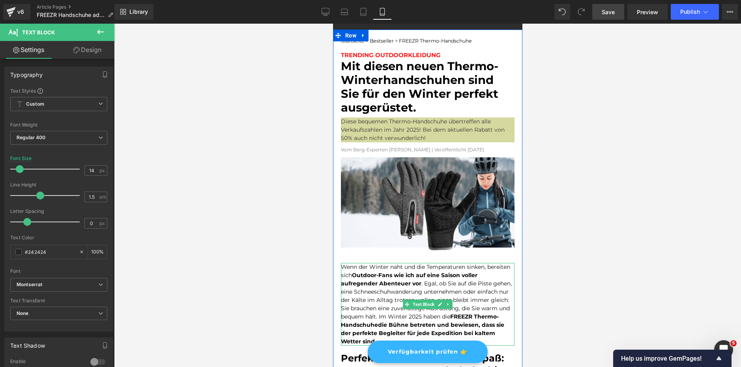
drag, startPoint x: 373, startPoint y: 264, endPoint x: 642, endPoint y: 287, distance: 269.9
click at [375, 269] on div "Wenn der Winter naht und die Temperaturen sinken, bereiten sich Outdoor-Fans wi…" at bounding box center [426, 304] width 173 height 83
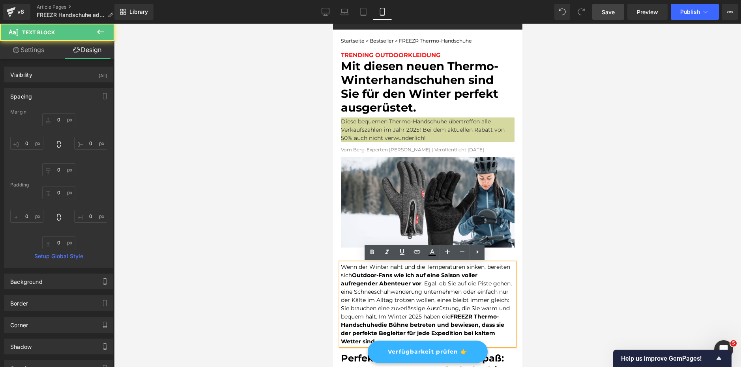
click at [309, 263] on div at bounding box center [427, 195] width 627 height 343
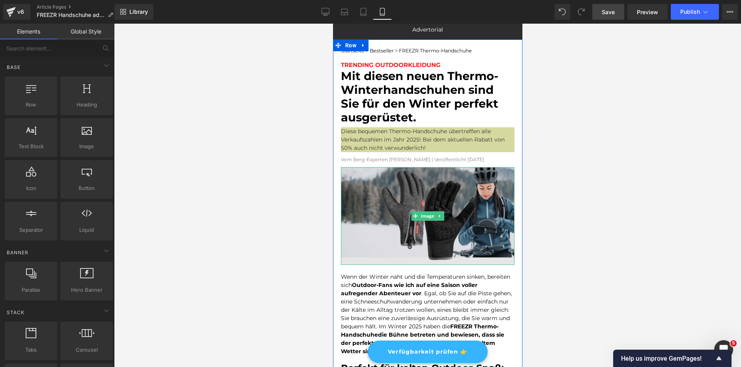
scroll to position [0, 0]
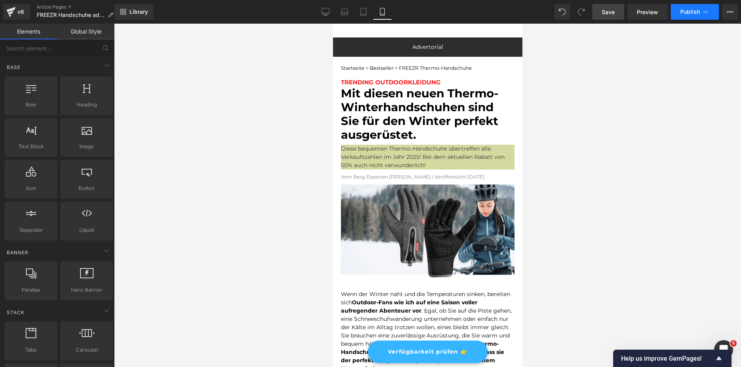
click at [685, 10] on span "Publish" at bounding box center [690, 12] width 20 height 6
click at [733, 16] on button "View Live Page View with current Template Save Template to Library Schedule Pub…" at bounding box center [730, 12] width 16 height 16
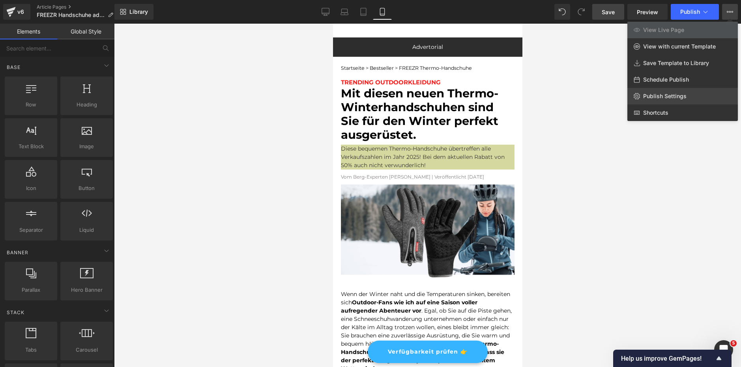
click at [664, 99] on span "Publish Settings" at bounding box center [664, 96] width 43 height 7
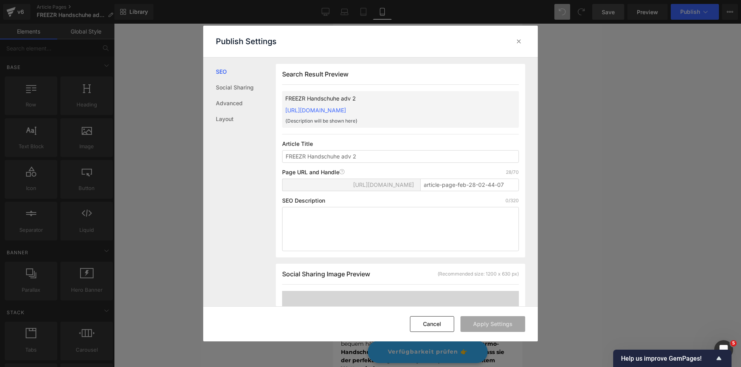
scroll to position [0, 0]
drag, startPoint x: 360, startPoint y: 156, endPoint x: 262, endPoint y: 154, distance: 97.4
click at [262, 154] on div "SEO Social Sharing Advanced Layout Search Result Preview FREEZR Handschuhe adv …" at bounding box center [370, 182] width 334 height 249
click at [452, 183] on input "article-page-feb-28-02-44-07" at bounding box center [469, 184] width 99 height 13
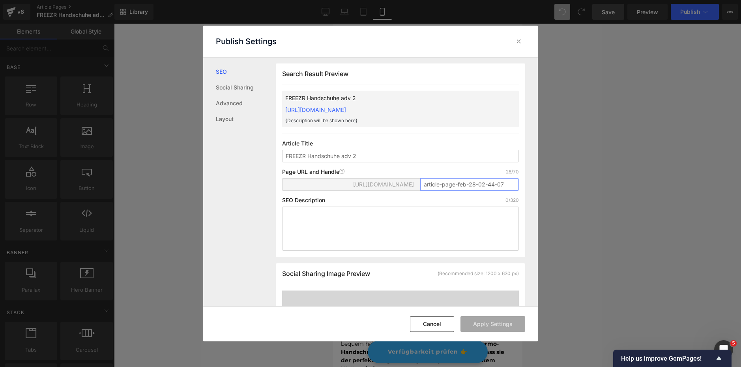
click at [452, 183] on input "article-page-feb-28-02-44-07" at bounding box center [469, 184] width 99 height 13
paste input "FREEZR-Handschuhe-adv-2"
click at [511, 323] on button "Apply Settings" at bounding box center [492, 324] width 65 height 16
click at [492, 184] on input "FREEZR-Handschuhe-adv-2" at bounding box center [469, 184] width 99 height 13
click at [441, 186] on input "freezr-handschuhe-adv-" at bounding box center [469, 184] width 99 height 13
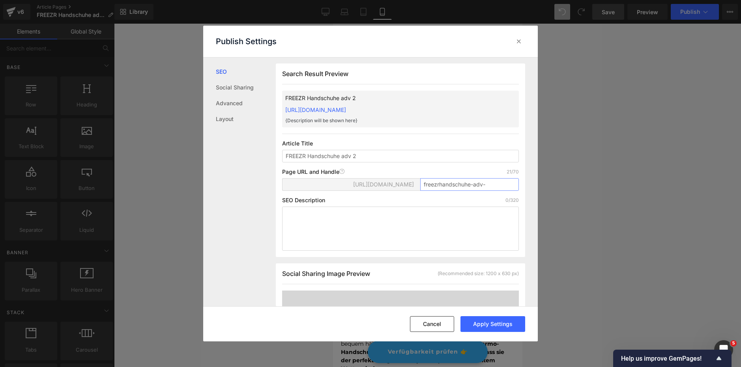
click at [500, 186] on input "freezrhandschuhe-adv-" at bounding box center [469, 184] width 99 height 13
type input "freezrhandschuhe-adv-2"
click at [498, 325] on button "Apply Settings" at bounding box center [492, 324] width 65 height 16
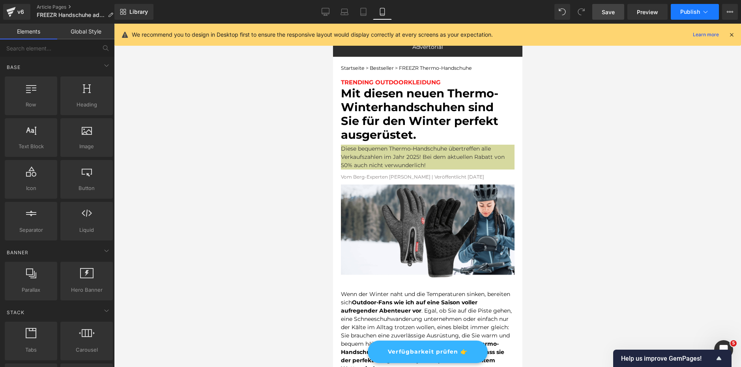
click at [675, 11] on button "Publish" at bounding box center [694, 12] width 48 height 16
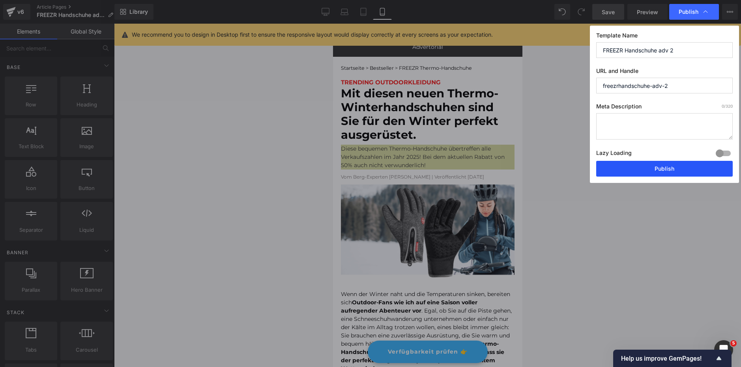
click at [662, 171] on button "Publish" at bounding box center [664, 169] width 136 height 16
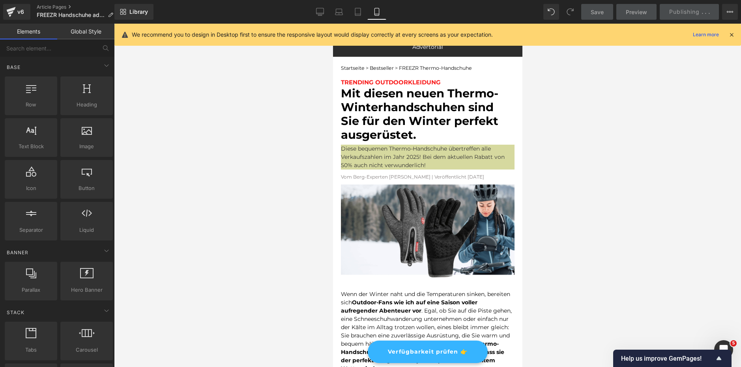
click at [728, 41] on div "We recommend you to design in Desktop first to ensure the responsive layout wou…" at bounding box center [427, 35] width 626 height 22
click at [730, 36] on icon at bounding box center [731, 34] width 7 height 7
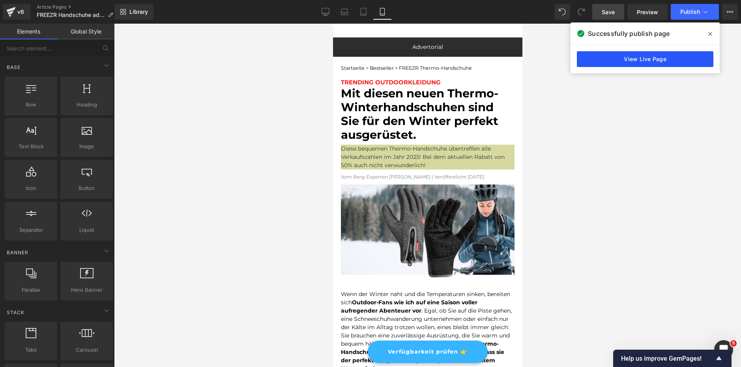
click at [606, 55] on link "View Live Page" at bounding box center [644, 59] width 136 height 16
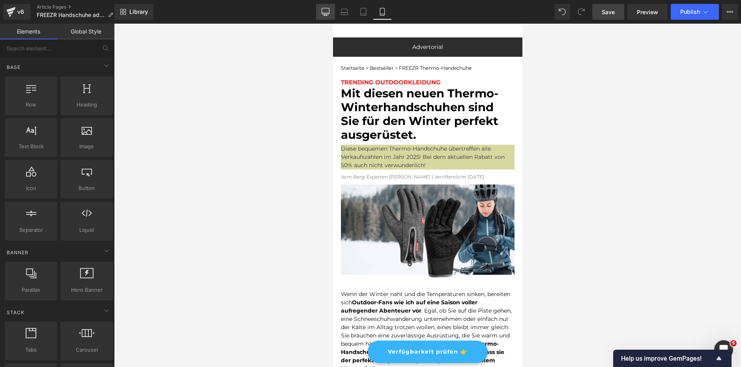
click at [324, 11] on icon at bounding box center [325, 12] width 8 height 8
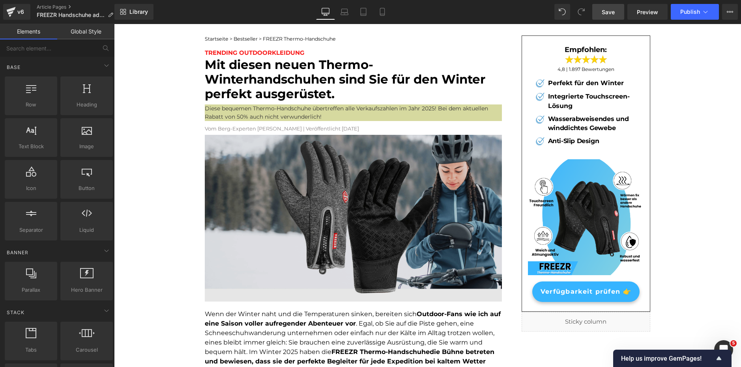
scroll to position [45, 0]
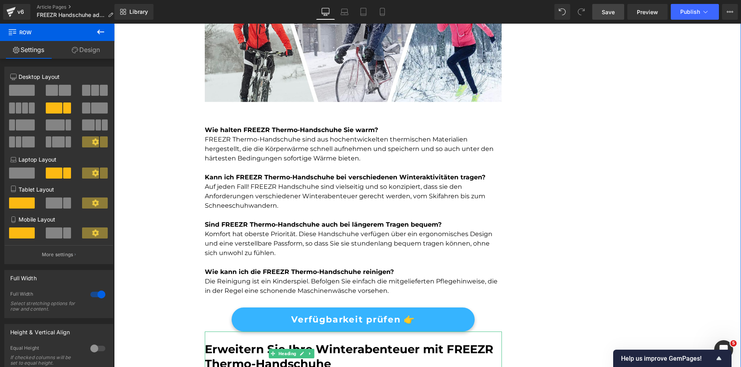
scroll to position [1228, 0]
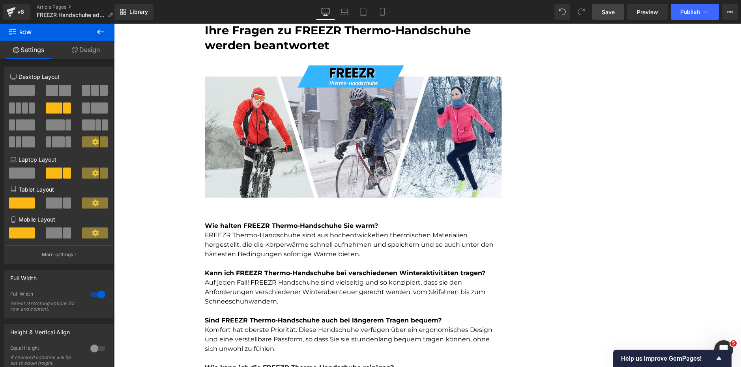
scroll to position [1031, 0]
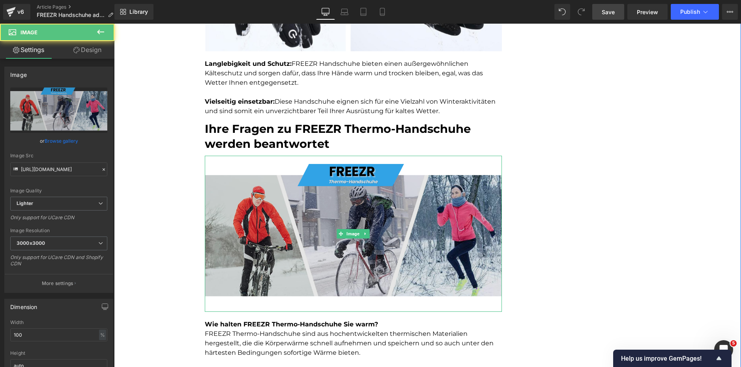
click at [318, 262] on img at bounding box center [353, 234] width 297 height 156
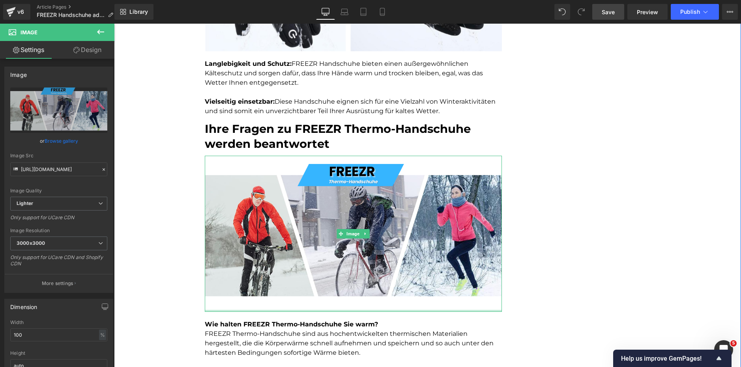
click at [319, 310] on div at bounding box center [353, 311] width 297 height 2
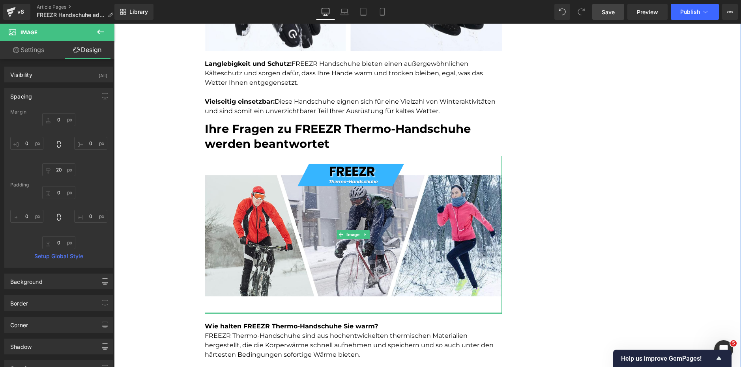
click at [319, 312] on div at bounding box center [353, 313] width 297 height 2
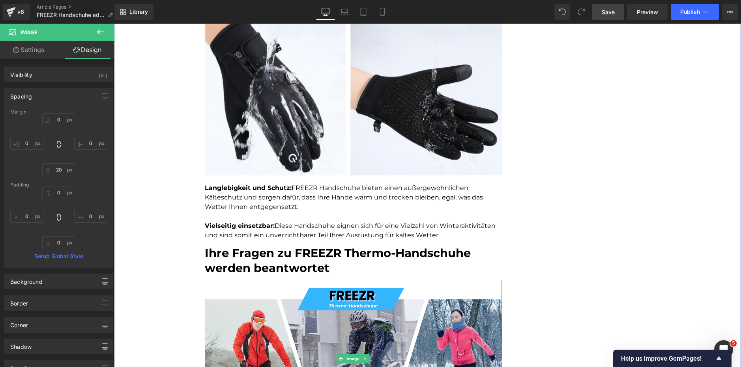
scroll to position [873, 0]
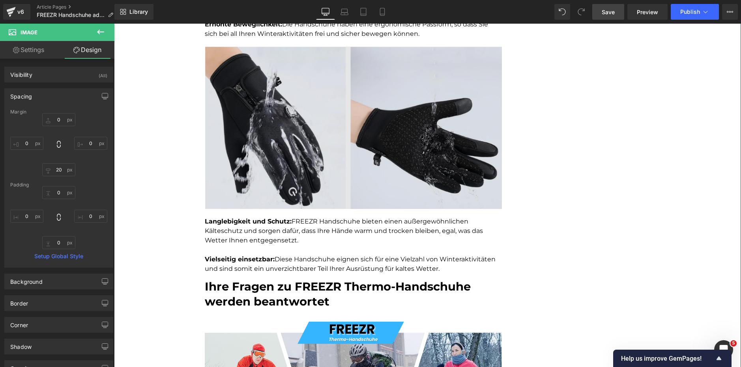
click at [311, 165] on img at bounding box center [353, 128] width 297 height 162
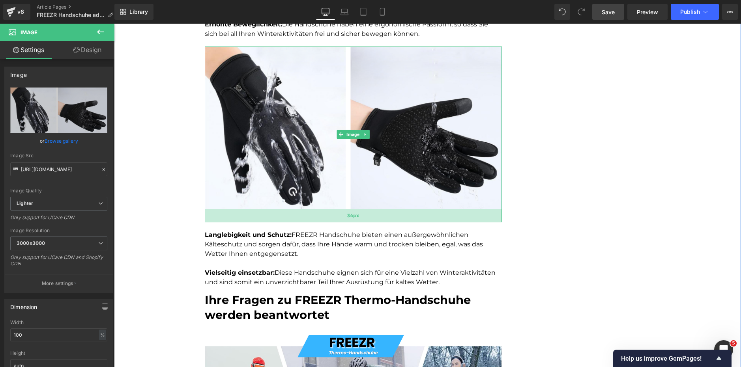
drag, startPoint x: 322, startPoint y: 198, endPoint x: 325, endPoint y: 211, distance: 13.7
click at [325, 211] on div "34px" at bounding box center [353, 215] width 297 height 13
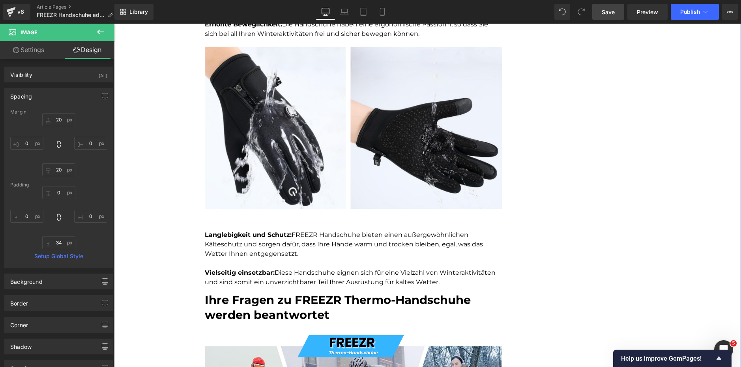
click at [184, 177] on div "Startseite > Bestseller > FREEZR Thermo-Handschuhe Text Block TRENDING OUTDOORK…" at bounding box center [427, 210] width 627 height 2074
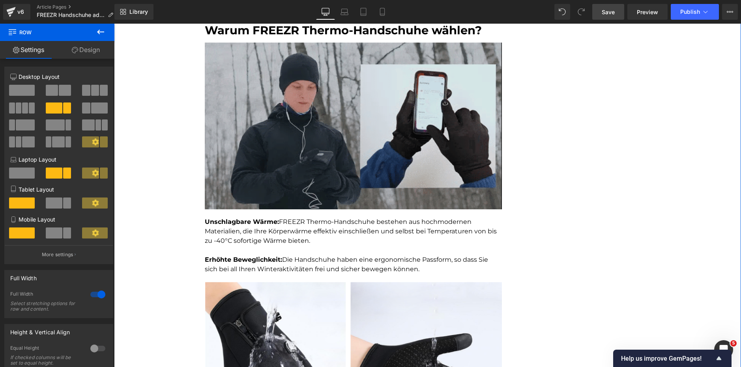
scroll to position [637, 0]
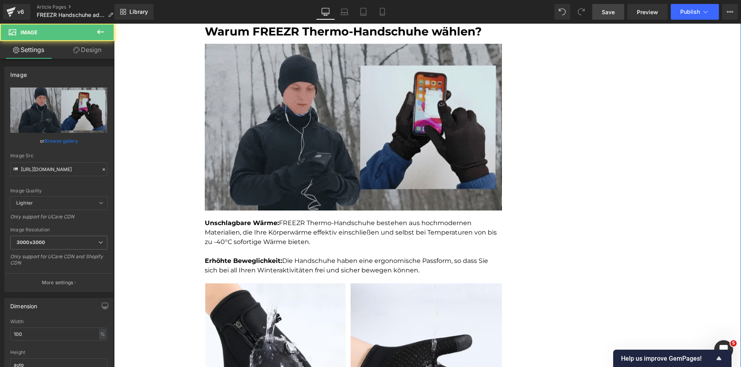
click at [265, 155] on img at bounding box center [353, 127] width 297 height 167
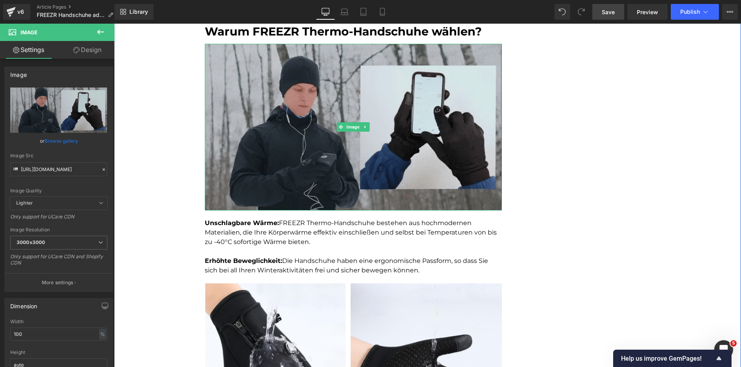
click at [357, 186] on img at bounding box center [353, 127] width 297 height 167
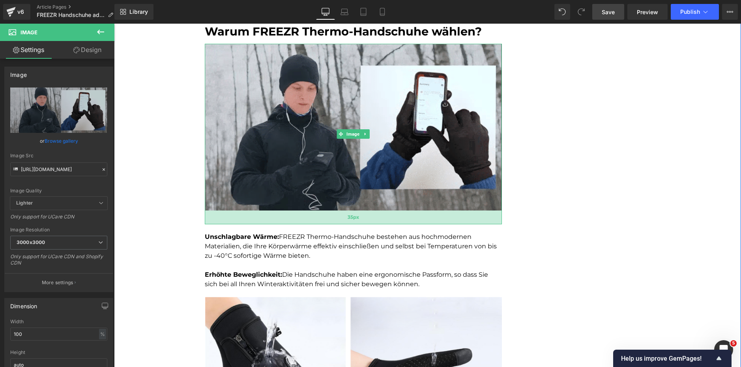
drag, startPoint x: 341, startPoint y: 200, endPoint x: 341, endPoint y: 213, distance: 13.8
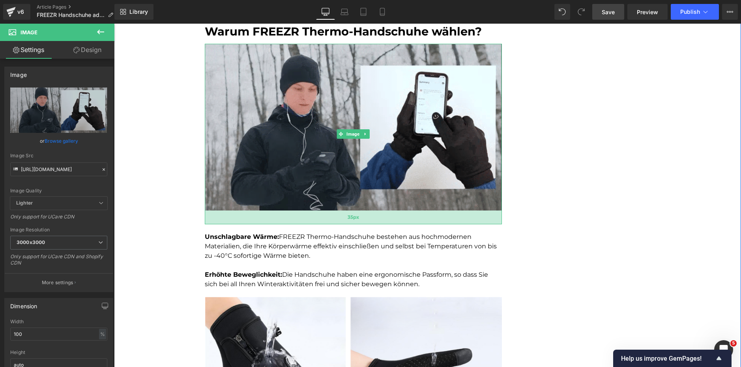
click at [341, 213] on div "35px" at bounding box center [353, 218] width 297 height 14
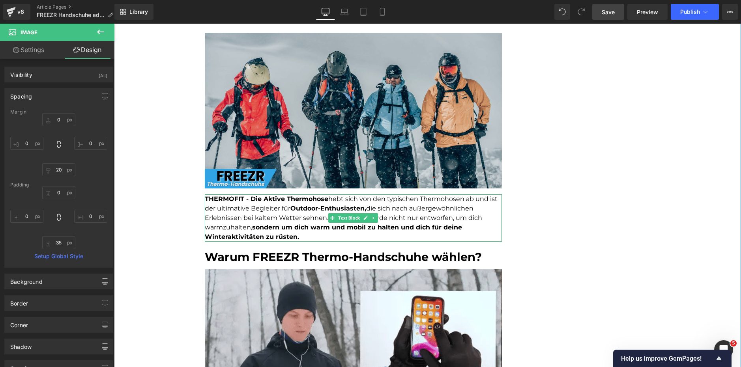
scroll to position [400, 0]
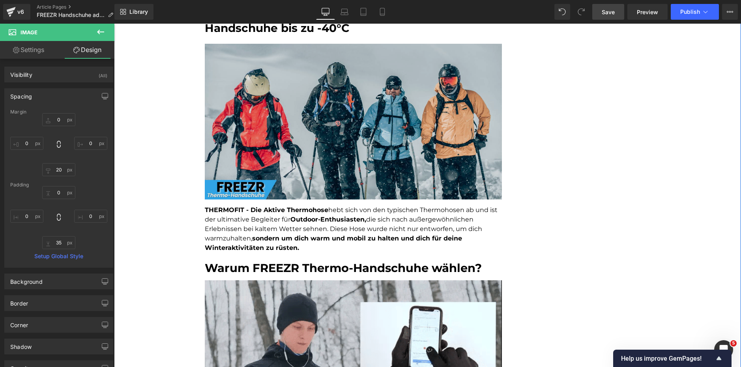
click at [320, 146] on img at bounding box center [353, 122] width 297 height 156
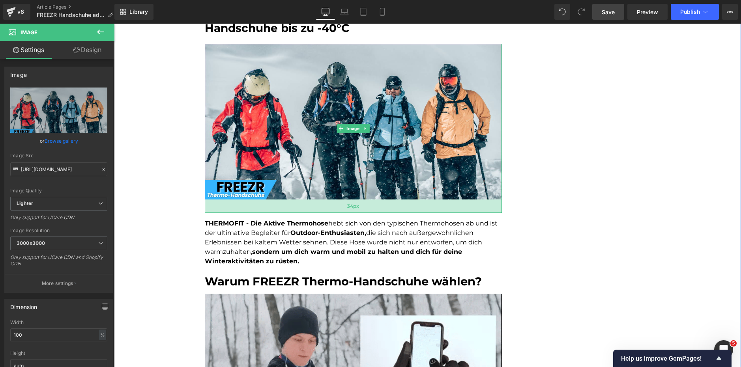
drag, startPoint x: 308, startPoint y: 190, endPoint x: 307, endPoint y: 203, distance: 13.4
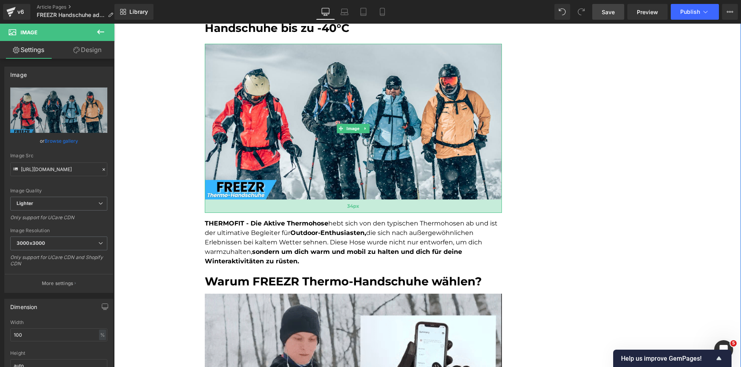
click at [307, 203] on div "34px" at bounding box center [353, 206] width 297 height 13
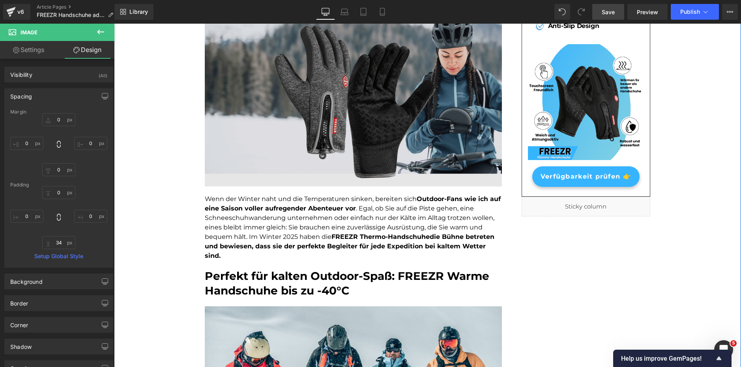
scroll to position [85, 0]
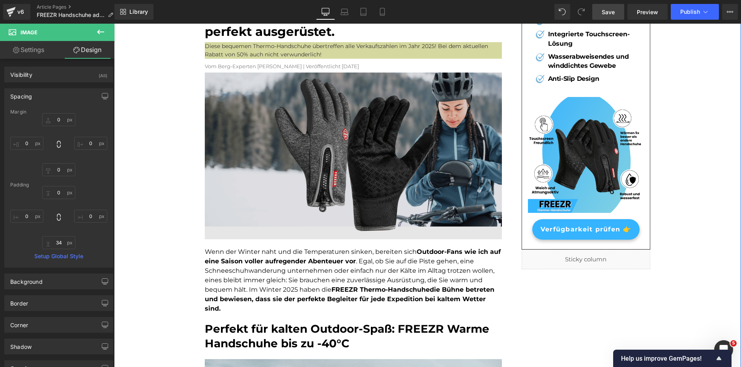
click at [338, 180] on img at bounding box center [353, 156] width 297 height 167
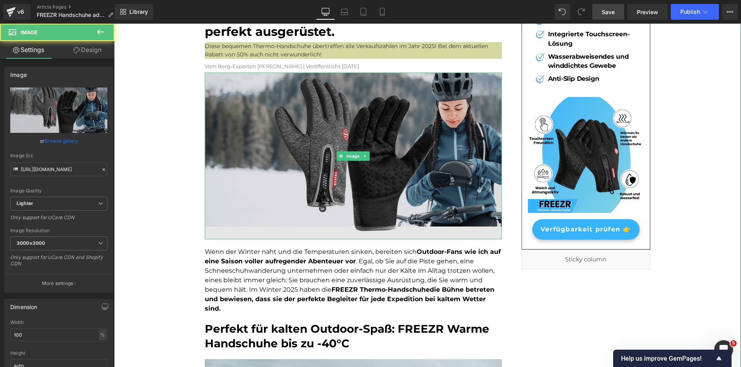
click at [330, 239] on div "Image" at bounding box center [353, 156] width 297 height 167
click at [335, 238] on img at bounding box center [353, 156] width 297 height 167
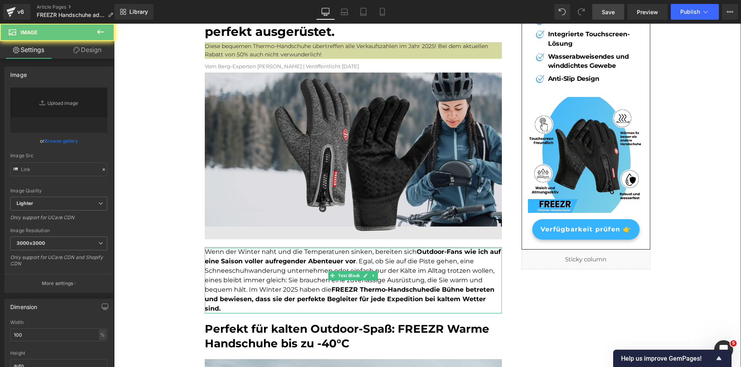
click at [332, 206] on img at bounding box center [353, 156] width 297 height 167
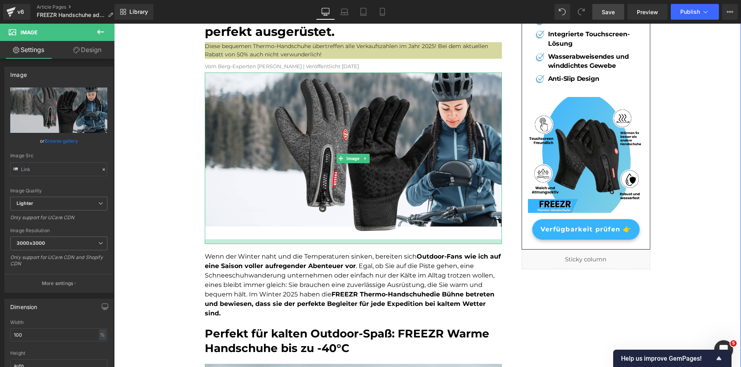
drag, startPoint x: 337, startPoint y: 239, endPoint x: 336, endPoint y: 244, distance: 4.8
click at [336, 244] on div at bounding box center [353, 241] width 297 height 5
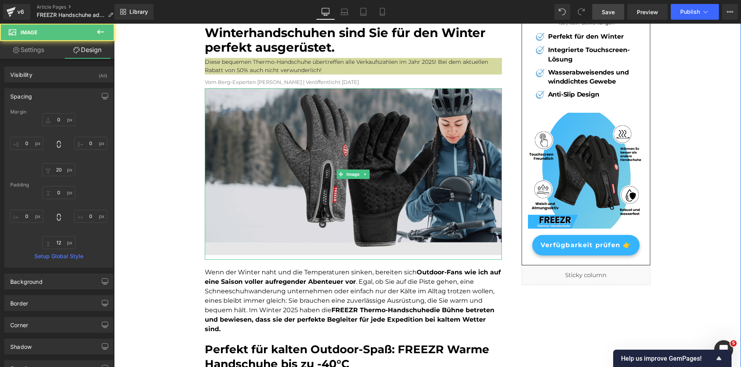
scroll to position [30, 0]
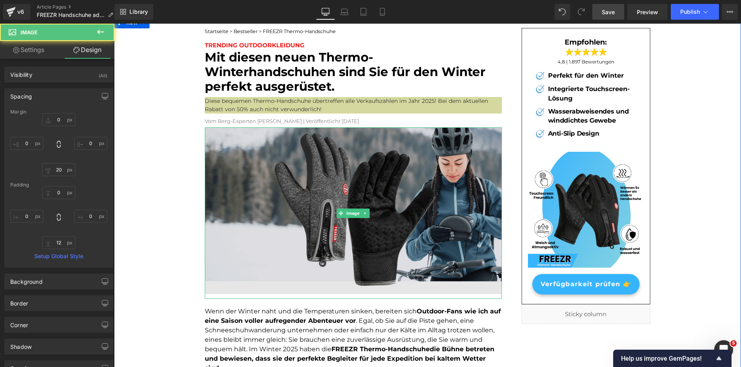
drag, startPoint x: 297, startPoint y: 205, endPoint x: 300, endPoint y: 201, distance: 4.7
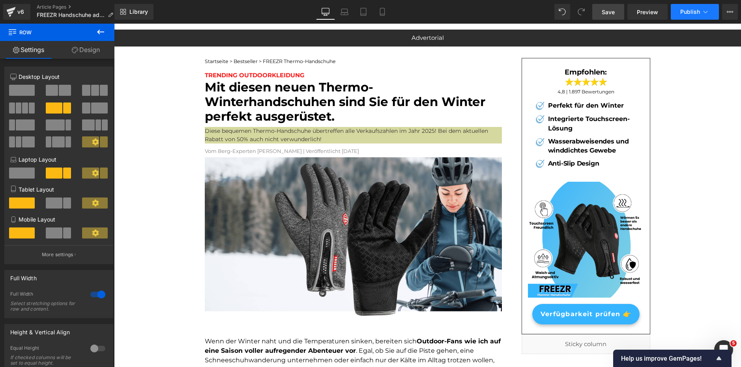
click at [690, 9] on span "Publish" at bounding box center [690, 12] width 20 height 6
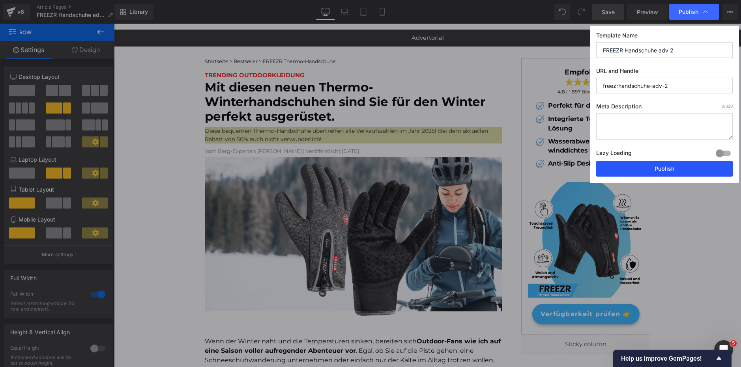
click at [659, 167] on button "Publish" at bounding box center [664, 169] width 136 height 16
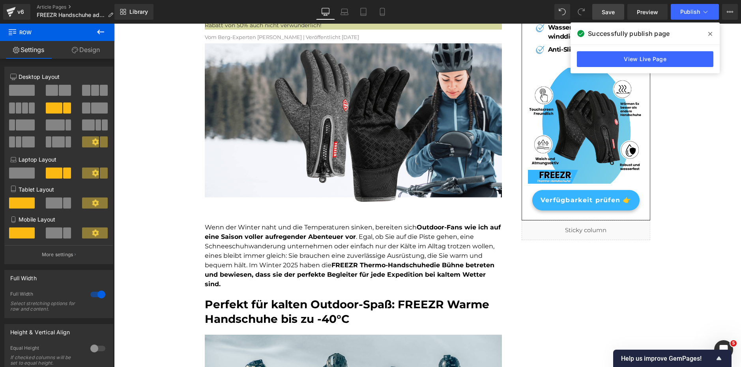
scroll to position [276, 0]
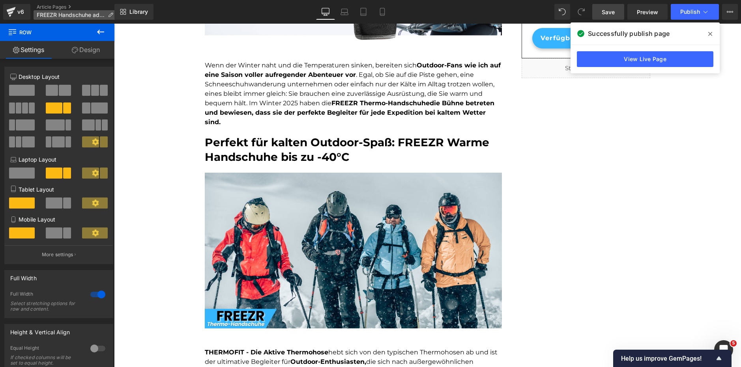
click at [81, 16] on span "FREEZR Handschuhe adv 2" at bounding box center [71, 15] width 68 height 6
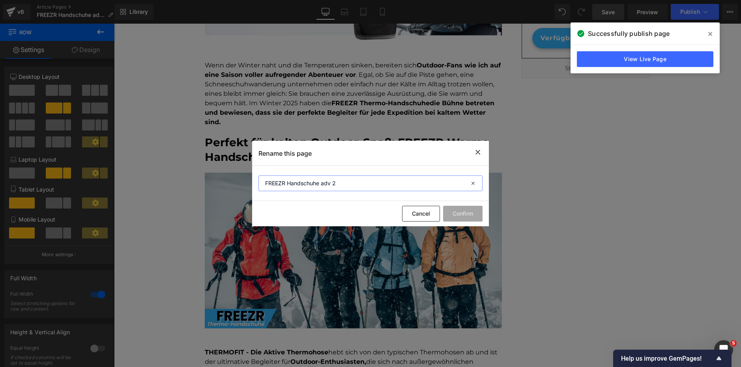
drag, startPoint x: 355, startPoint y: 182, endPoint x: 206, endPoint y: 177, distance: 149.1
click at [206, 177] on div "Rename this page FREEZR Handschuhe adv 2 Cancel Confirm" at bounding box center [370, 183] width 741 height 367
